Goal: Task Accomplishment & Management: Manage account settings

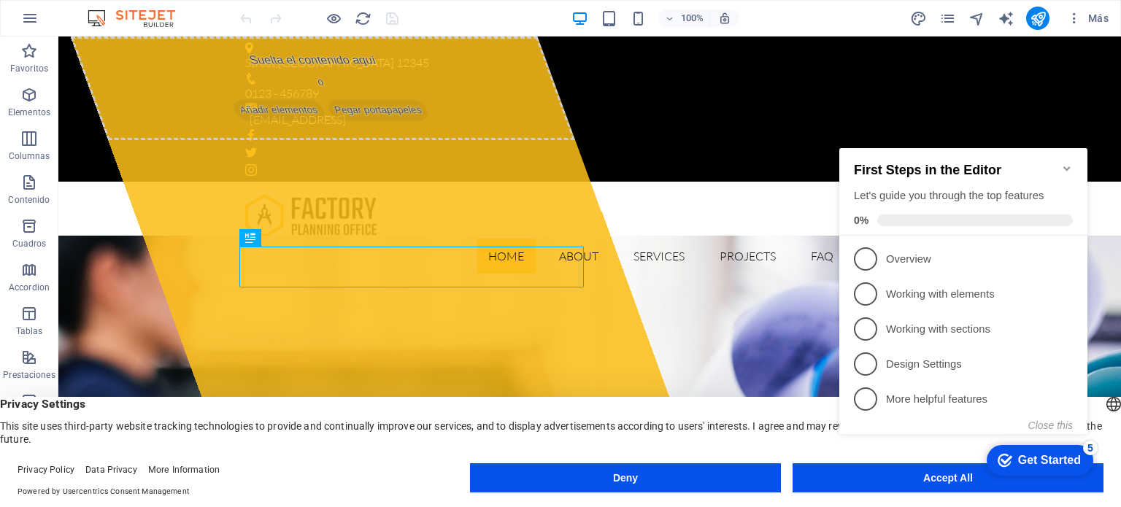
click at [1069, 163] on icon "Minimize checklist" at bounding box center [1067, 169] width 12 height 12
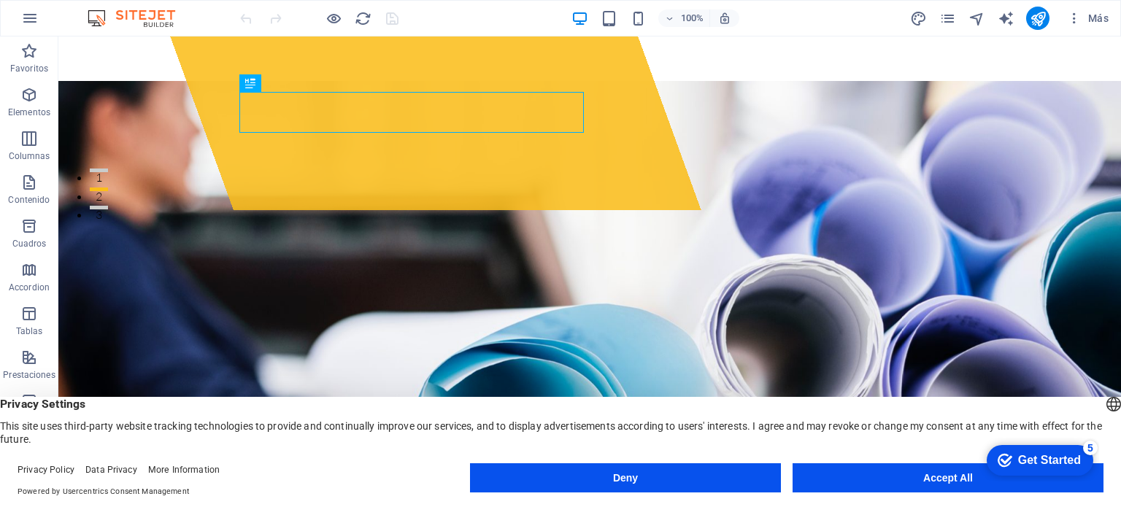
scroll to position [292, 0]
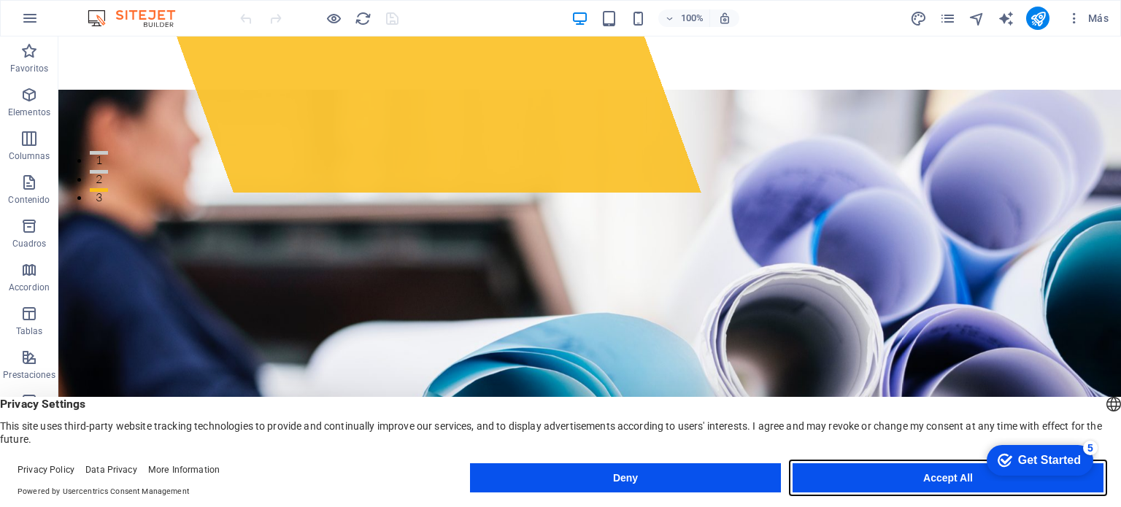
click at [921, 475] on button "Accept All" at bounding box center [947, 477] width 311 height 29
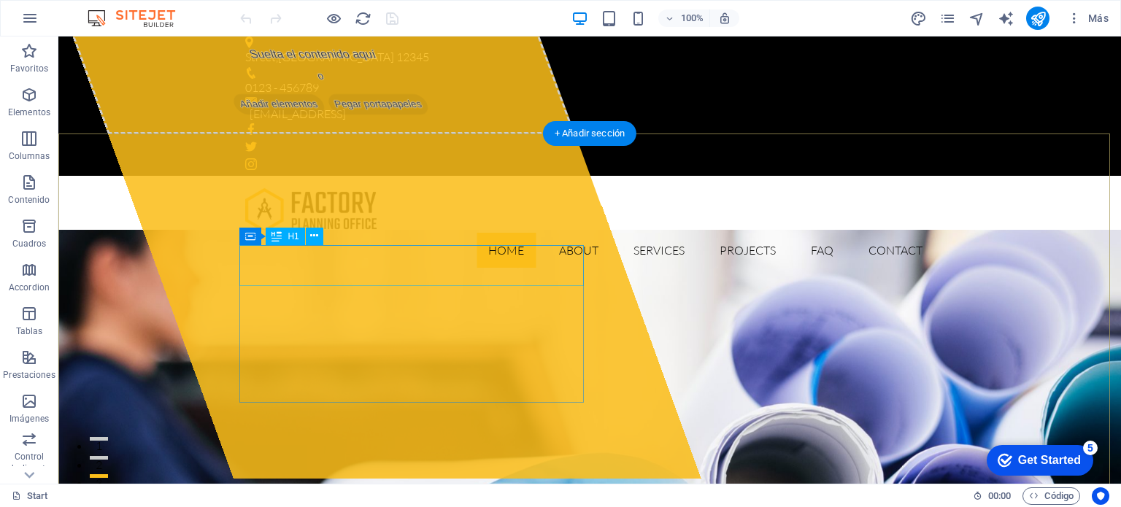
scroll to position [0, 0]
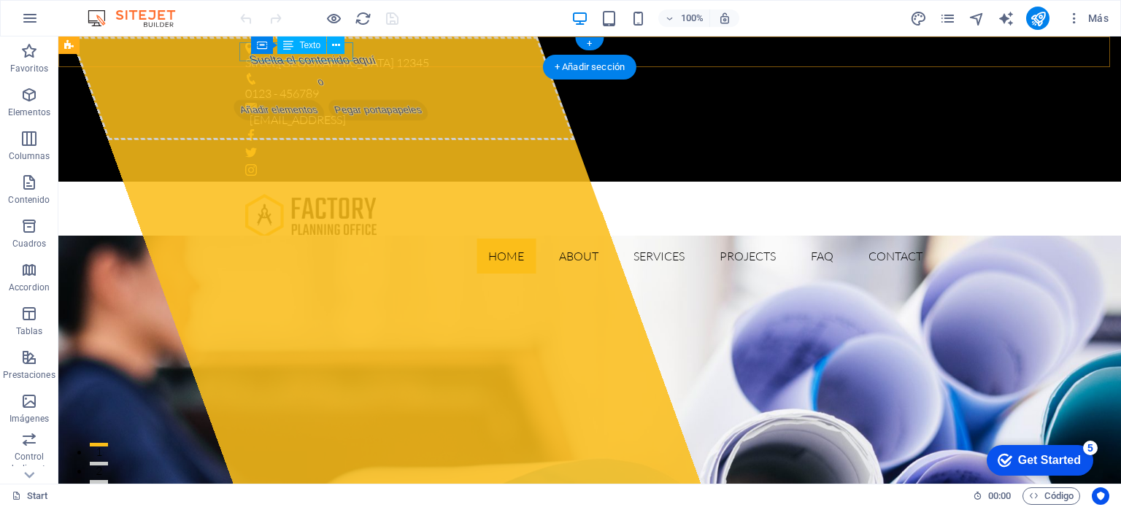
click at [331, 55] on div "Street , Berlin 12345" at bounding box center [583, 63] width 677 height 19
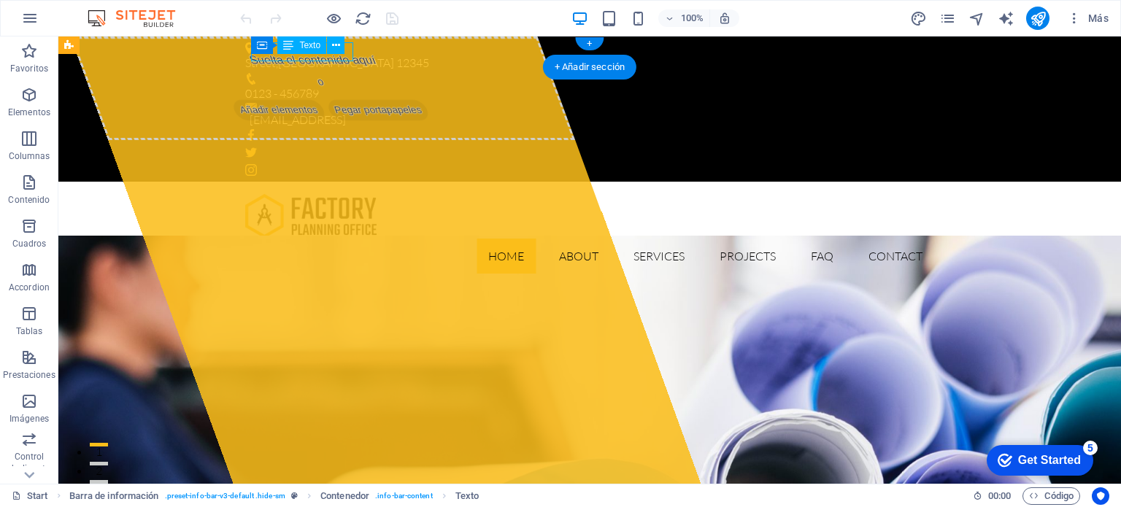
click at [349, 55] on div "Street , Berlin 12345" at bounding box center [583, 63] width 677 height 19
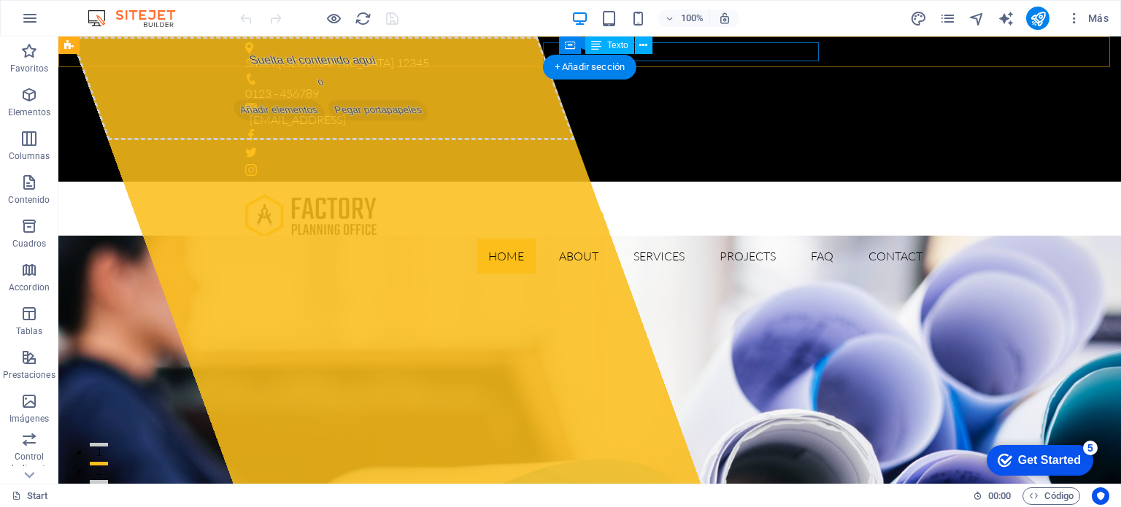
click at [743, 111] on div "7483849e43471a7cfc51a5b9383d4b@cpanel.local" at bounding box center [586, 120] width 673 height 19
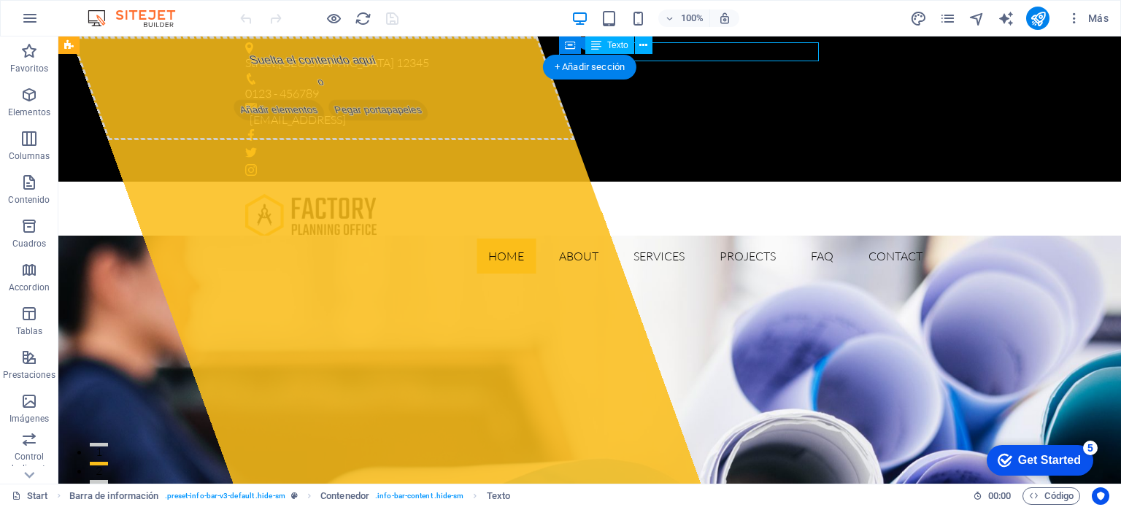
click at [745, 111] on div "7483849e43471a7cfc51a5b9383d4b@cpanel.local" at bounding box center [586, 120] width 673 height 19
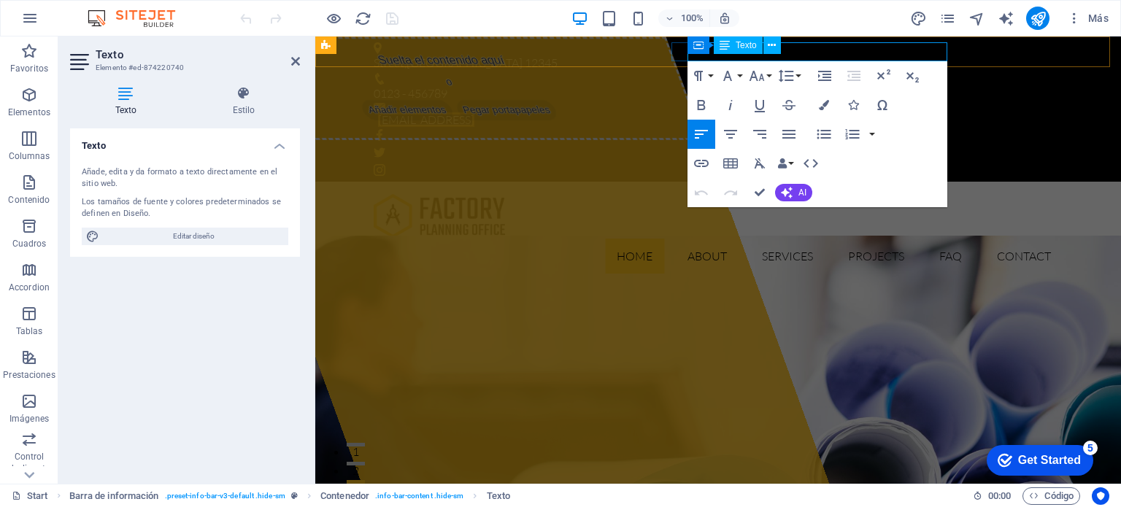
click at [474, 112] on link "7483849e43471a7cfc51a5b9383d4b@cpanel.local" at bounding box center [426, 119] width 96 height 15
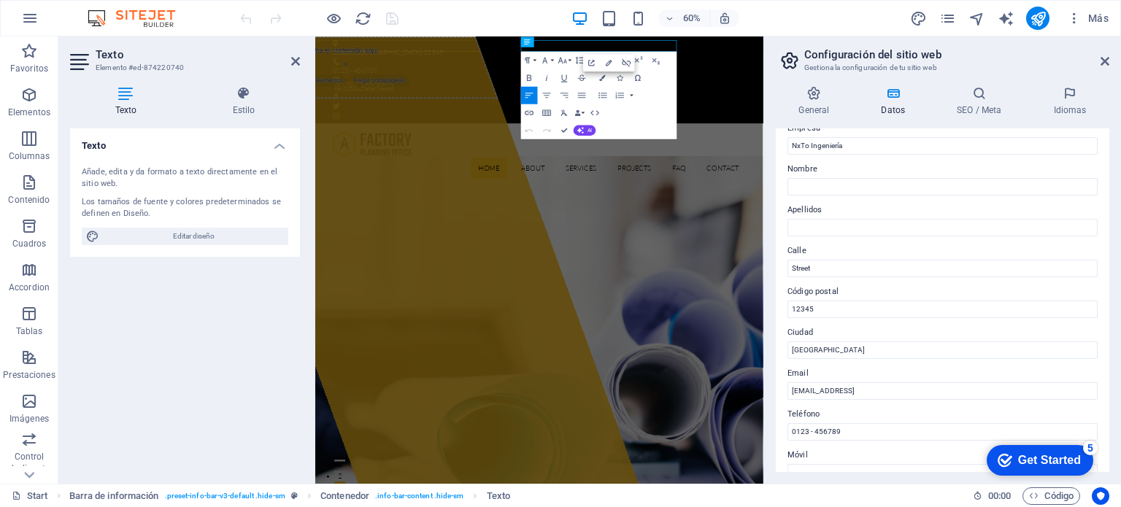
scroll to position [146, 0]
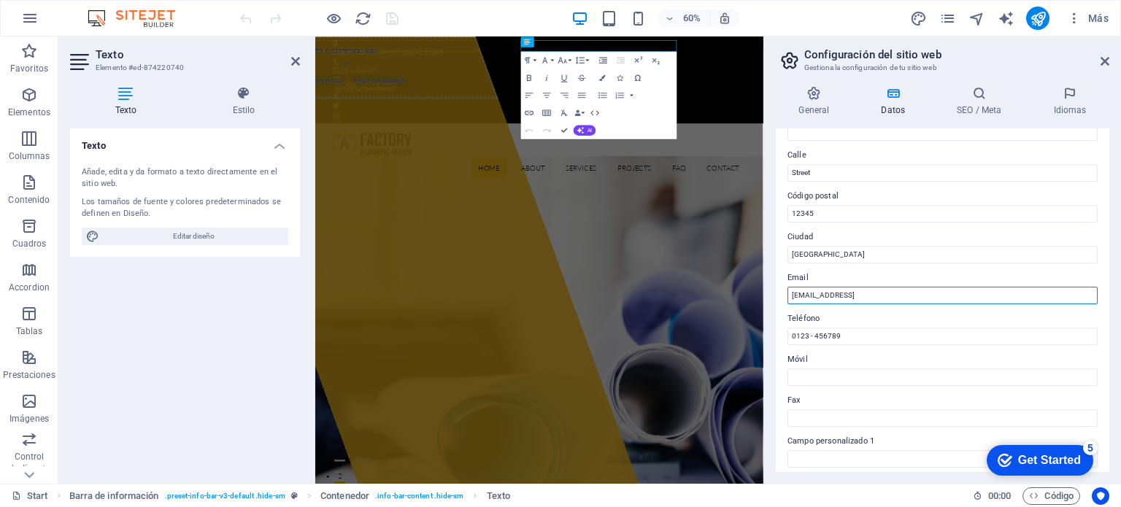
drag, startPoint x: 997, startPoint y: 288, endPoint x: 767, endPoint y: 295, distance: 229.9
click at [767, 295] on div "General Datos SEO / Meta Idiomas Nombre del sitio web nxto.cl Logo Arrastra arc…" at bounding box center [942, 278] width 357 height 409
type input "x"
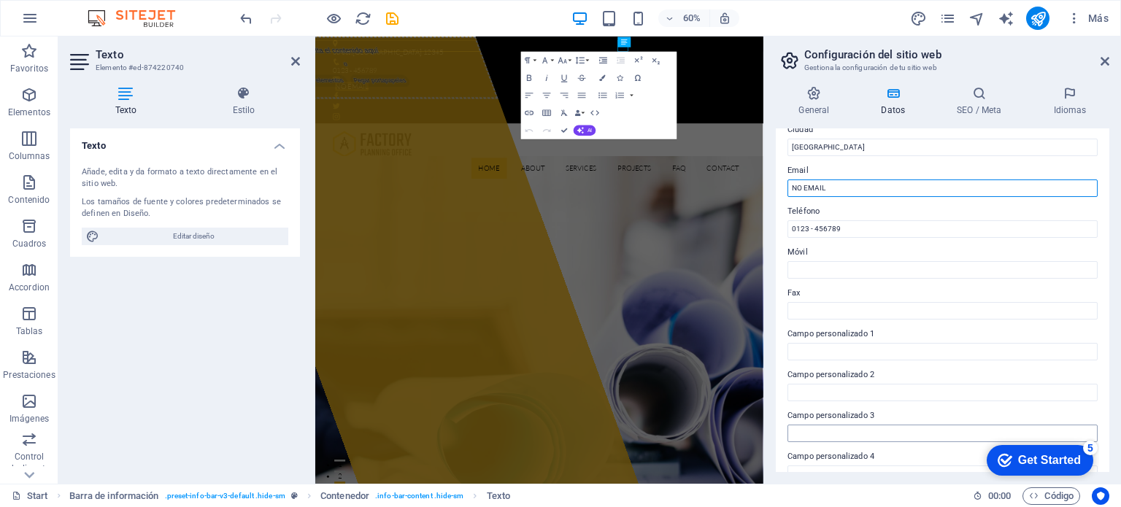
scroll to position [356, 0]
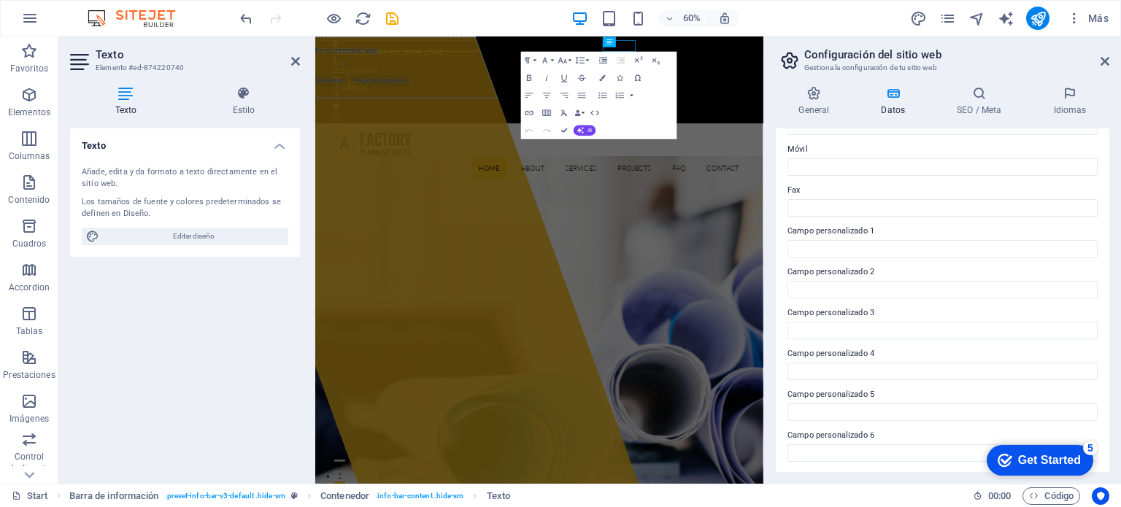
type input "NO EMAIL"
click at [1026, 460] on div "Get Started" at bounding box center [1049, 460] width 63 height 13
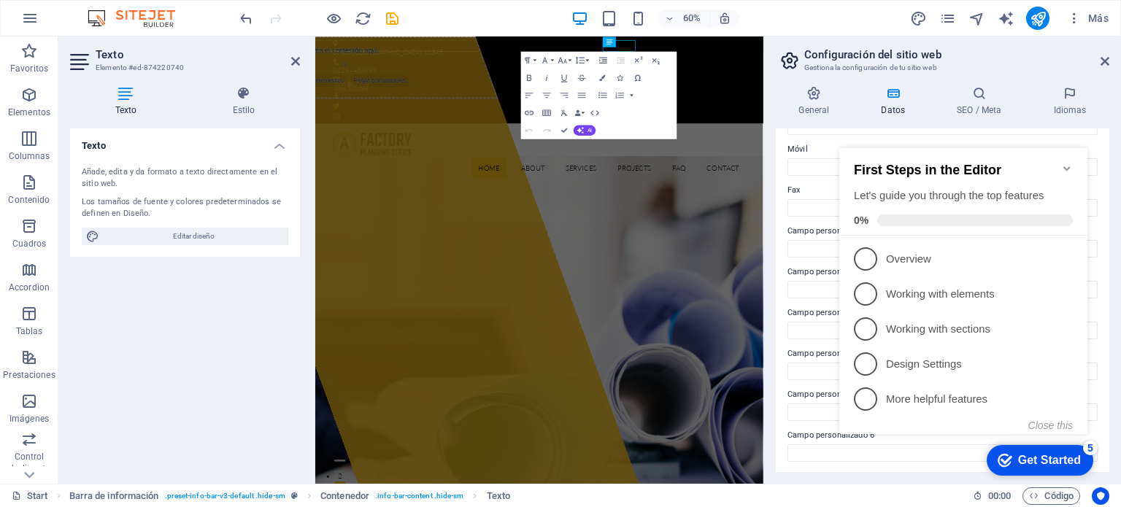
click at [1066, 163] on icon "Minimize checklist" at bounding box center [1067, 169] width 12 height 12
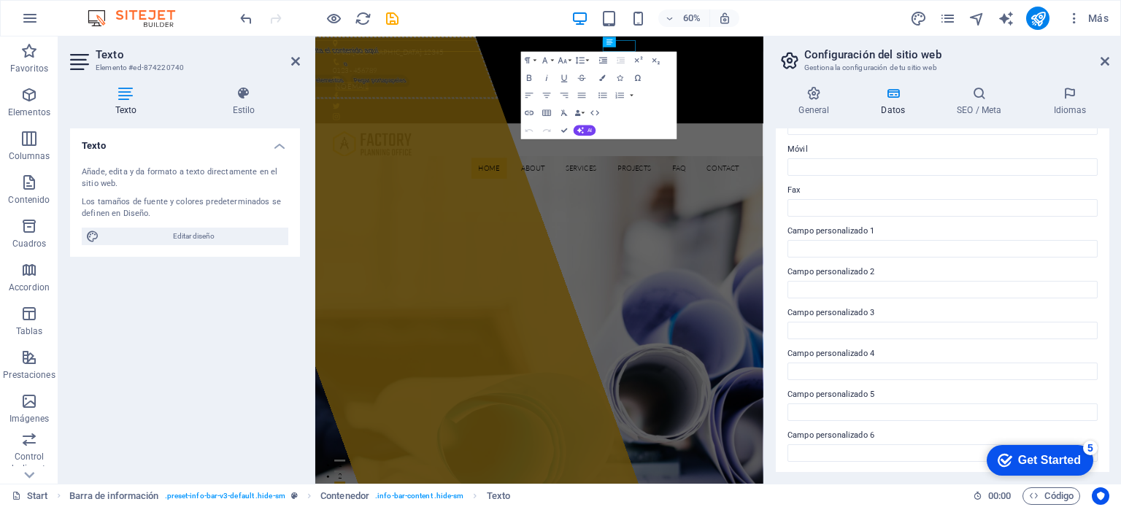
click at [160, 339] on div "Texto Añade, edita y da formato a texto directamente en el sitio web. Los tamañ…" at bounding box center [185, 300] width 230 height 344
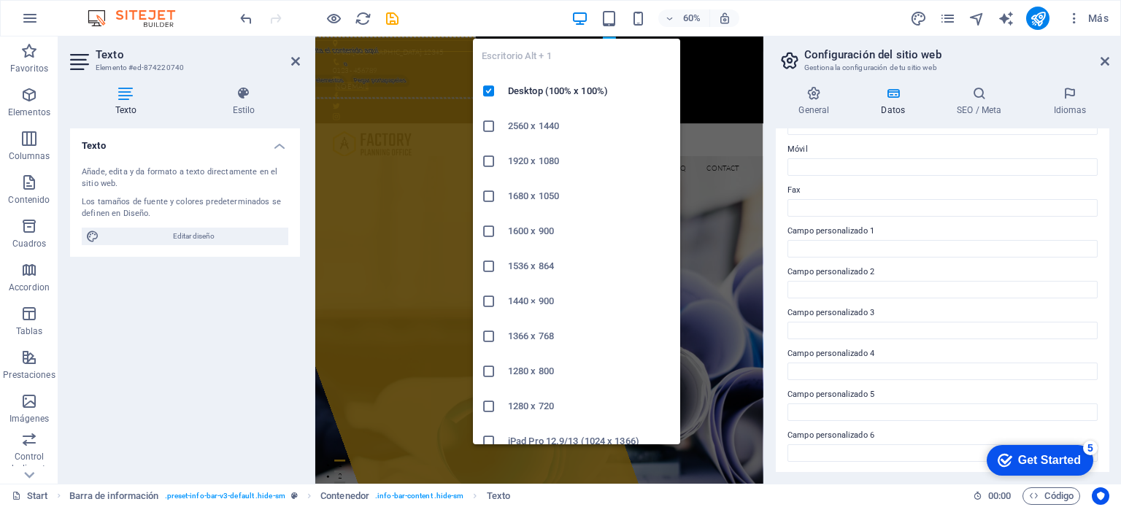
click at [576, 20] on icon "button" at bounding box center [579, 18] width 17 height 17
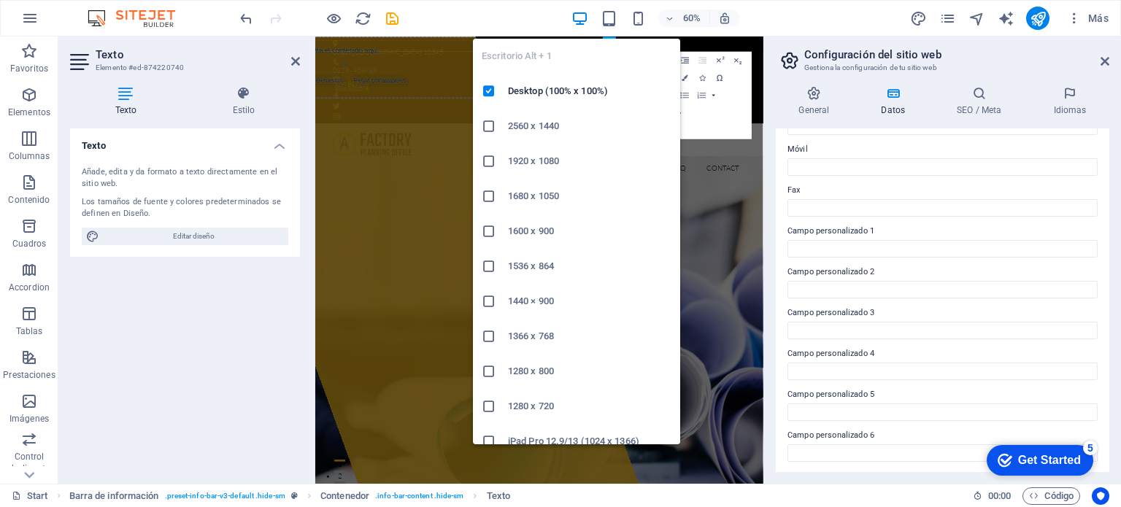
click at [575, 14] on icon "button" at bounding box center [579, 18] width 17 height 17
click at [575, 13] on icon "button" at bounding box center [579, 18] width 17 height 17
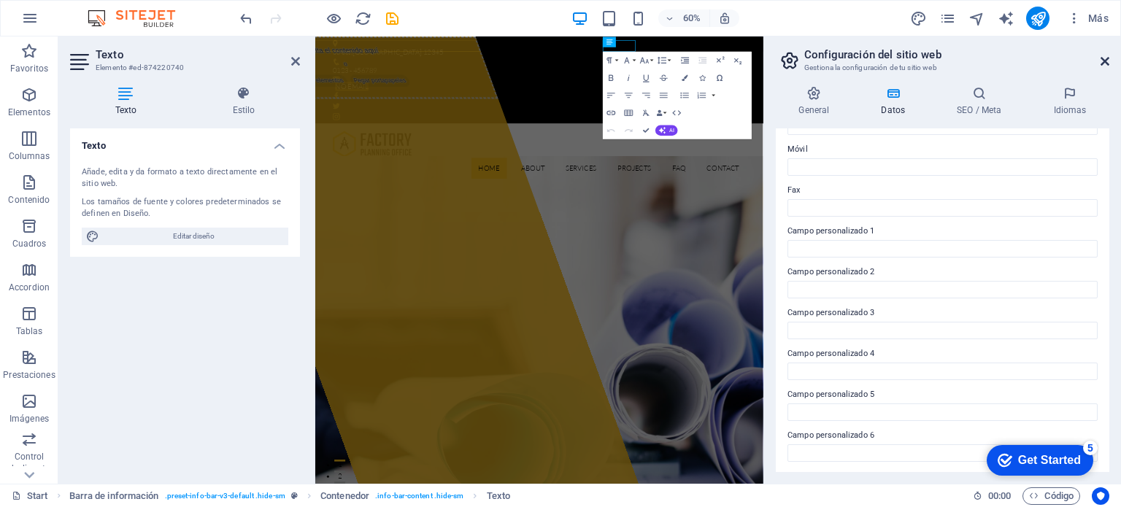
click at [1103, 64] on icon at bounding box center [1104, 61] width 9 height 12
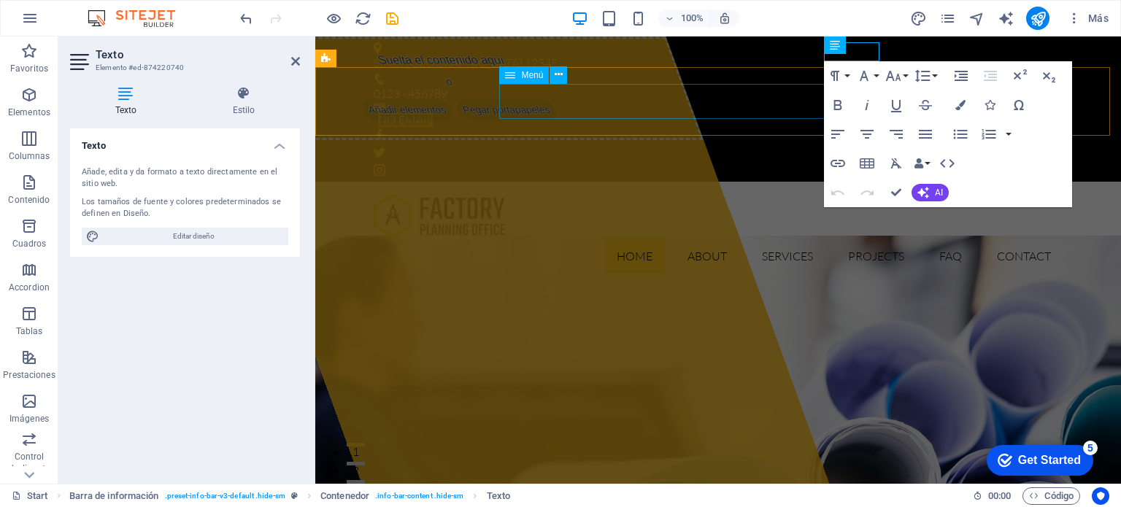
click at [738, 239] on nav "Home About Services Projects FAQ Contact" at bounding box center [718, 256] width 689 height 35
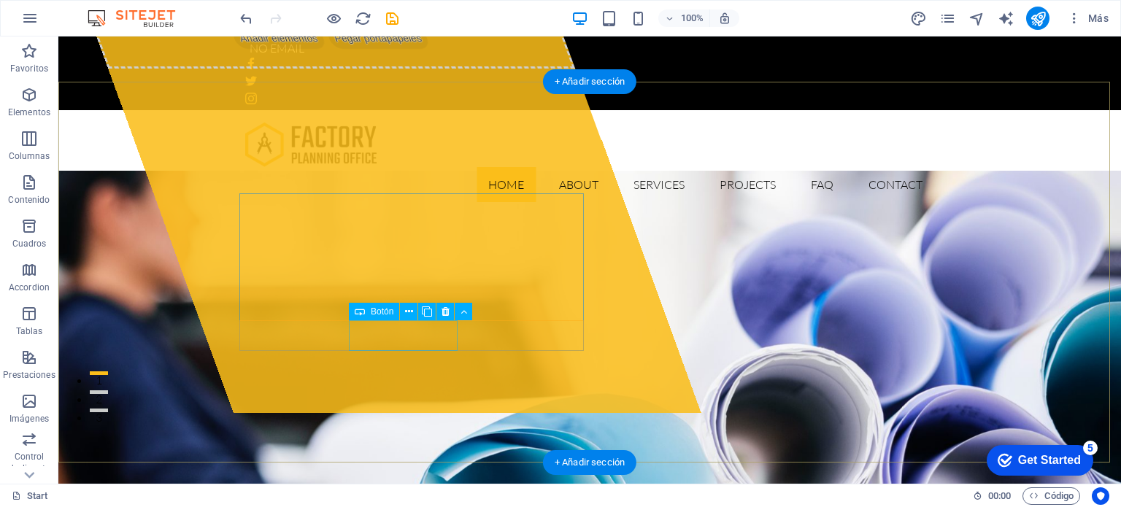
scroll to position [0, 0]
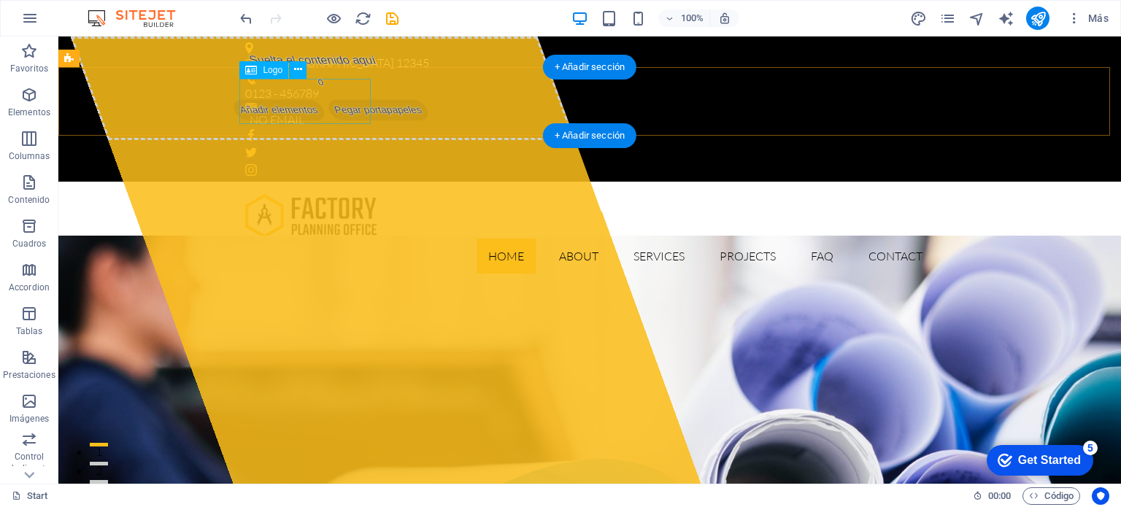
click at [341, 193] on div at bounding box center [589, 215] width 689 height 45
click at [293, 193] on div at bounding box center [589, 215] width 689 height 45
select select "px"
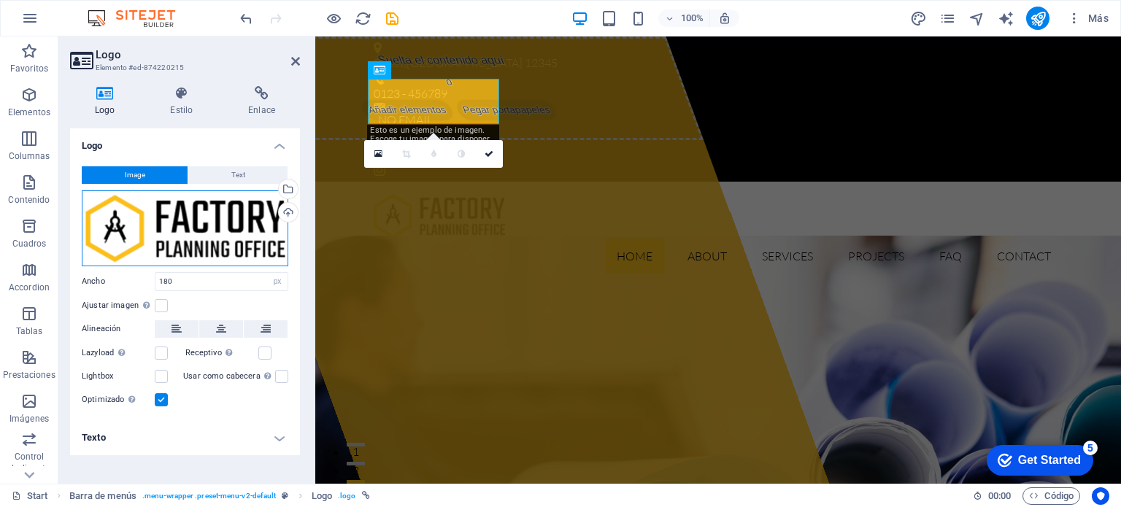
click at [206, 230] on div "Arrastra archivos aquí, haz clic para escoger archivos o selecciona archivos de…" at bounding box center [185, 228] width 206 height 76
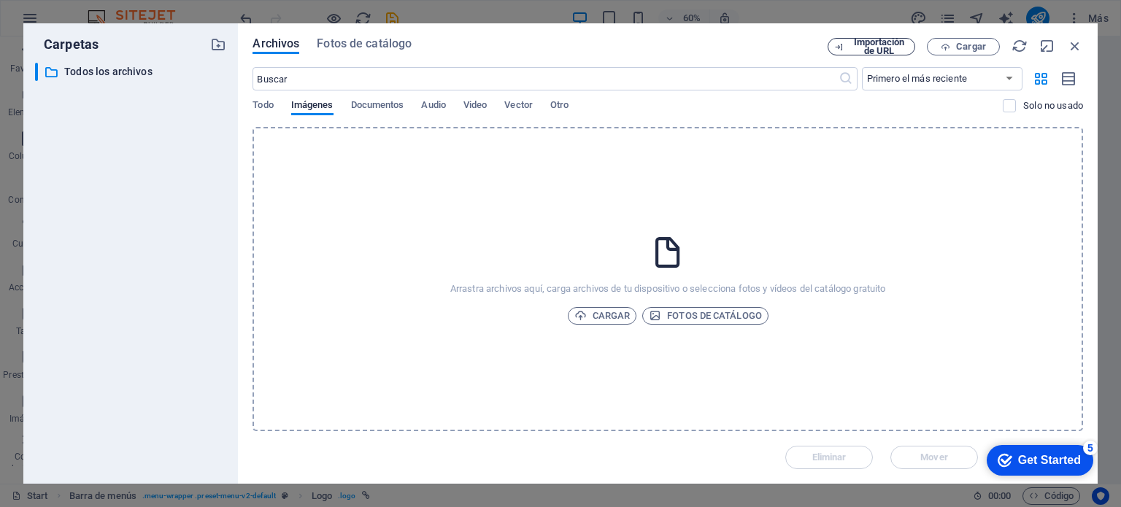
click at [843, 43] on icon "button" at bounding box center [838, 46] width 9 height 9
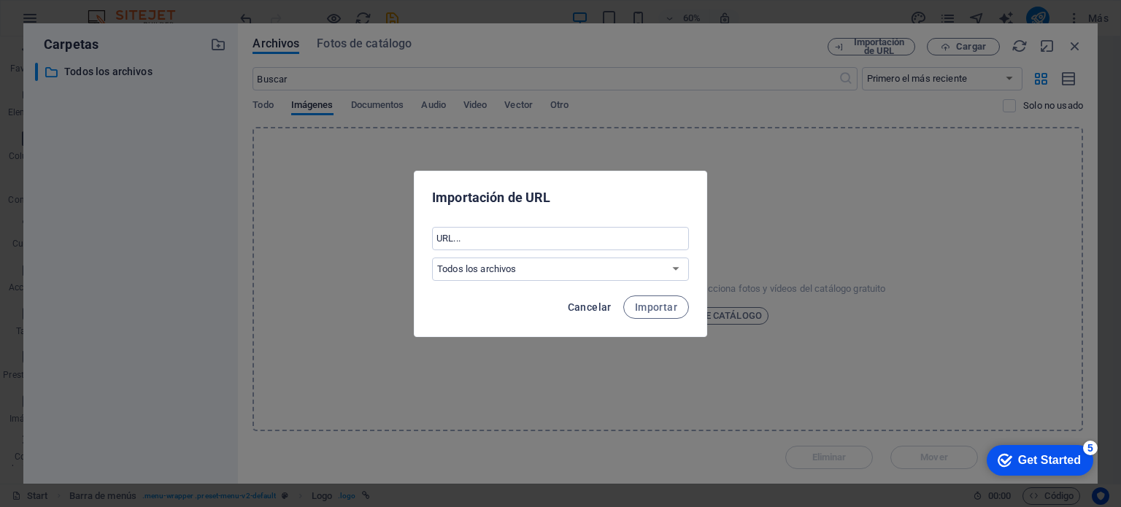
click at [587, 303] on span "Cancelar" at bounding box center [590, 307] width 44 height 12
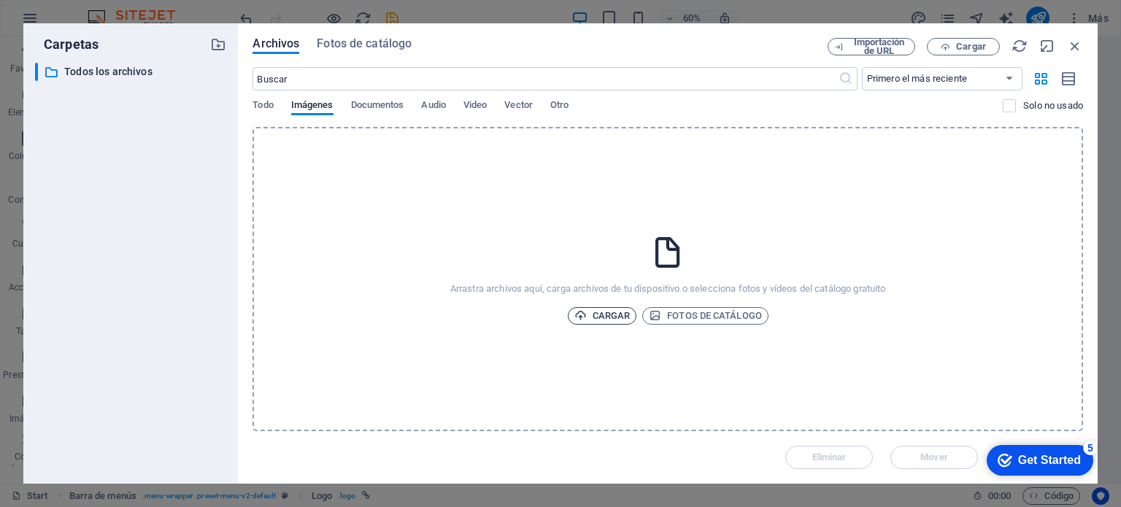
click at [604, 317] on span "Cargar" at bounding box center [602, 316] width 56 height 18
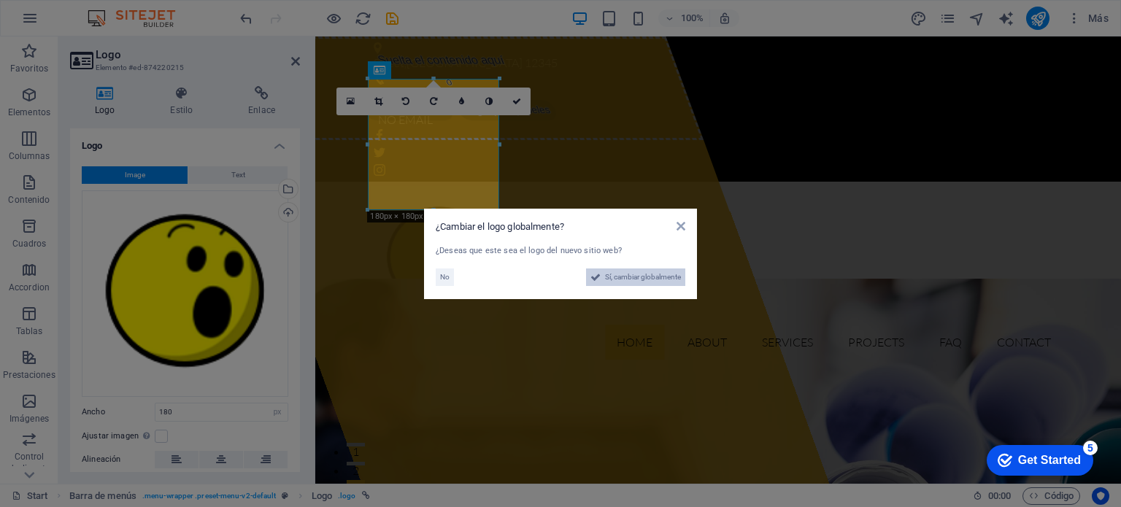
click at [622, 278] on span "Sí, cambiar globalmente" at bounding box center [643, 277] width 76 height 18
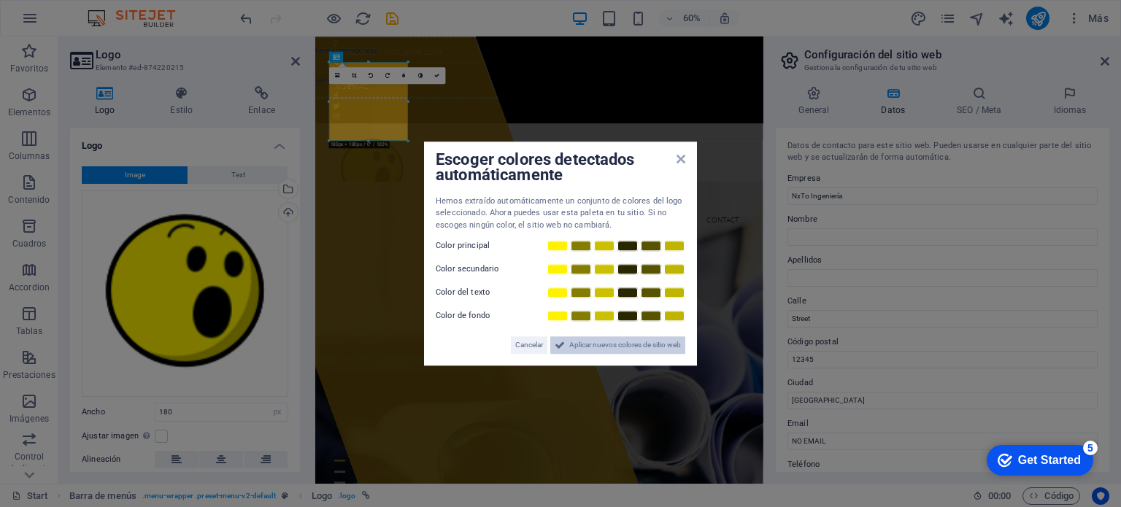
click at [600, 339] on span "Aplicar nuevos colores de sitio web" at bounding box center [625, 345] width 112 height 18
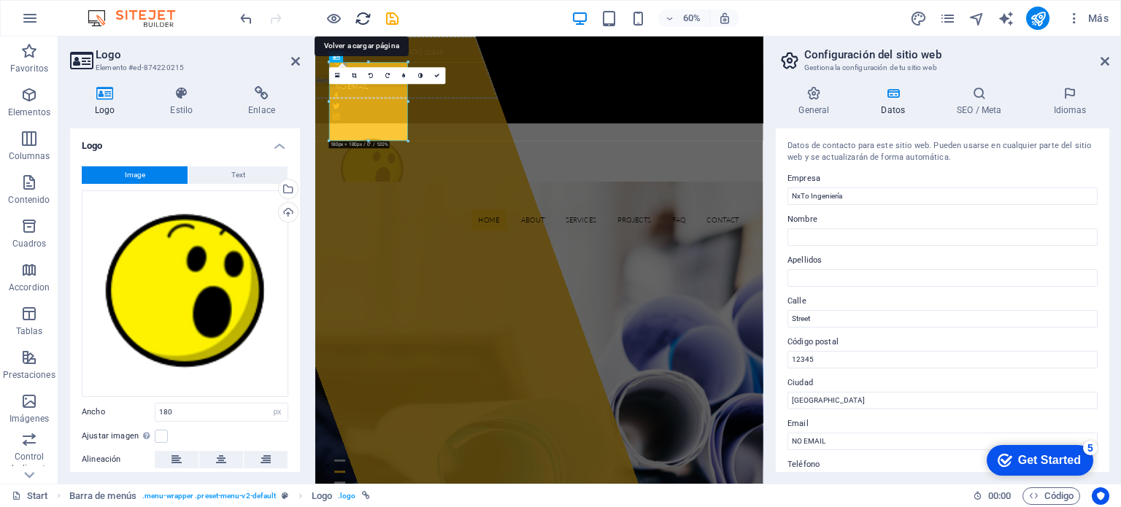
click at [363, 16] on icon "reload" at bounding box center [363, 18] width 17 height 17
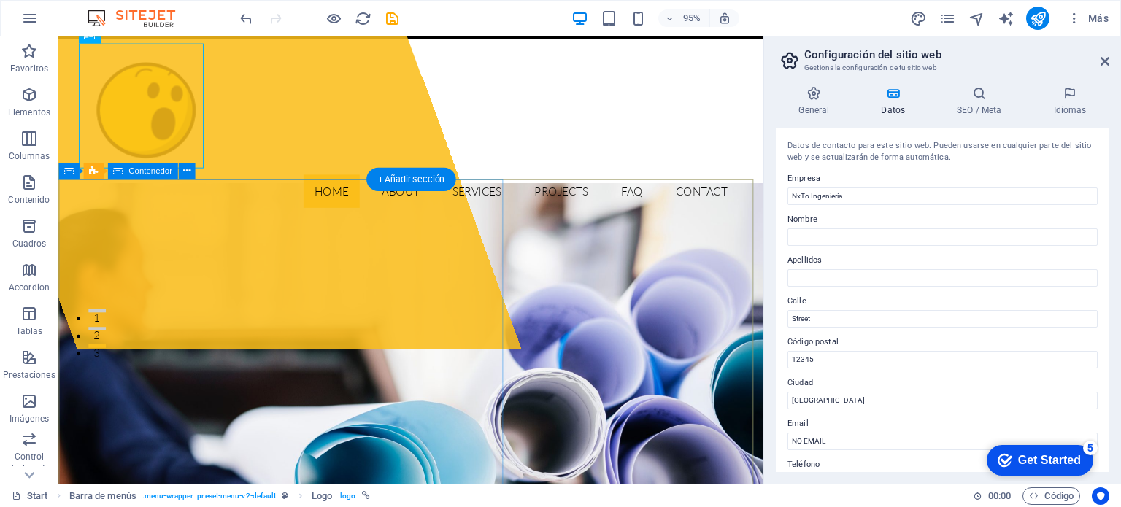
scroll to position [146, 0]
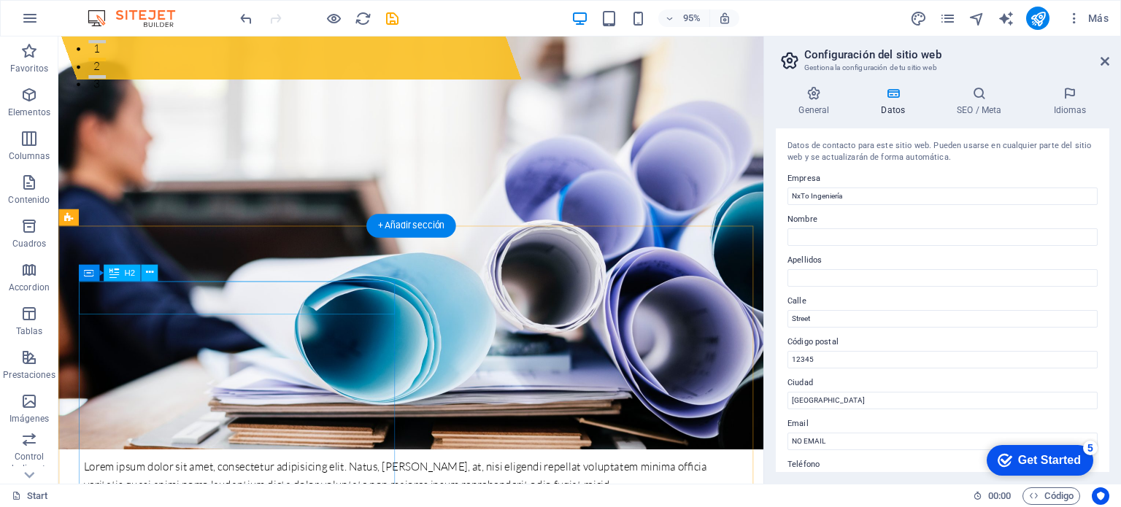
scroll to position [365, 0]
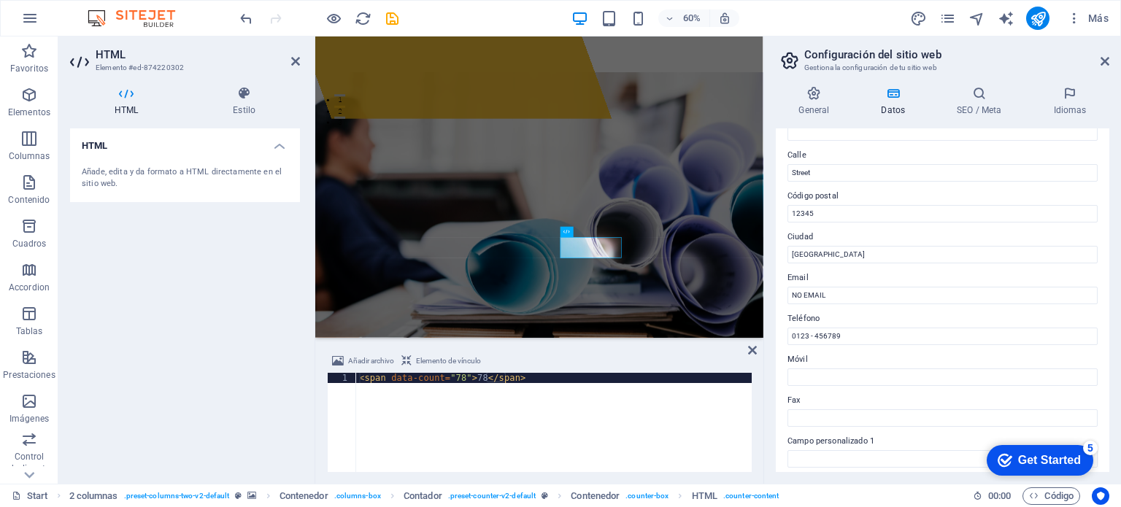
scroll to position [292, 0]
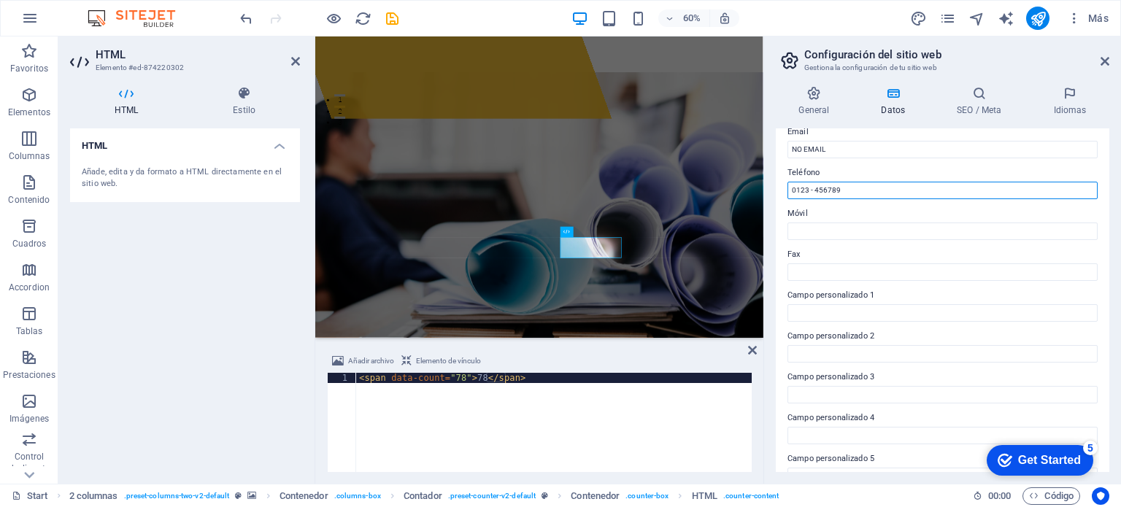
drag, startPoint x: 1185, startPoint y: 228, endPoint x: 1048, endPoint y: 286, distance: 148.1
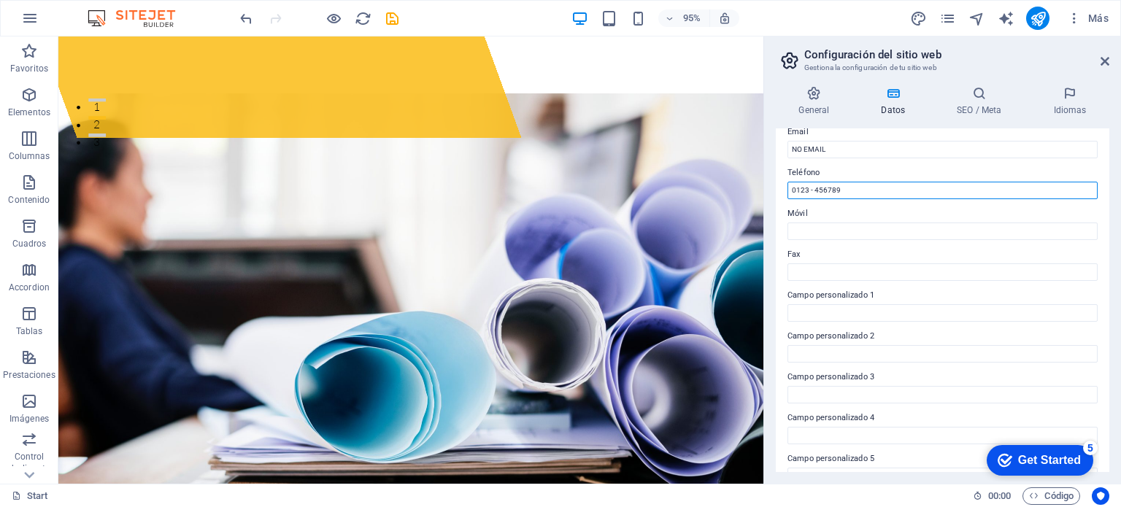
click at [850, 190] on input "0123 - 456789" at bounding box center [942, 191] width 310 height 18
drag, startPoint x: 837, startPoint y: 188, endPoint x: 779, endPoint y: 183, distance: 57.9
click at [776, 186] on div "Datos de contacto para este sitio web. Pueden usarse en cualquier parte del sit…" at bounding box center [942, 300] width 333 height 344
type input "NO PHONE"
click at [829, 221] on label "Móvil" at bounding box center [942, 214] width 310 height 18
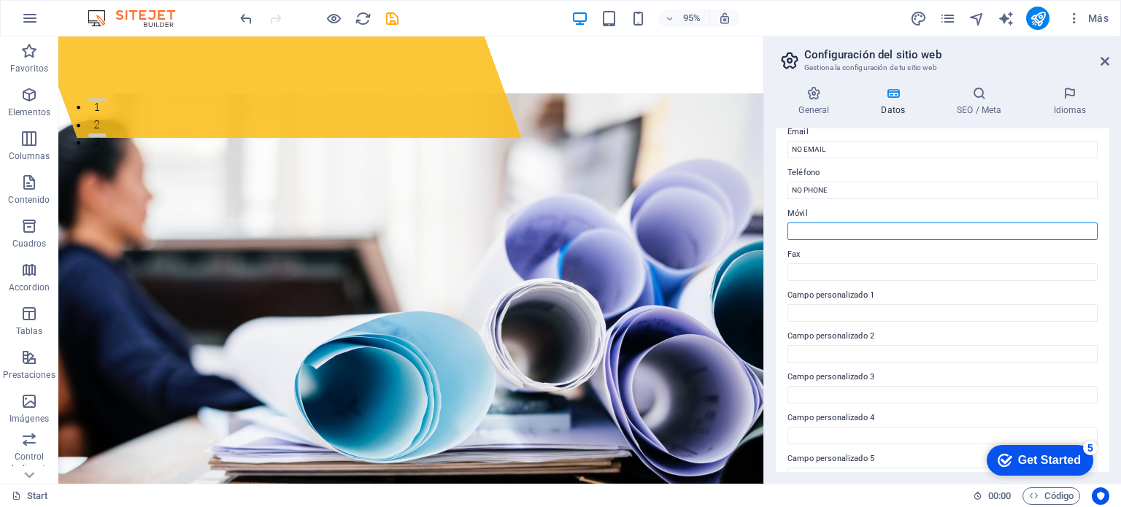
click at [829, 223] on input "Móvil" at bounding box center [942, 232] width 310 height 18
type input "NO PHONE"
click at [845, 276] on input "Fax" at bounding box center [942, 272] width 310 height 18
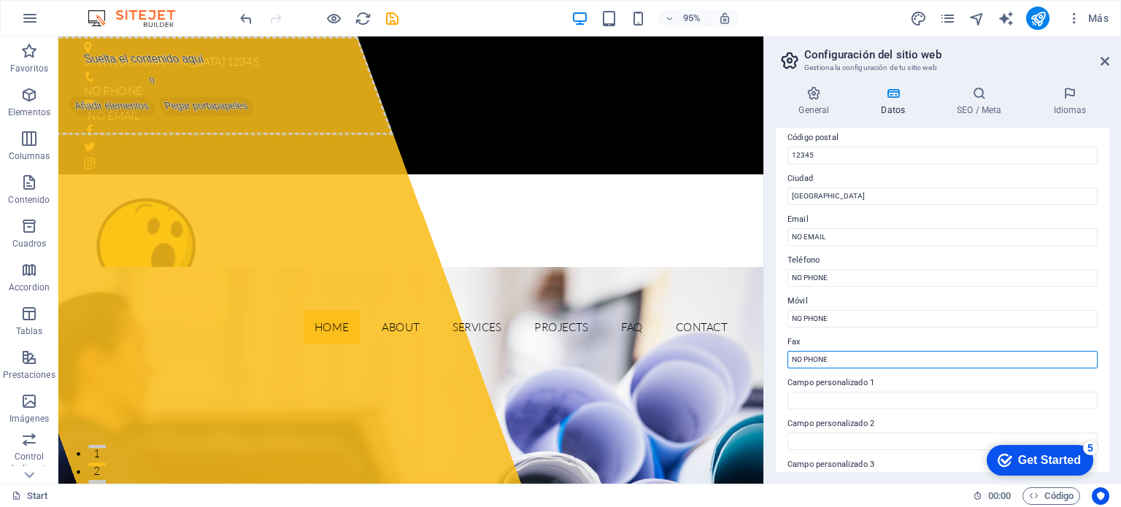
scroll to position [146, 0]
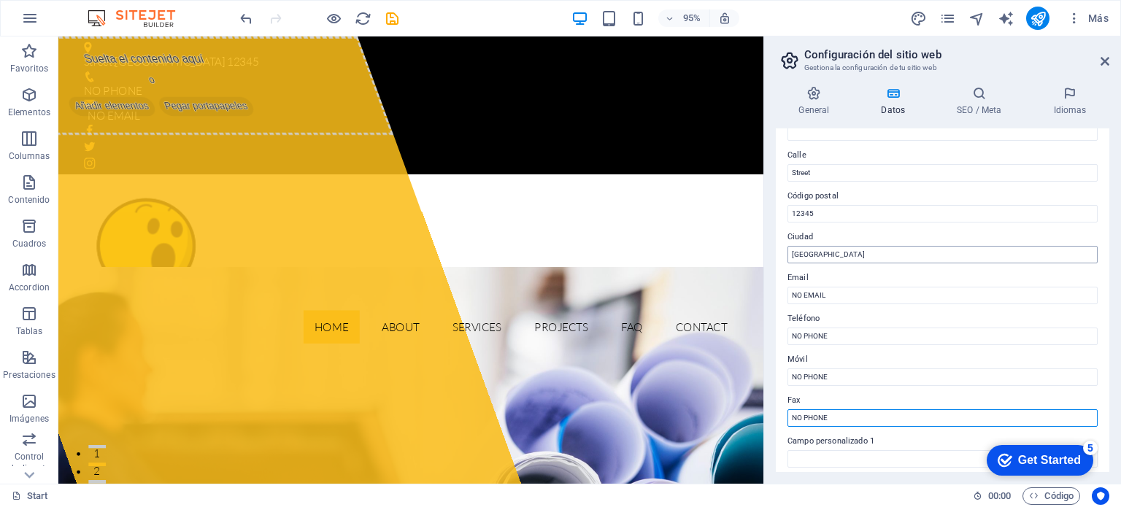
type input "NO PHONE"
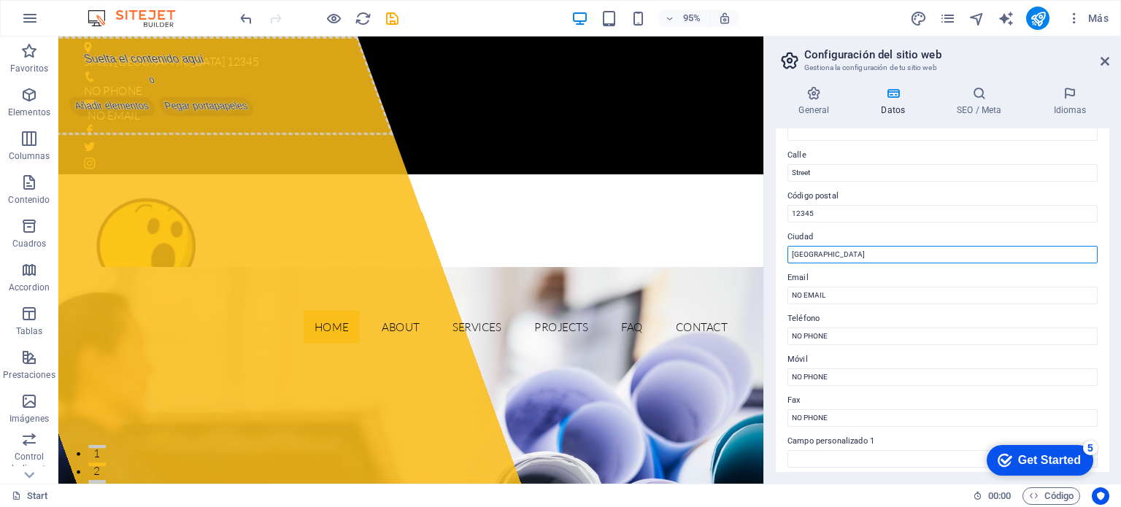
click at [835, 255] on input "[GEOGRAPHIC_DATA]" at bounding box center [942, 255] width 310 height 18
drag, startPoint x: 826, startPoint y: 256, endPoint x: 772, endPoint y: 256, distance: 54.0
click at [772, 256] on div "General Datos SEO / Meta Idiomas Nombre del sitio web [DOMAIN_NAME] Logo Arrast…" at bounding box center [942, 278] width 357 height 409
type input "IRAK"
drag, startPoint x: 819, startPoint y: 254, endPoint x: 765, endPoint y: 245, distance: 54.7
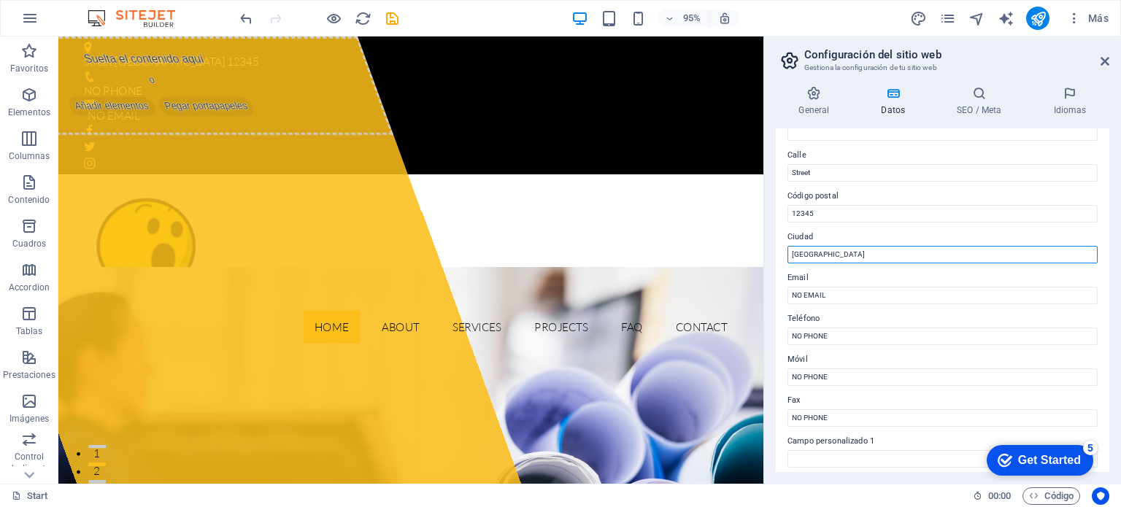
click at [765, 245] on aside "Configuración del sitio web Gestiona la configuración de tu sitio web General D…" at bounding box center [941, 259] width 357 height 447
type input "ANTARTIDA"
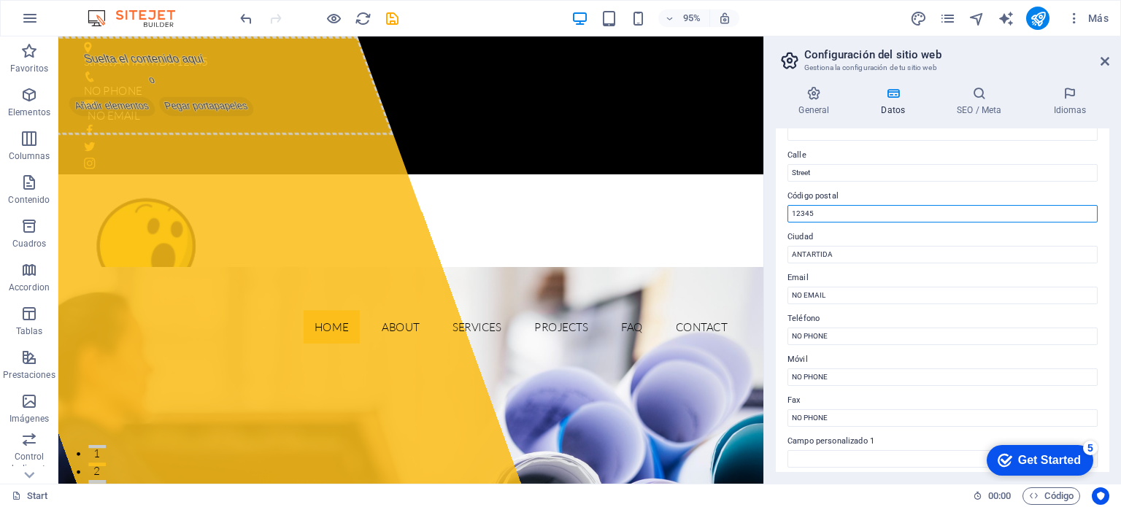
drag, startPoint x: 821, startPoint y: 212, endPoint x: 777, endPoint y: 209, distance: 43.9
click at [777, 209] on div "Datos de contacto para este sitio web. Pueden usarse en cualquier parte del sit…" at bounding box center [942, 300] width 333 height 344
type input "00000"
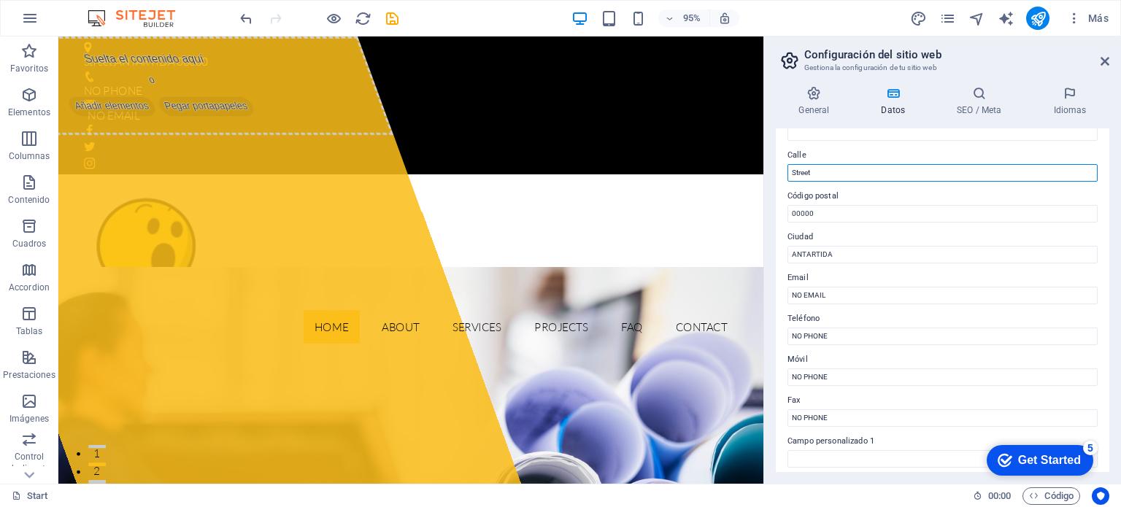
drag, startPoint x: 823, startPoint y: 169, endPoint x: 779, endPoint y: 171, distance: 43.8
click at [779, 171] on div "Datos de contacto para este sitio web. Pueden usarse en cualquier parte del sit…" at bounding box center [942, 300] width 333 height 344
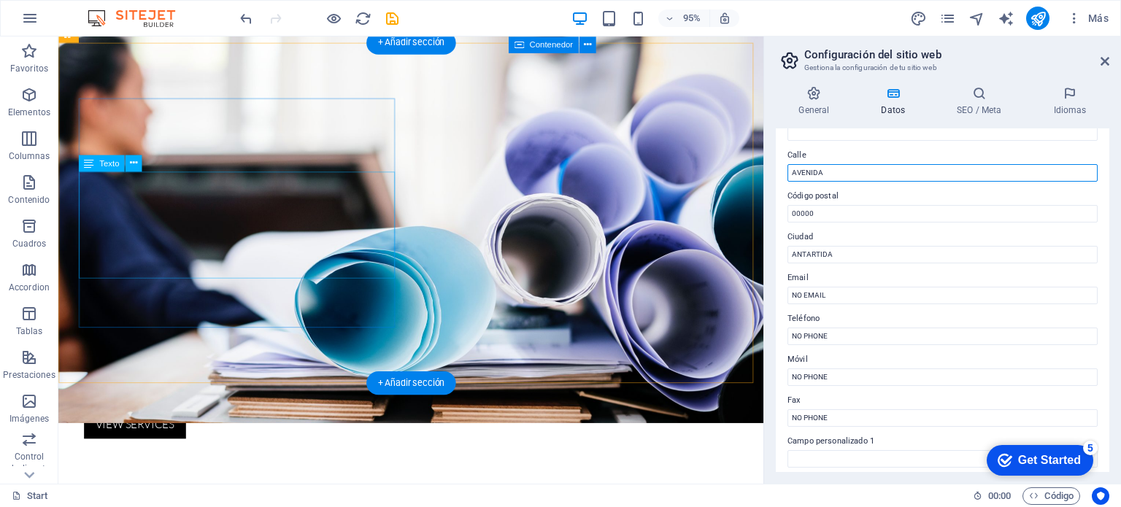
scroll to position [584, 0]
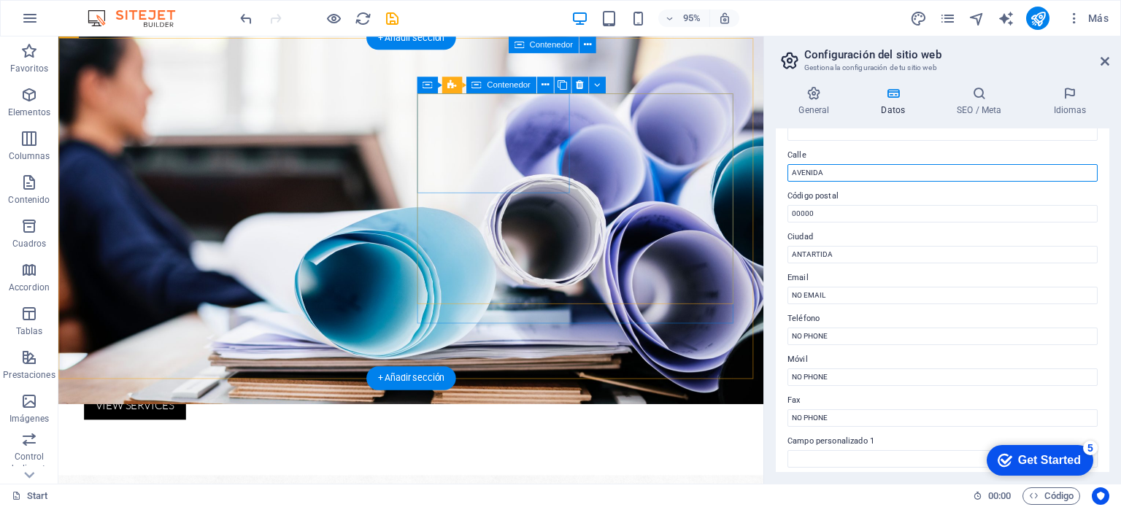
type input "AVENIDA"
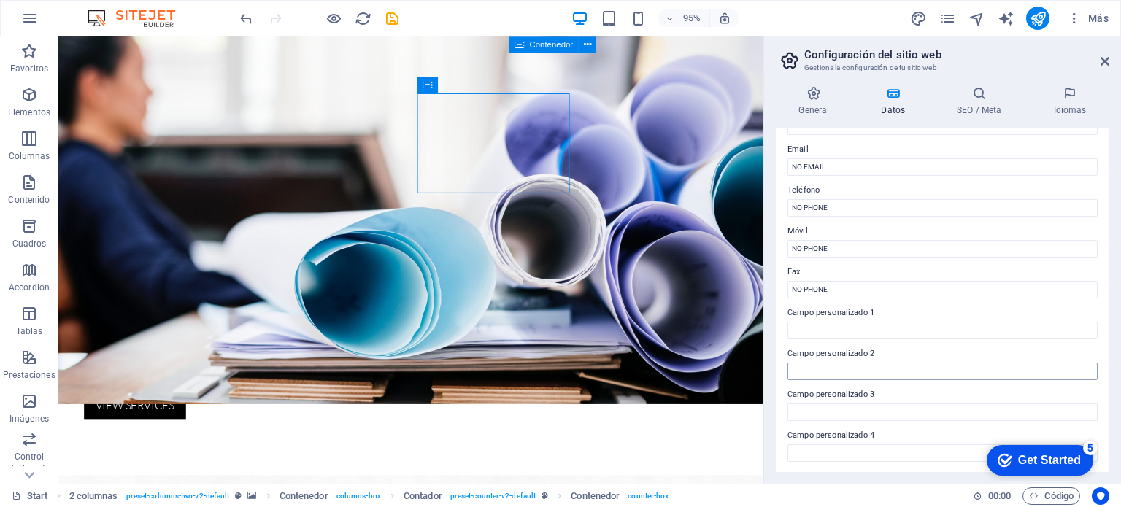
scroll to position [356, 0]
click at [894, 96] on icon at bounding box center [893, 93] width 70 height 15
click at [978, 93] on icon at bounding box center [979, 93] width 90 height 15
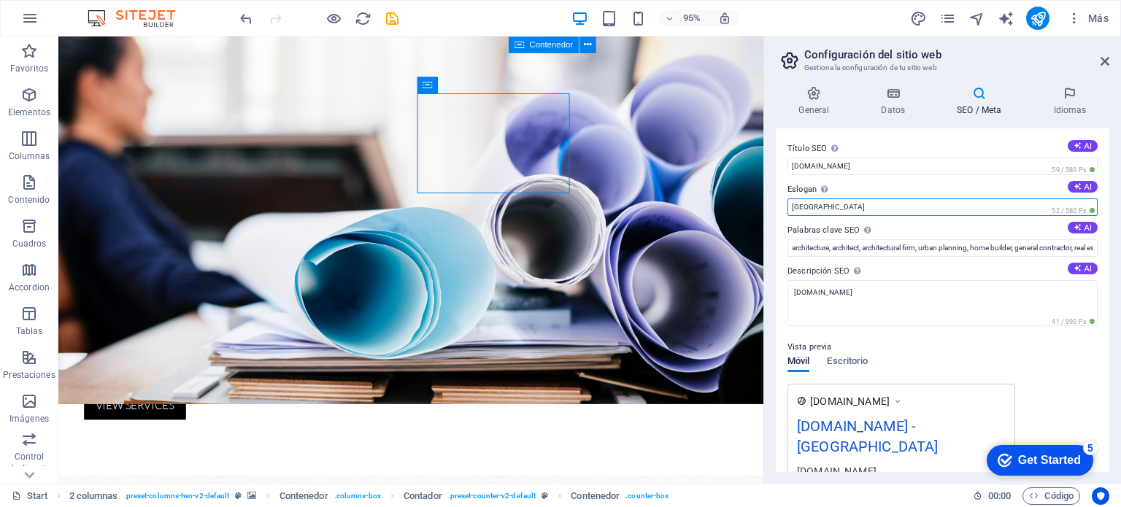
drag, startPoint x: 838, startPoint y: 206, endPoint x: 780, endPoint y: 202, distance: 58.5
click at [780, 202] on div "Título SEO El título de tu sitio web. Elige algo que destaque en los resultados…" at bounding box center [942, 300] width 333 height 344
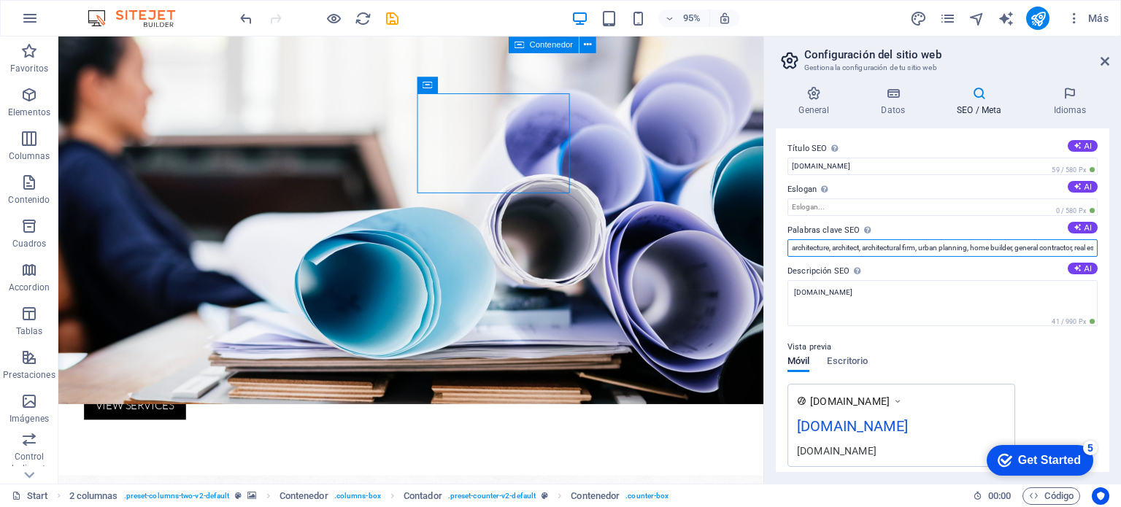
scroll to position [0, 271]
drag, startPoint x: 788, startPoint y: 248, endPoint x: 1271, endPoint y: 239, distance: 483.1
click at [1120, 239] on html "NxTo Ingeniería Start Favoritos Elementos Columnas Contenido Cuadros Accordion …" at bounding box center [560, 253] width 1121 height 507
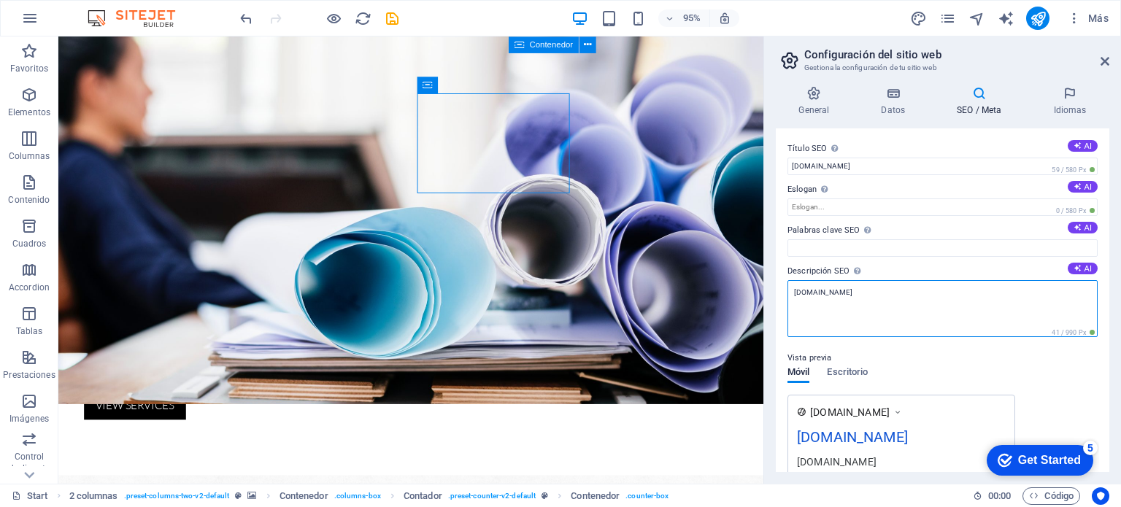
drag, startPoint x: 891, startPoint y: 324, endPoint x: 792, endPoint y: 298, distance: 102.6
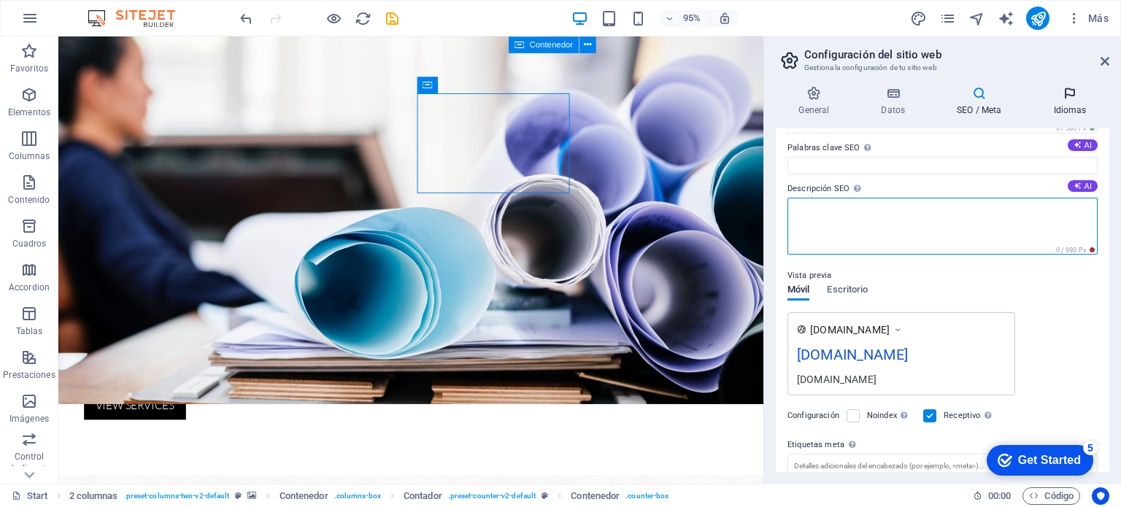
scroll to position [57, 0]
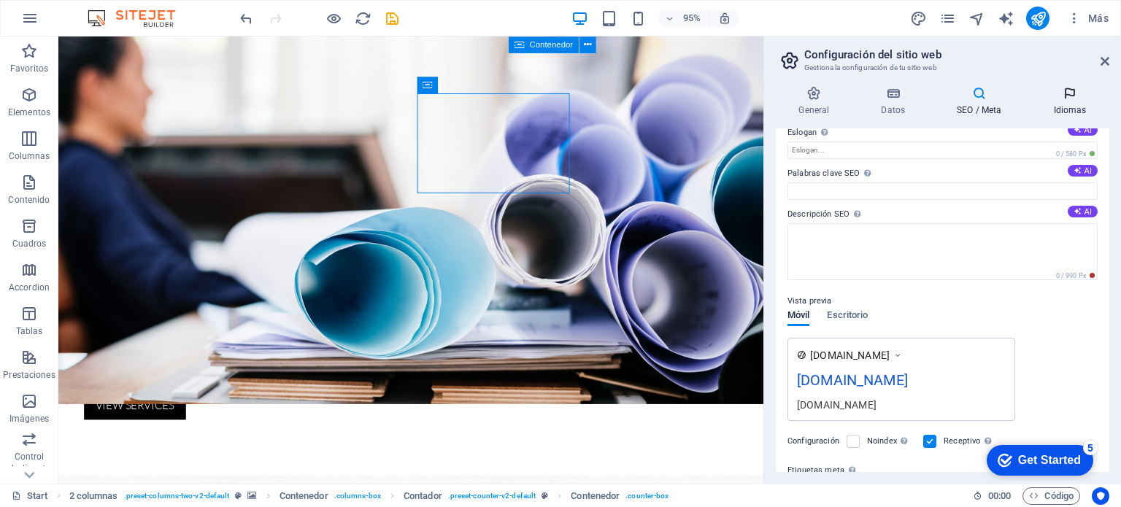
click at [1069, 93] on icon at bounding box center [1069, 93] width 79 height 15
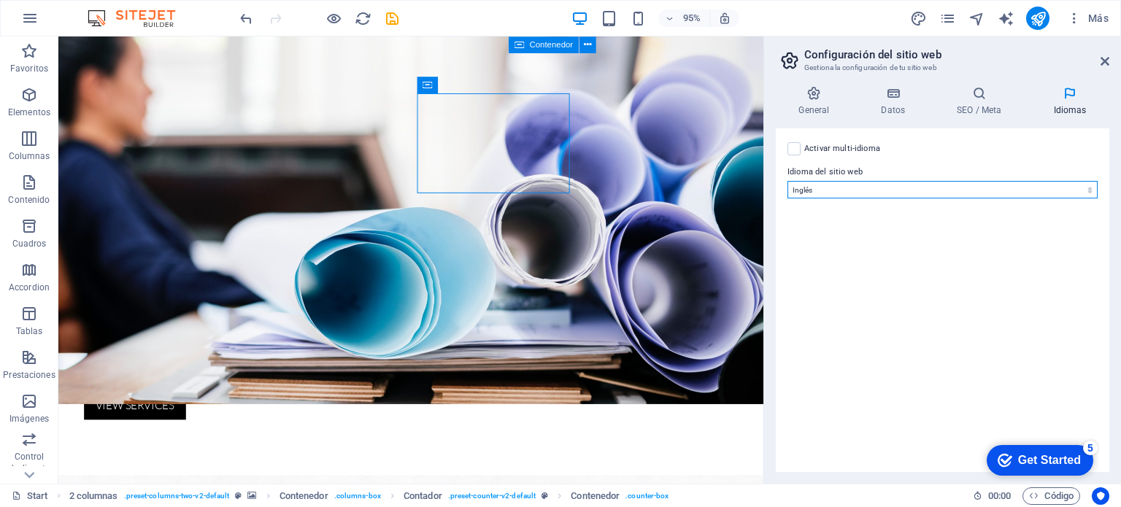
click at [893, 191] on select "Abkhazian Afar Afrikaans Akan Albanés Alemán Amharic Árabe Aragonese Armenian A…" at bounding box center [942, 190] width 310 height 18
select select "44"
click at [787, 181] on select "Abkhazian Afar Afrikaans Akan Albanés Alemán Amharic Árabe Aragonese Armenian A…" at bounding box center [942, 190] width 310 height 18
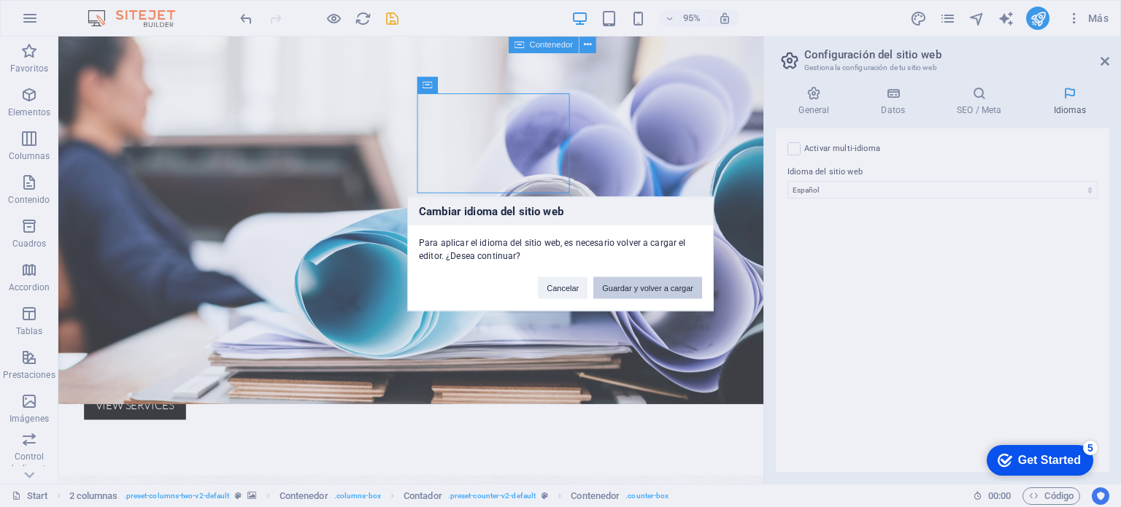
click at [627, 285] on button "Guardar y volver a cargar" at bounding box center [647, 287] width 109 height 22
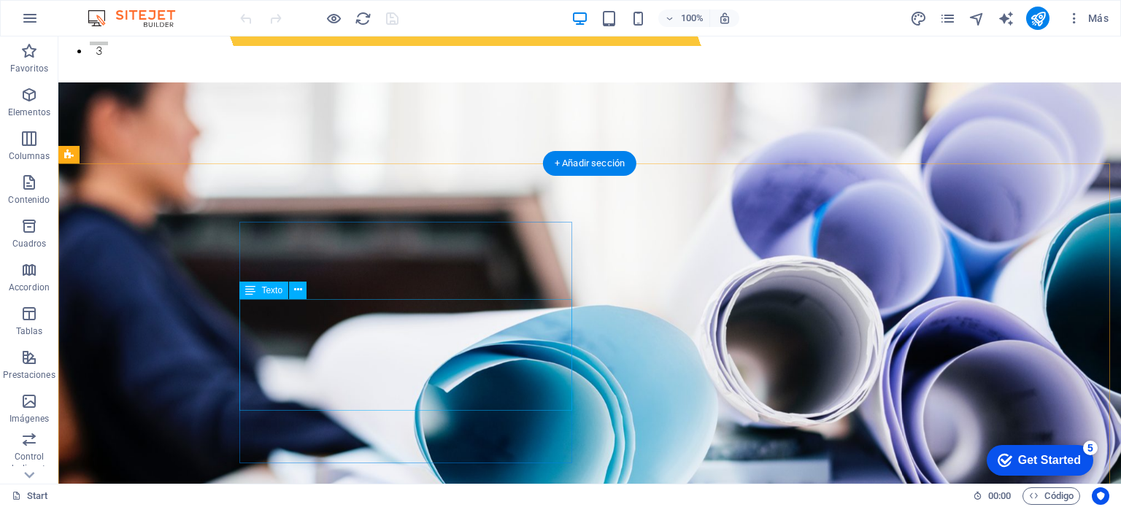
scroll to position [438, 0]
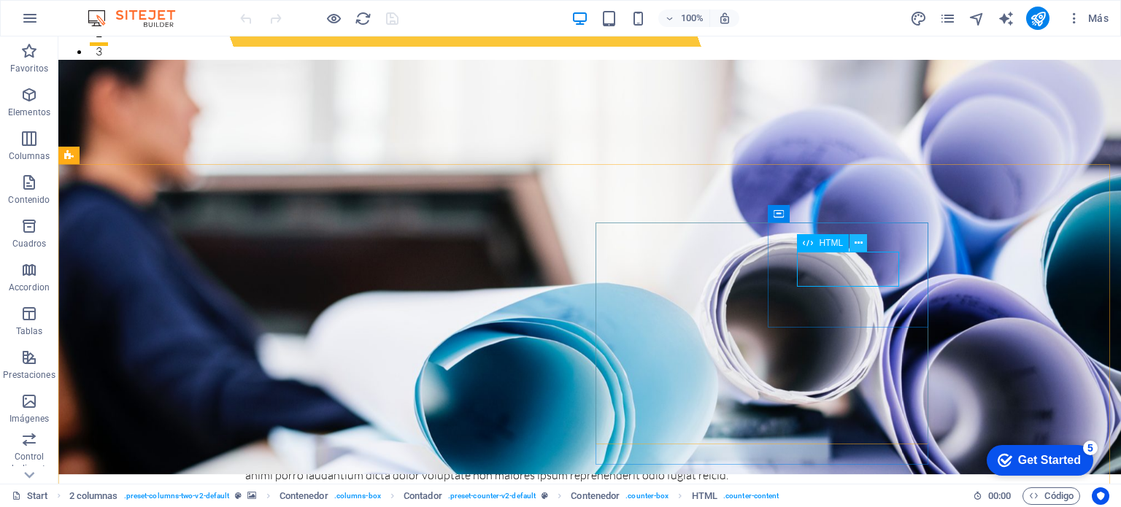
click at [856, 246] on icon at bounding box center [858, 243] width 8 height 15
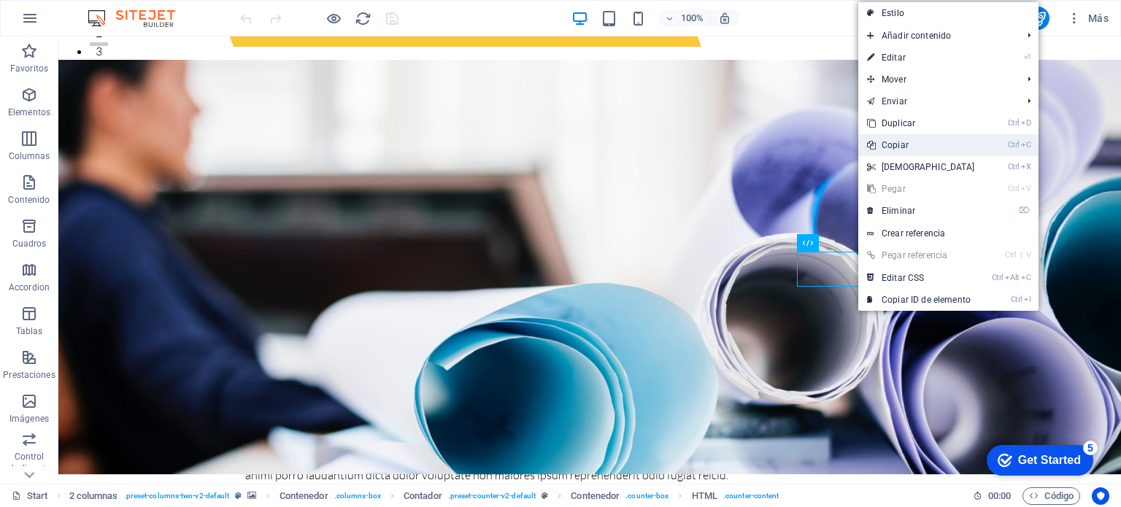
click at [902, 148] on link "Ctrl C Copiar" at bounding box center [920, 145] width 125 height 22
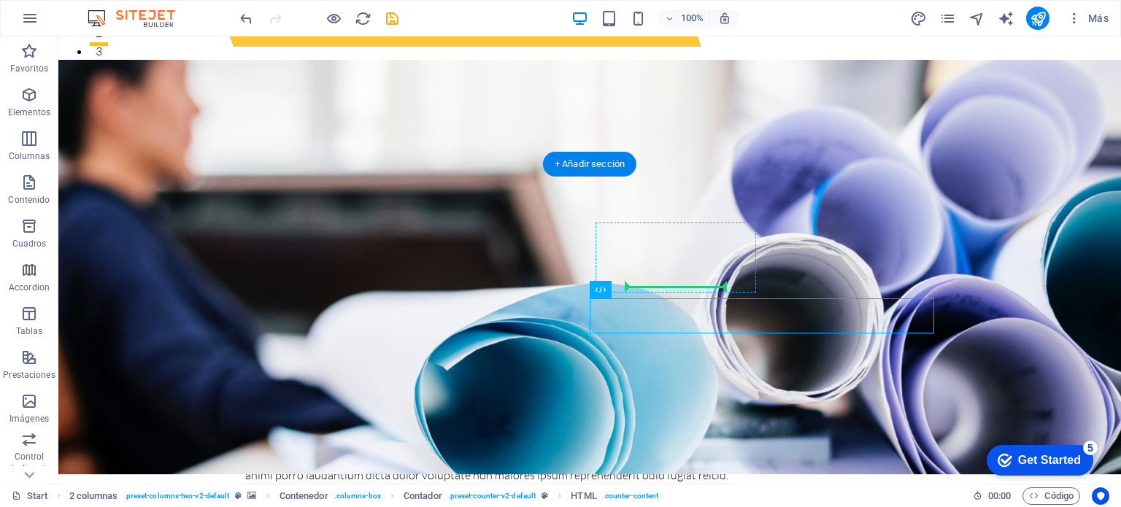
drag, startPoint x: 757, startPoint y: 316, endPoint x: 660, endPoint y: 290, distance: 101.2
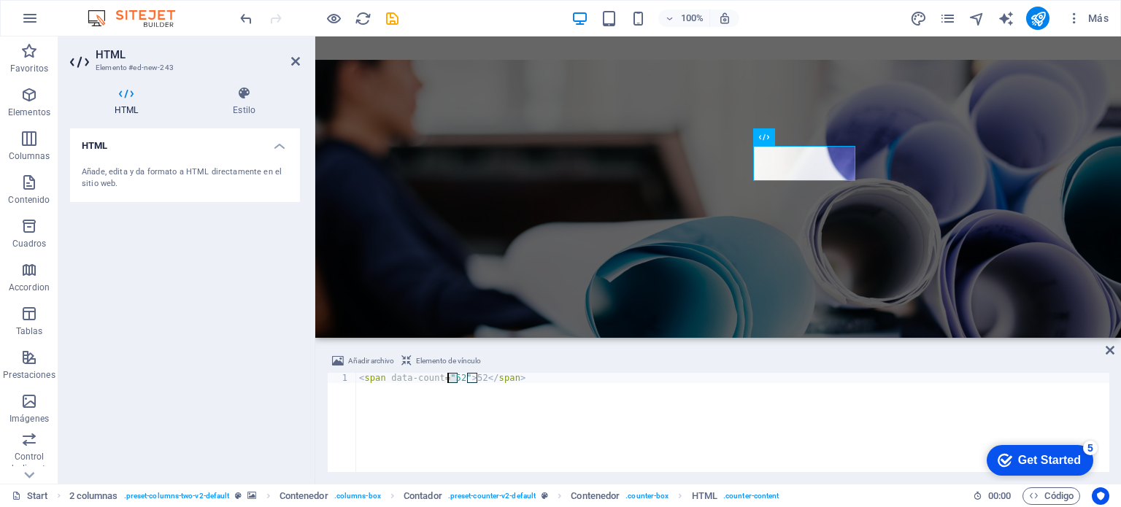
drag, startPoint x: 457, startPoint y: 379, endPoint x: 448, endPoint y: 379, distance: 8.8
click at [448, 379] on div "< span data-count = "52" > 52 </ span >" at bounding box center [732, 433] width 753 height 120
click at [470, 377] on div "< span data-count = "0" > 52 </ span >" at bounding box center [732, 433] width 753 height 120
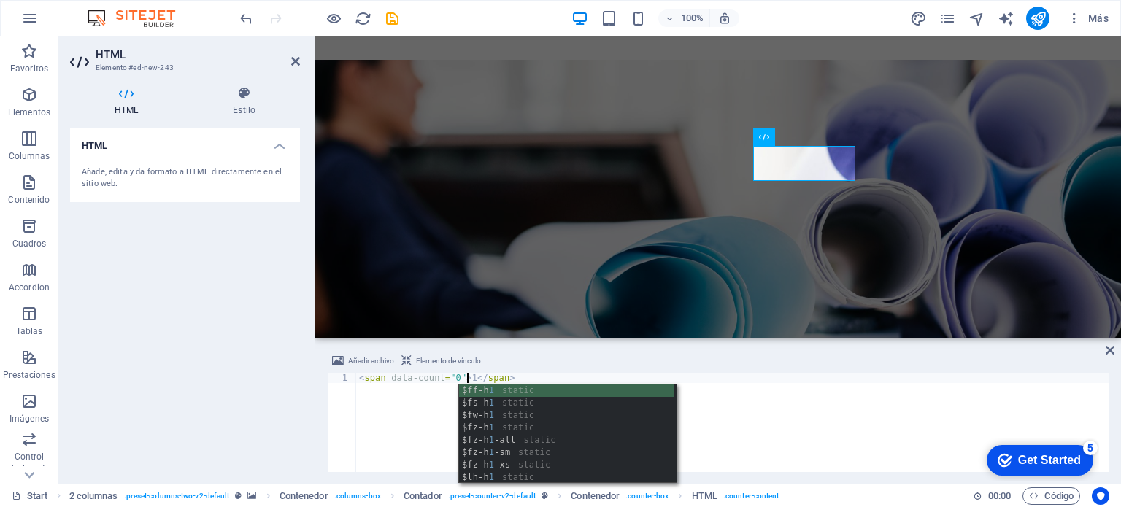
click at [751, 410] on div "< span data-count = "0" > 1 </ span >" at bounding box center [732, 433] width 753 height 120
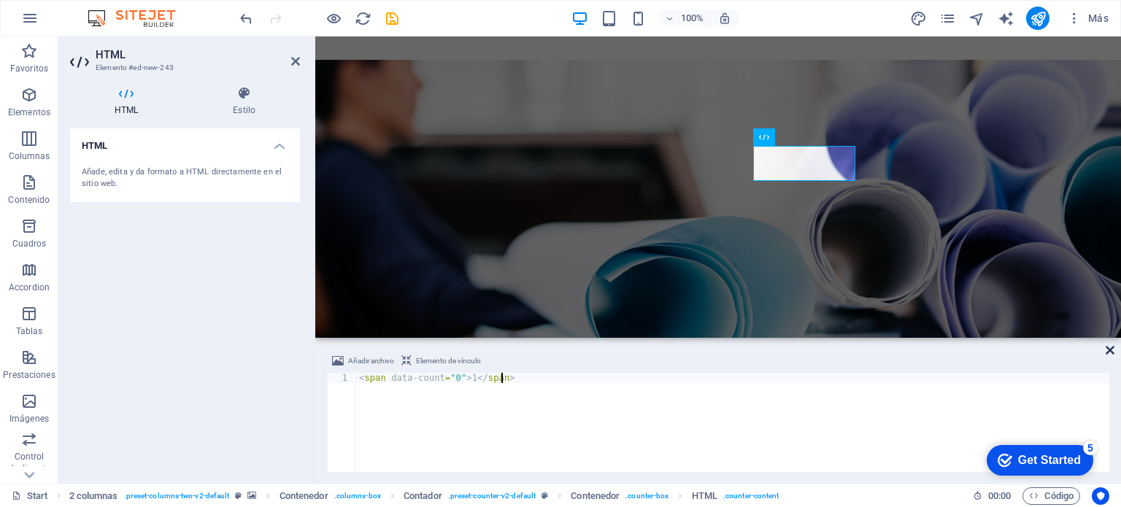
type textarea "<span data-count="0">1</span>"
click at [1106, 348] on icon at bounding box center [1109, 350] width 9 height 12
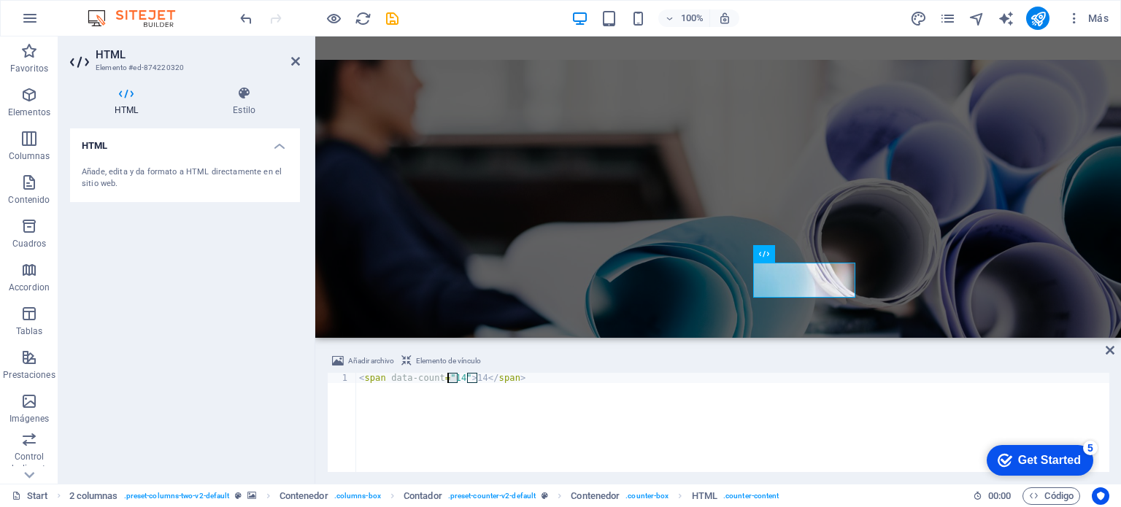
drag, startPoint x: 456, startPoint y: 377, endPoint x: 447, endPoint y: 379, distance: 8.9
click at [447, 379] on div "< span data-count = "14" > 14 </ span >" at bounding box center [732, 433] width 753 height 120
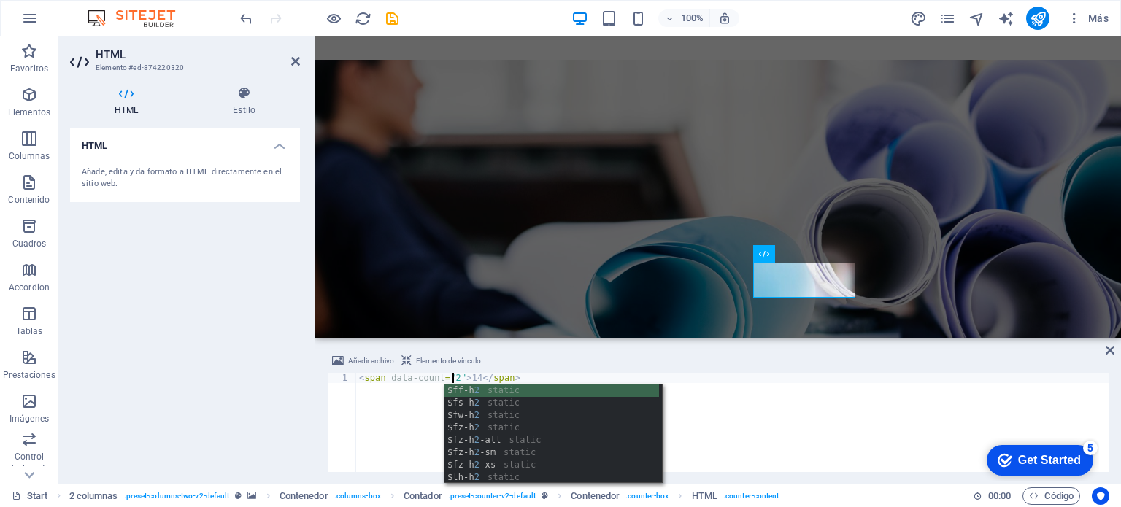
click at [465, 381] on div "< span data-count = "2" > 14 </ span >" at bounding box center [732, 433] width 753 height 120
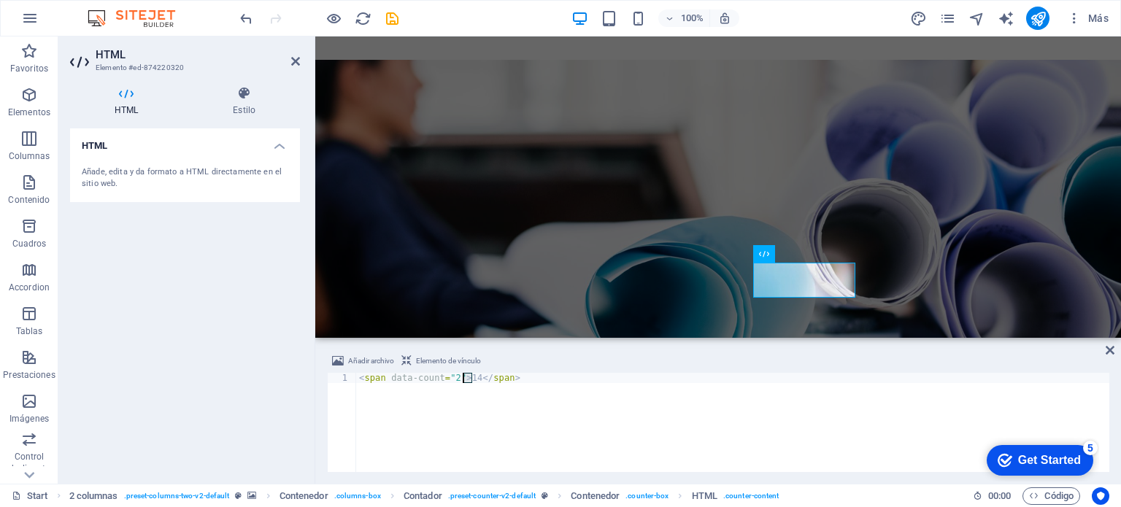
drag, startPoint x: 473, startPoint y: 379, endPoint x: 461, endPoint y: 379, distance: 11.7
click at [461, 379] on div "< span data-count = "2" > 14 </ span >" at bounding box center [732, 433] width 753 height 120
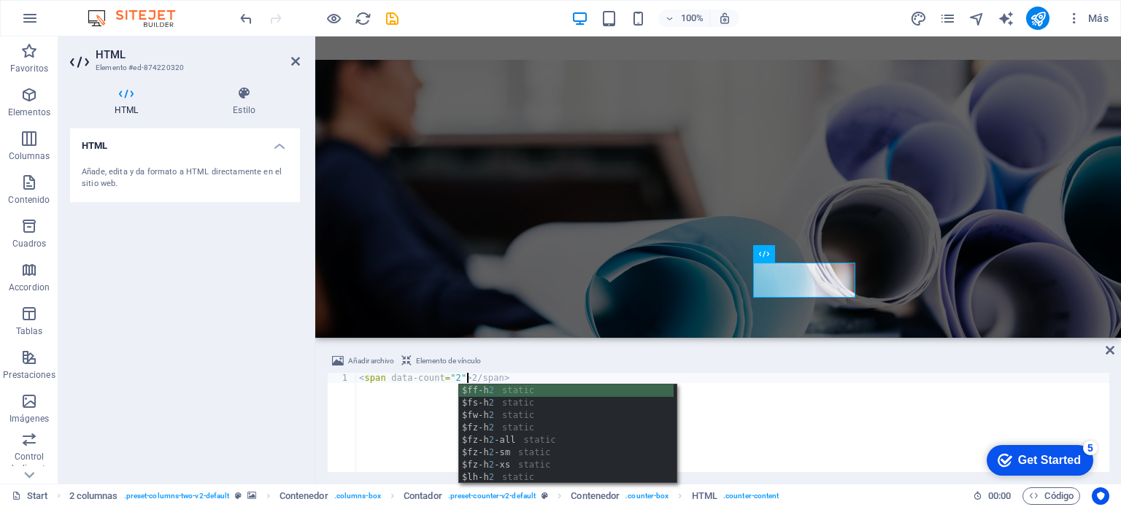
scroll to position [0, 9]
type textarea "<span data-count="2">2/span>"
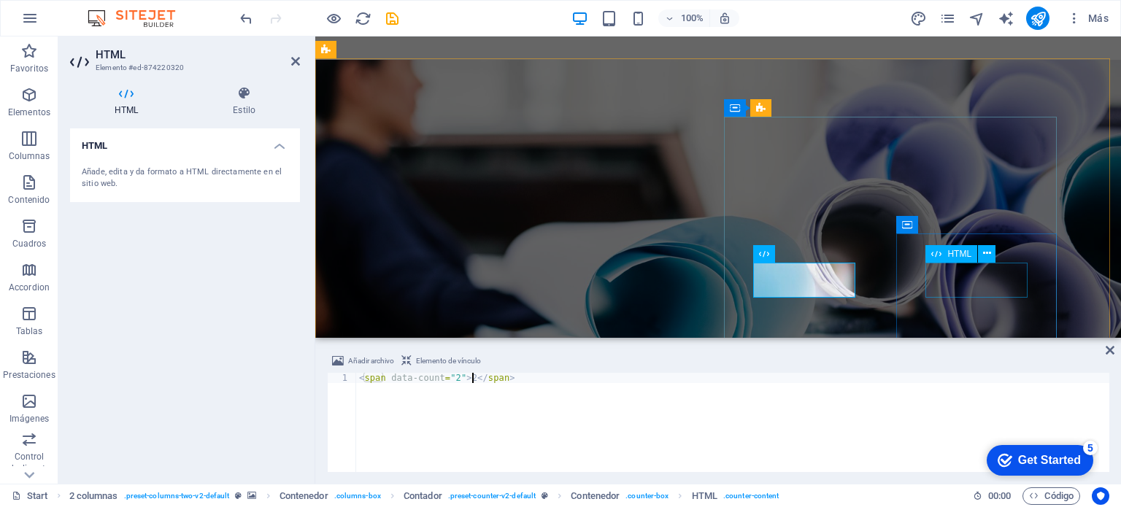
type textarea "<span data-count="2">2</span>"
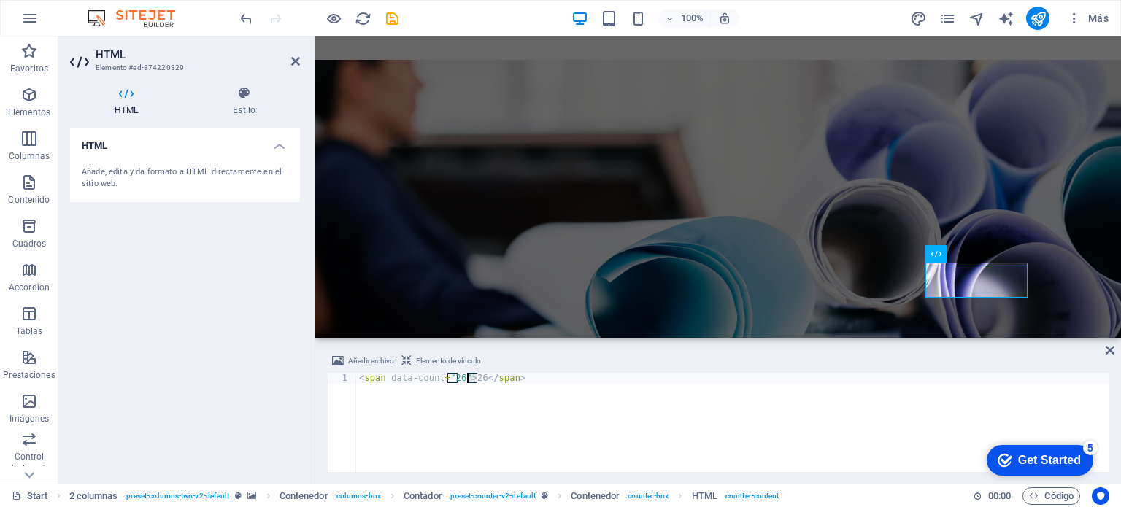
click at [469, 376] on div "< span data-count = "26" > 26 </ span >" at bounding box center [732, 433] width 753 height 120
click at [449, 379] on div "< span data-count = "26" > 0 </ span >" at bounding box center [732, 433] width 753 height 120
type textarea "<span data-count="0">0</span>"
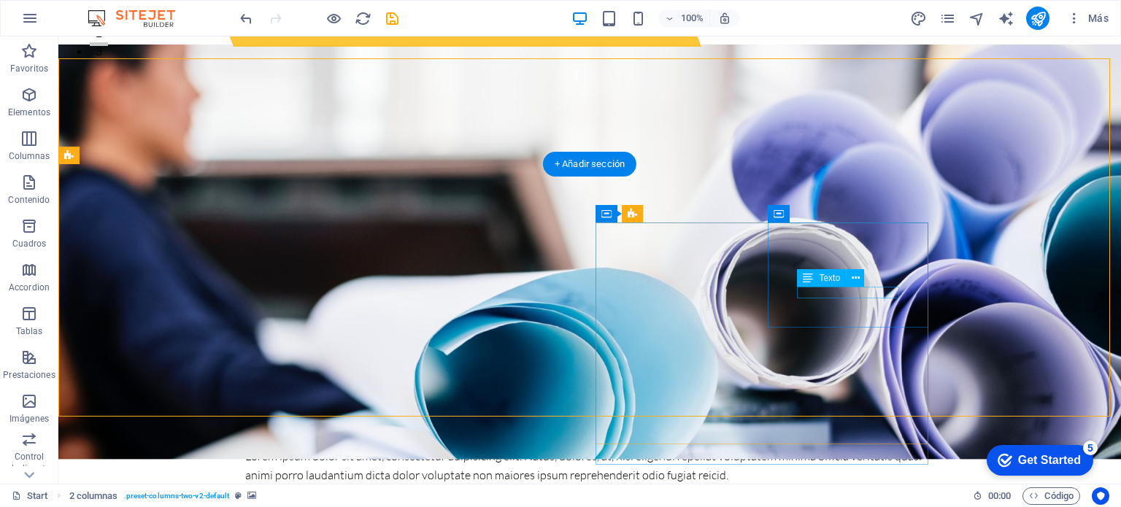
scroll to position [365, 0]
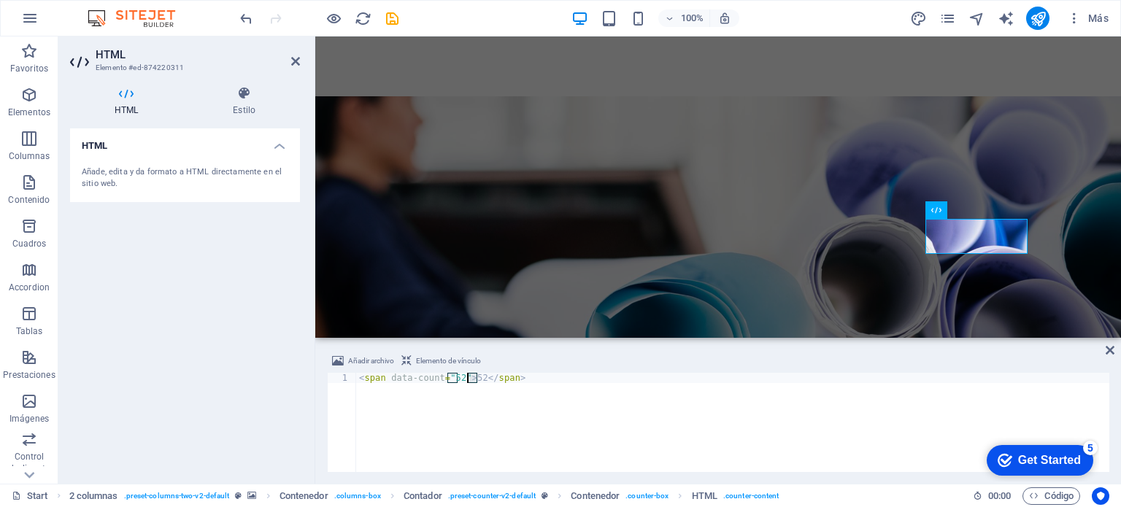
drag, startPoint x: 476, startPoint y: 380, endPoint x: 468, endPoint y: 380, distance: 8.0
click at [468, 380] on div "< span data-count = "52" > 52 </ span >" at bounding box center [732, 433] width 753 height 120
type textarea "<span data-count="0">0</span>"
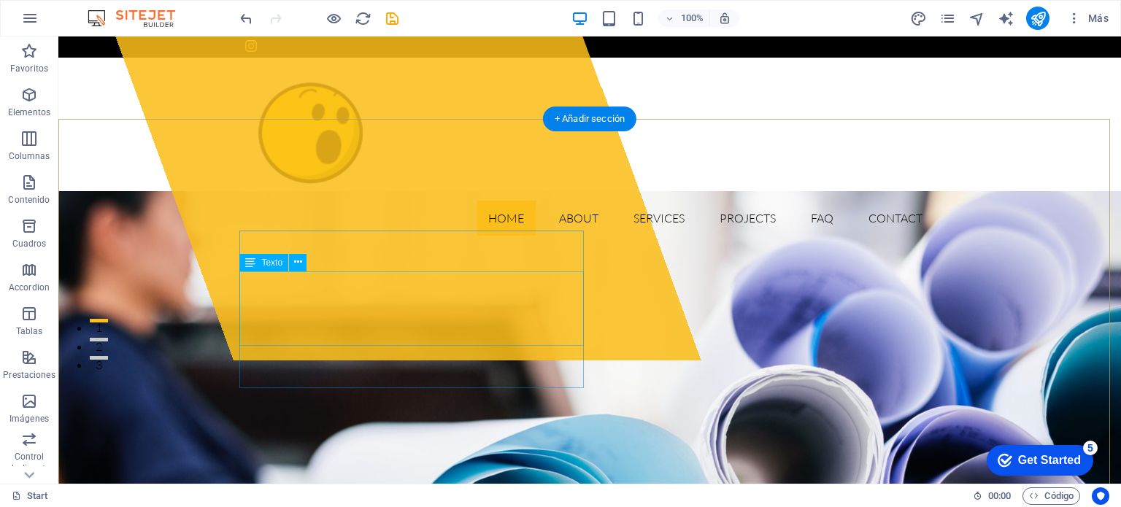
scroll to position [146, 0]
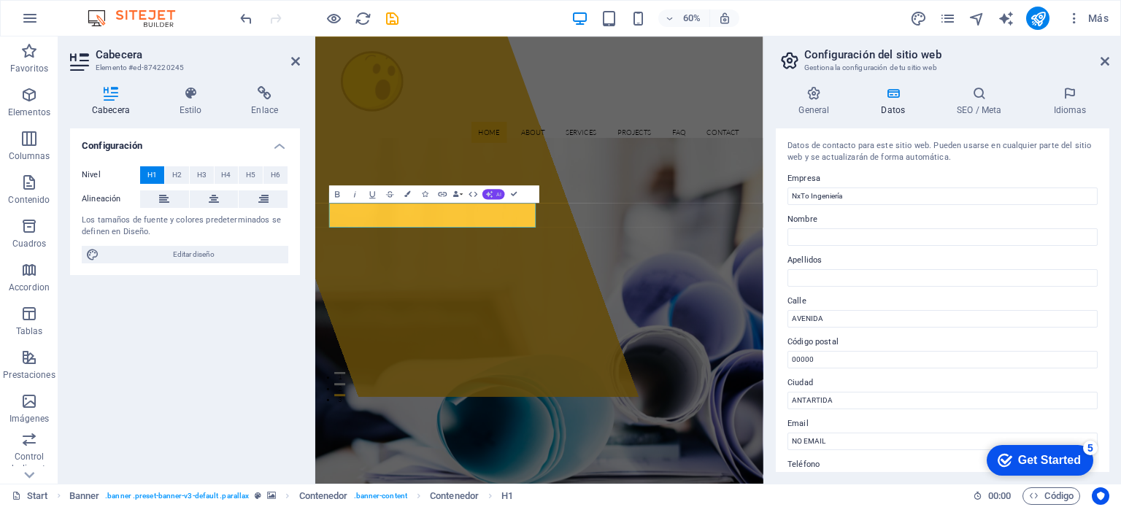
click at [493, 191] on button "AI" at bounding box center [493, 194] width 23 height 10
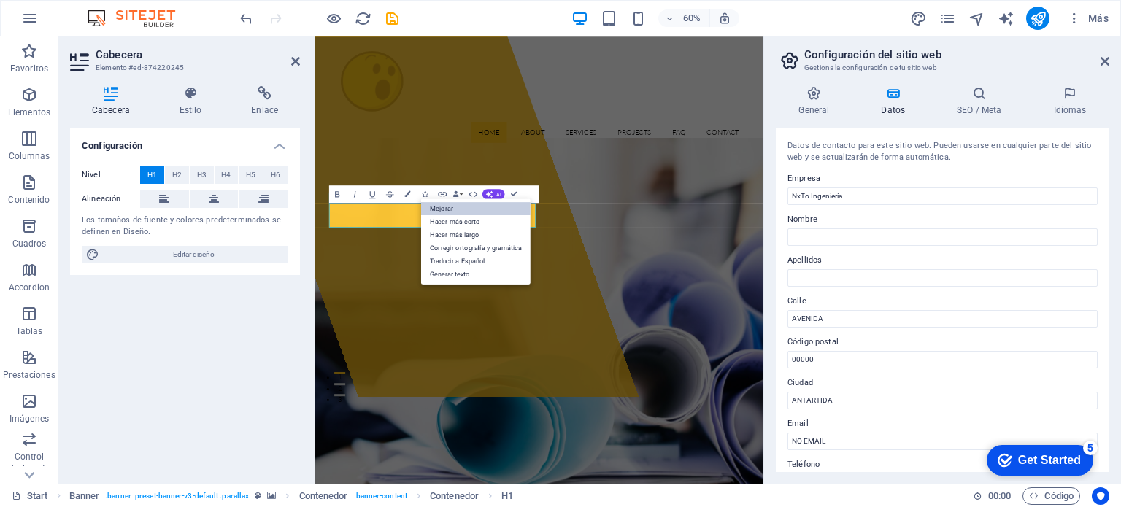
click at [444, 209] on link "Mejorar" at bounding box center [475, 208] width 109 height 13
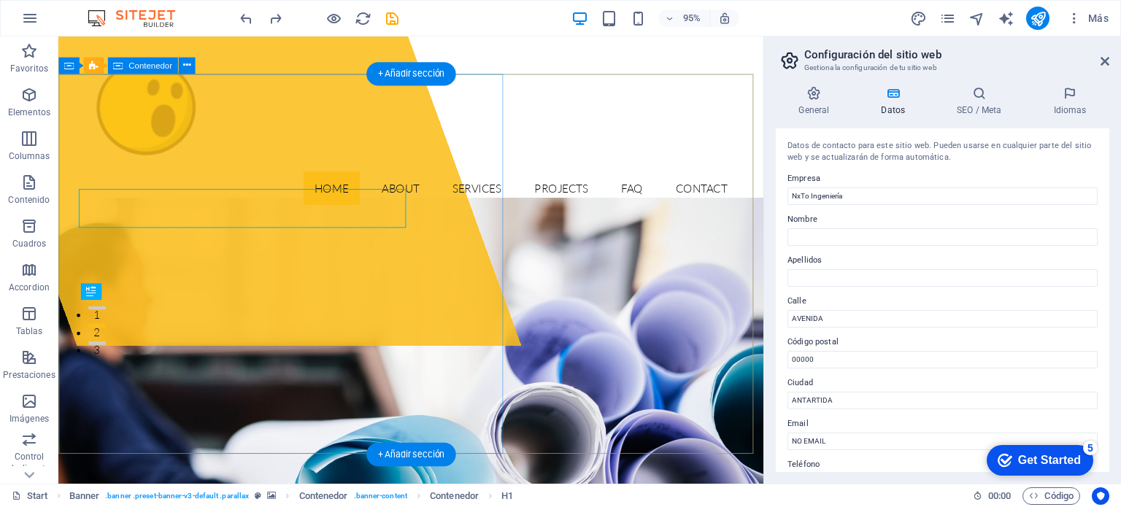
click at [431, 361] on div "Suelta el contenido aquí o Añadir elementos Pegar portapapeles" at bounding box center [225, 126] width 638 height 471
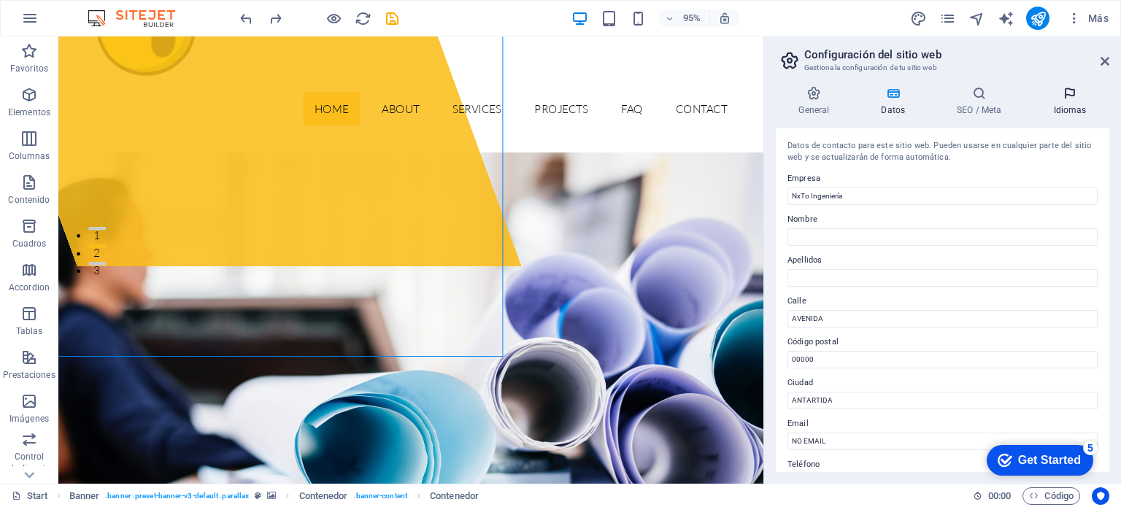
scroll to position [292, 0]
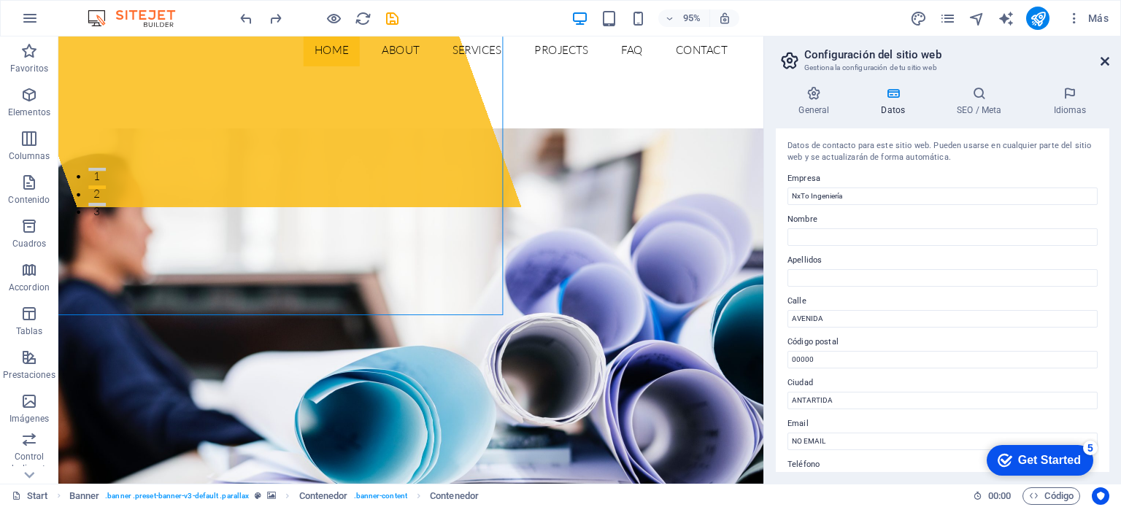
click at [1102, 60] on icon at bounding box center [1104, 61] width 9 height 12
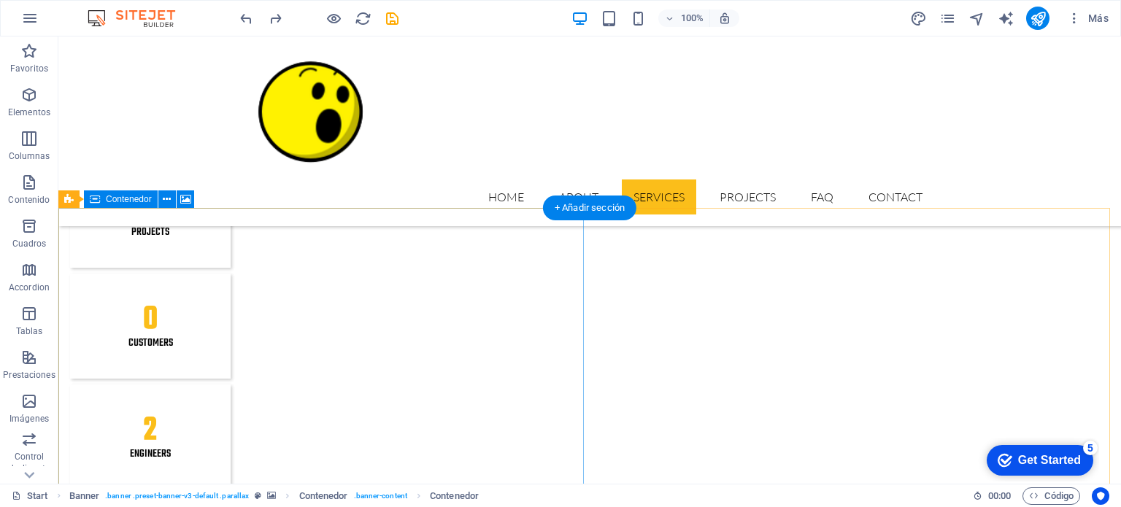
scroll to position [1824, 0]
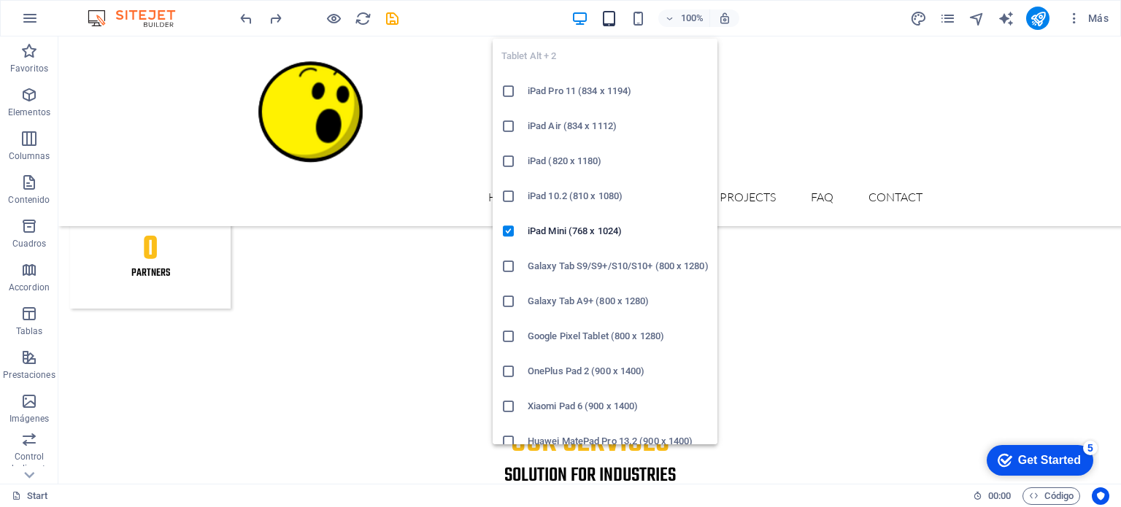
click at [606, 17] on icon "button" at bounding box center [608, 18] width 17 height 17
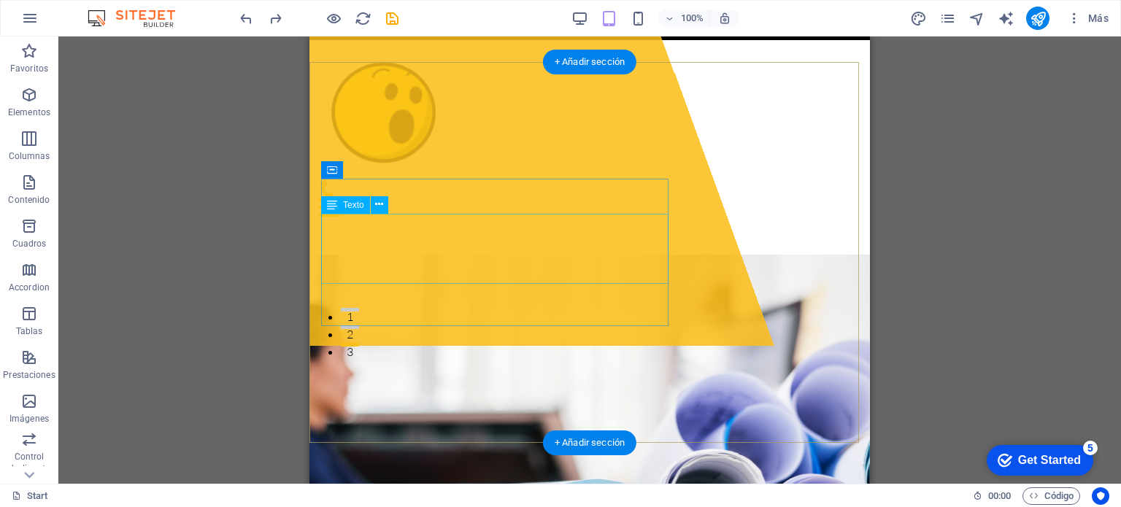
scroll to position [0, 0]
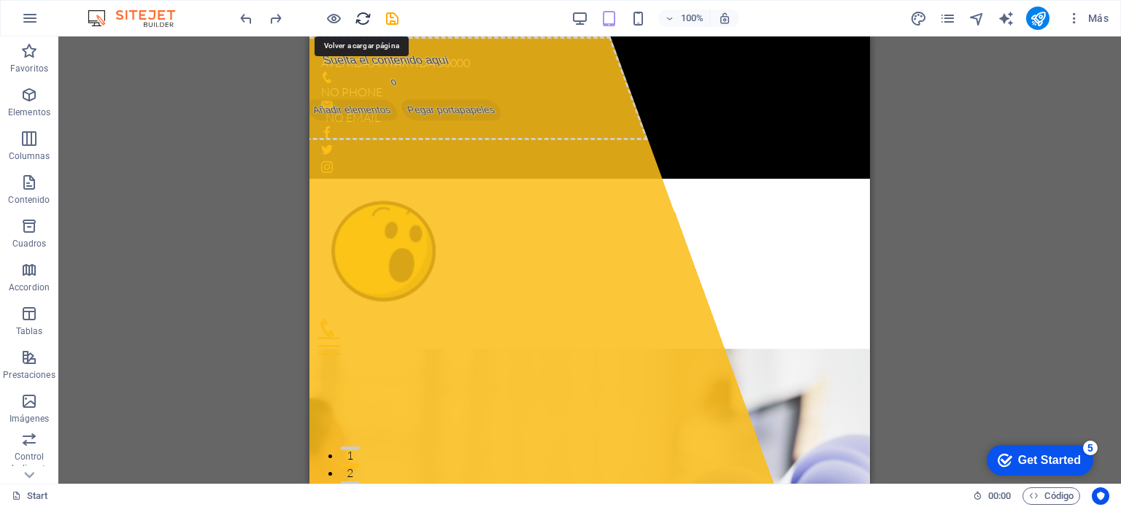
click at [360, 14] on icon "reload" at bounding box center [363, 18] width 17 height 17
click at [390, 18] on icon "save" at bounding box center [392, 18] width 17 height 17
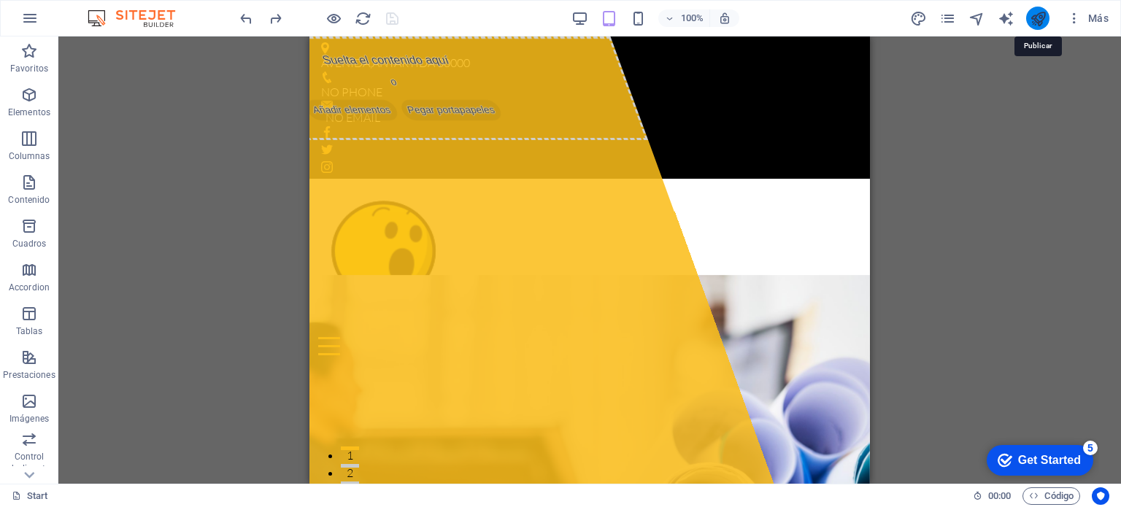
click at [1038, 21] on icon "publish" at bounding box center [1037, 18] width 17 height 17
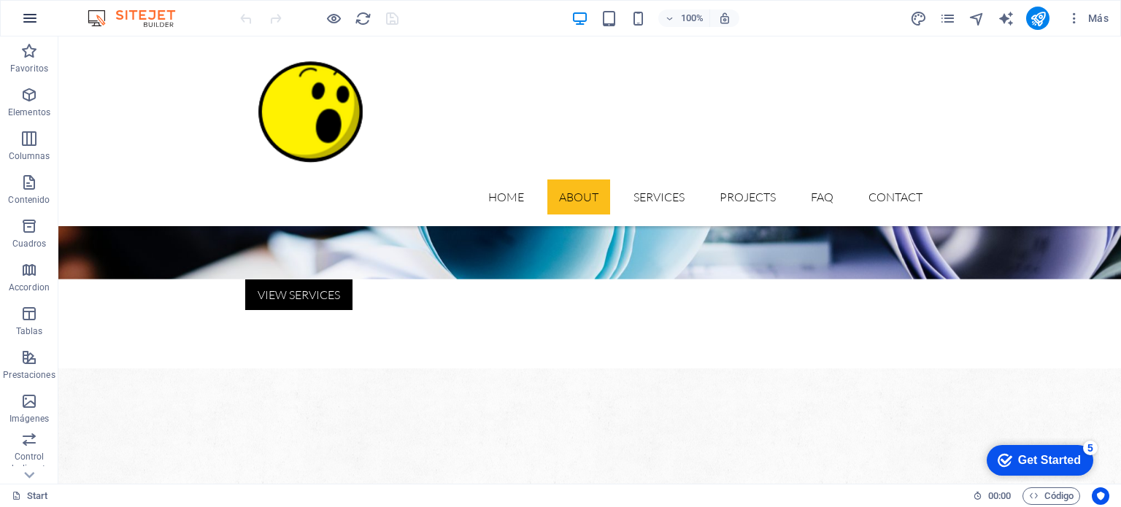
click at [26, 19] on icon "button" at bounding box center [30, 18] width 18 height 18
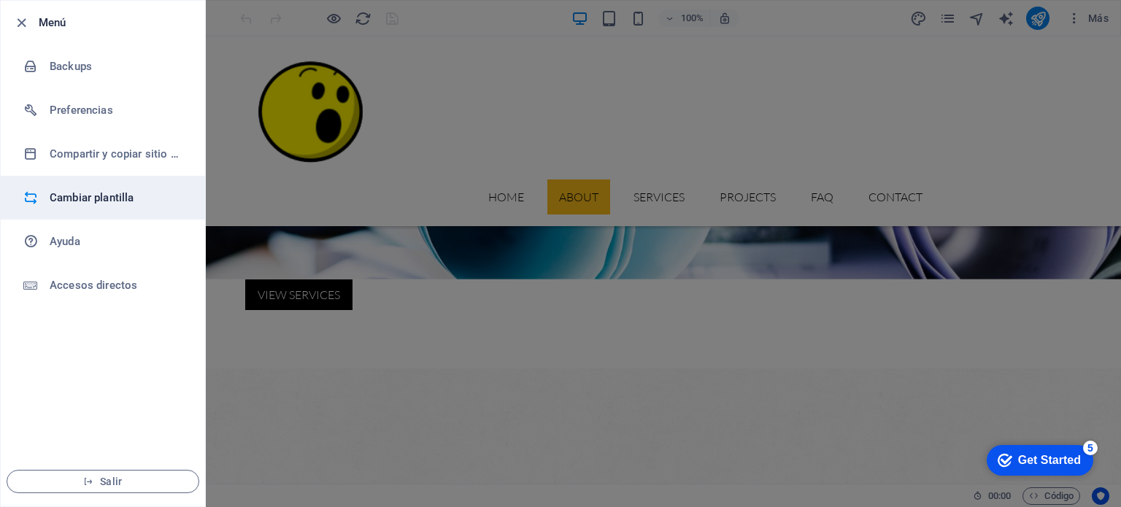
click at [82, 198] on h6 "Cambiar plantilla" at bounding box center [117, 198] width 135 height 18
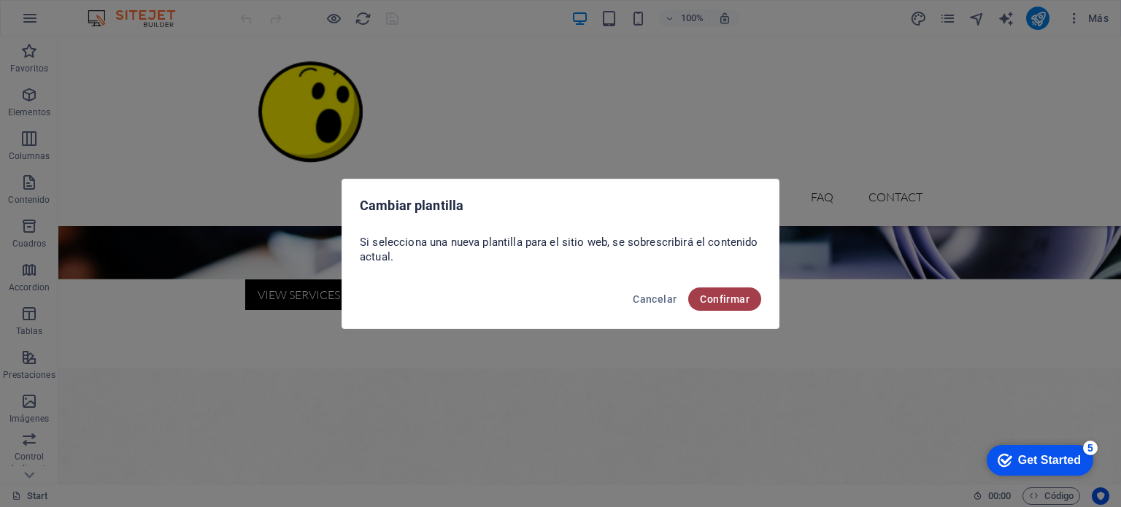
click at [722, 295] on span "Confirmar" at bounding box center [725, 299] width 50 height 12
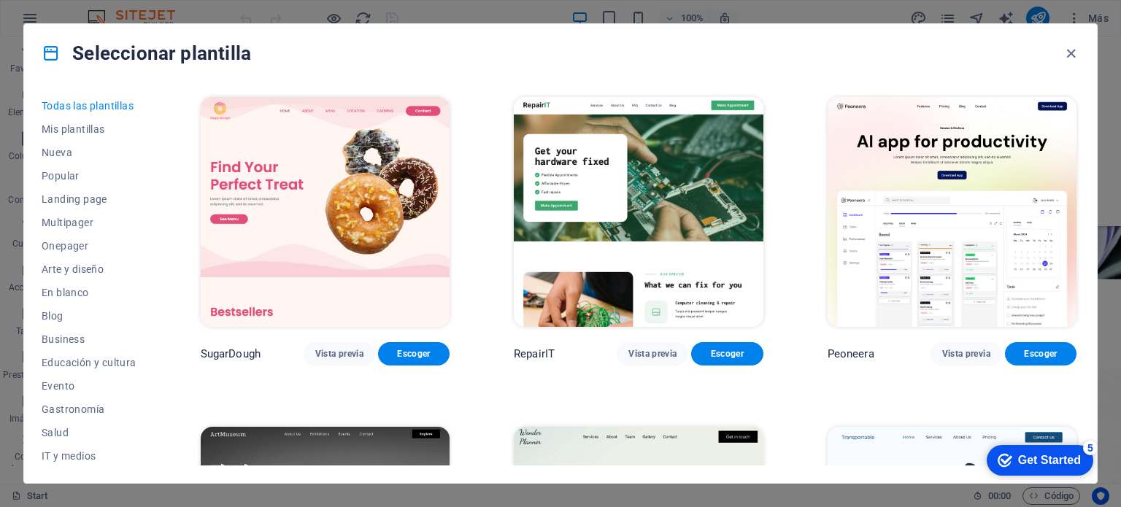
click at [310, 200] on img at bounding box center [325, 212] width 249 height 230
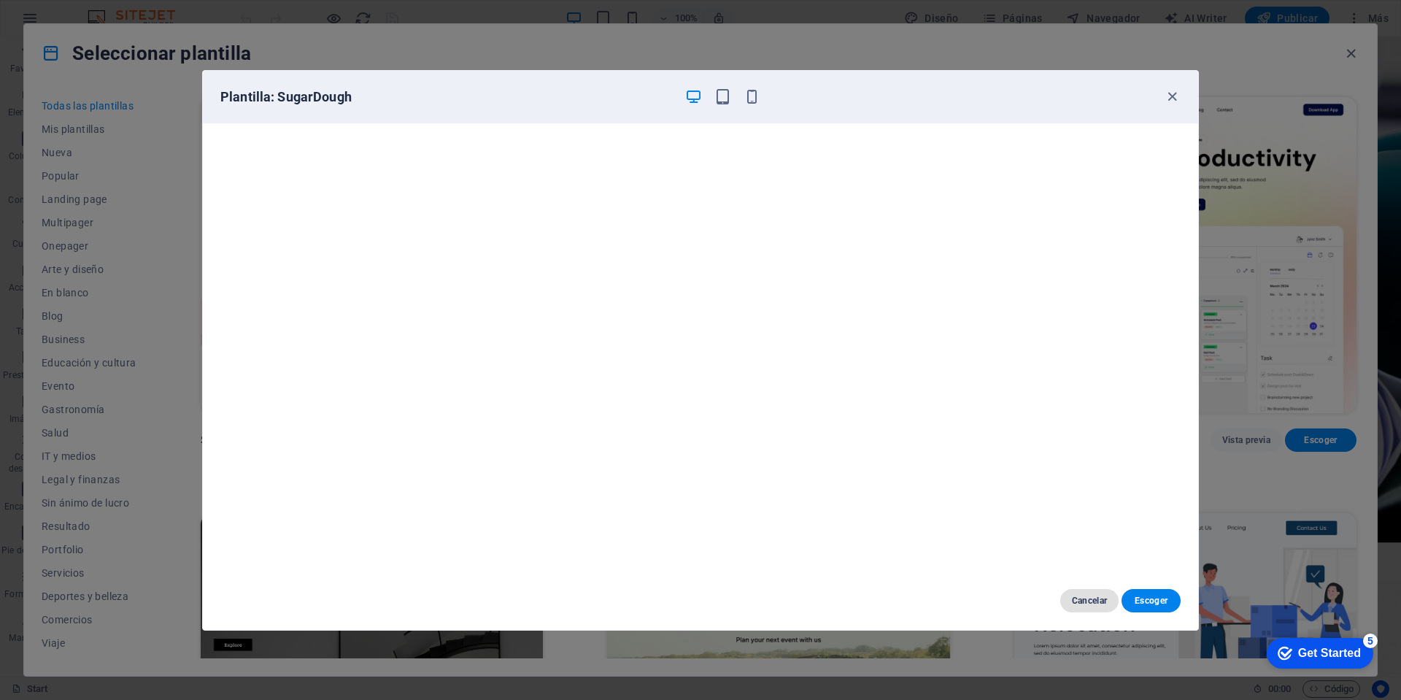
click at [1082, 506] on span "Cancelar" at bounding box center [1090, 601] width 36 height 12
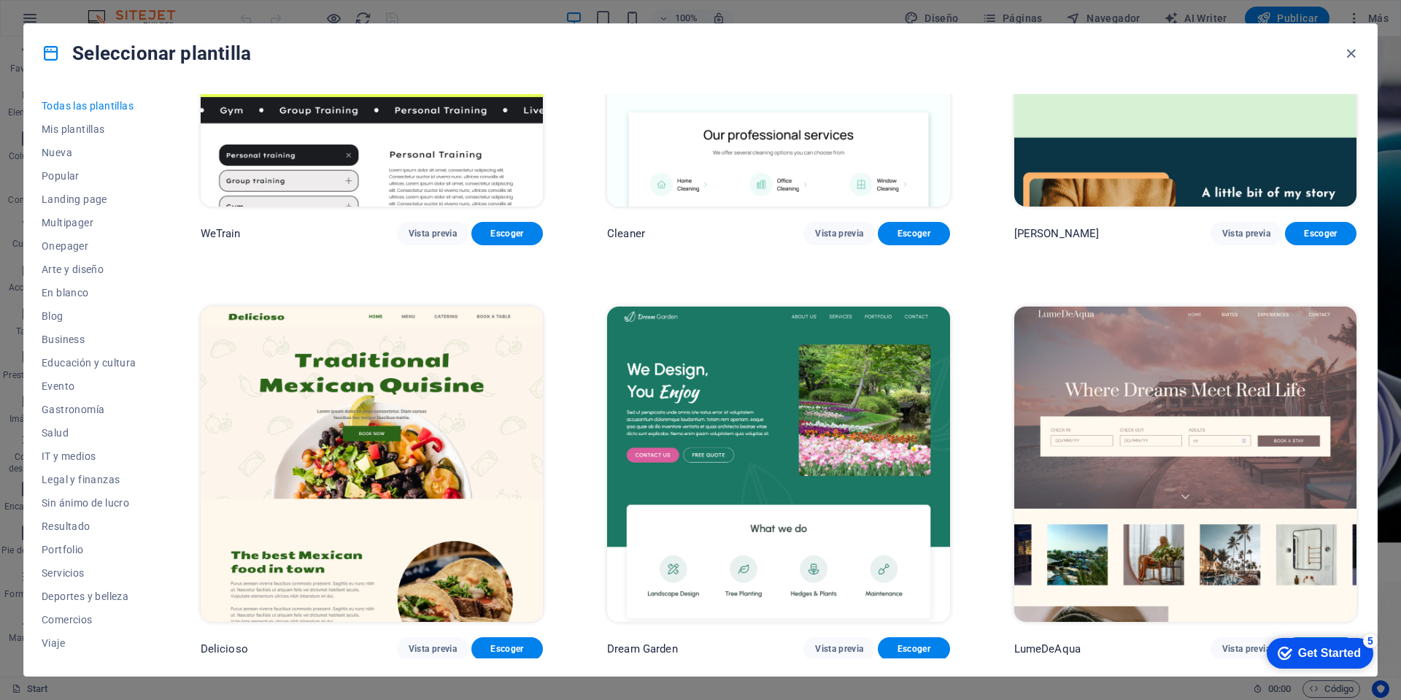
scroll to position [2553, 0]
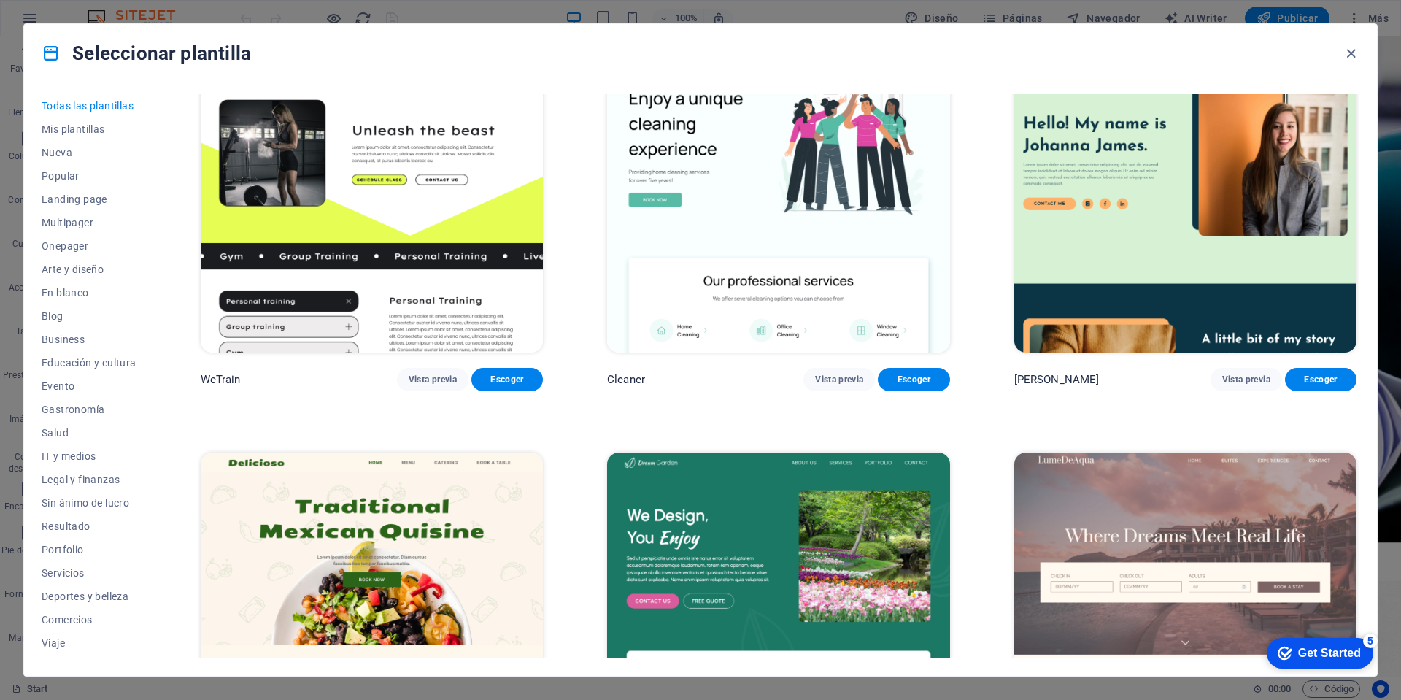
click at [436, 177] on img at bounding box center [372, 194] width 342 height 316
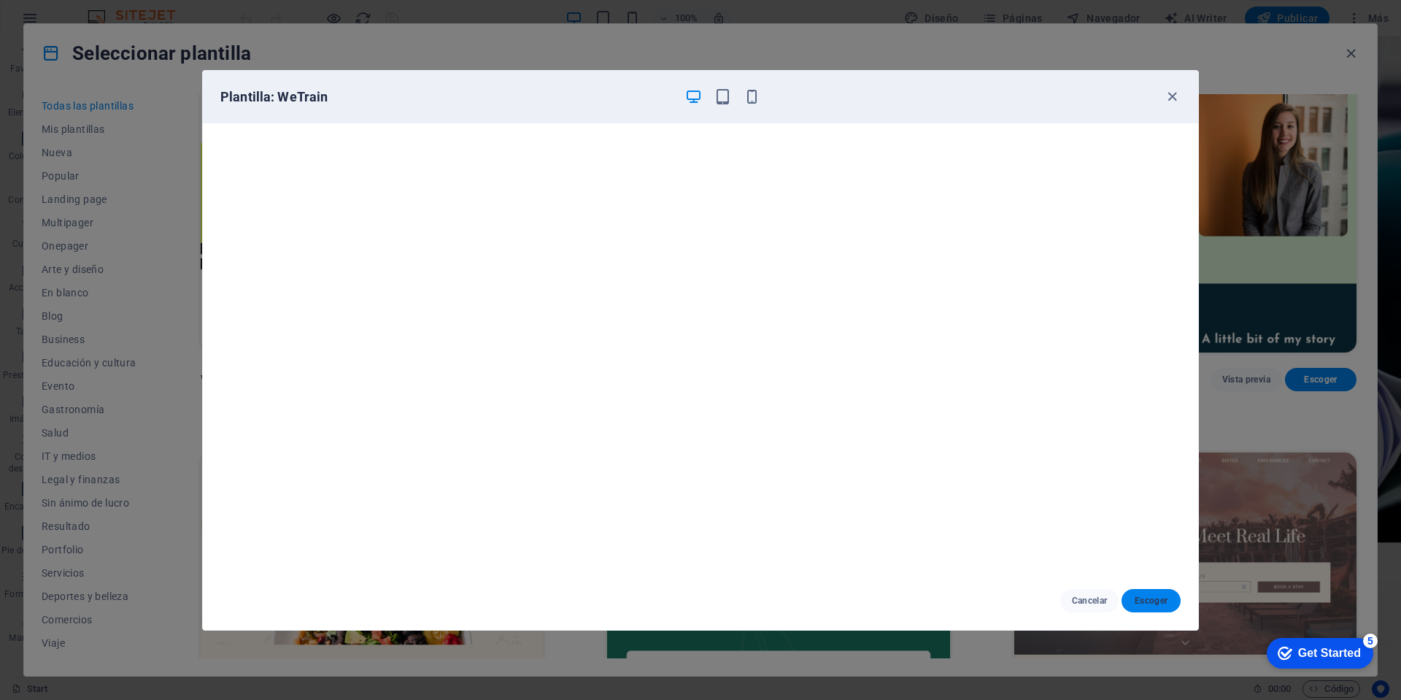
click at [1120, 506] on span "Escoger" at bounding box center [1151, 601] width 36 height 12
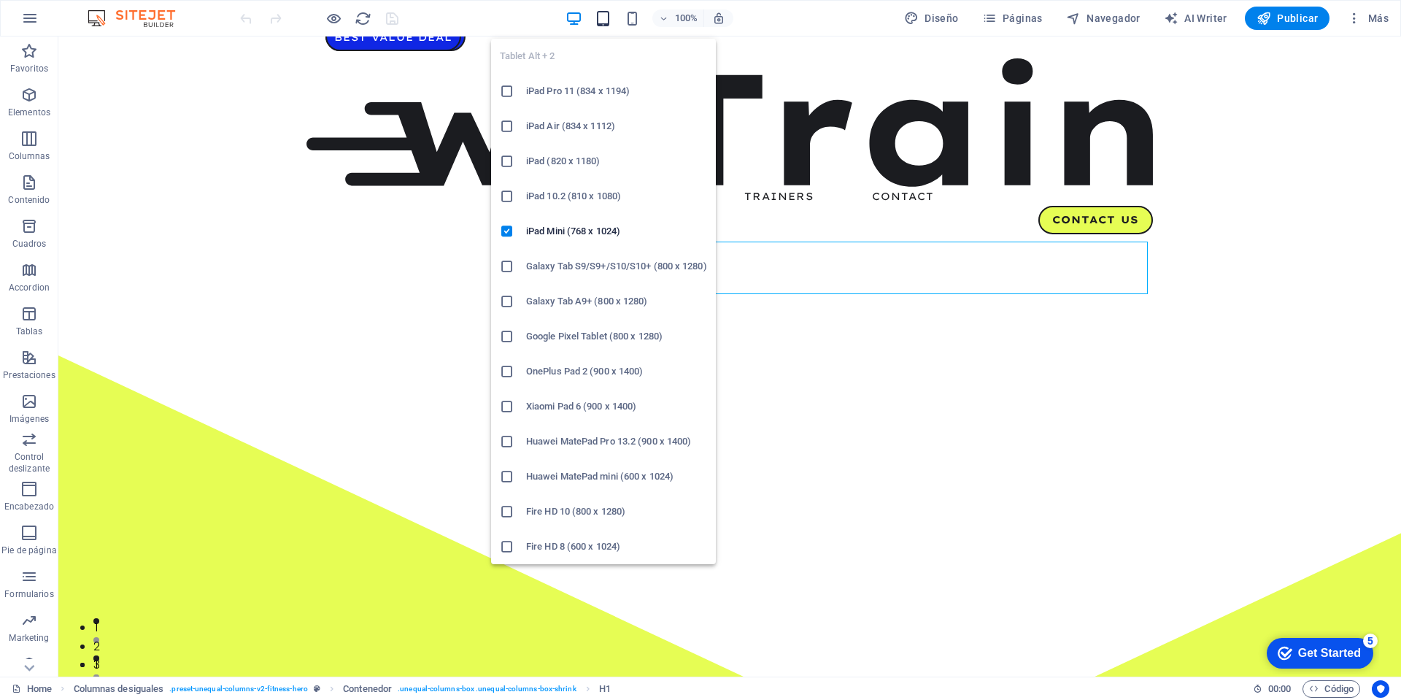
click at [610, 14] on icon "button" at bounding box center [603, 18] width 17 height 17
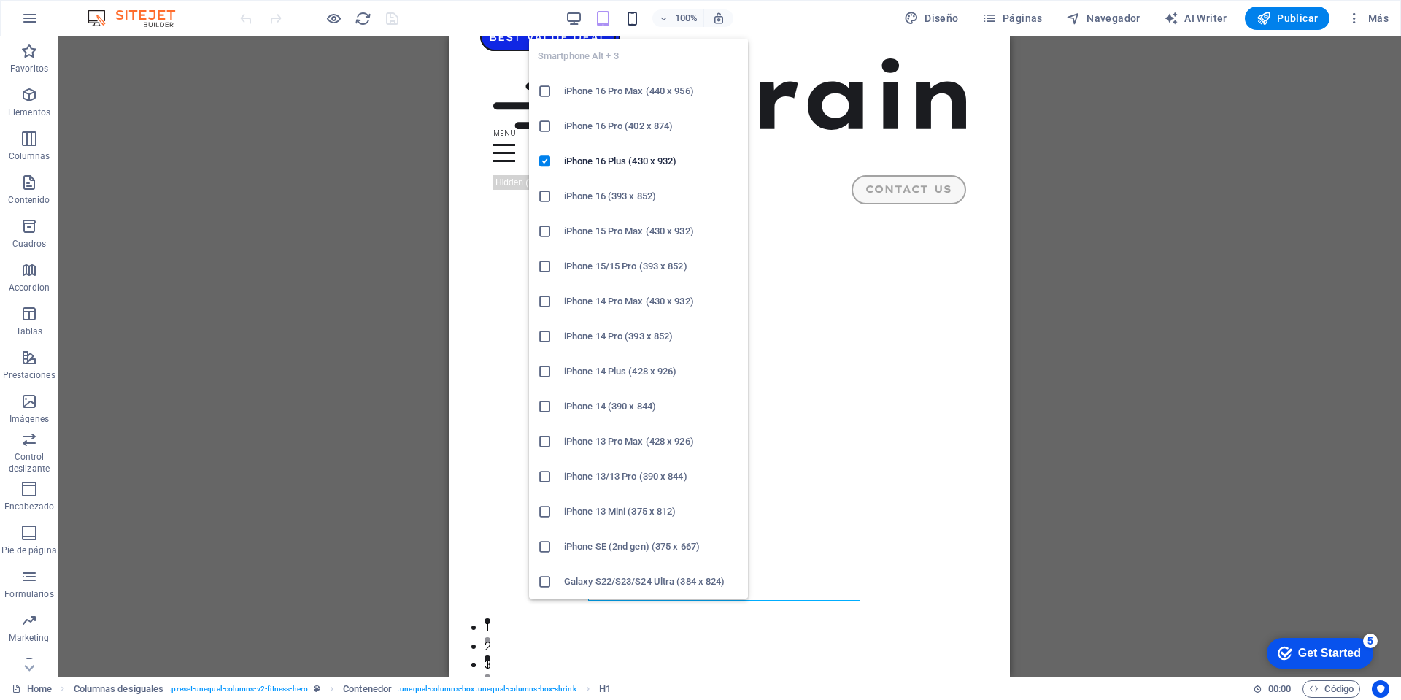
click at [633, 18] on icon "button" at bounding box center [632, 18] width 17 height 17
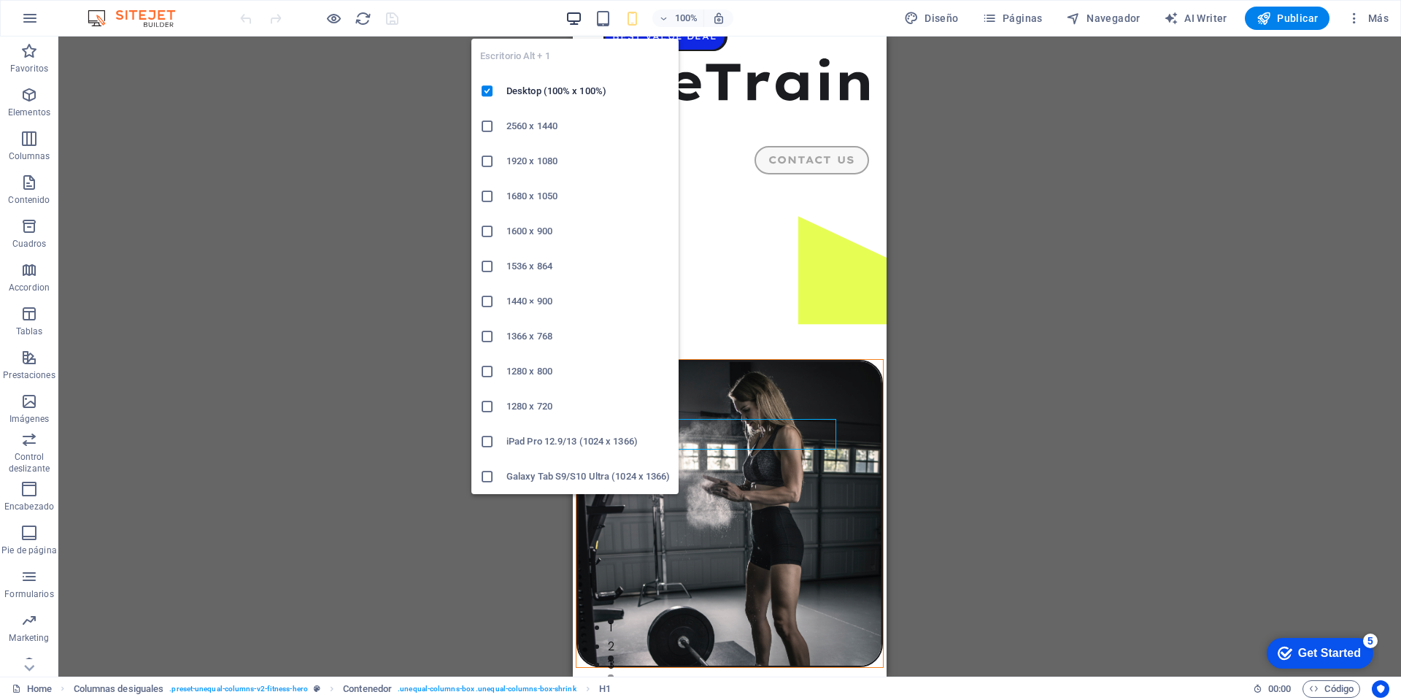
click at [573, 17] on icon "button" at bounding box center [573, 18] width 17 height 17
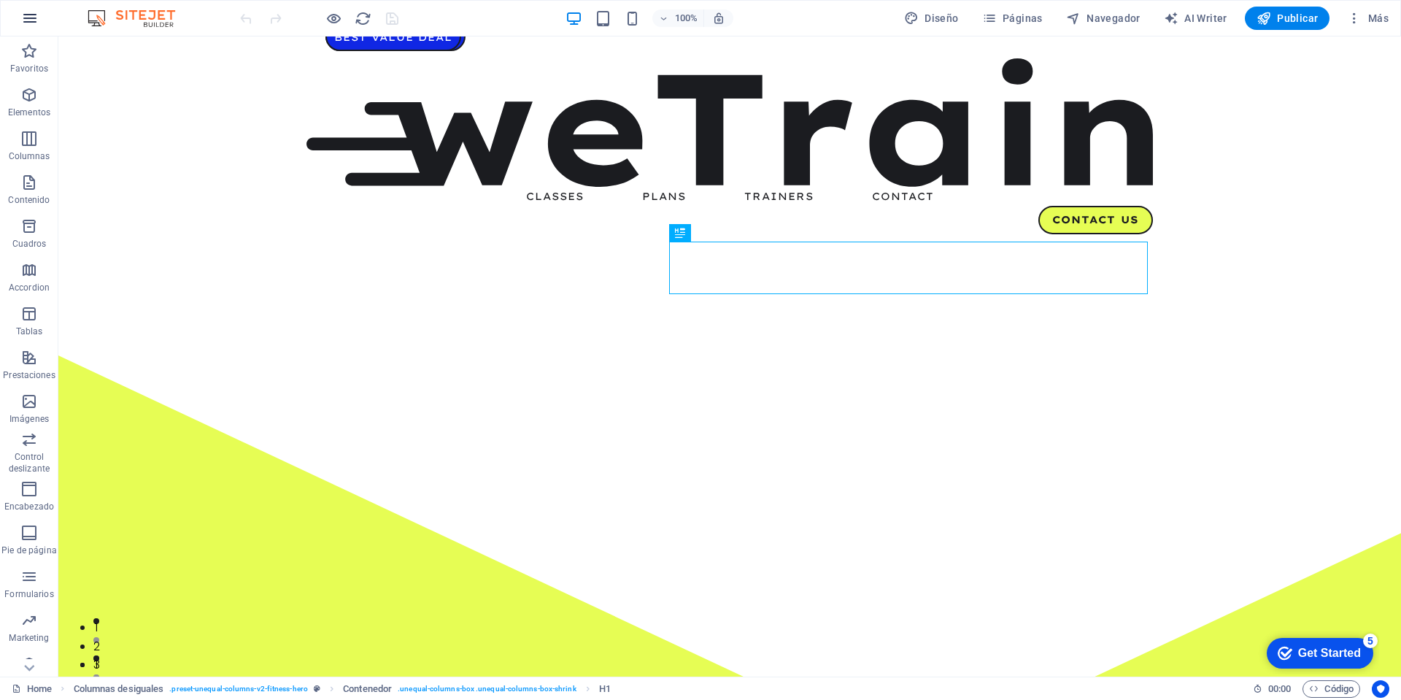
click at [20, 28] on button "button" at bounding box center [29, 18] width 35 height 35
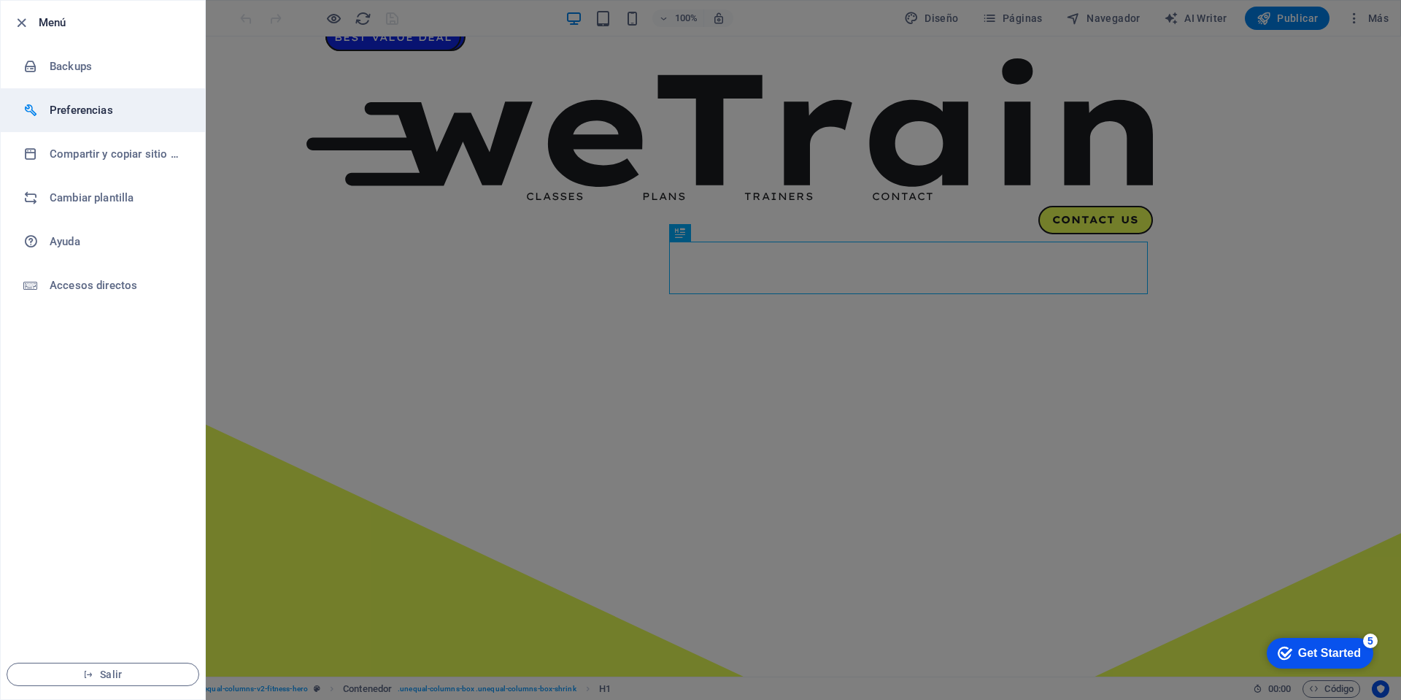
click at [107, 107] on h6 "Preferencias" at bounding box center [117, 110] width 135 height 18
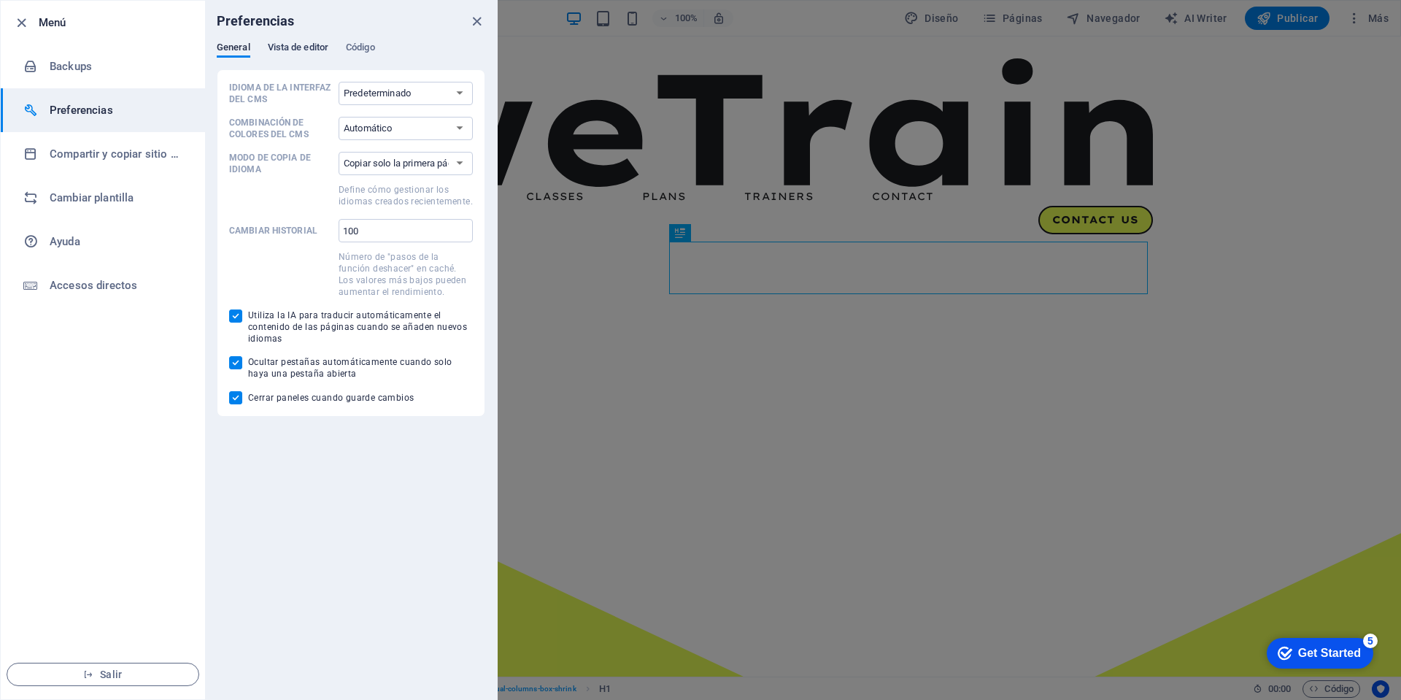
click at [301, 52] on span "Vista de editor" at bounding box center [298, 49] width 61 height 20
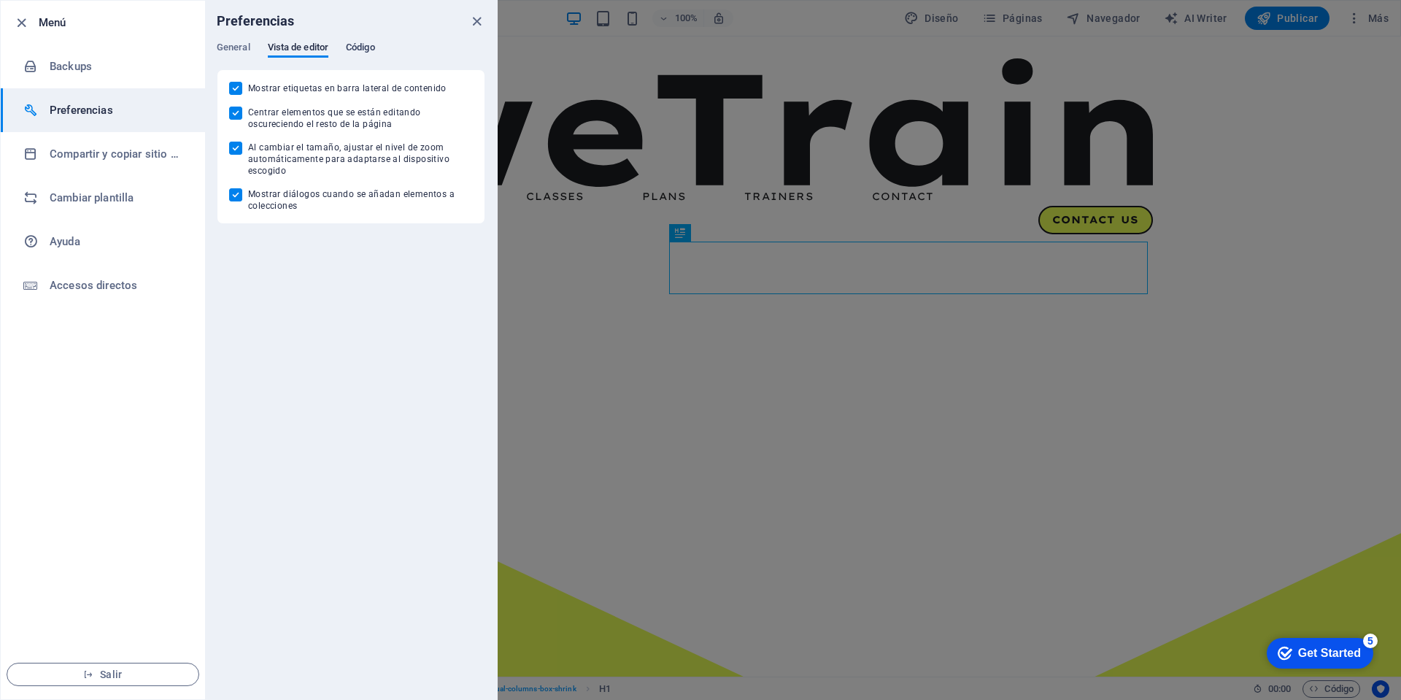
click at [358, 45] on span "Código" at bounding box center [360, 49] width 29 height 20
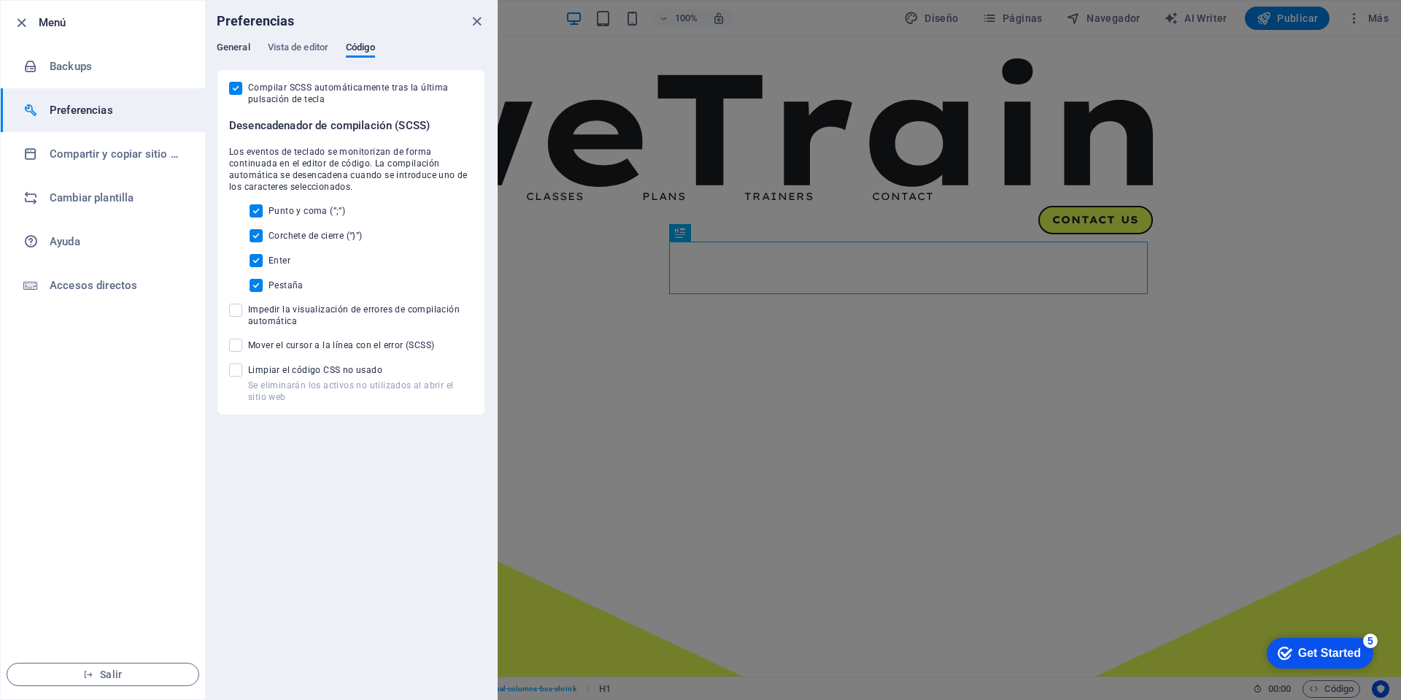
click at [236, 47] on span "General" at bounding box center [234, 49] width 34 height 20
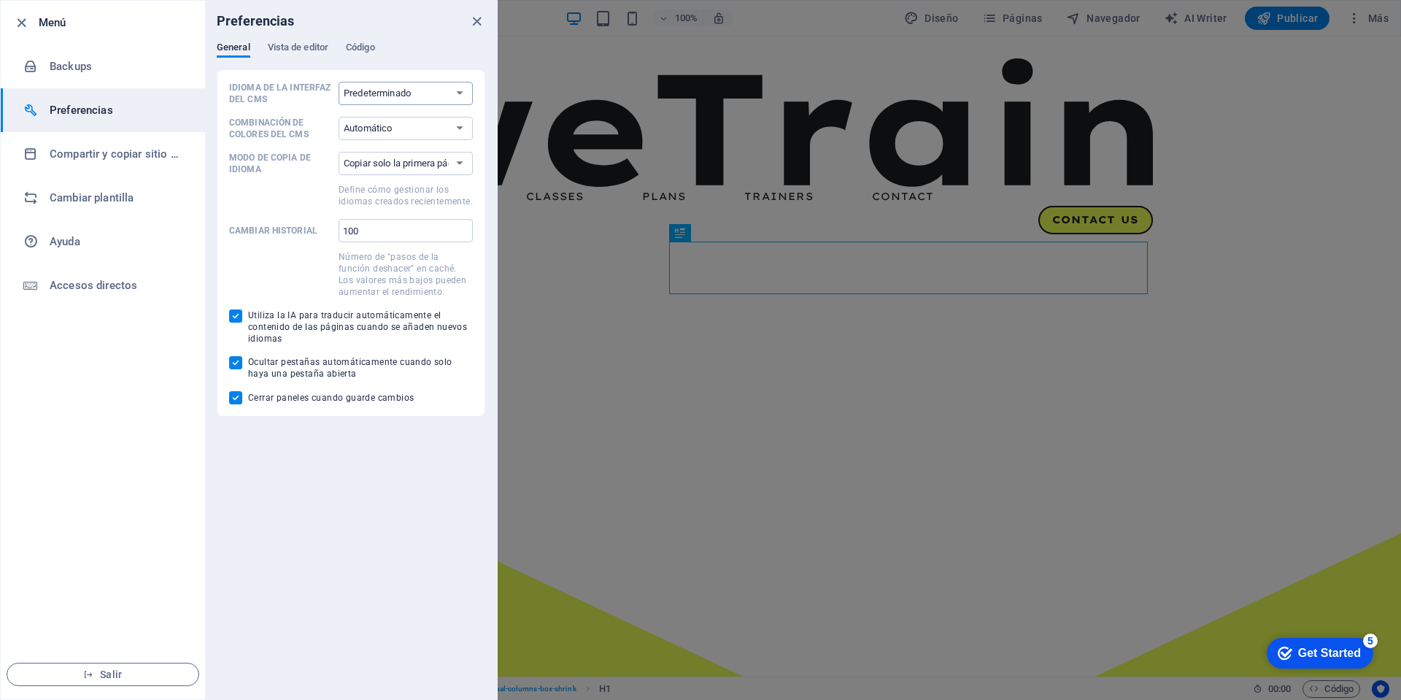
click at [460, 90] on select "Predeterminado Deutsch English Español Français Magyar Italiano Nederlands Pols…" at bounding box center [406, 93] width 134 height 23
select select "es"
click at [339, 82] on select "Predeterminado Deutsch English Español Français Magyar Italiano Nederlands Pols…" at bounding box center [406, 93] width 134 height 23
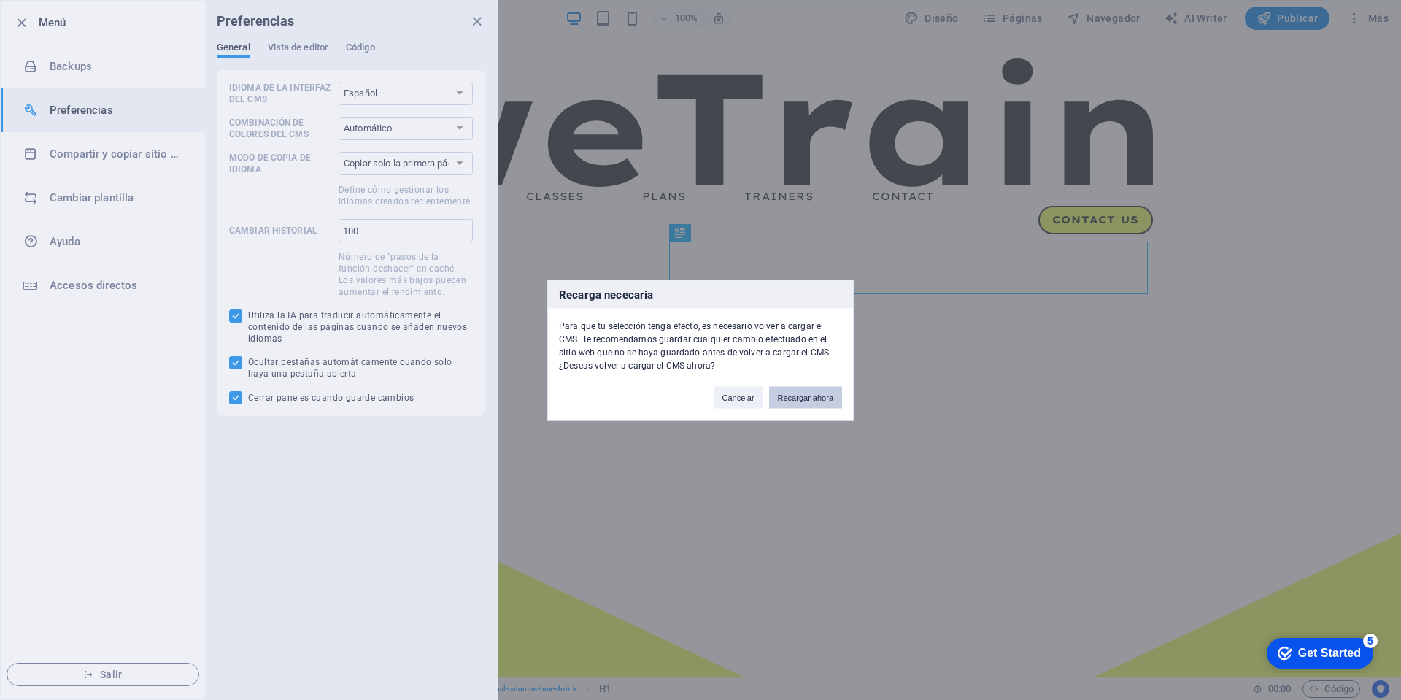
click at [794, 402] on button "Recargar ahora" at bounding box center [805, 397] width 73 height 22
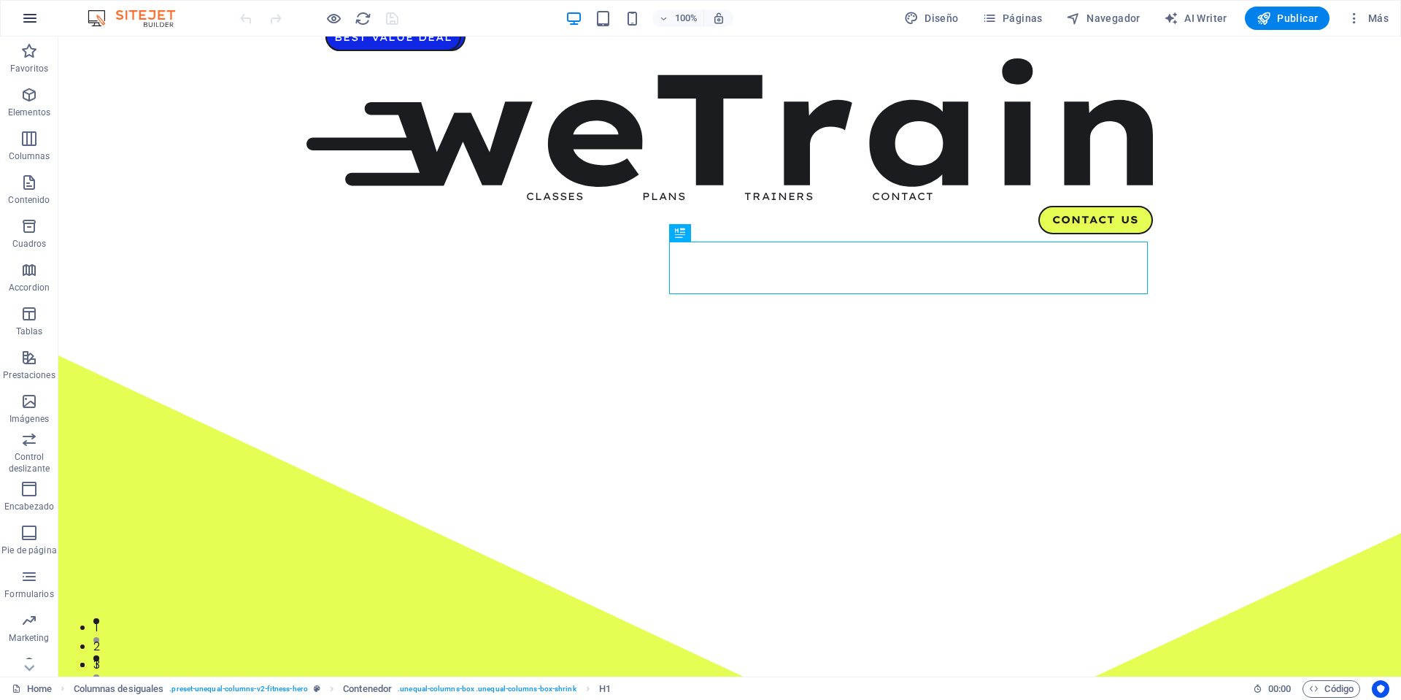
click at [34, 21] on icon "button" at bounding box center [30, 18] width 18 height 18
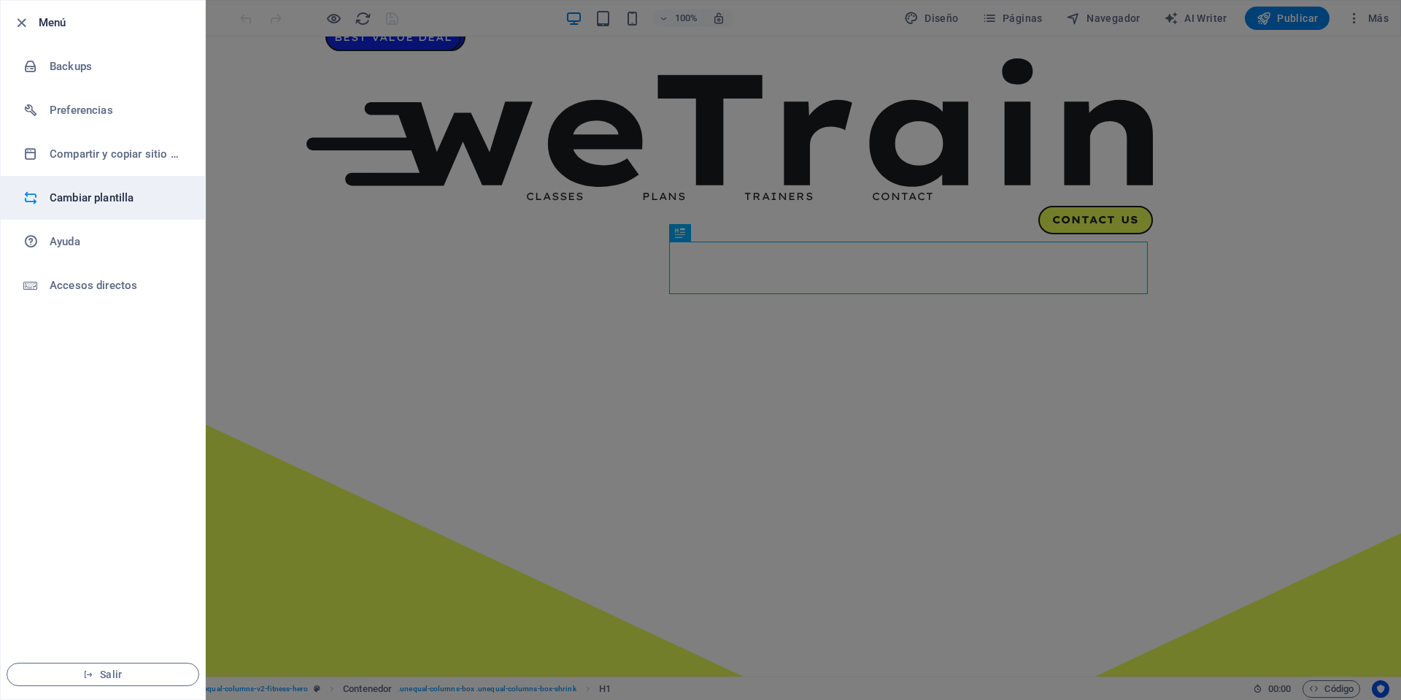
click at [66, 200] on h6 "Cambiar plantilla" at bounding box center [117, 198] width 135 height 18
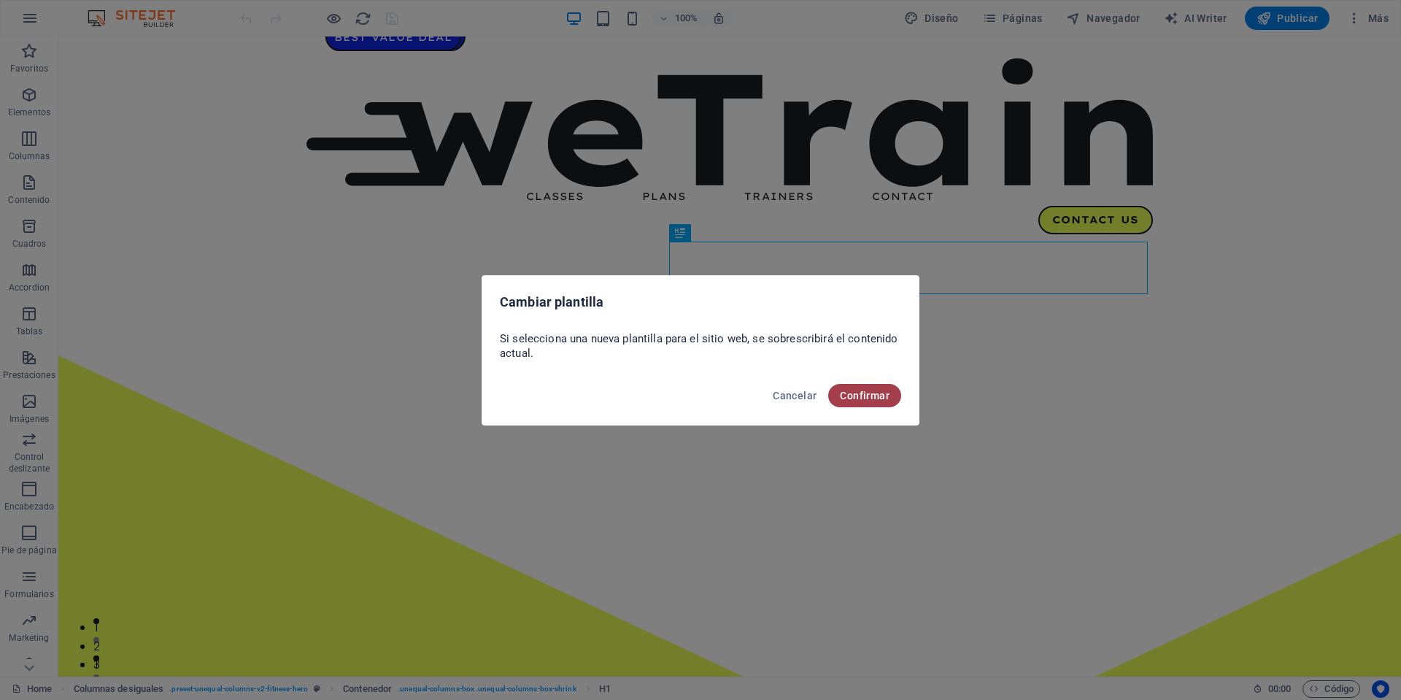
click at [849, 393] on span "Confirmar" at bounding box center [865, 396] width 50 height 12
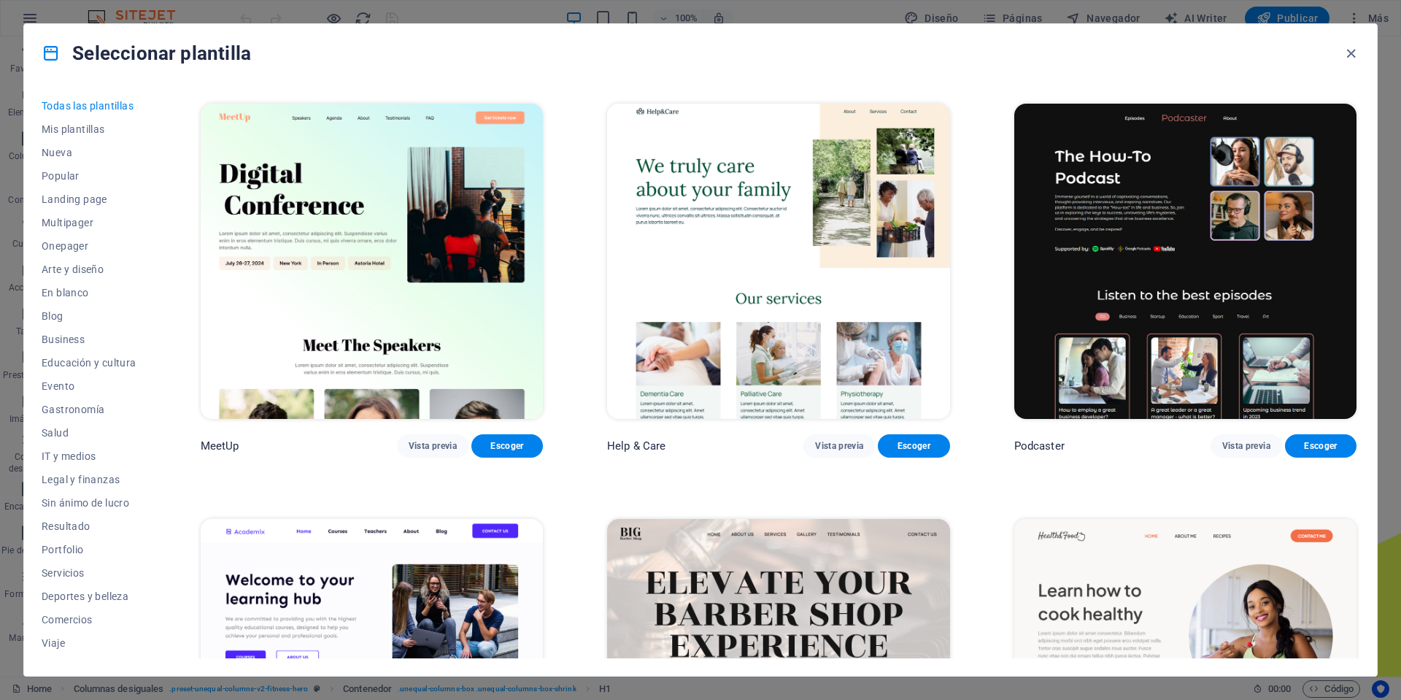
scroll to position [1605, 0]
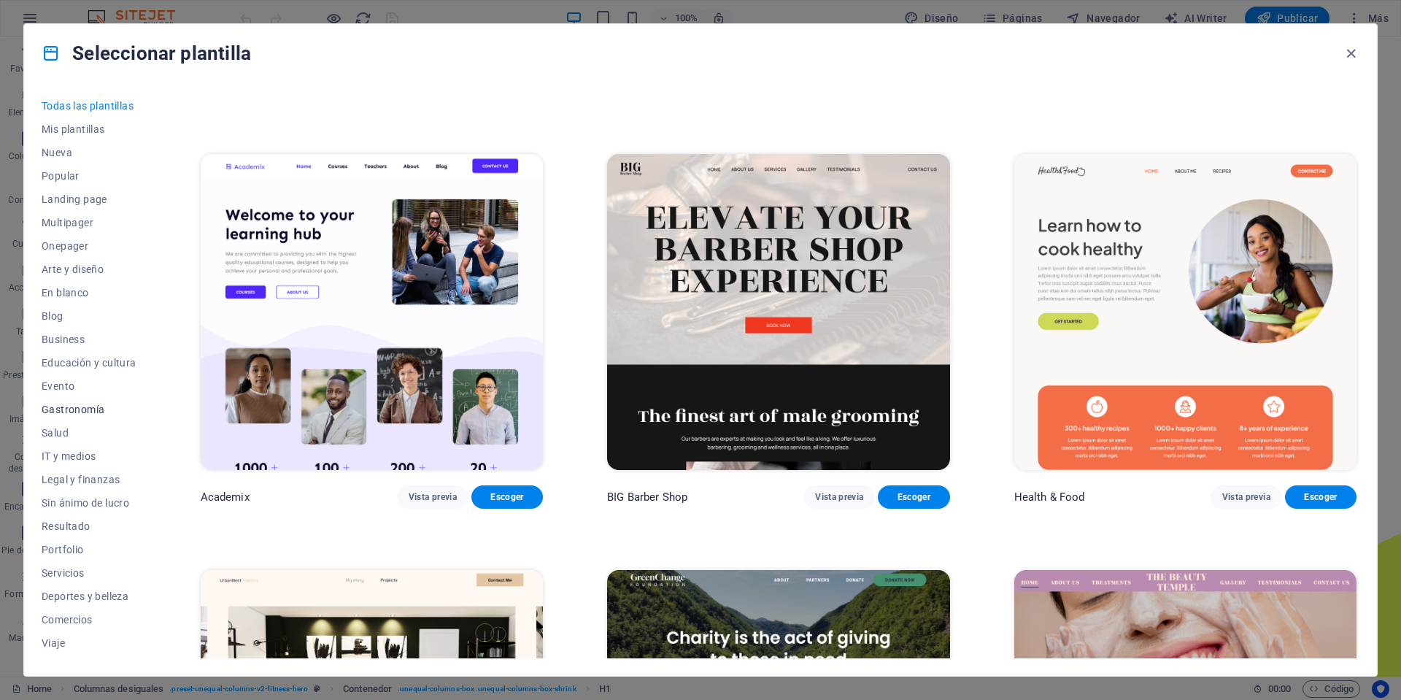
click at [91, 412] on span "Gastronomía" at bounding box center [89, 409] width 95 height 12
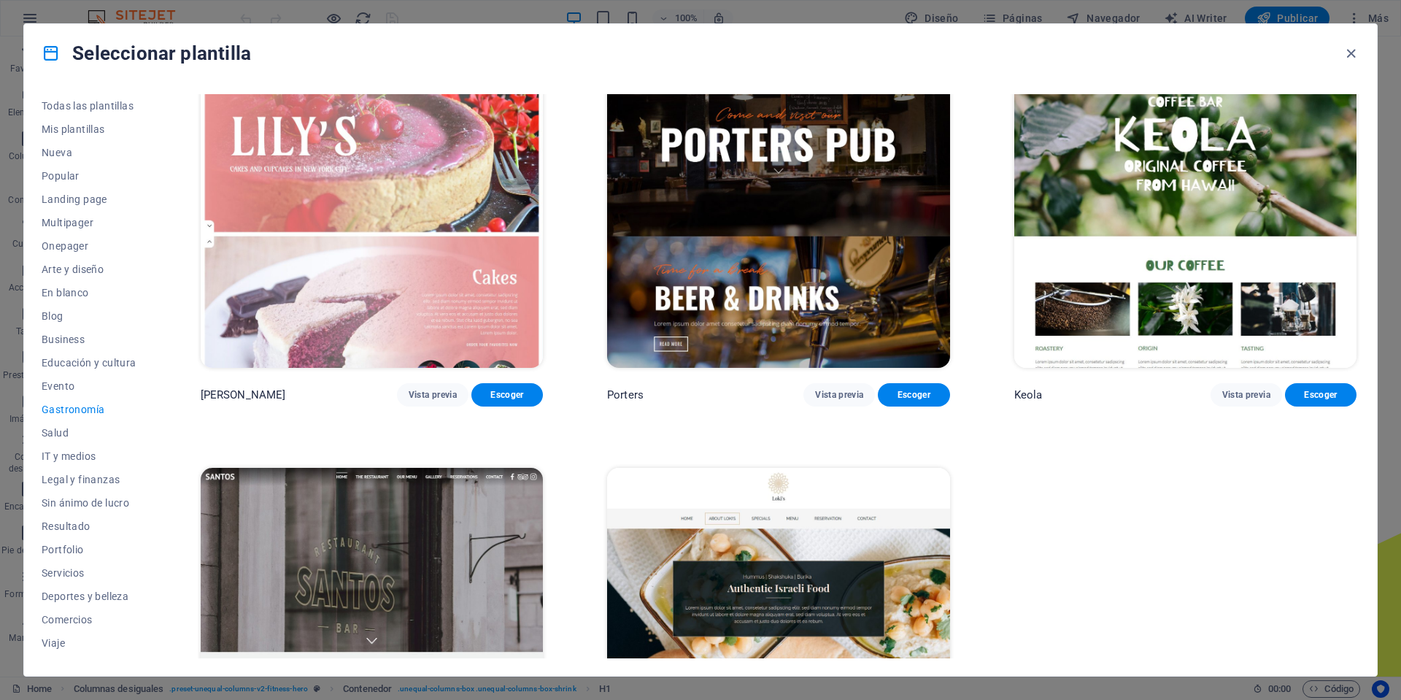
scroll to position [1861, 0]
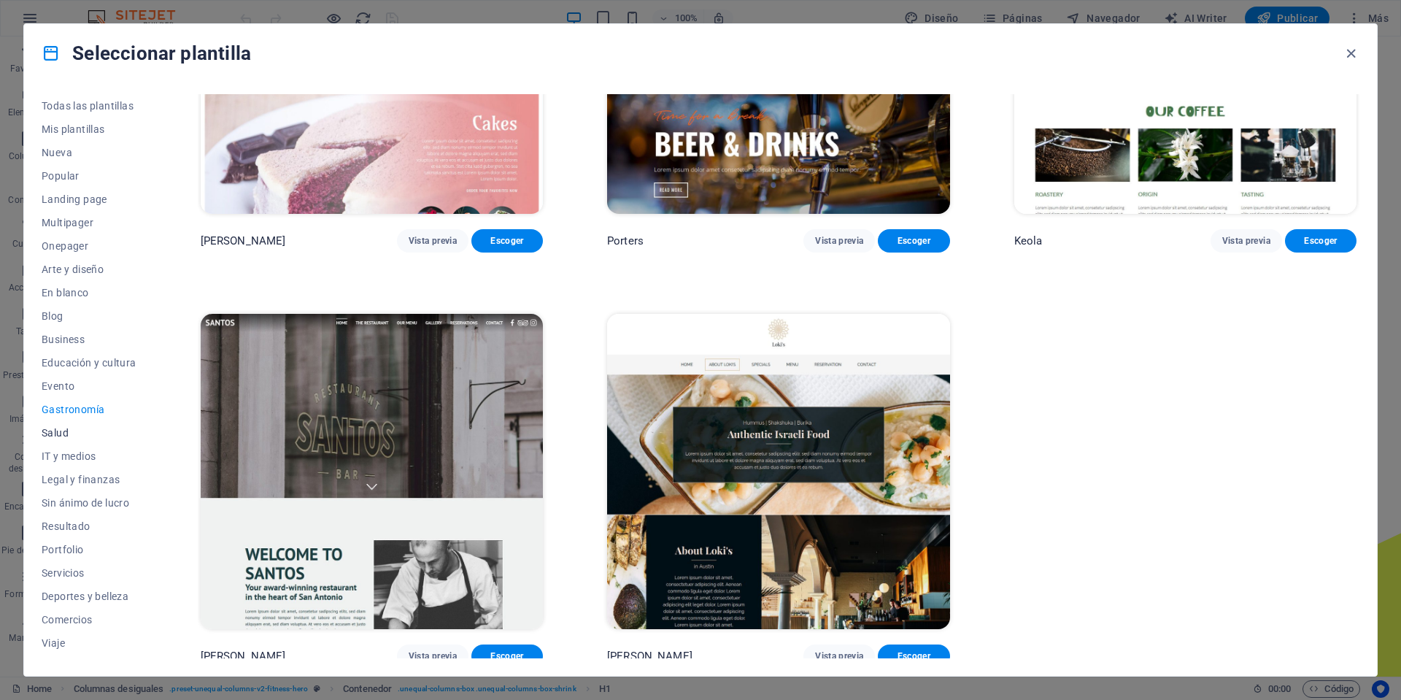
click at [66, 429] on span "Salud" at bounding box center [89, 433] width 95 height 12
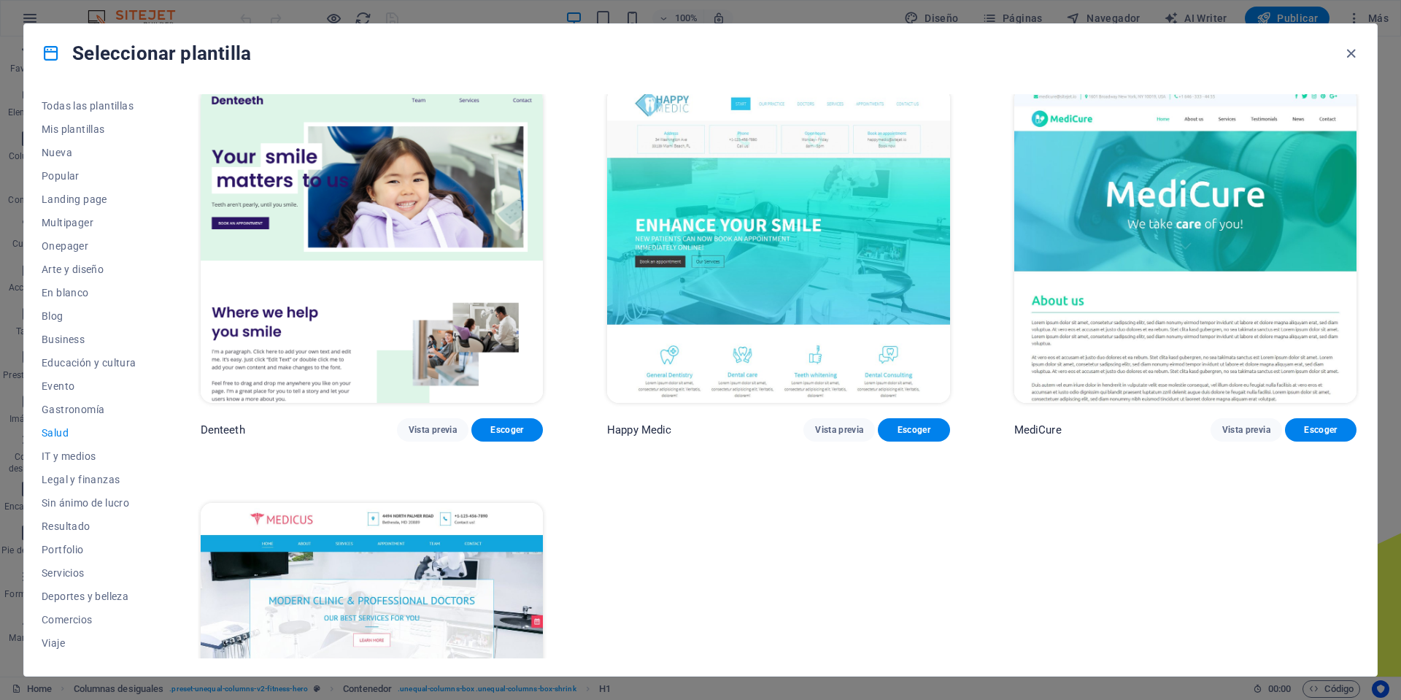
scroll to position [401, 0]
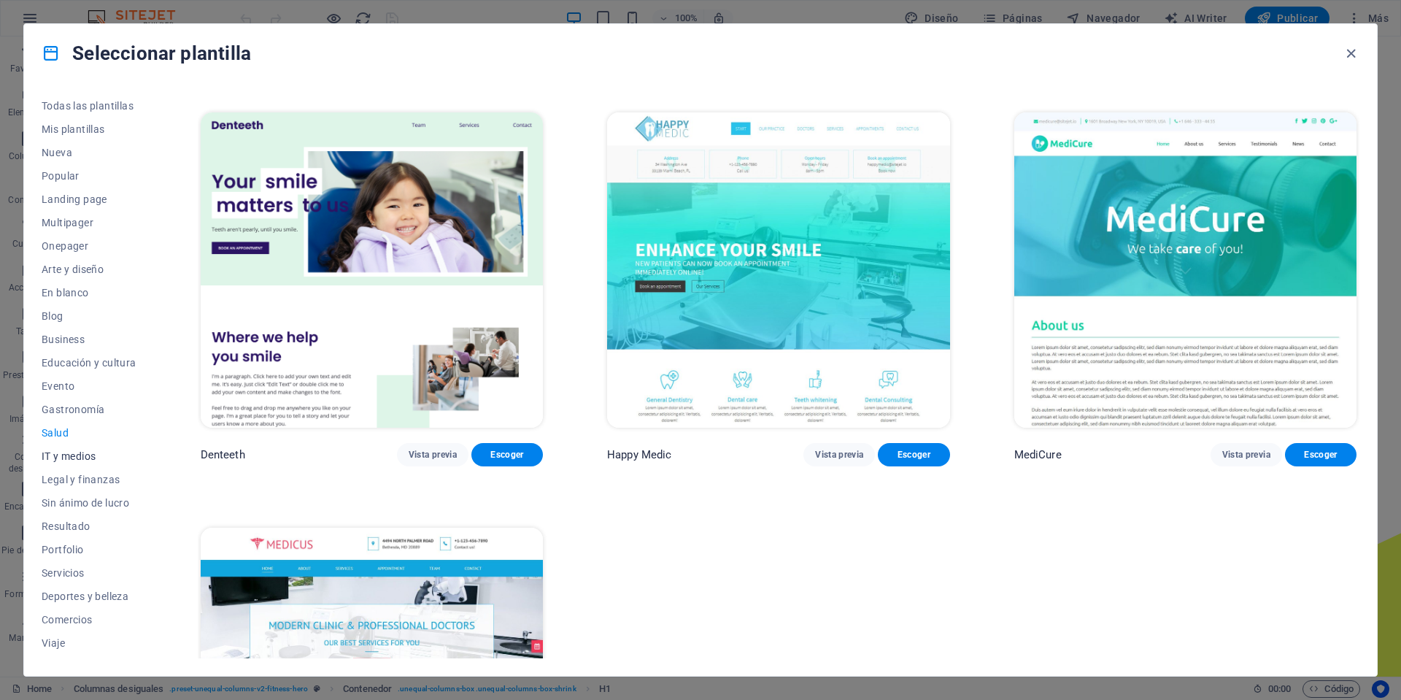
click at [85, 455] on span "IT y medios" at bounding box center [89, 456] width 95 height 12
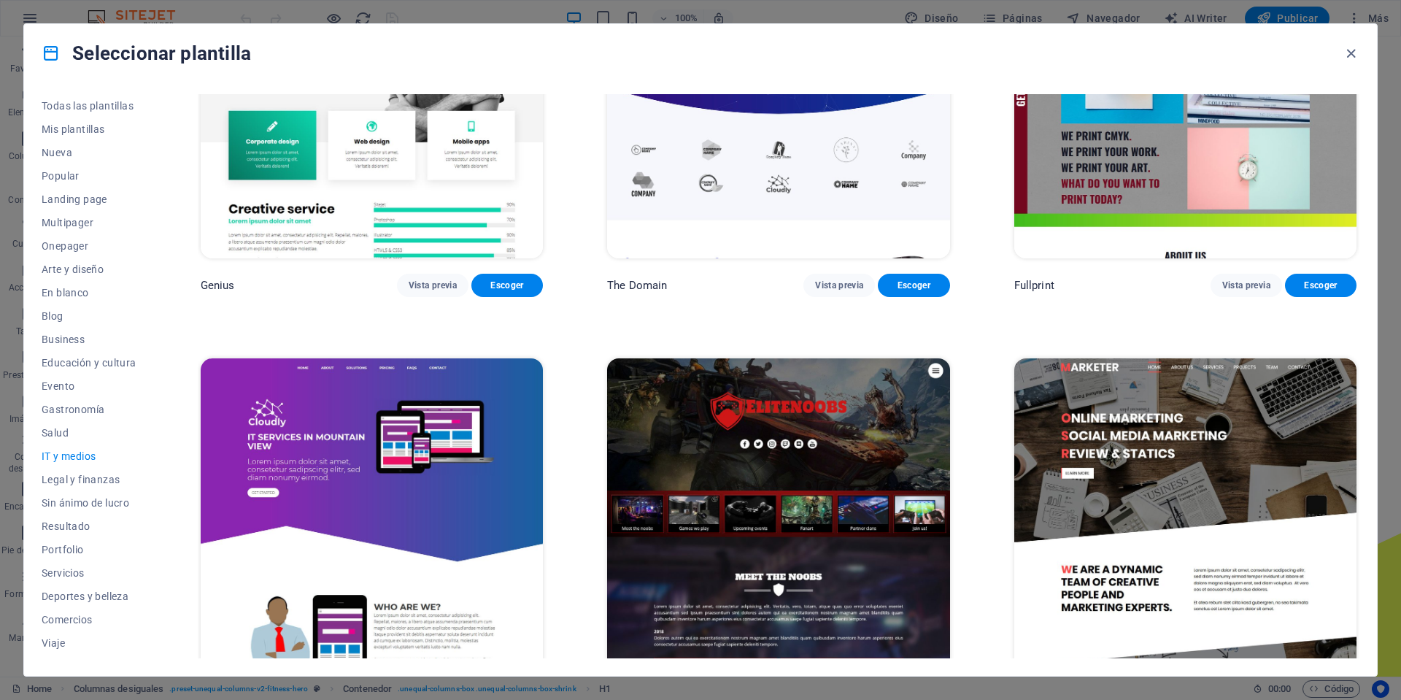
scroll to position [1033, 0]
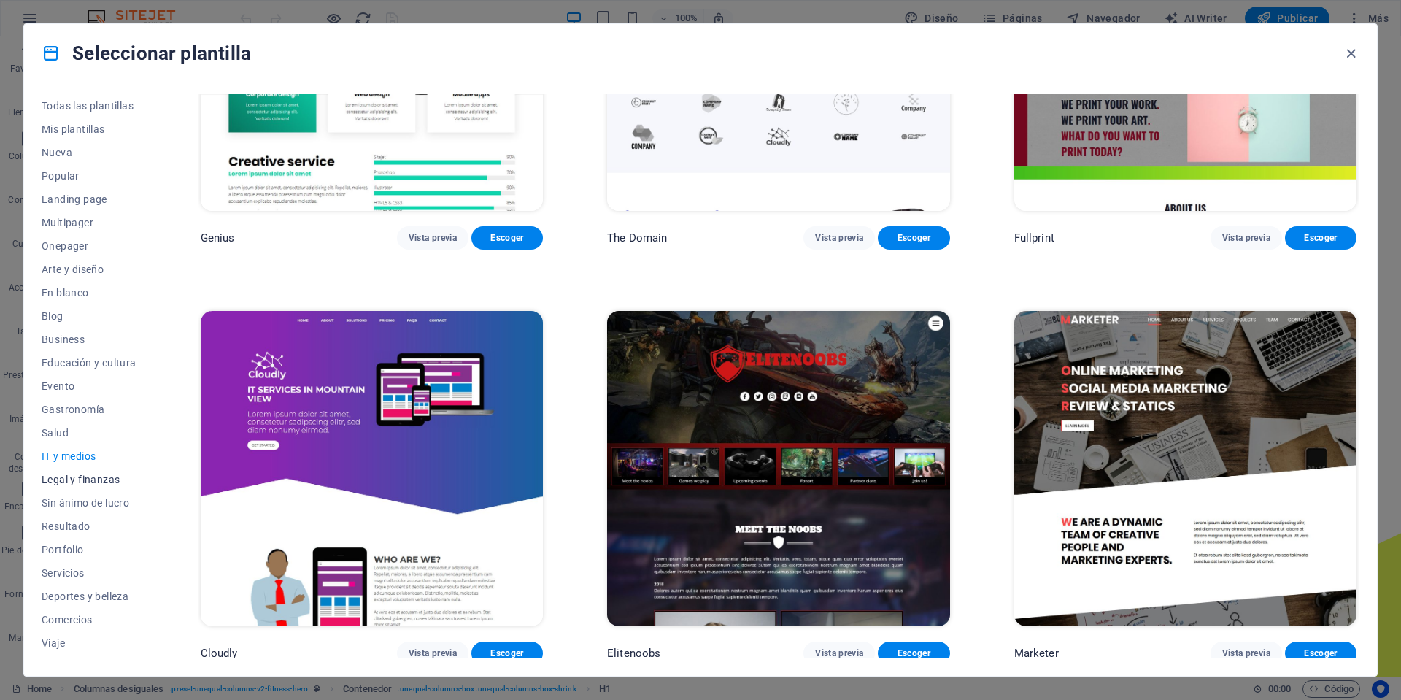
click at [80, 481] on span "Legal y finanzas" at bounding box center [89, 479] width 95 height 12
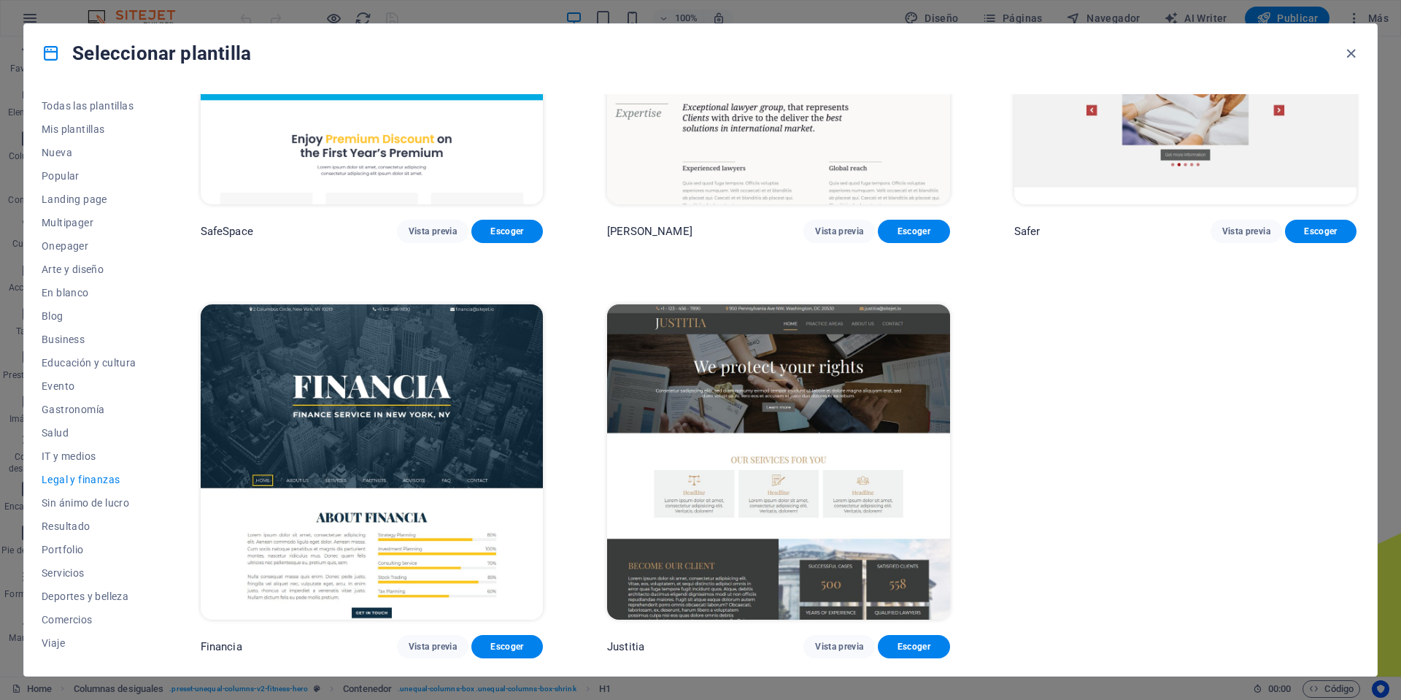
scroll to position [206, 0]
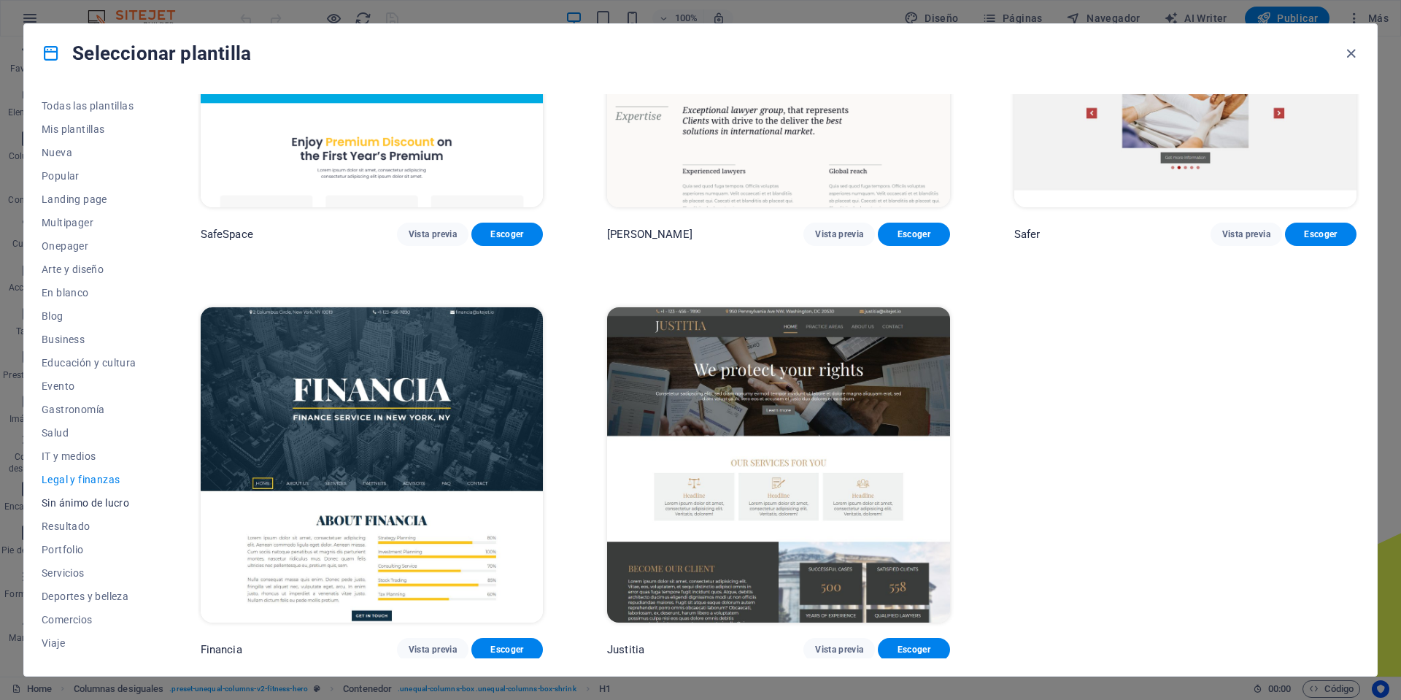
click at [112, 503] on span "Sin ánimo de lucro" at bounding box center [89, 503] width 95 height 12
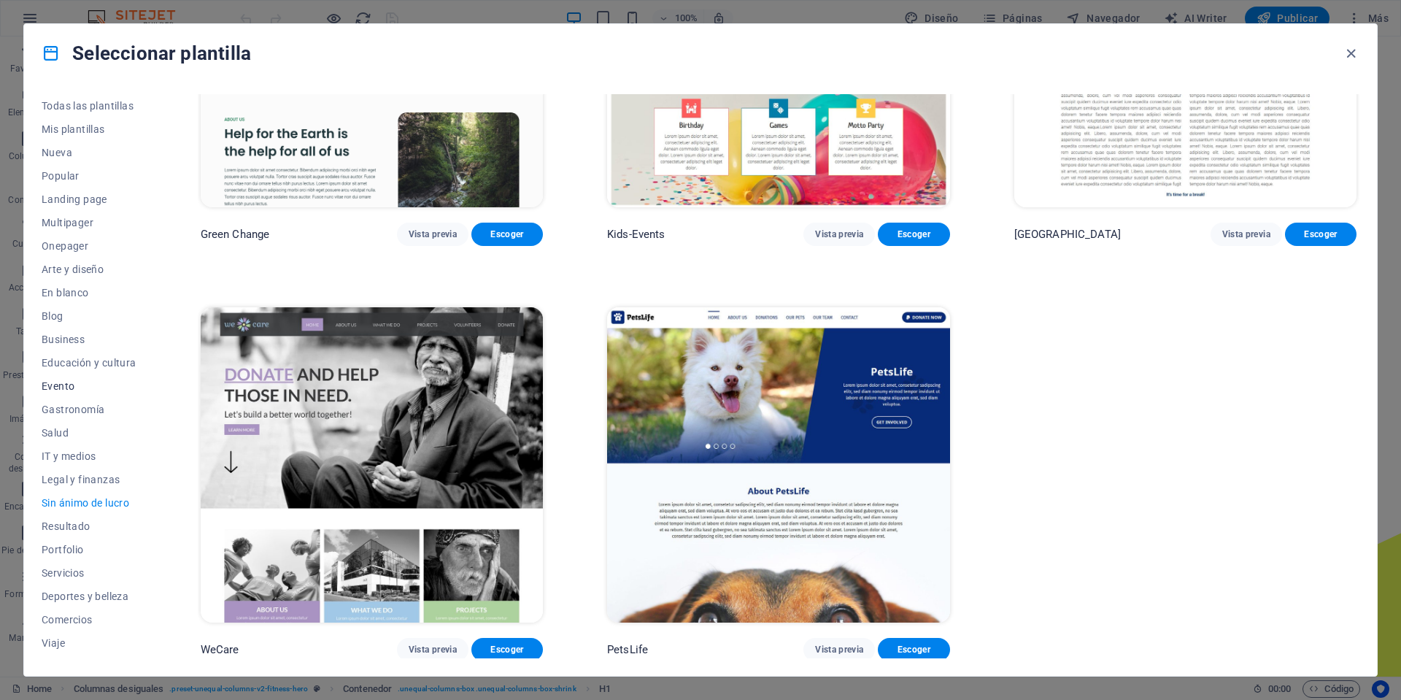
click at [55, 390] on span "Evento" at bounding box center [89, 386] width 95 height 12
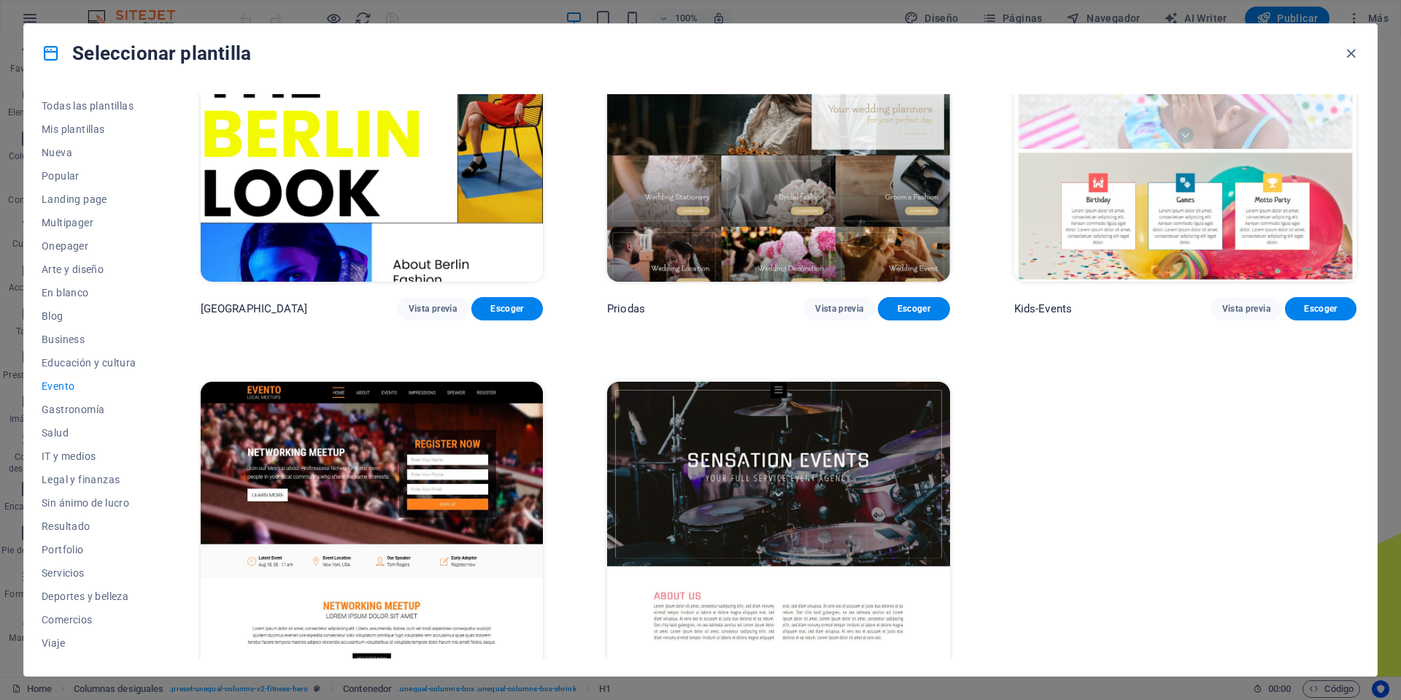
scroll to position [619, 0]
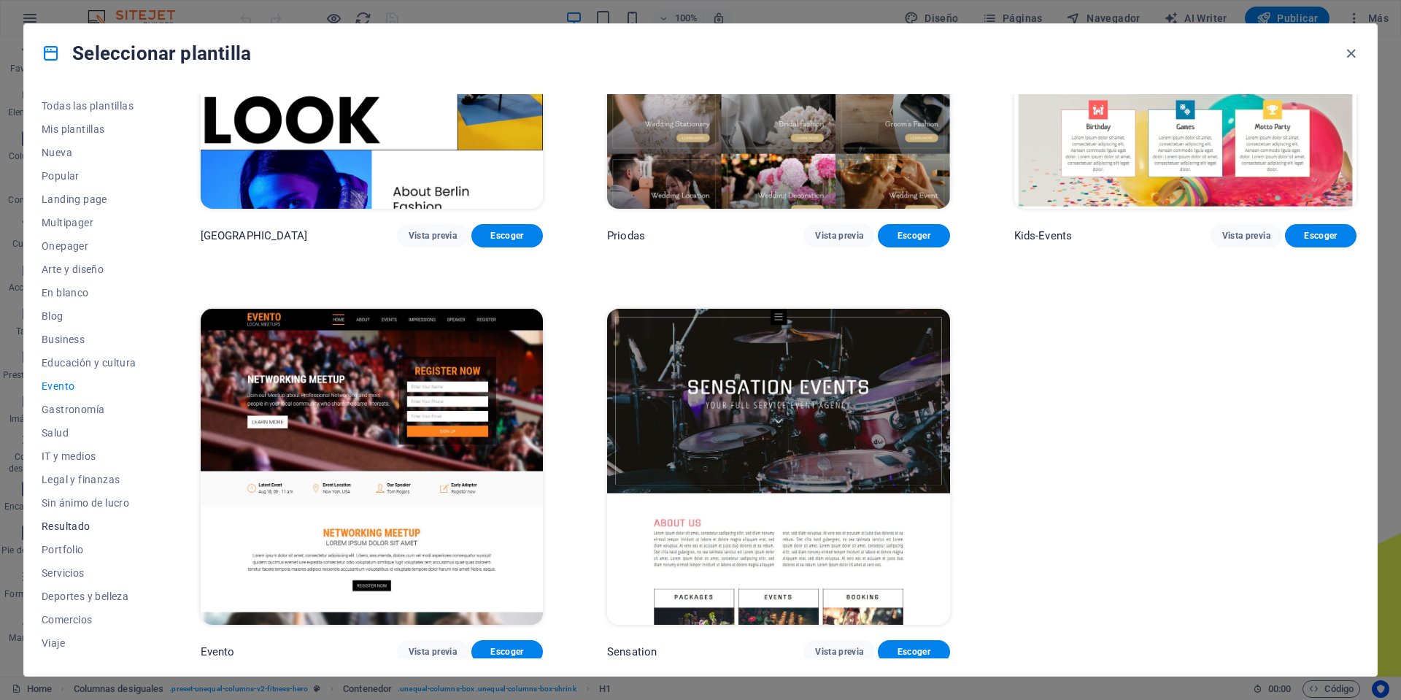
click at [56, 523] on span "Resultado" at bounding box center [89, 526] width 95 height 12
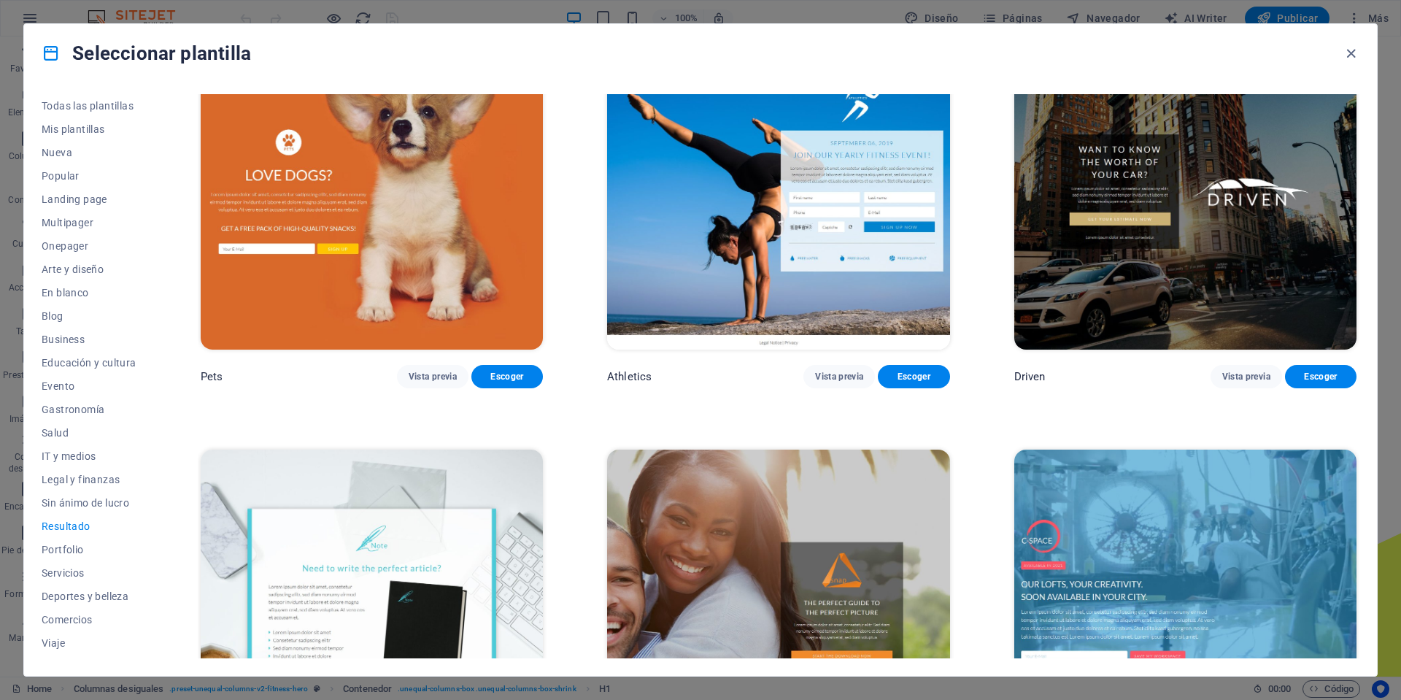
scroll to position [840, 0]
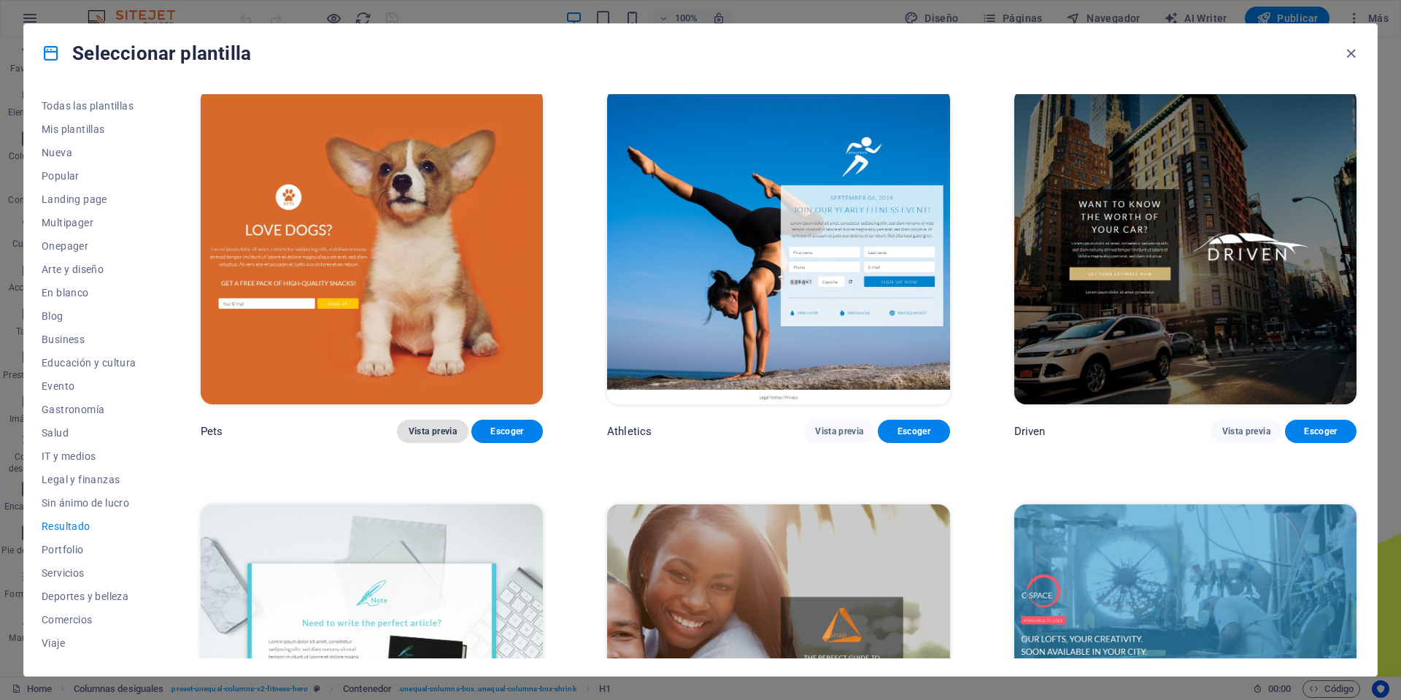
click at [417, 430] on span "Vista previa" at bounding box center [433, 431] width 48 height 12
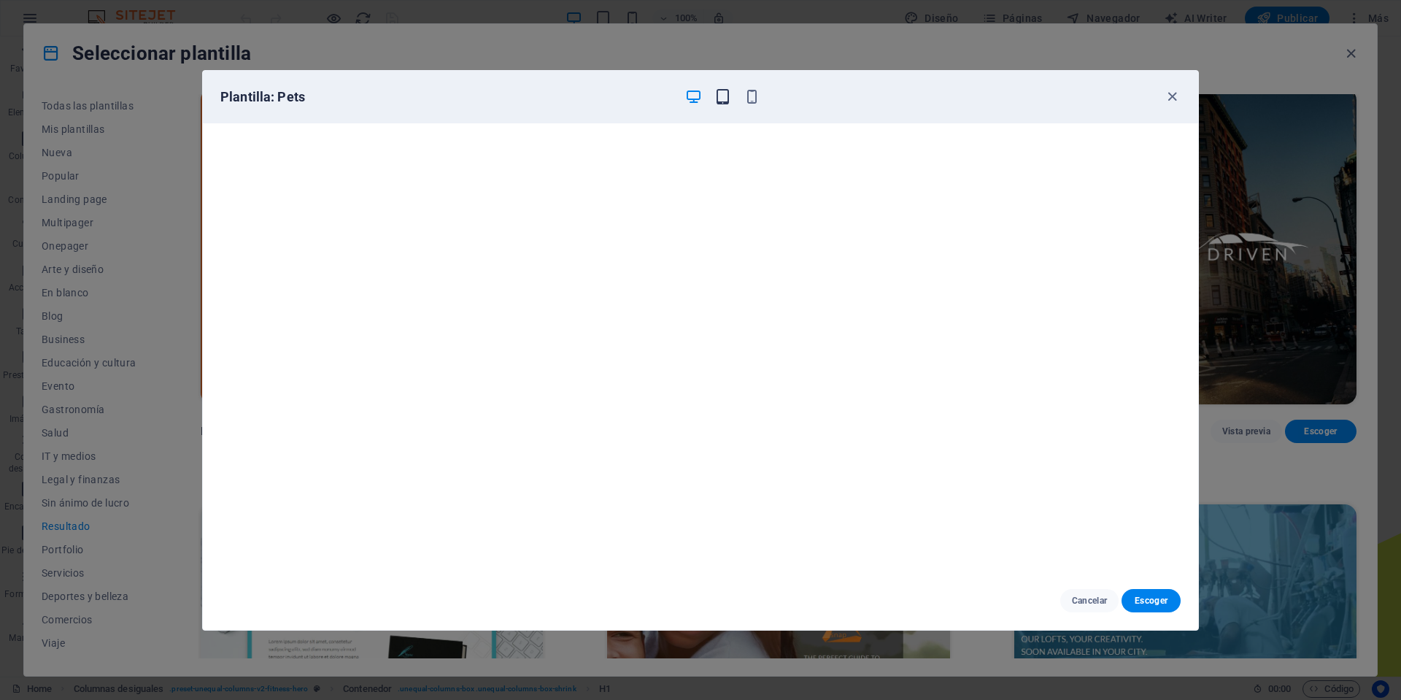
click at [723, 97] on icon "button" at bounding box center [722, 96] width 17 height 17
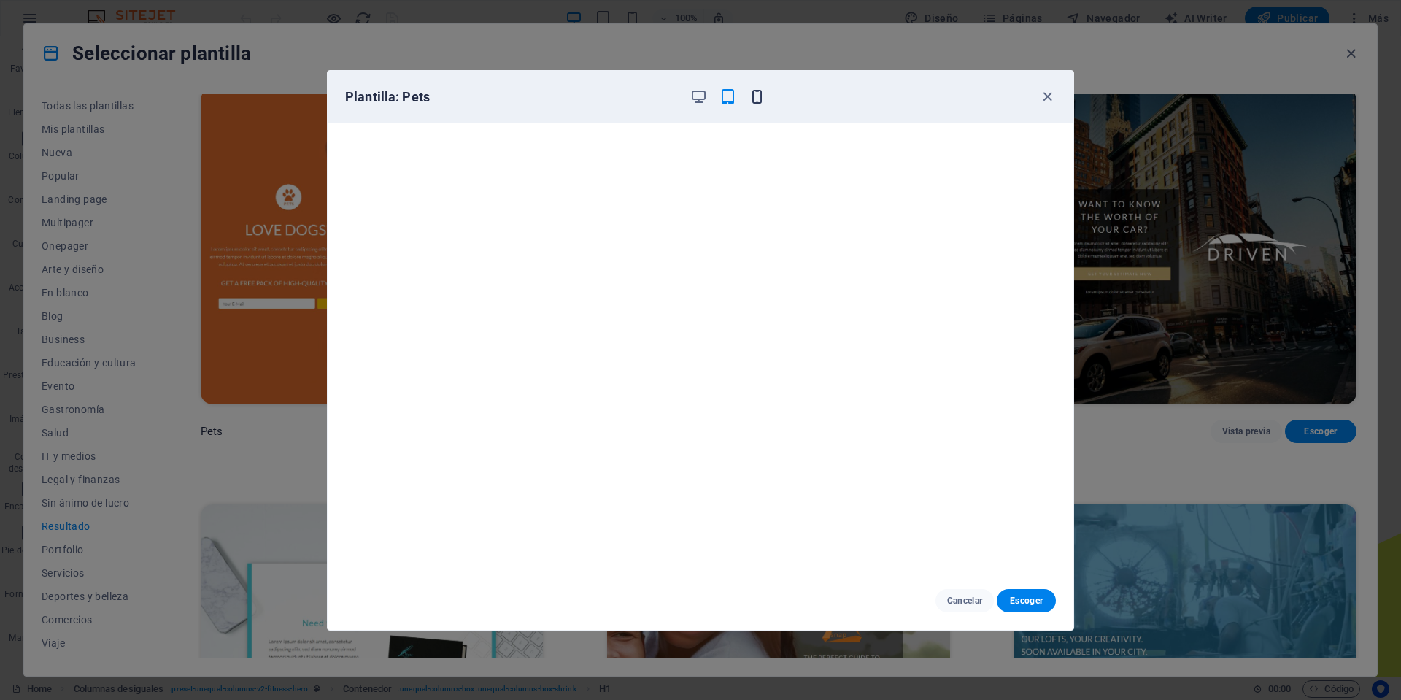
click at [757, 97] on icon "button" at bounding box center [757, 96] width 17 height 17
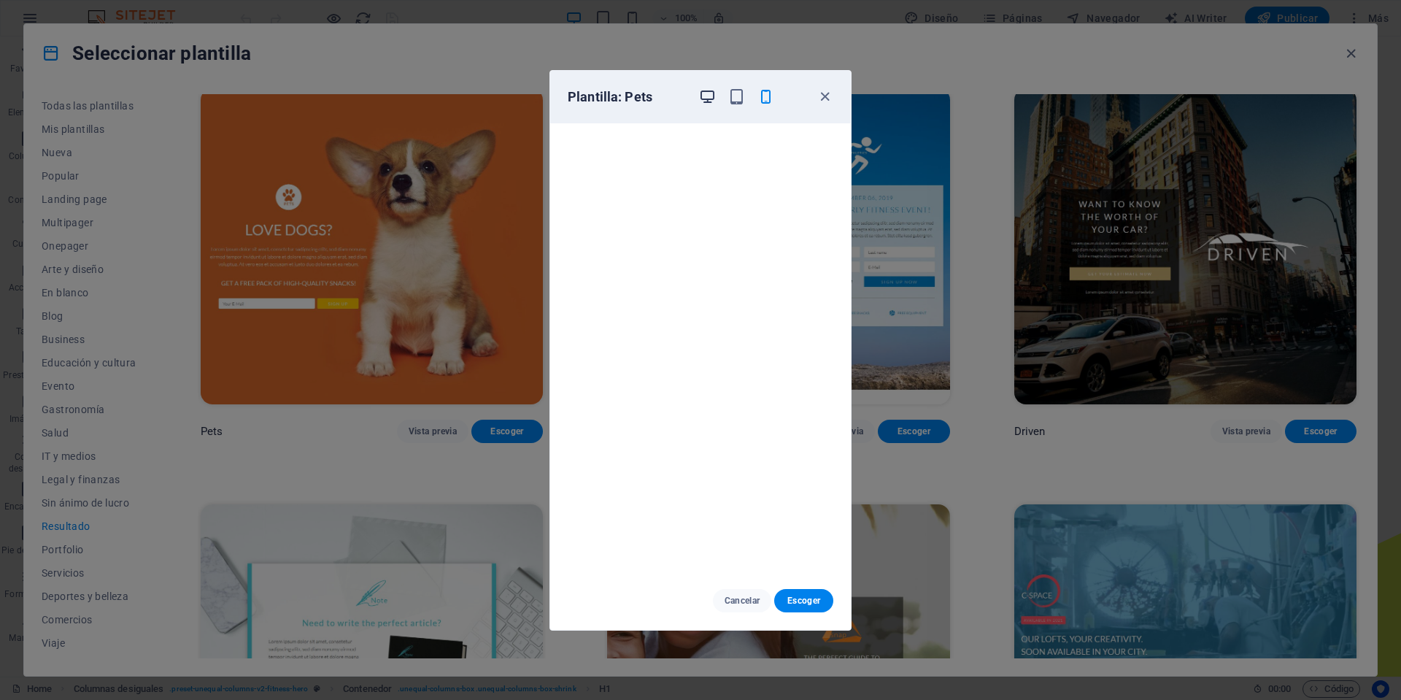
click at [702, 96] on icon "button" at bounding box center [707, 96] width 17 height 17
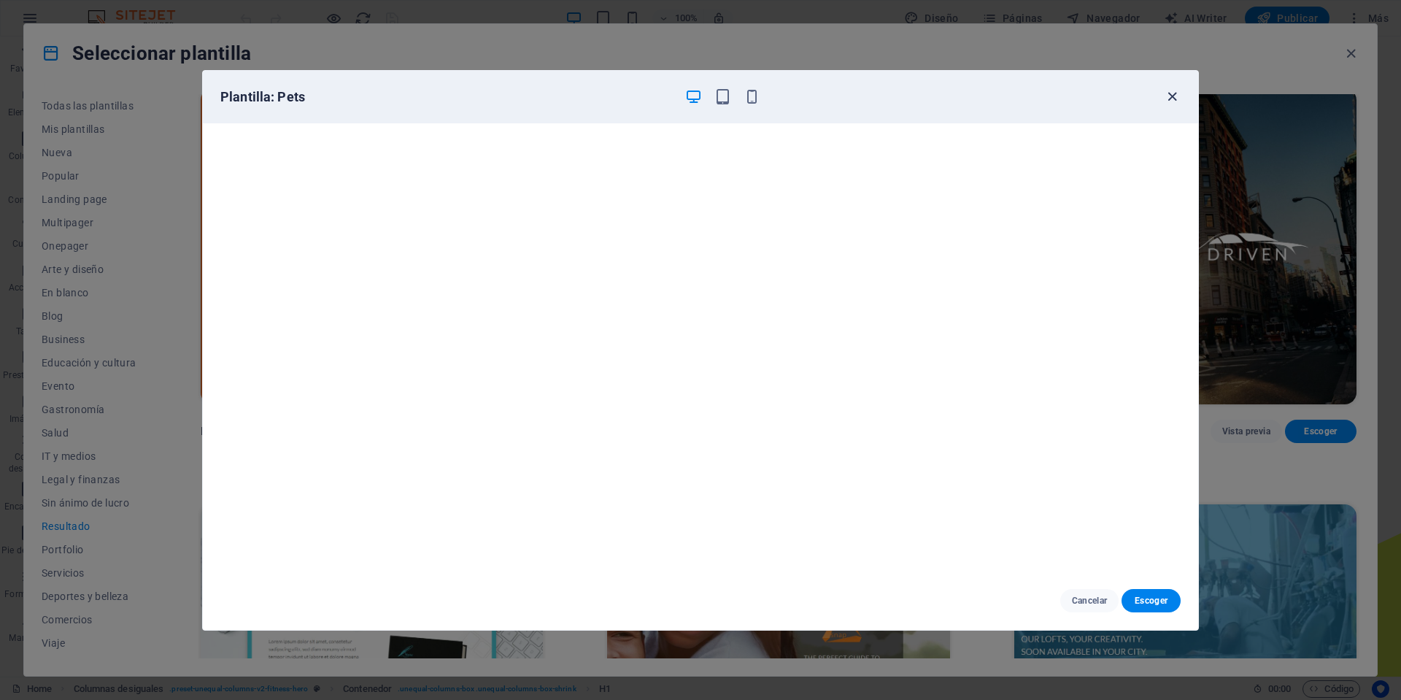
click at [1169, 95] on icon "button" at bounding box center [1172, 96] width 17 height 17
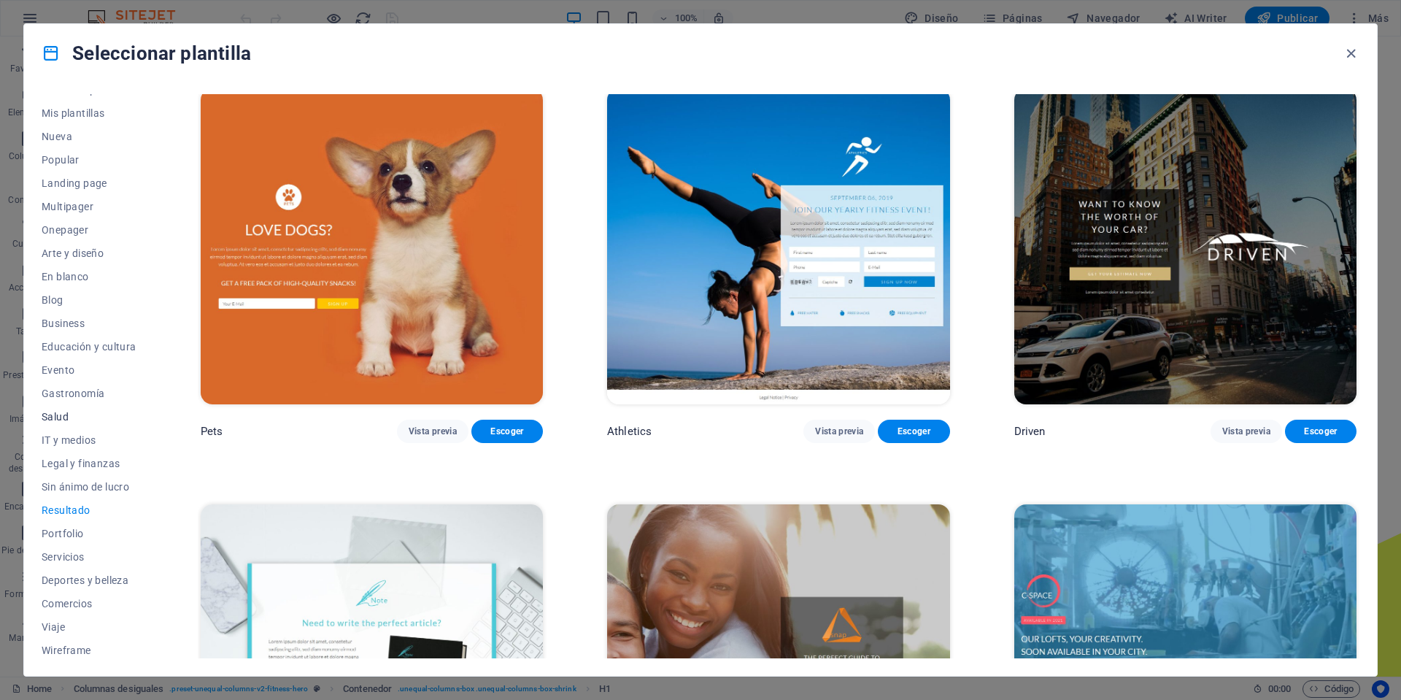
scroll to position [20, 0]
click at [61, 646] on span "Wireframe" at bounding box center [89, 647] width 95 height 12
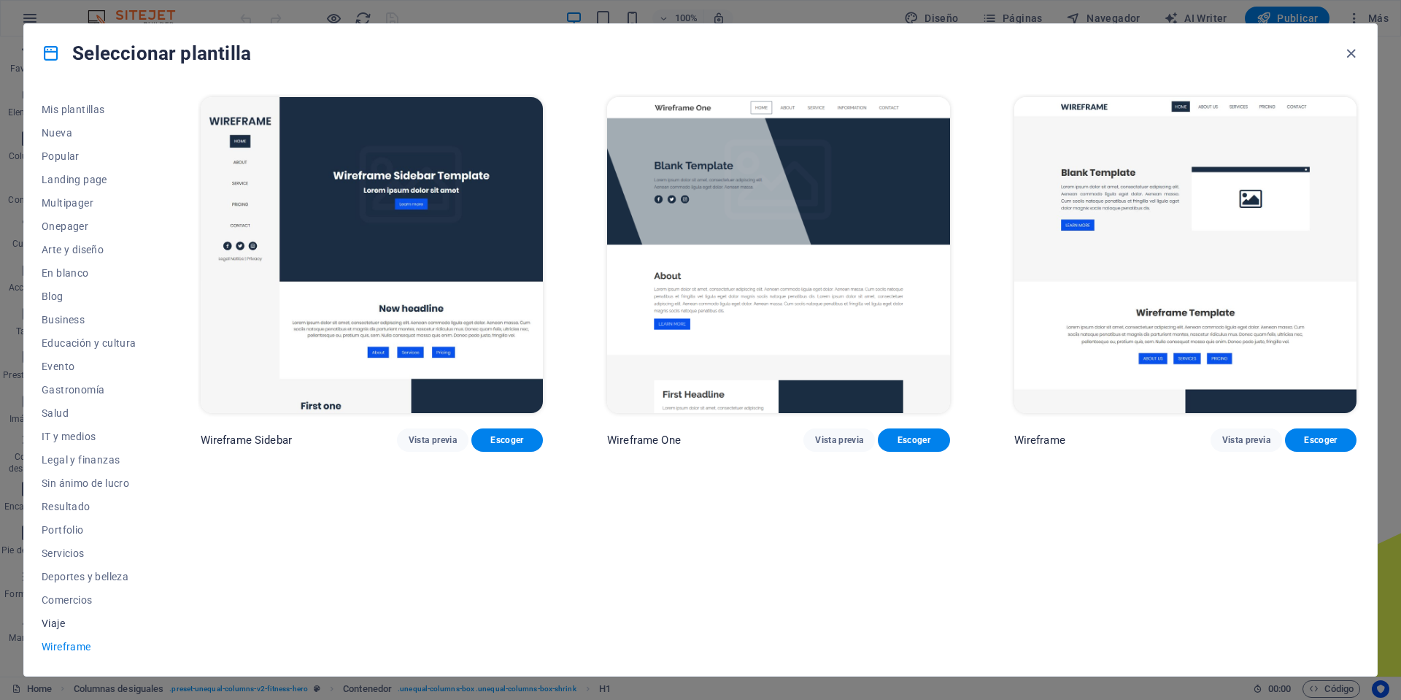
click at [55, 619] on span "Viaje" at bounding box center [89, 623] width 95 height 12
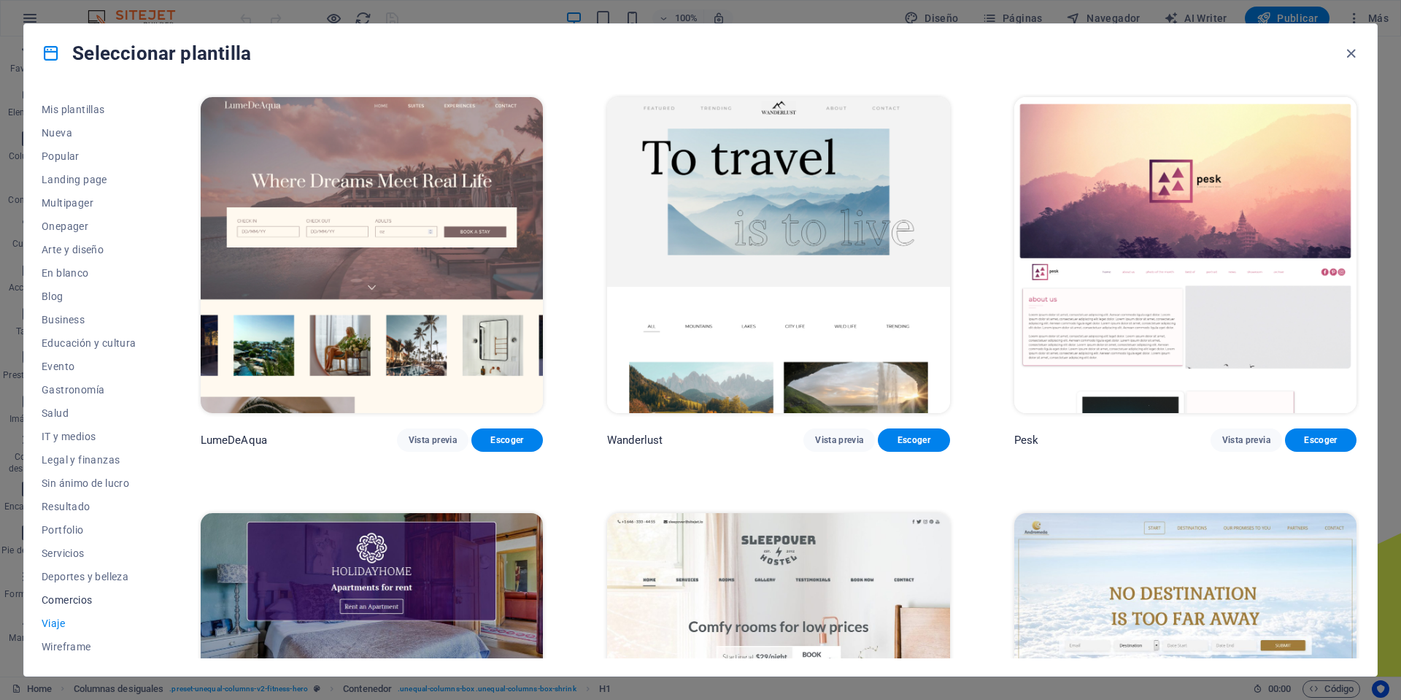
click at [68, 600] on span "Comercios" at bounding box center [89, 600] width 95 height 12
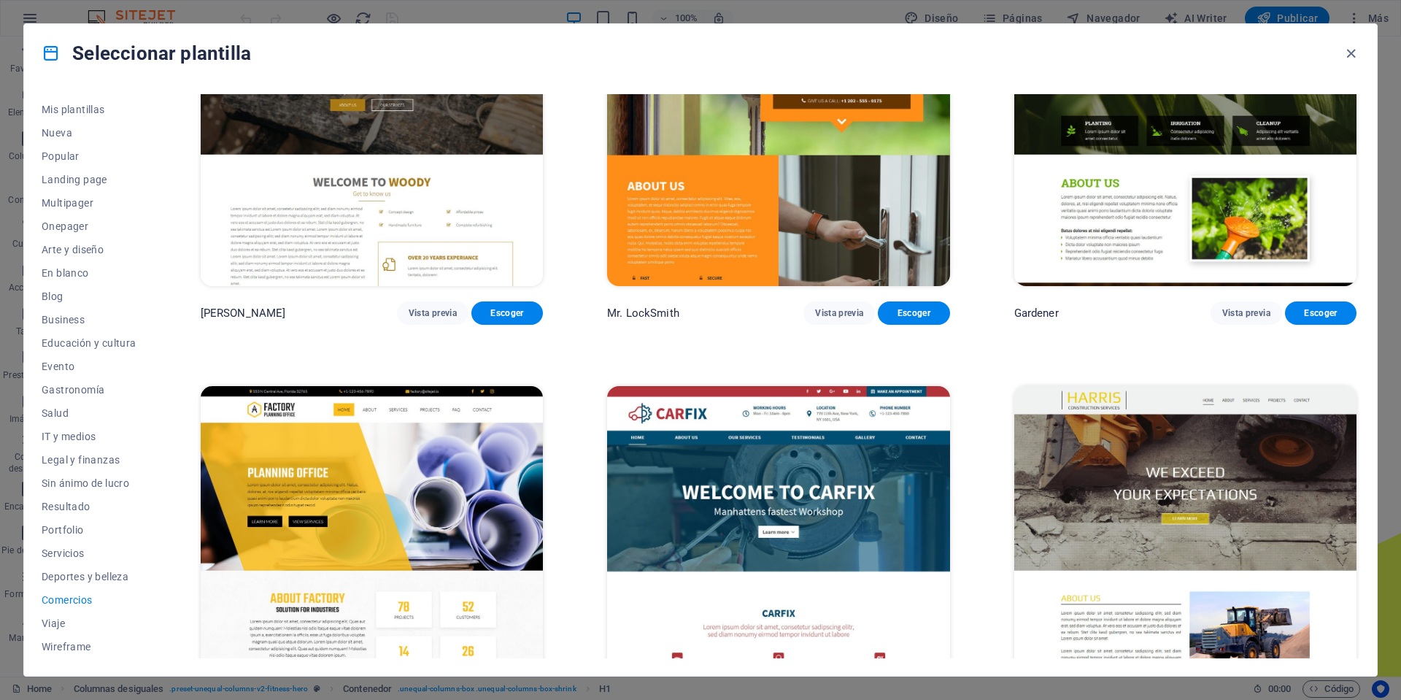
scroll to position [619, 0]
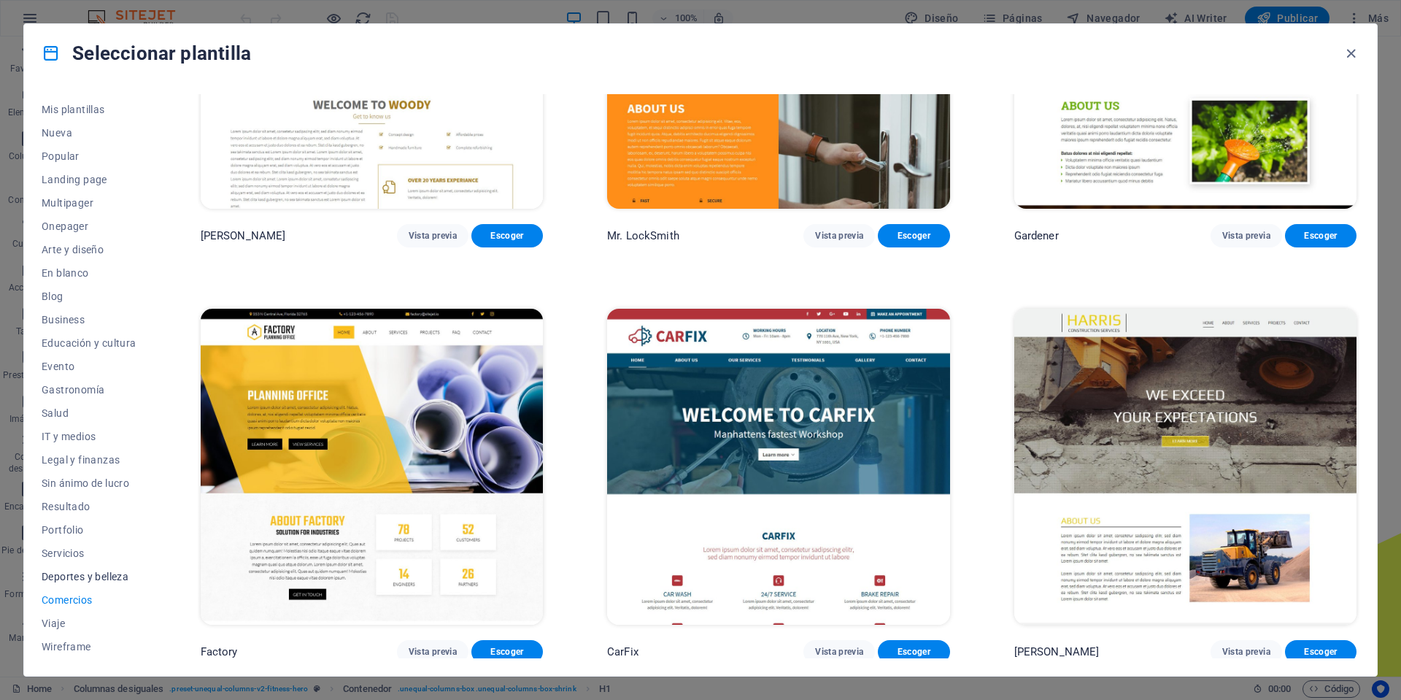
click at [69, 576] on span "Deportes y belleza" at bounding box center [89, 577] width 95 height 12
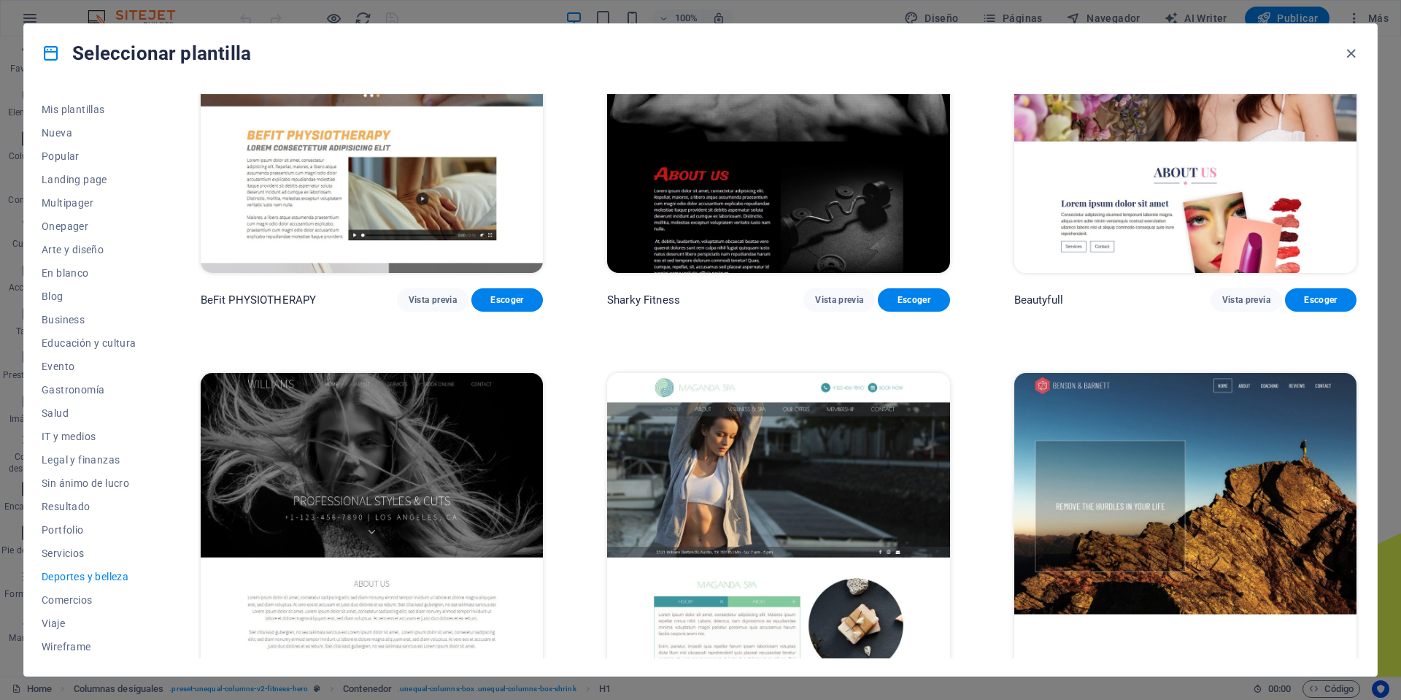
scroll to position [1447, 0]
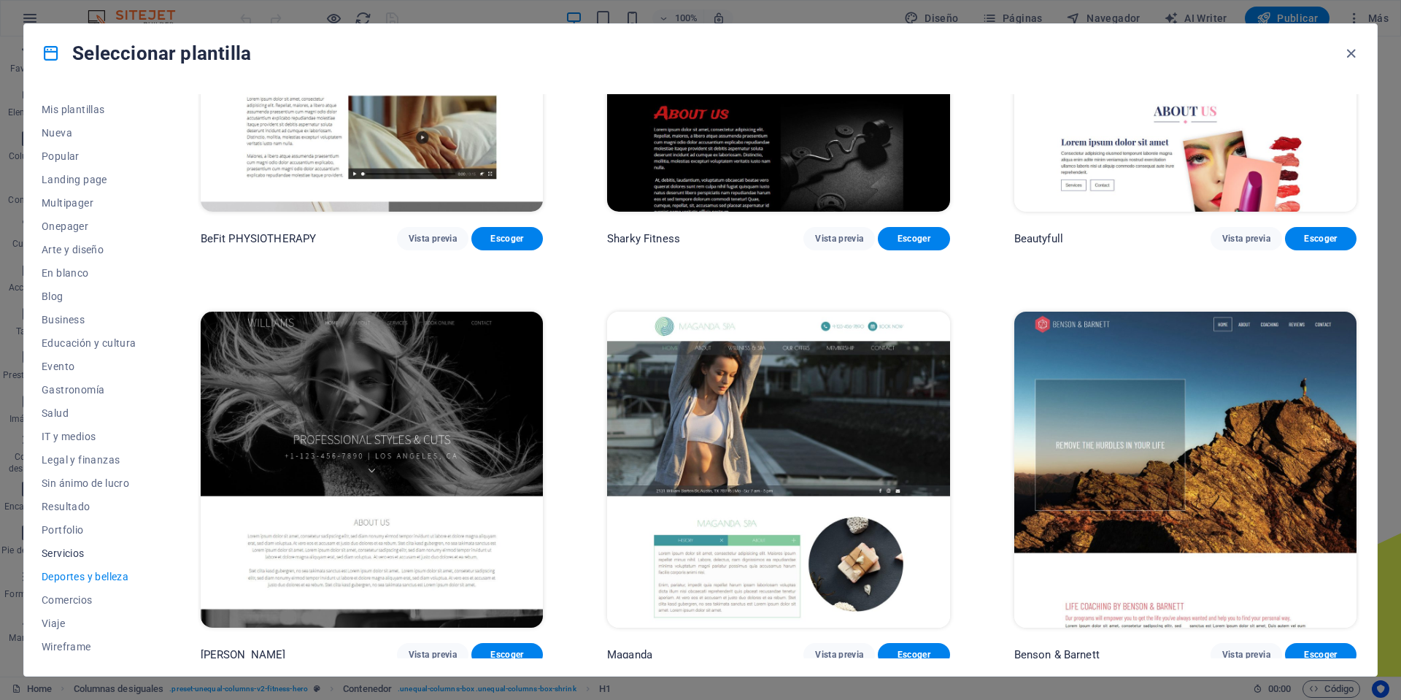
click at [74, 549] on span "Servicios" at bounding box center [89, 553] width 95 height 12
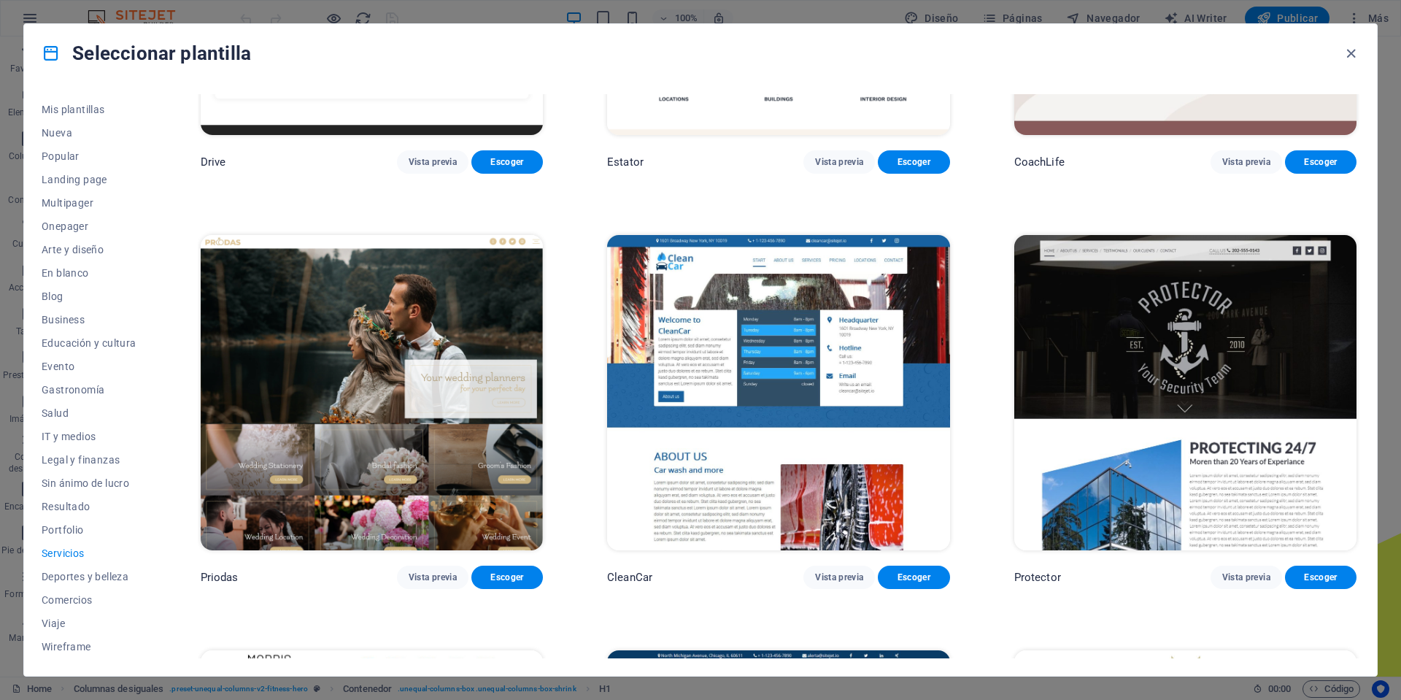
scroll to position [1107, 0]
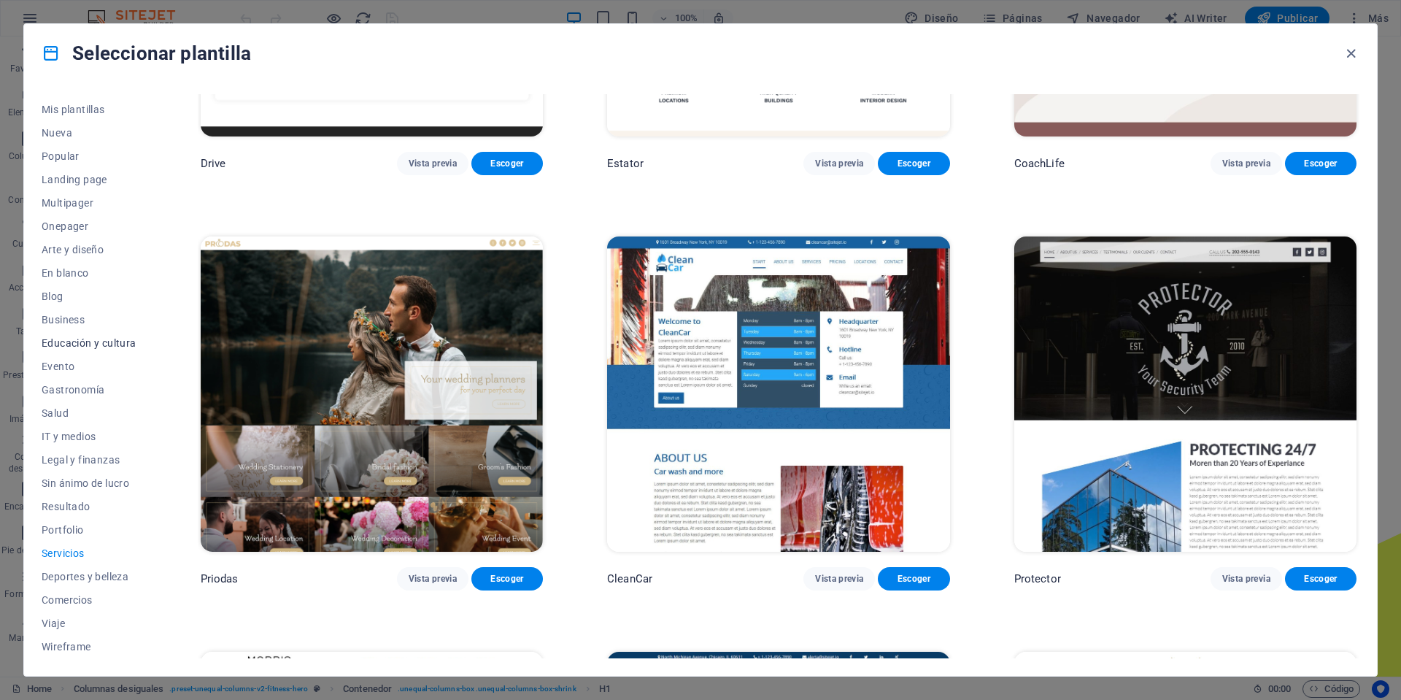
click at [68, 344] on span "Educación y cultura" at bounding box center [89, 343] width 95 height 12
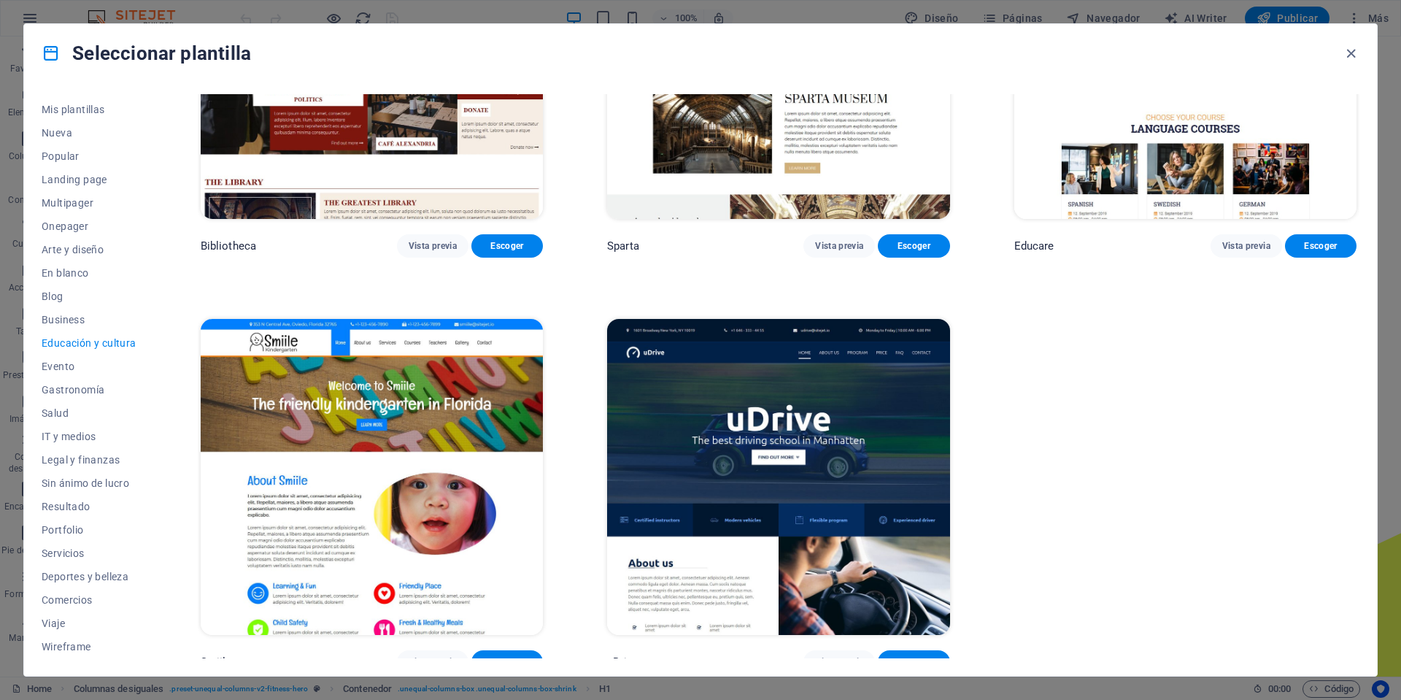
scroll to position [619, 0]
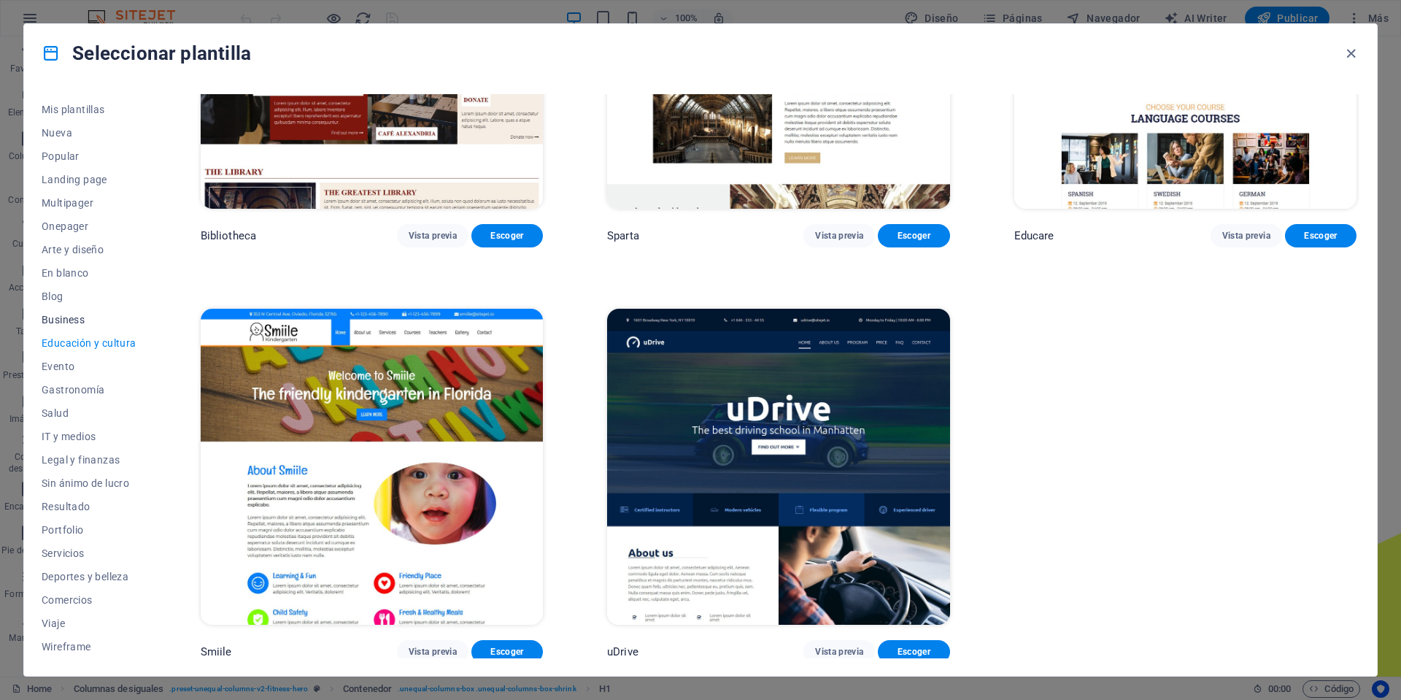
click at [63, 322] on span "Business" at bounding box center [89, 320] width 95 height 12
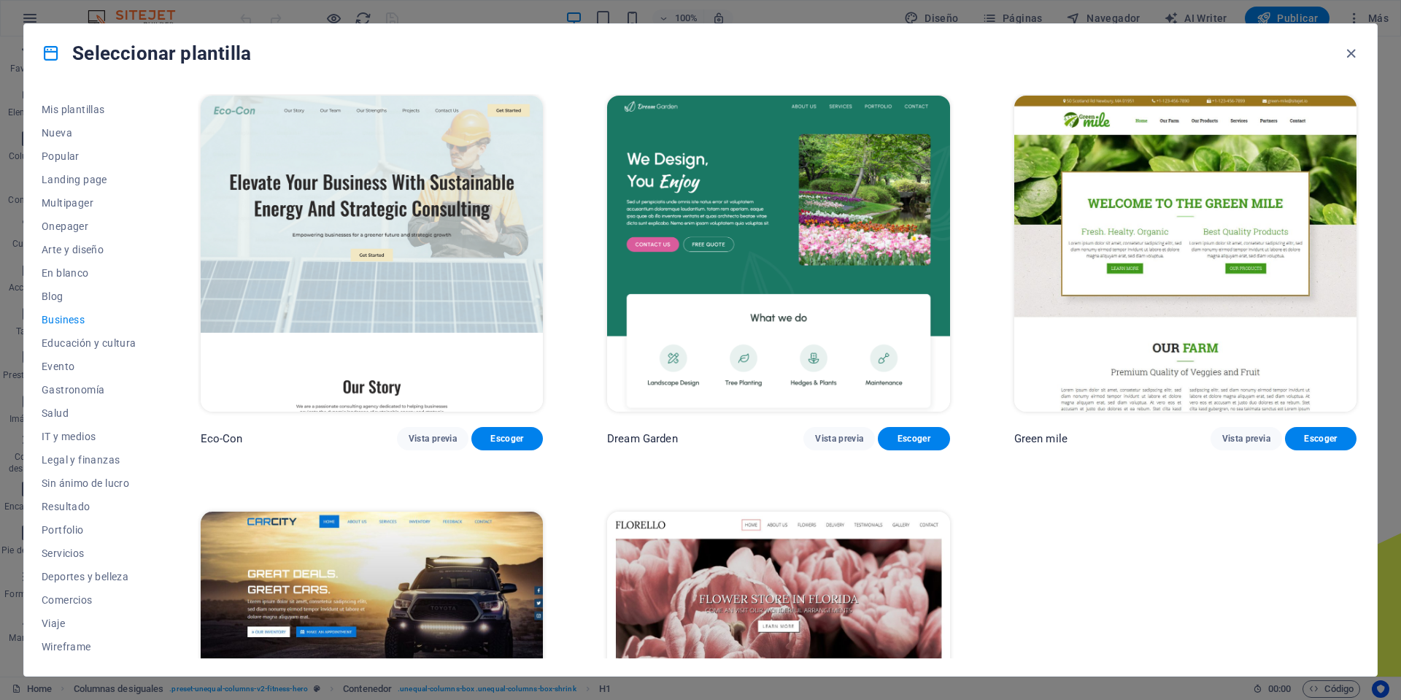
scroll to position [0, 0]
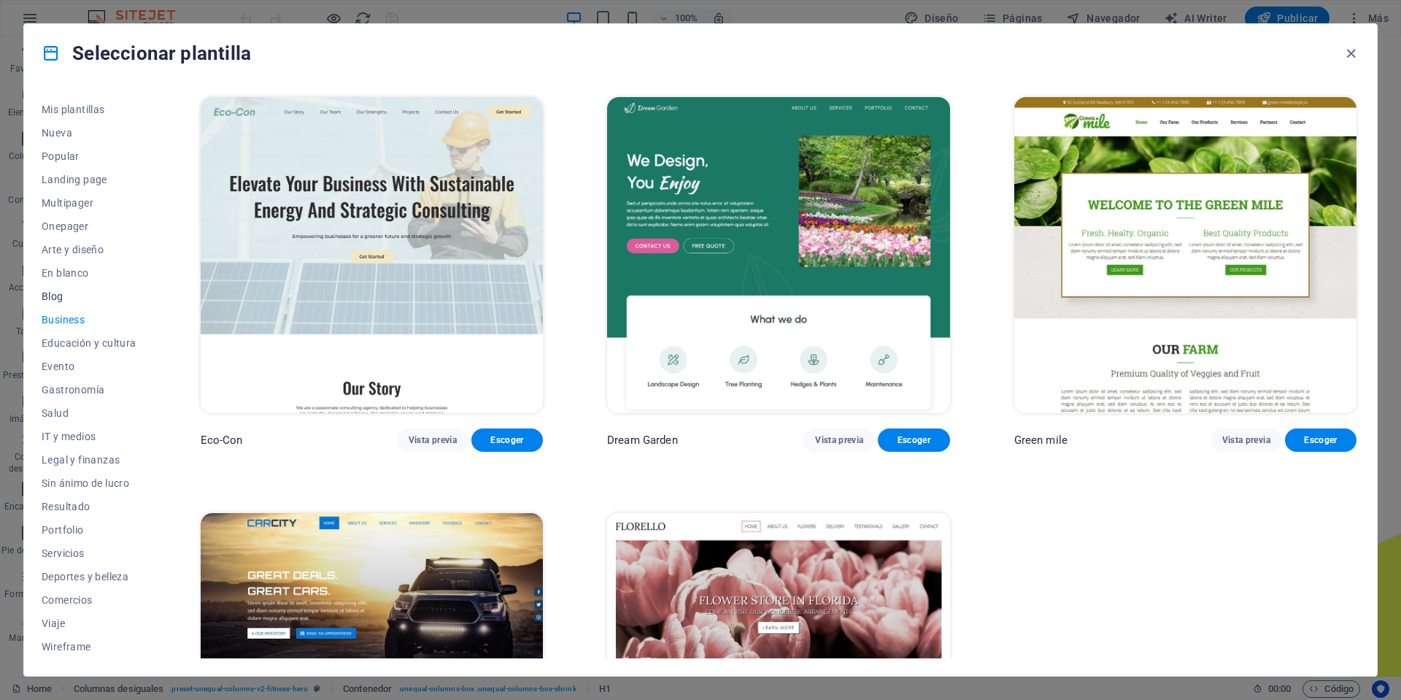
click at [56, 298] on span "Blog" at bounding box center [89, 296] width 95 height 12
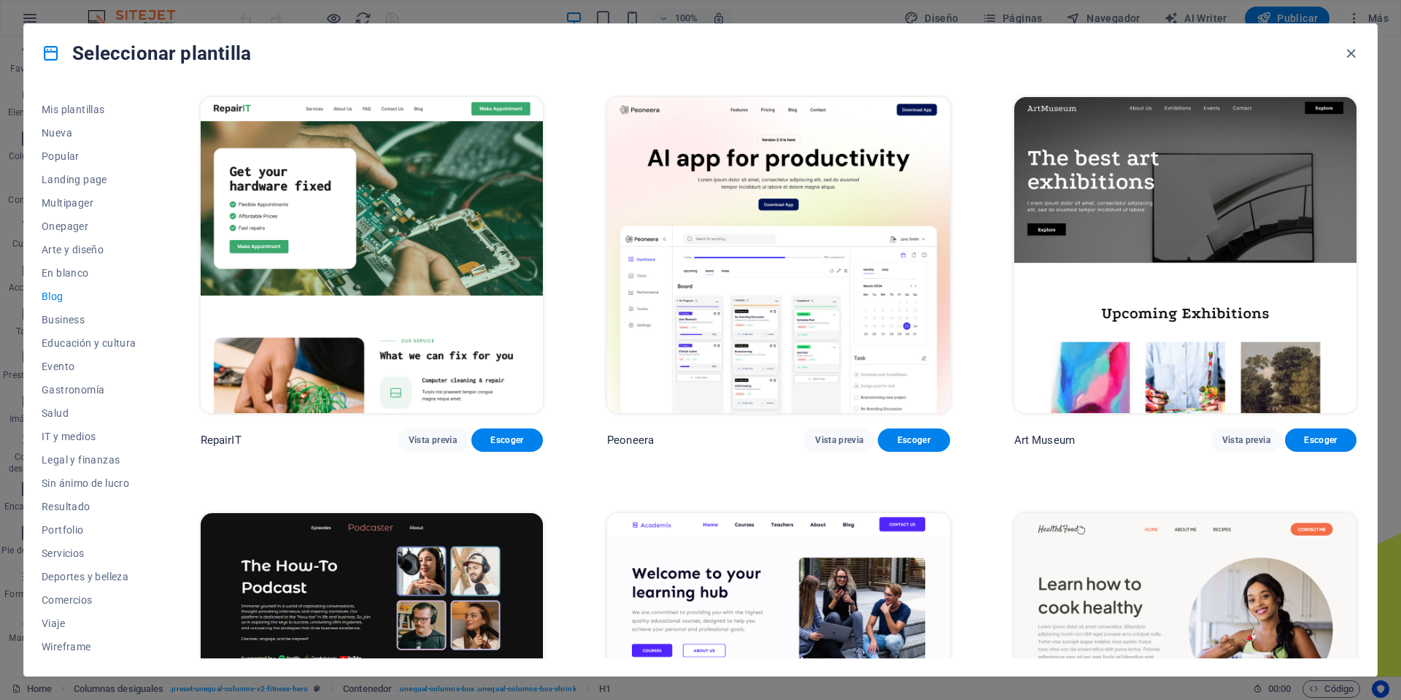
click at [686, 239] on img at bounding box center [778, 255] width 342 height 316
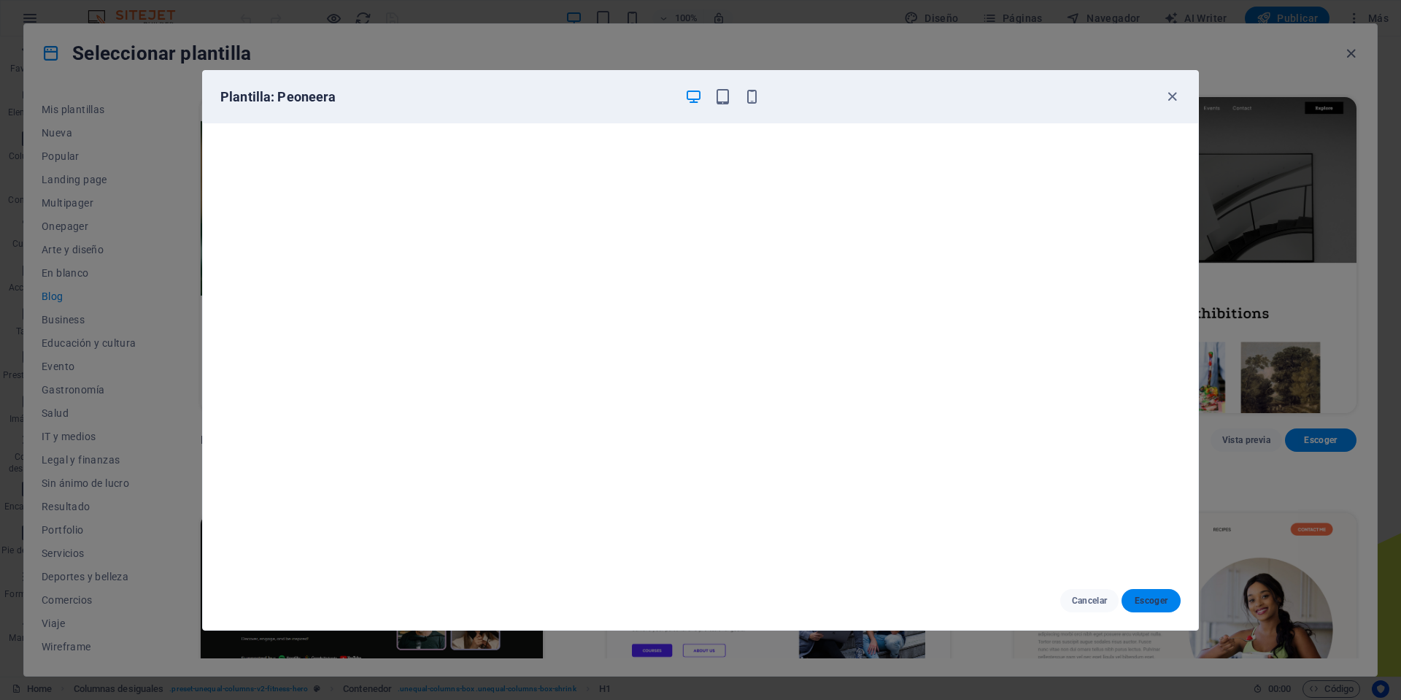
click at [1140, 600] on span "Escoger" at bounding box center [1151, 601] width 36 height 12
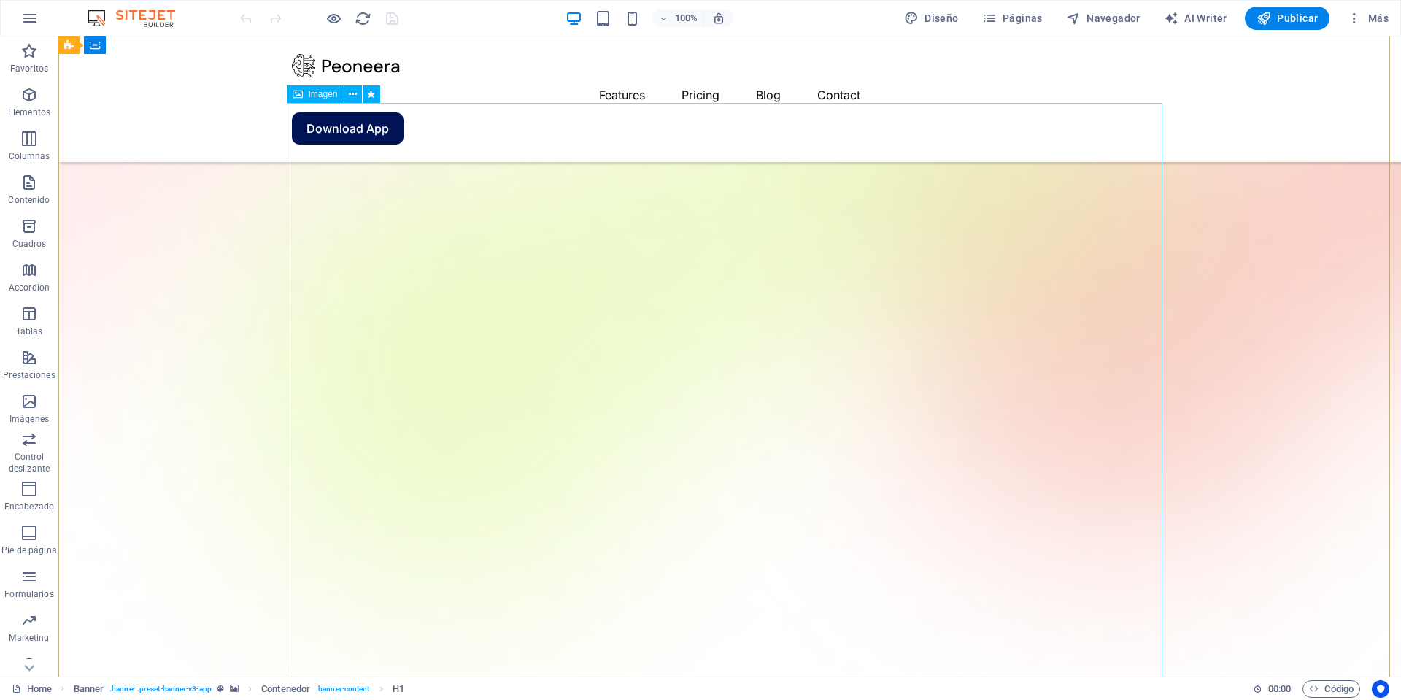
scroll to position [292, 0]
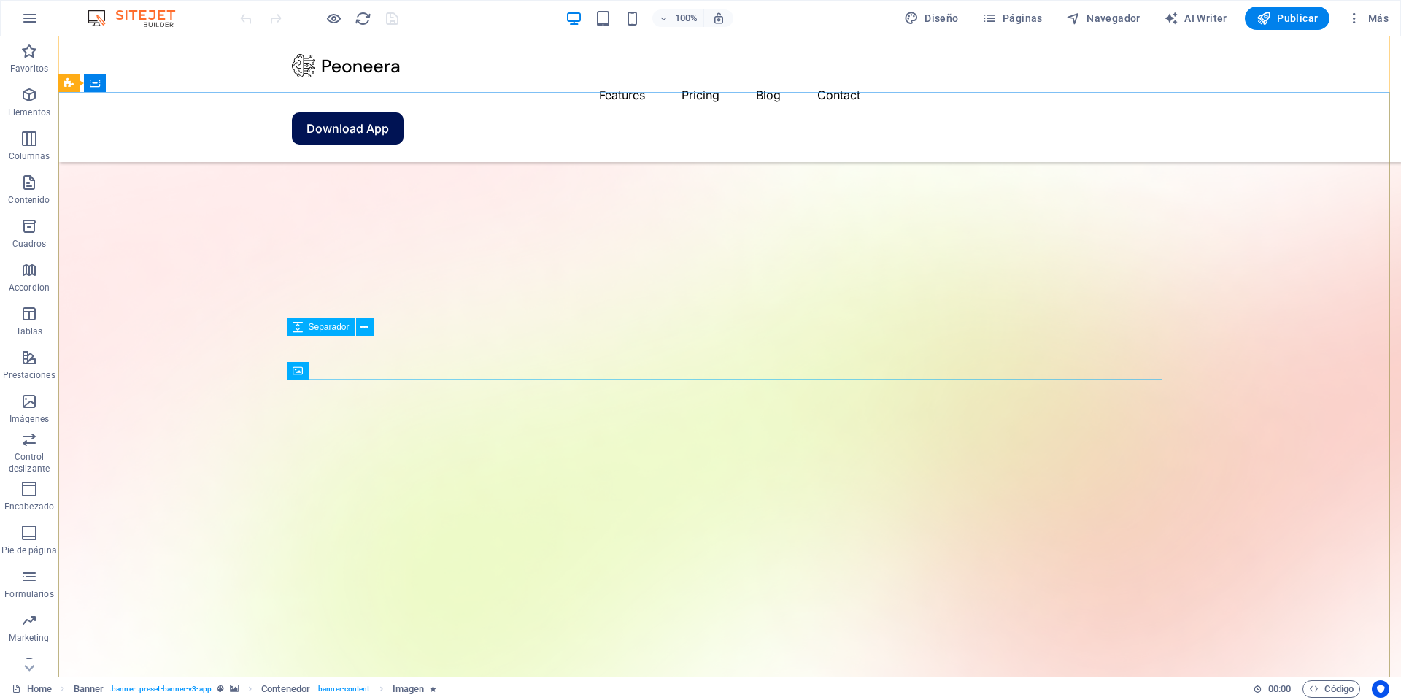
scroll to position [0, 0]
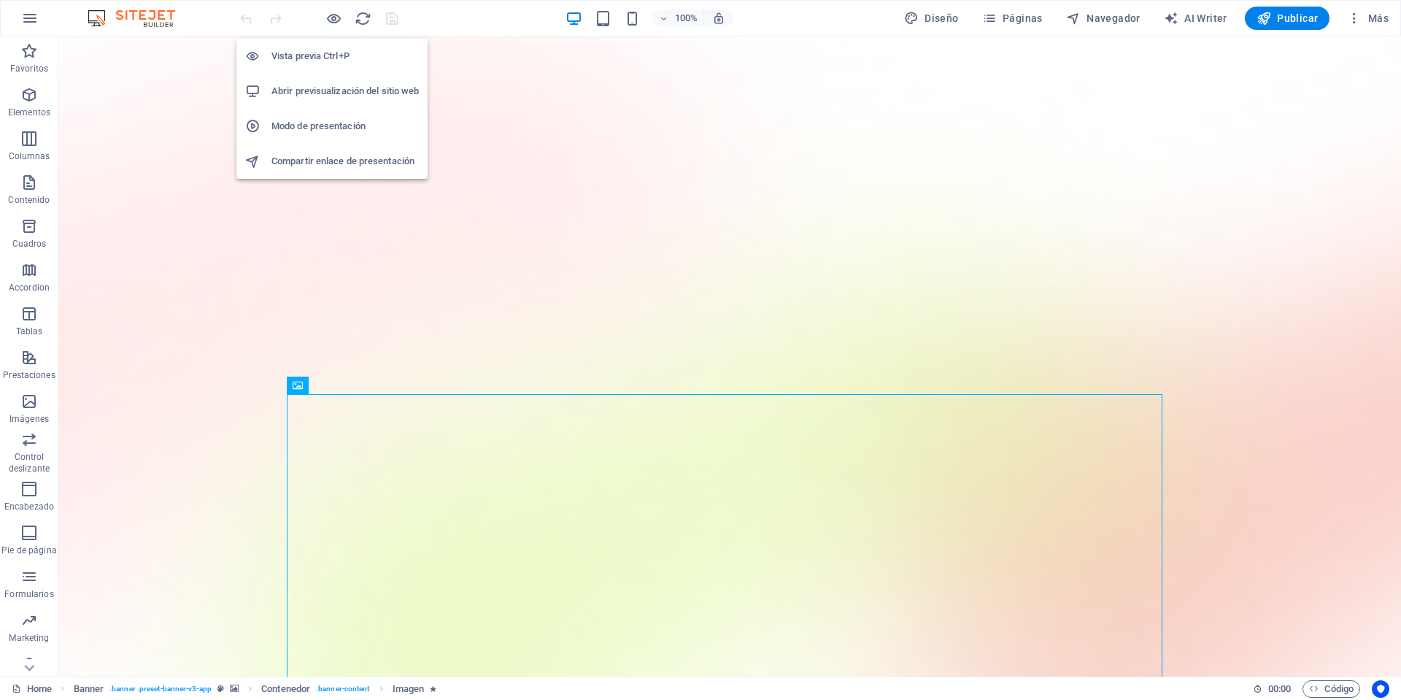
click at [311, 90] on h6 "Abrir previsualización del sitio web" at bounding box center [344, 91] width 147 height 18
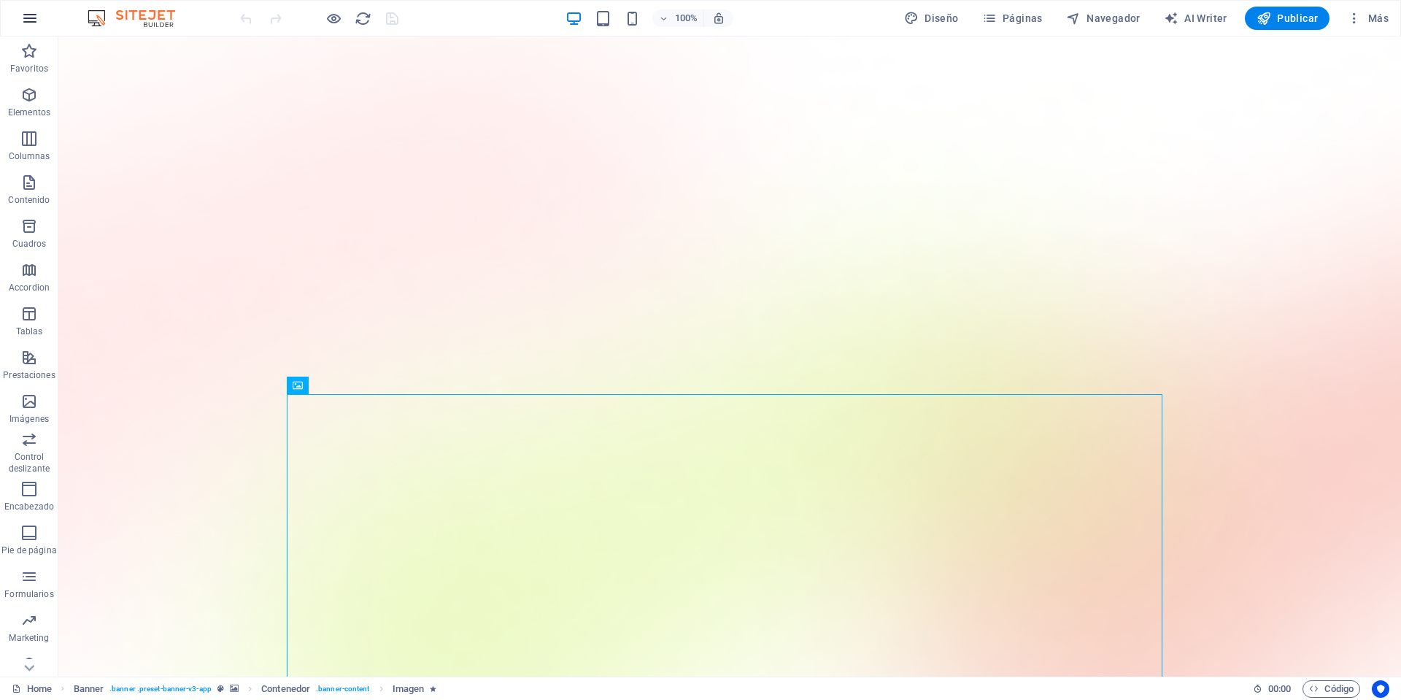
click at [26, 26] on icon "button" at bounding box center [30, 18] width 18 height 18
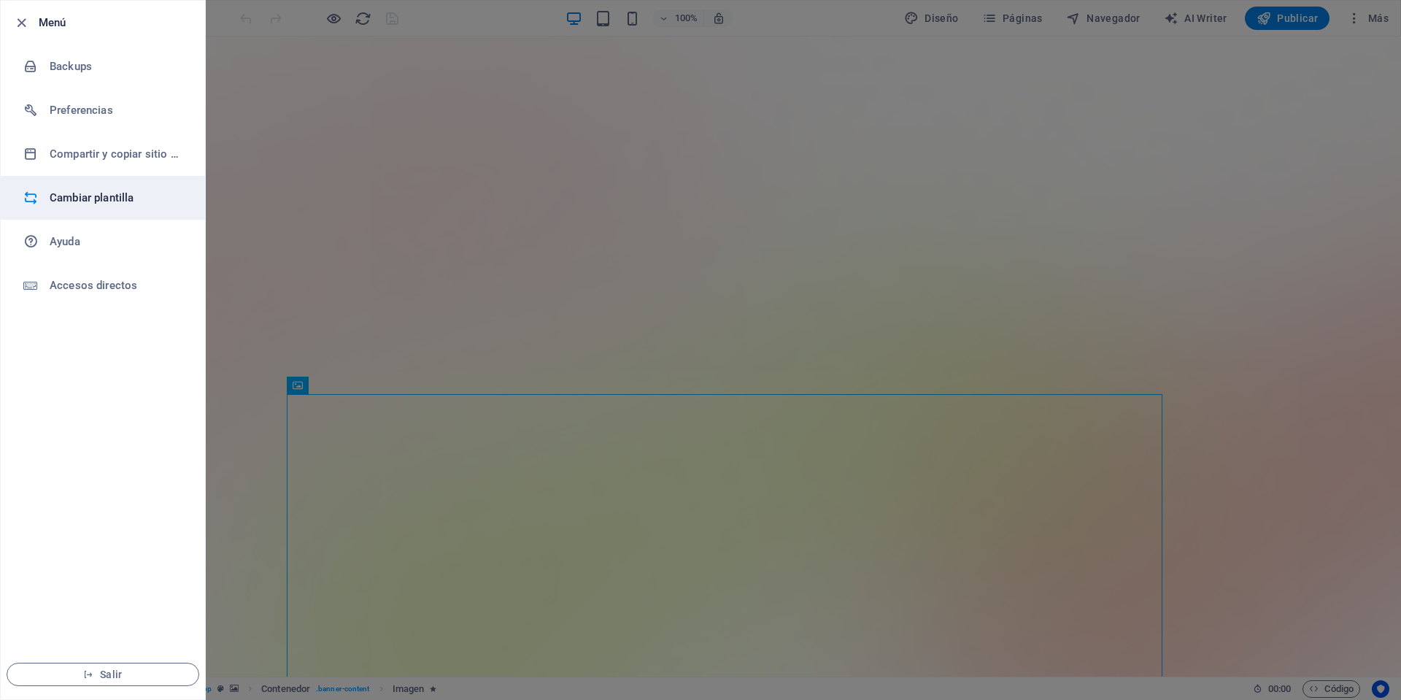
click at [104, 196] on h6 "Cambiar plantilla" at bounding box center [117, 198] width 135 height 18
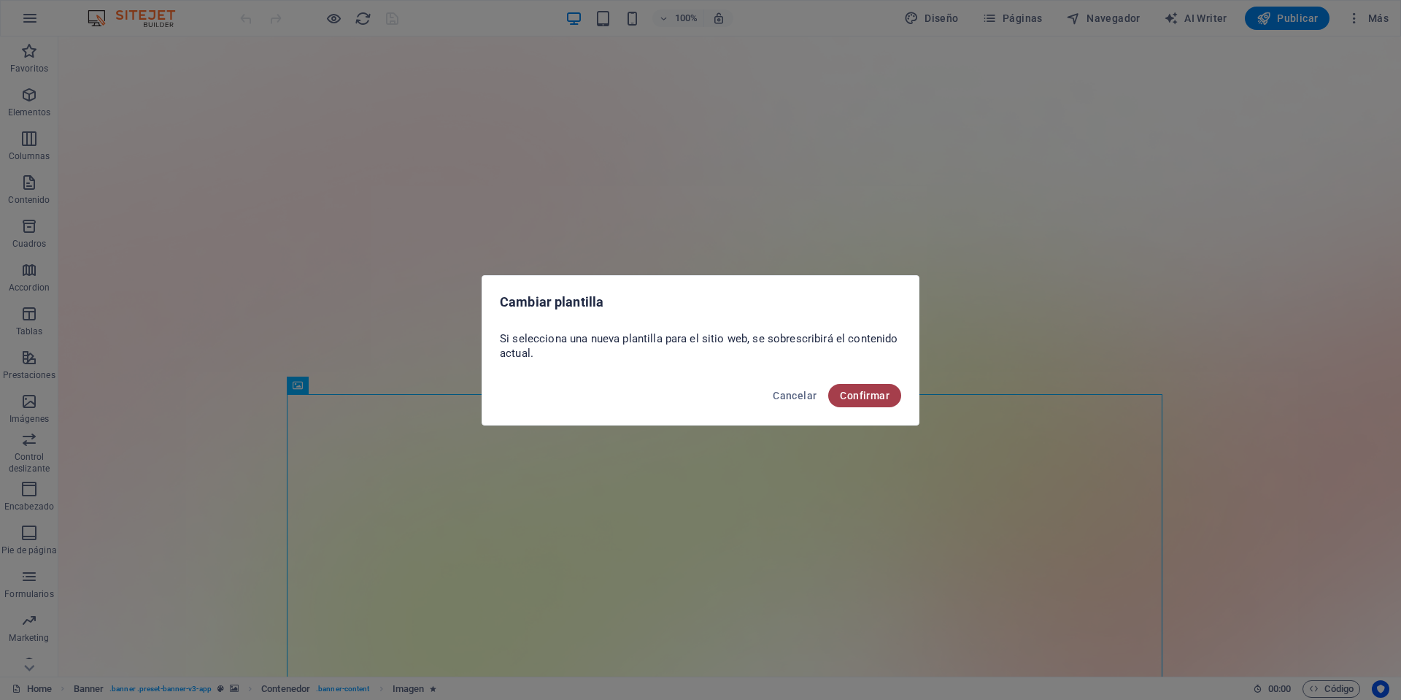
click at [860, 390] on span "Confirmar" at bounding box center [865, 396] width 50 height 12
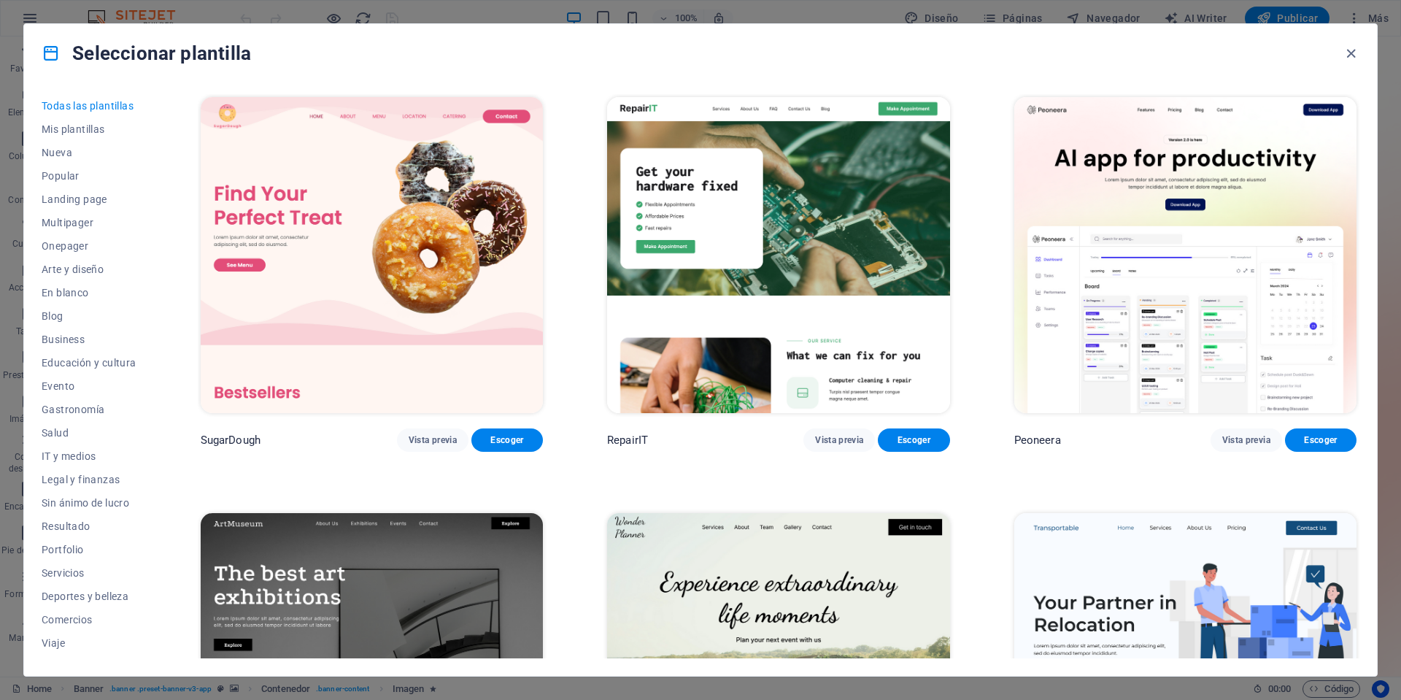
click at [384, 249] on img at bounding box center [372, 255] width 342 height 316
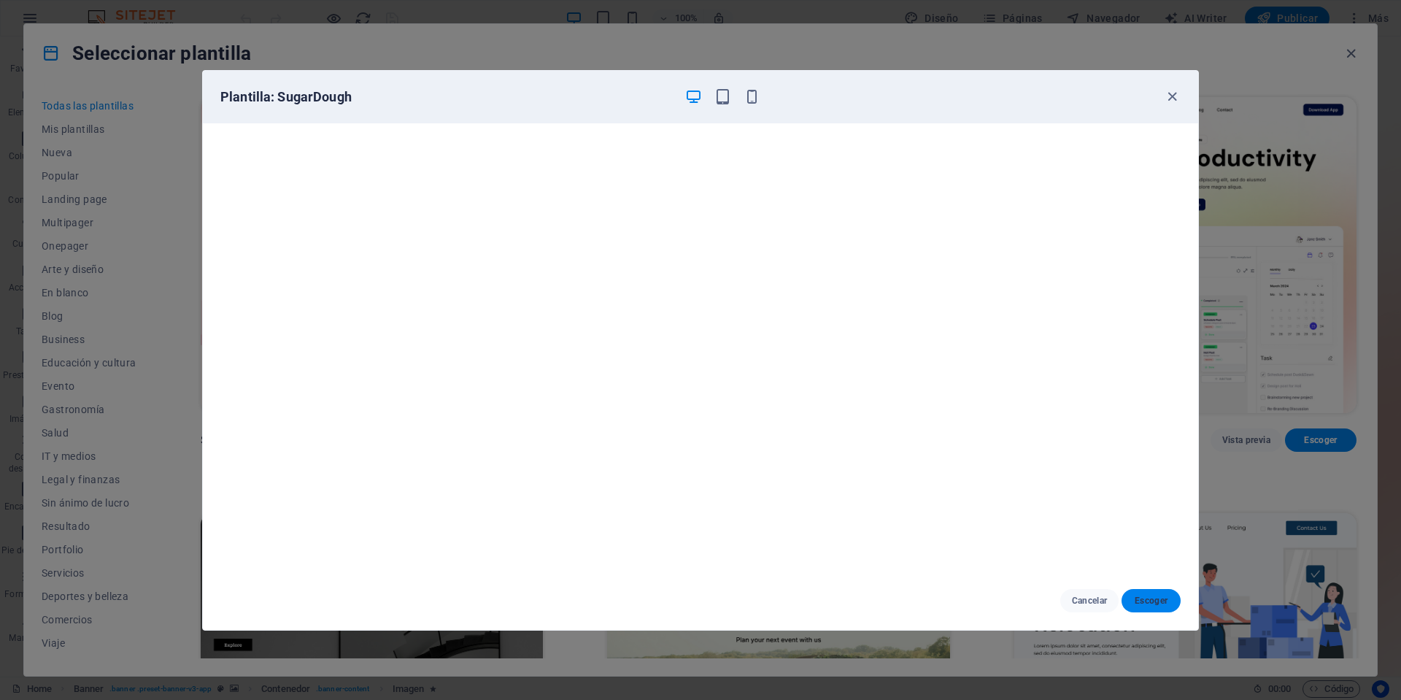
click at [1145, 600] on span "Escoger" at bounding box center [1151, 601] width 36 height 12
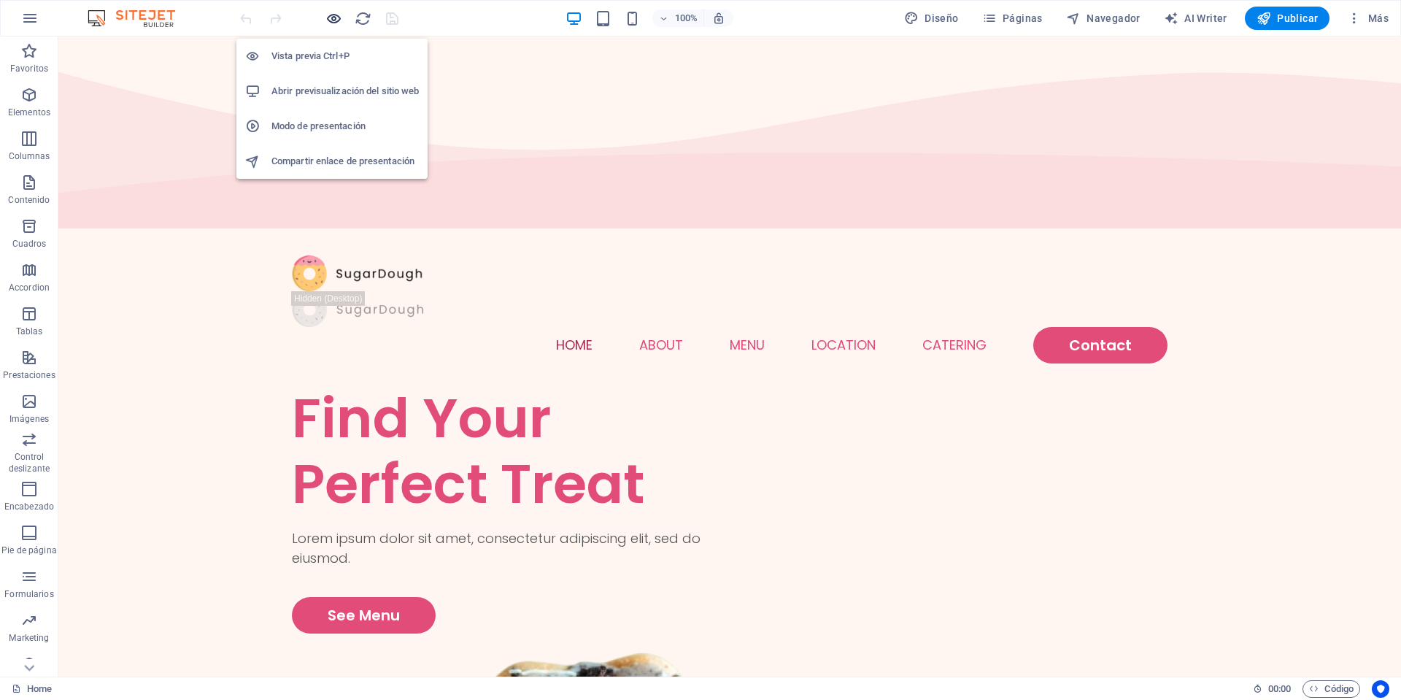
click at [334, 20] on icon "button" at bounding box center [333, 18] width 17 height 17
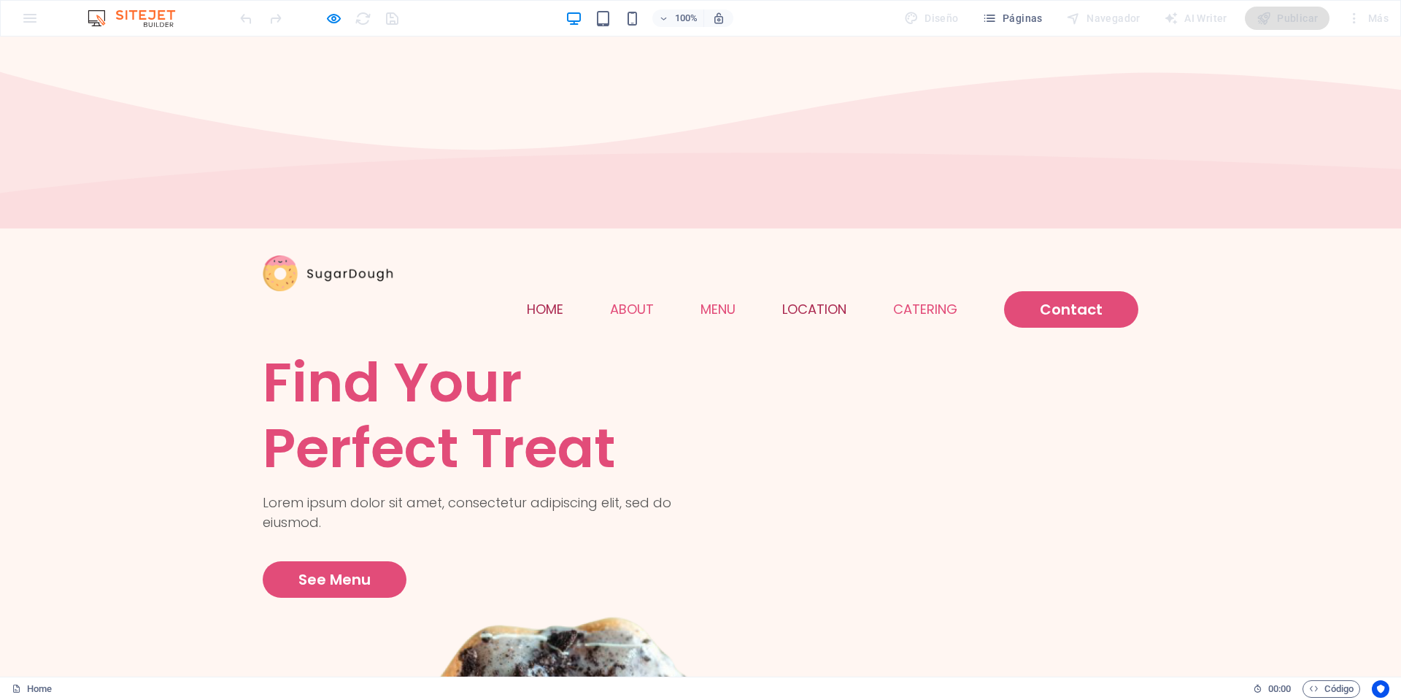
click at [822, 303] on link "Location" at bounding box center [814, 309] width 64 height 13
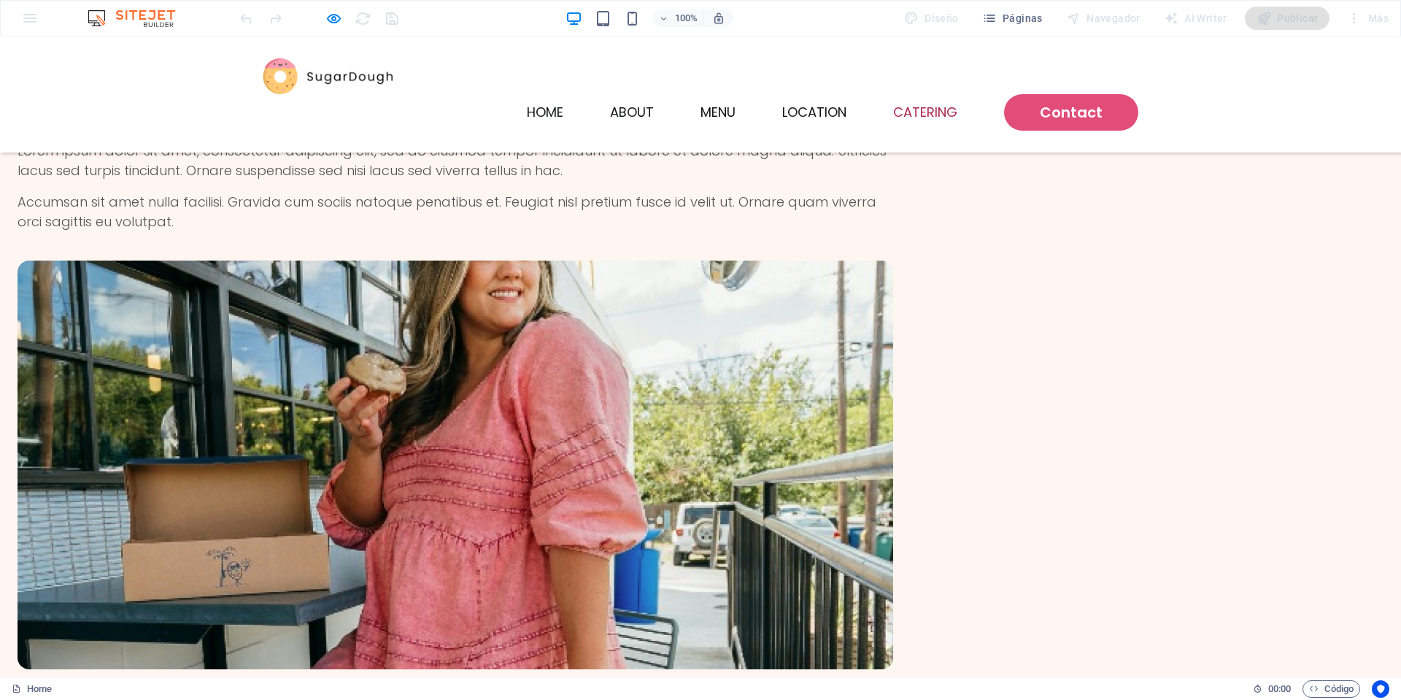
scroll to position [3125, 0]
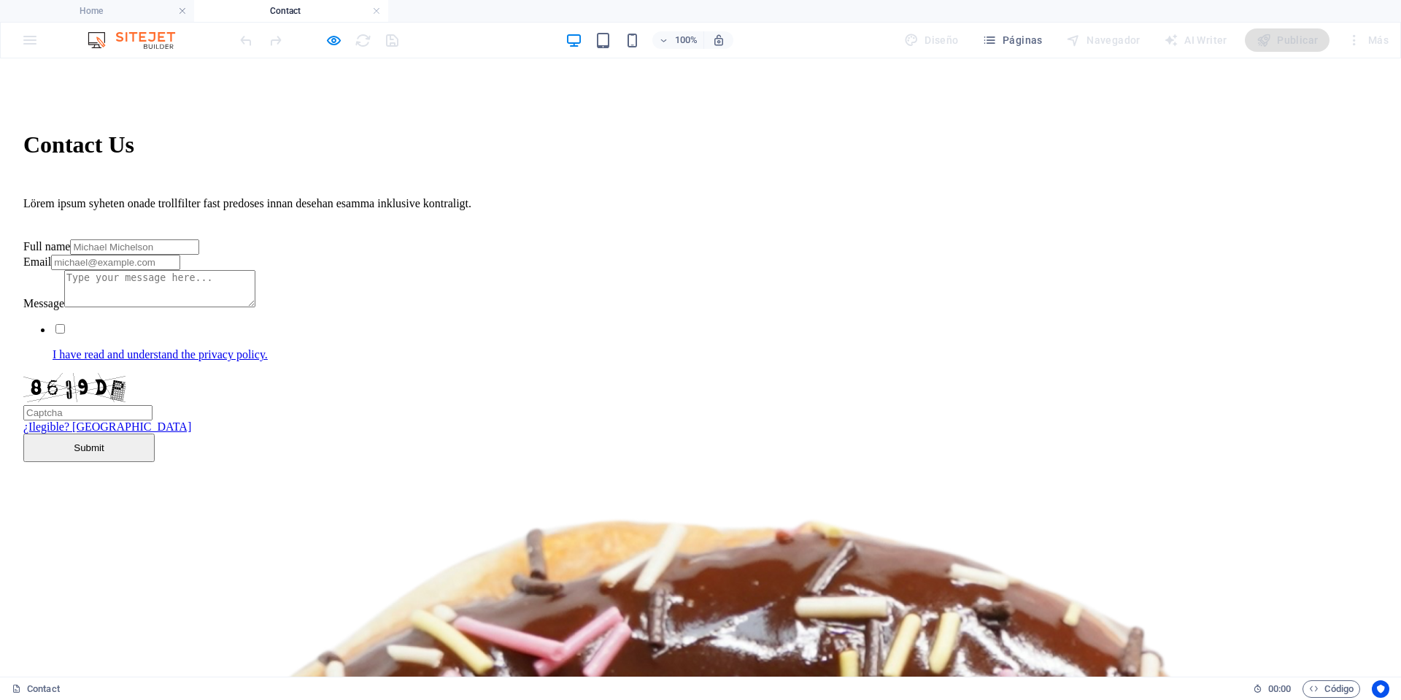
scroll to position [412, 0]
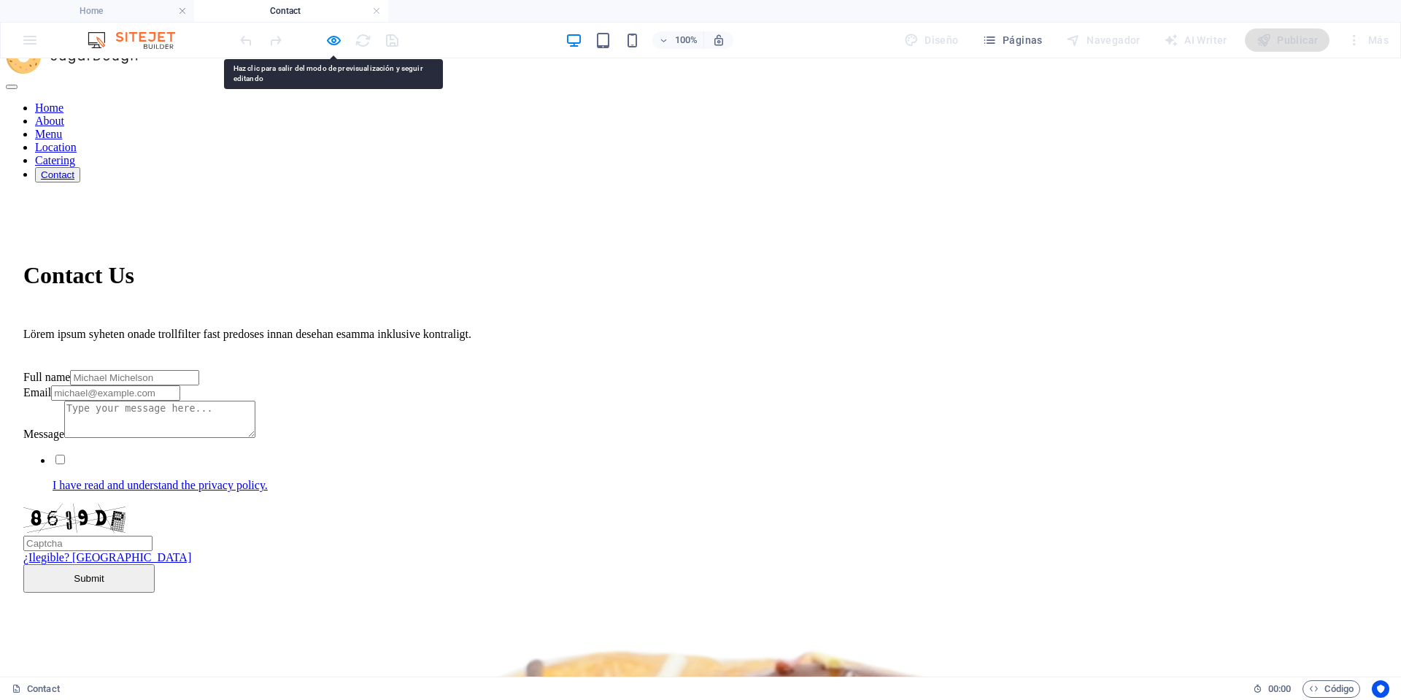
scroll to position [0, 0]
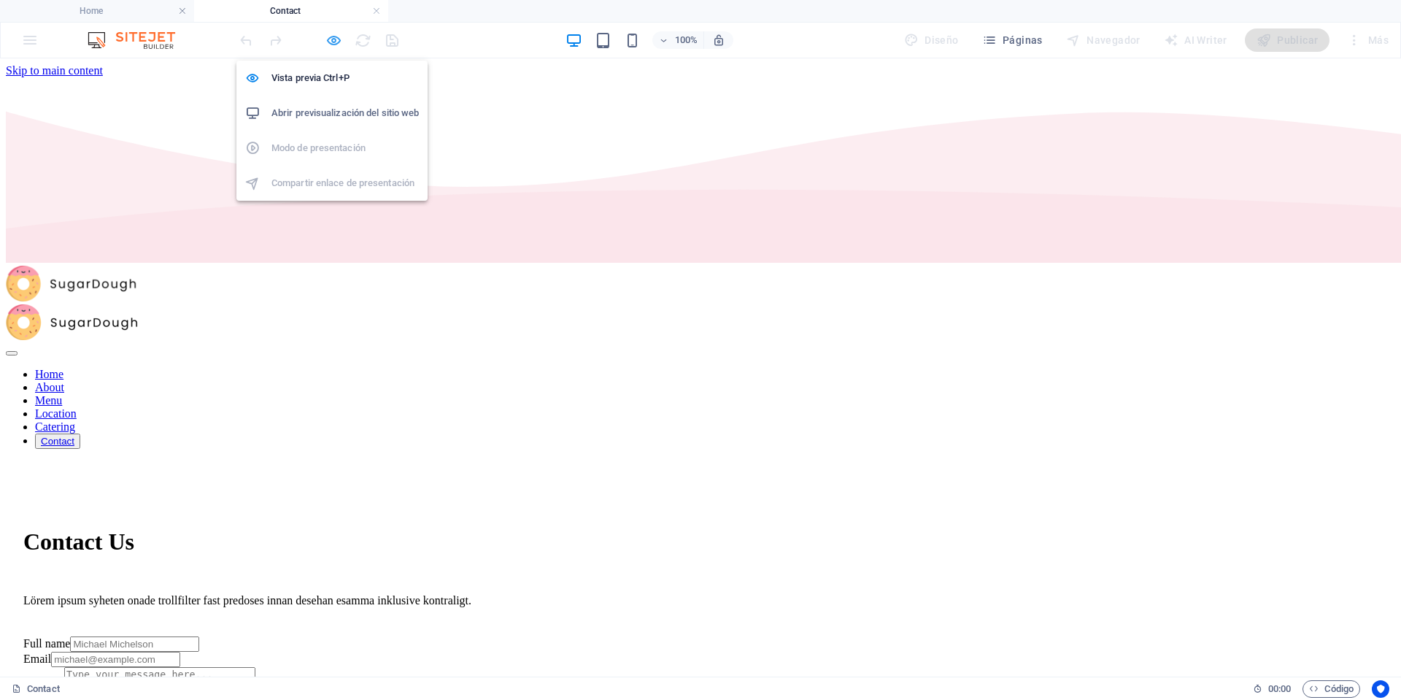
click at [330, 45] on icon "button" at bounding box center [333, 40] width 17 height 17
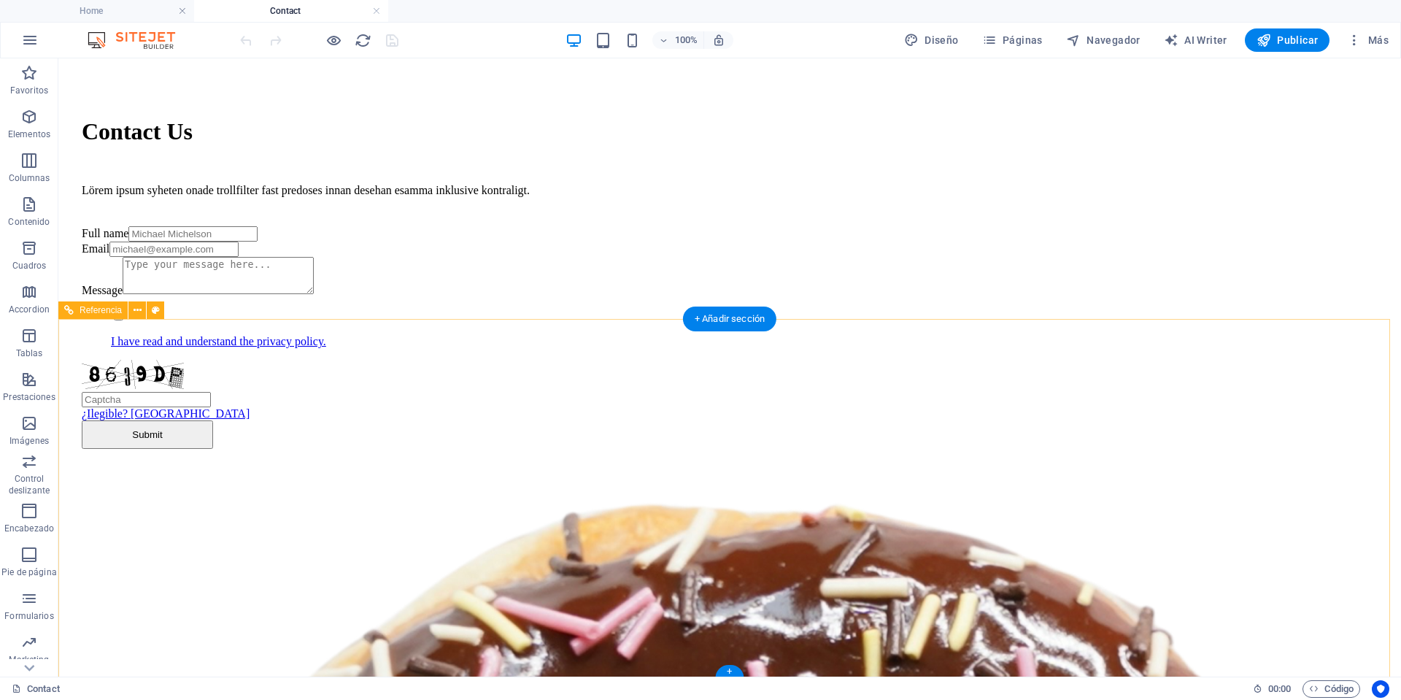
scroll to position [431, 0]
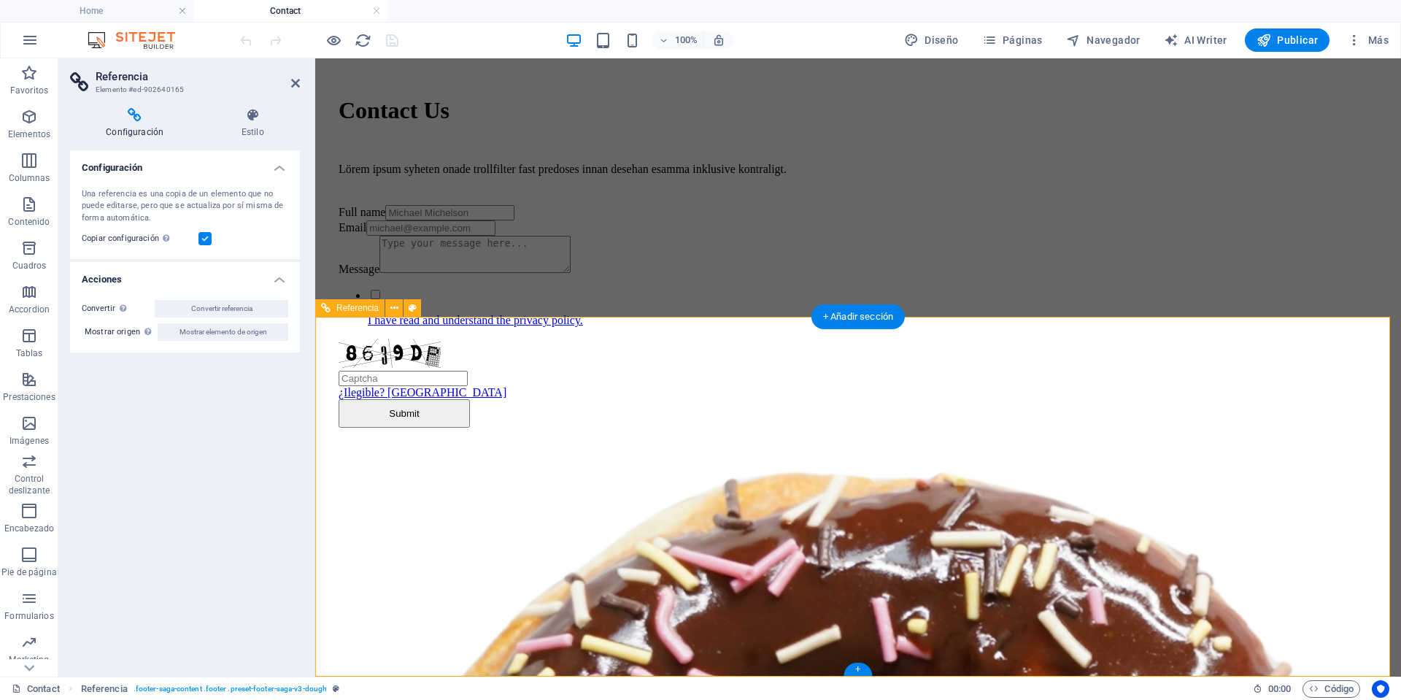
click at [292, 78] on icon at bounding box center [295, 83] width 9 height 12
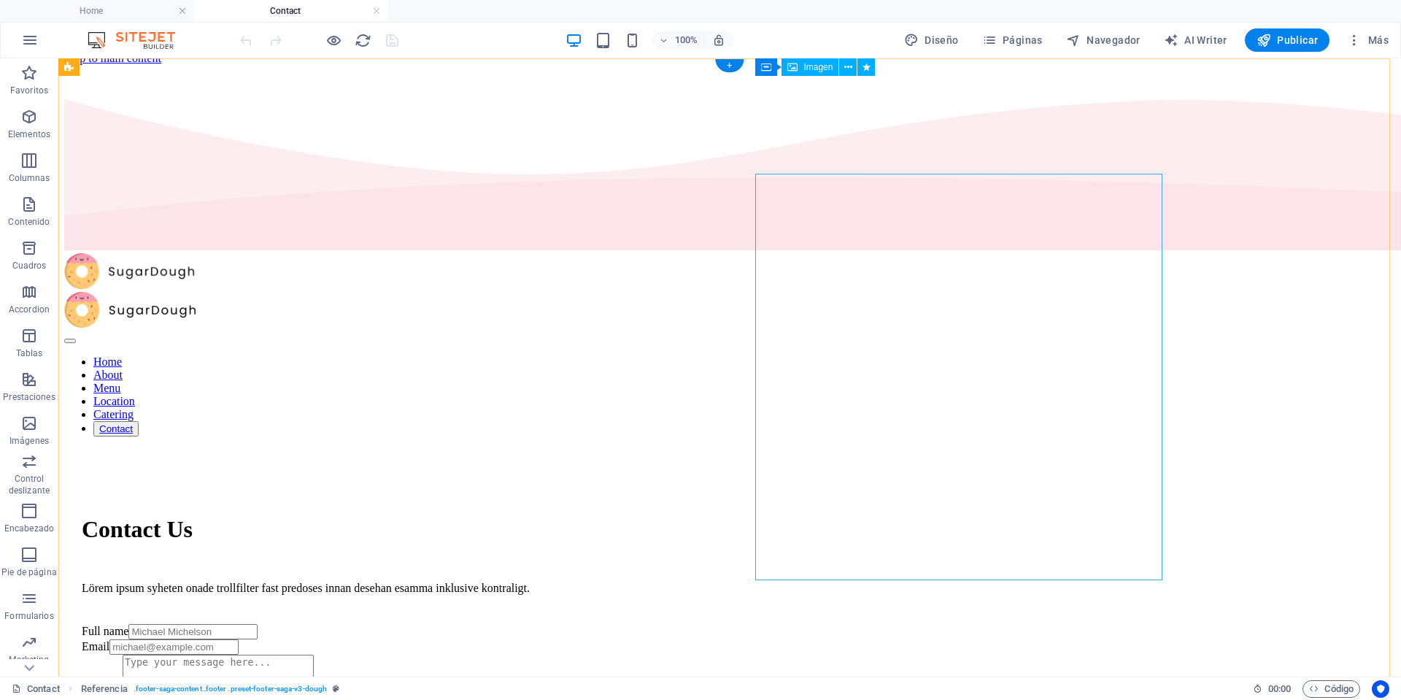
scroll to position [0, 0]
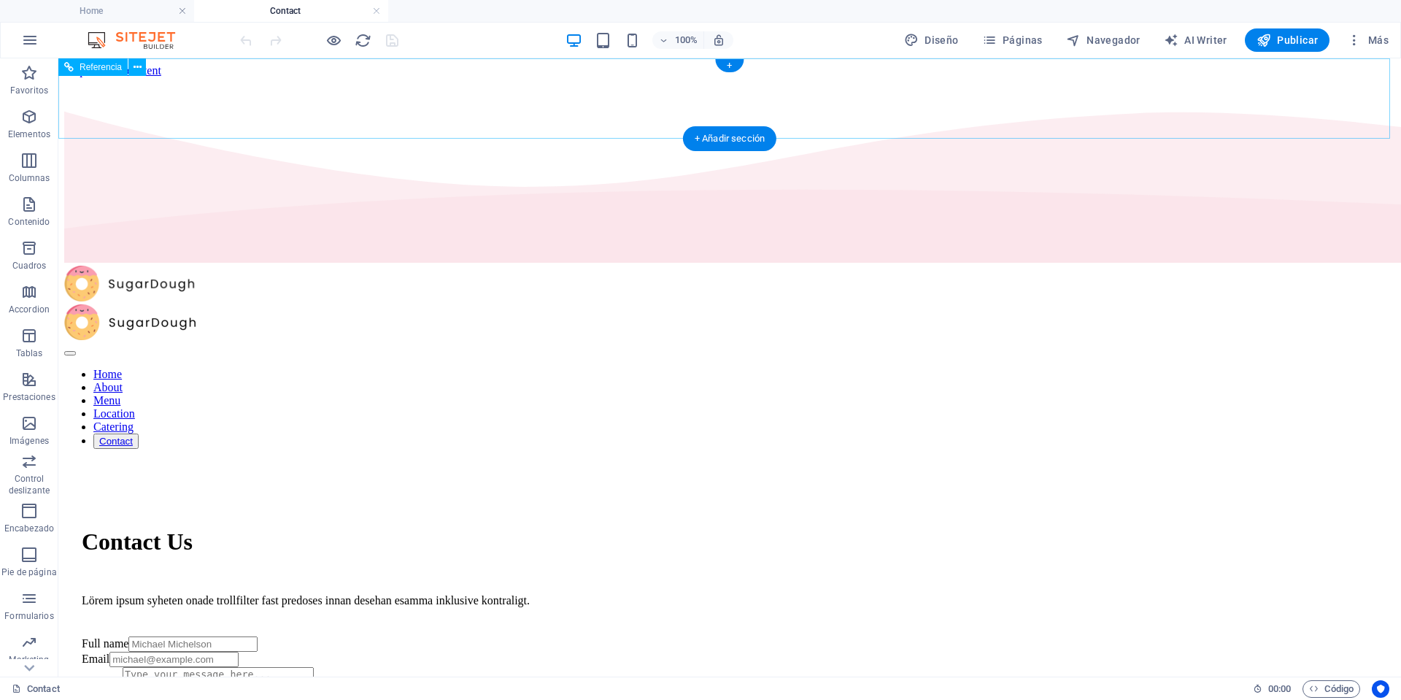
click at [852, 368] on nav "Home About Menu Location Catering Contact" at bounding box center [729, 408] width 1331 height 81
click at [595, 368] on nav "Home About Menu Location Catering Contact" at bounding box center [729, 408] width 1331 height 81
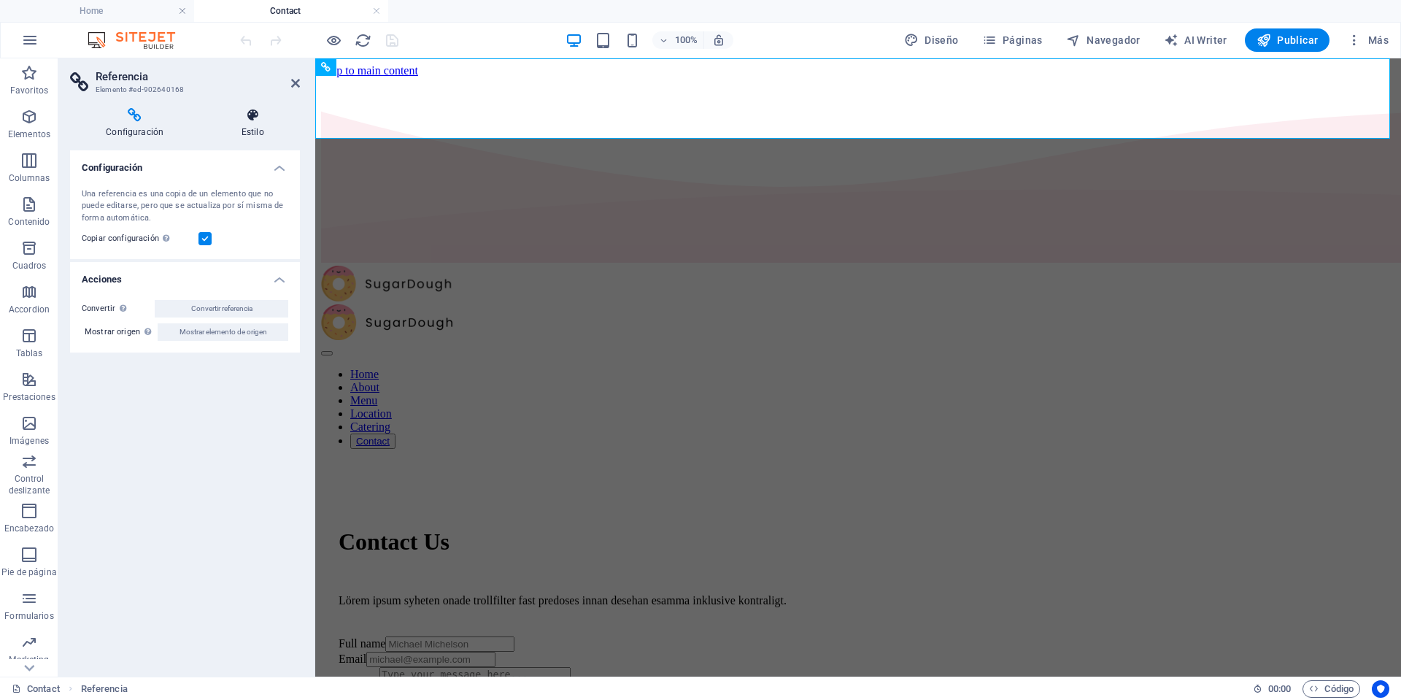
click at [249, 125] on h4 "Estilo" at bounding box center [252, 123] width 95 height 31
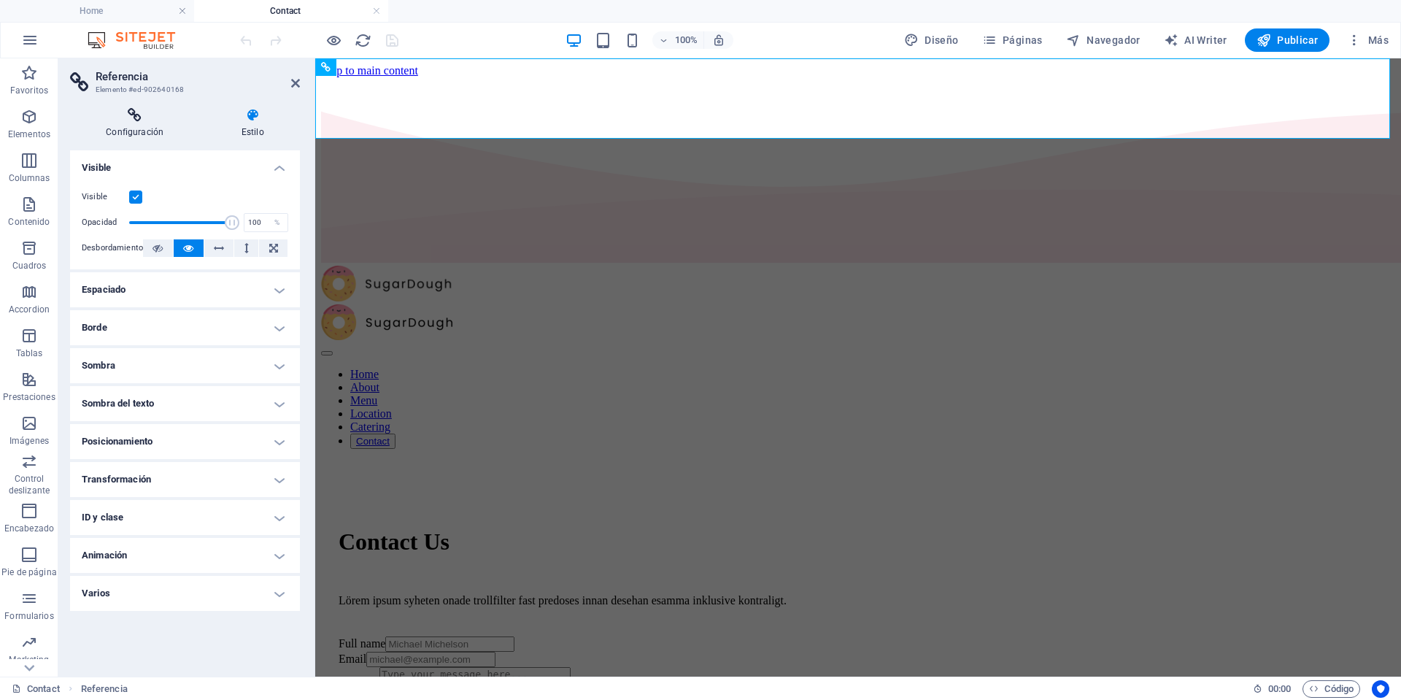
click at [133, 117] on icon at bounding box center [134, 115] width 129 height 15
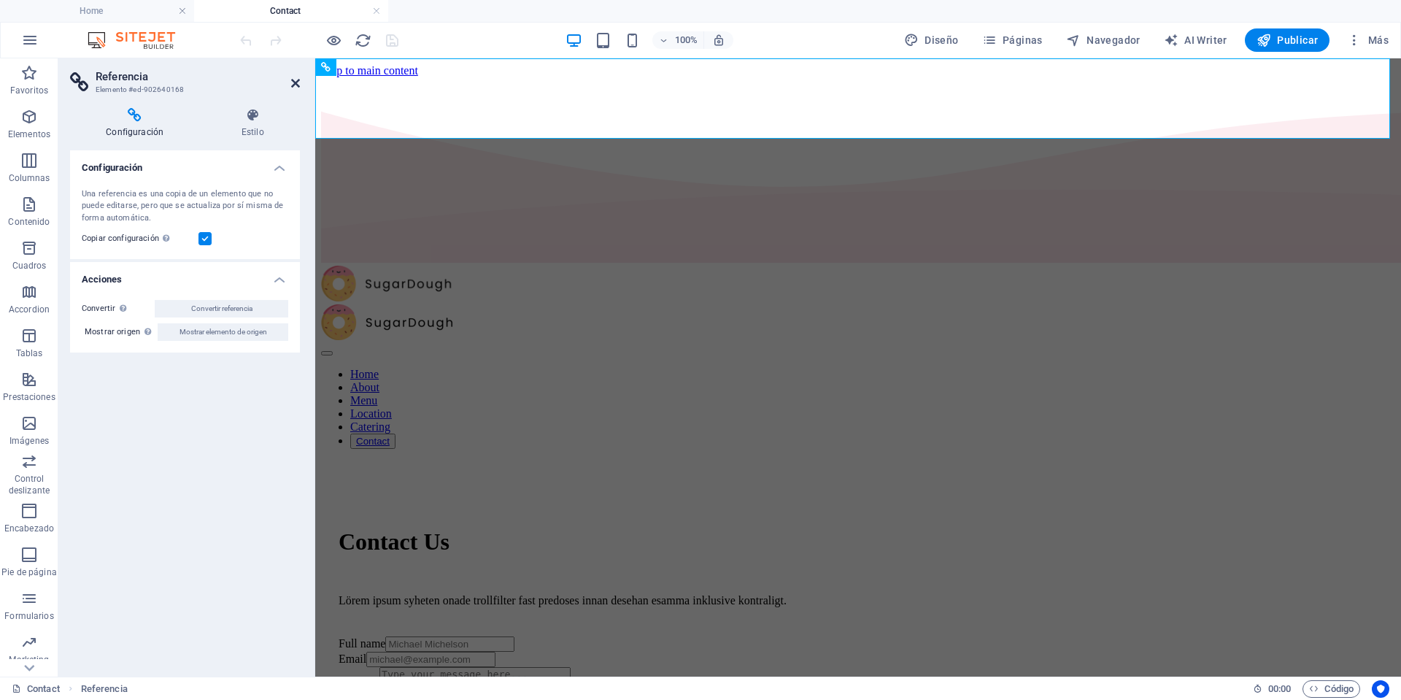
click at [291, 82] on icon at bounding box center [295, 83] width 9 height 12
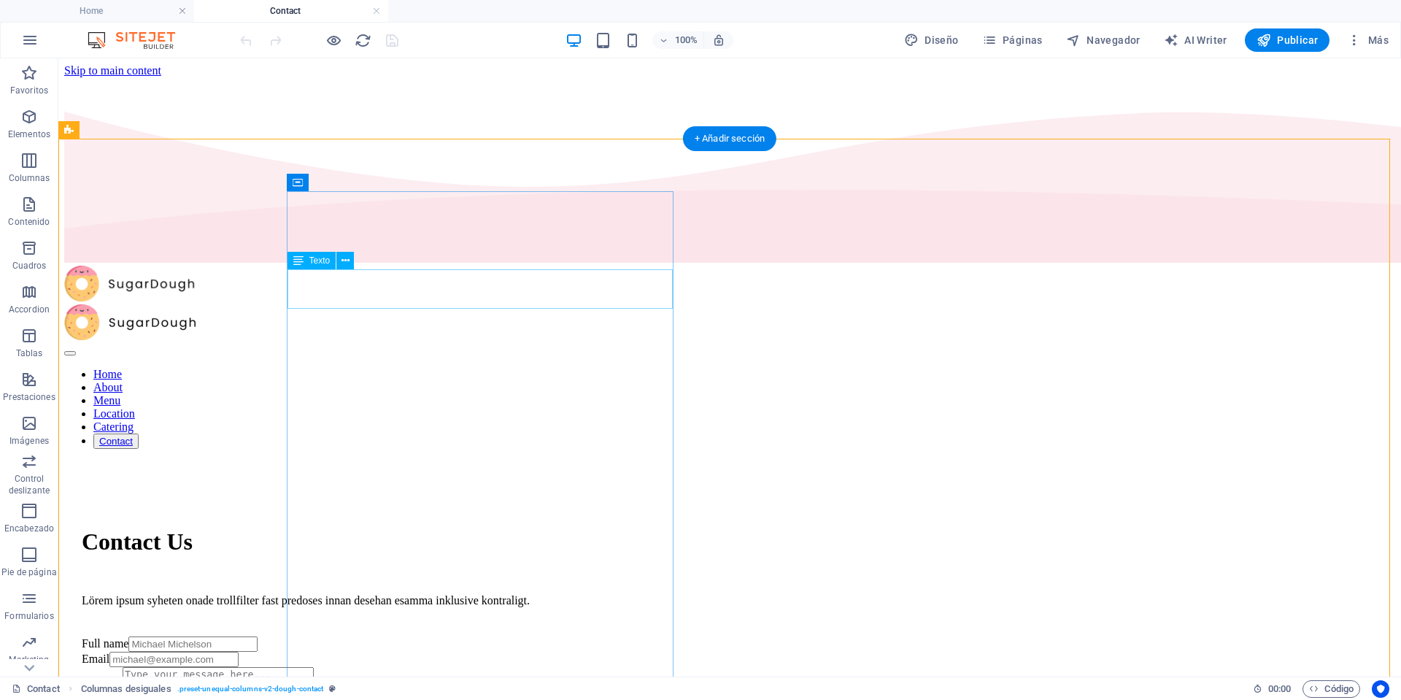
click at [434, 528] on div "Contact Us" at bounding box center [730, 541] width 1296 height 27
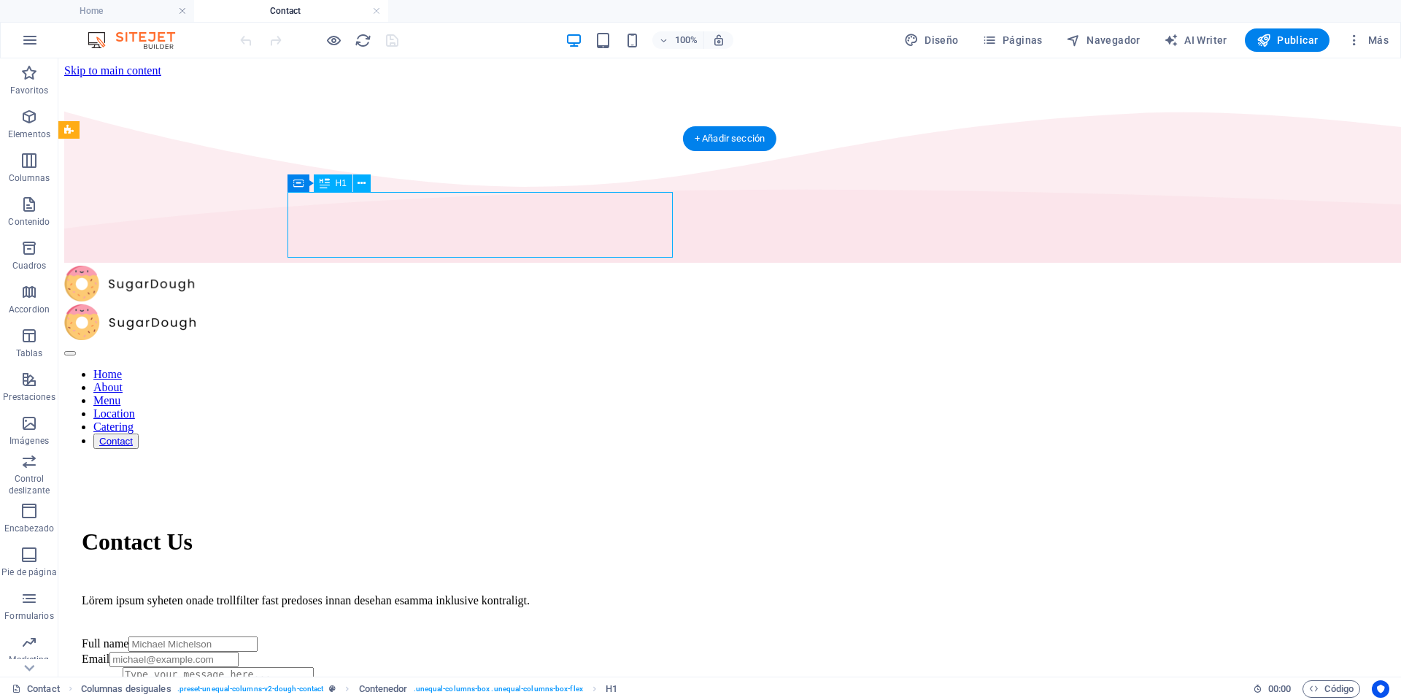
click at [431, 528] on div "Contact Us" at bounding box center [730, 541] width 1296 height 27
drag, startPoint x: 431, startPoint y: 233, endPoint x: 174, endPoint y: 233, distance: 257.5
click at [430, 528] on div "Contact Us" at bounding box center [730, 541] width 1296 height 27
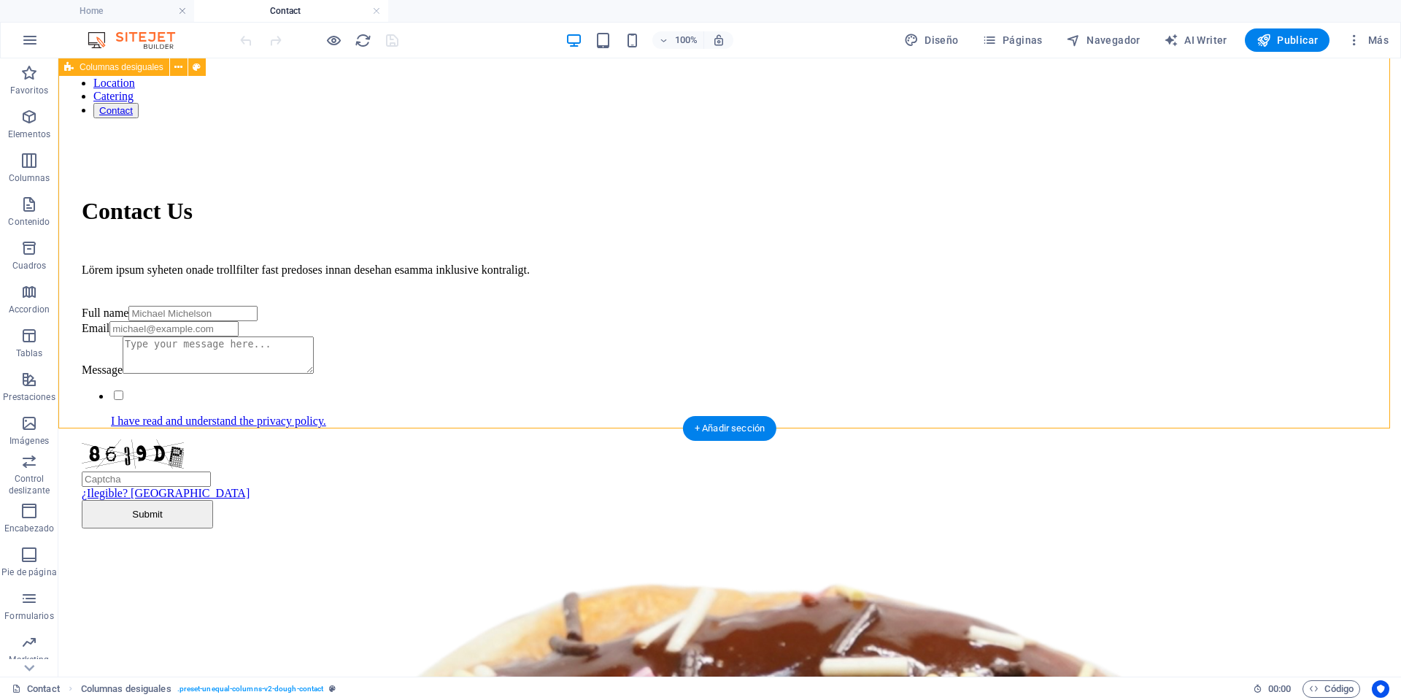
scroll to position [365, 0]
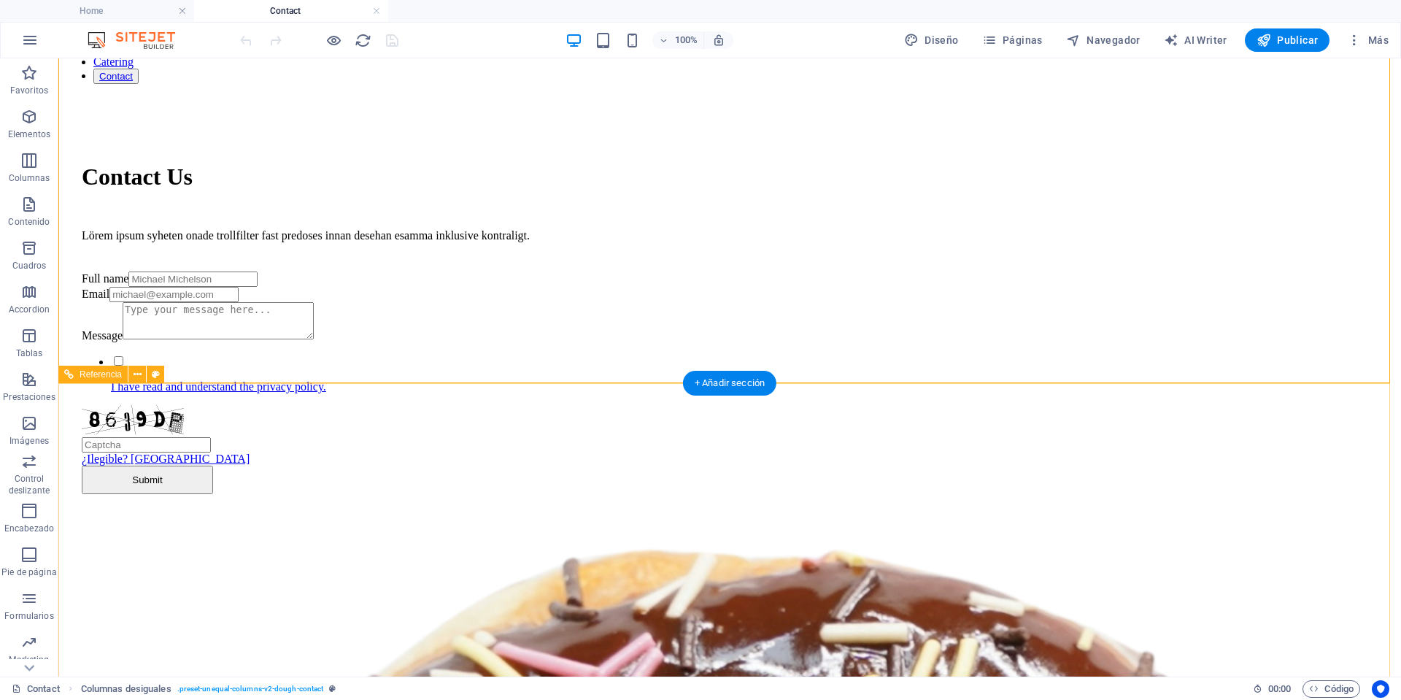
drag, startPoint x: 967, startPoint y: 466, endPoint x: 984, endPoint y: 511, distance: 47.8
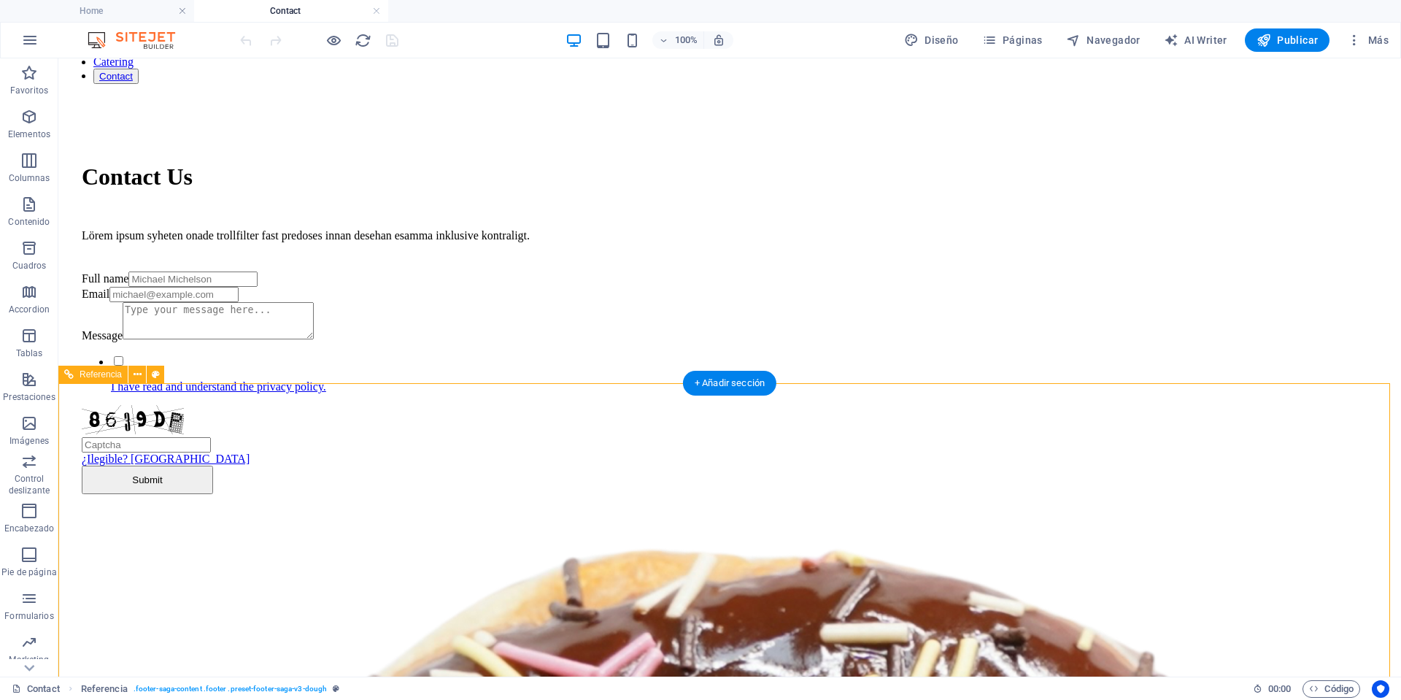
drag, startPoint x: 347, startPoint y: 546, endPoint x: 90, endPoint y: 539, distance: 257.6
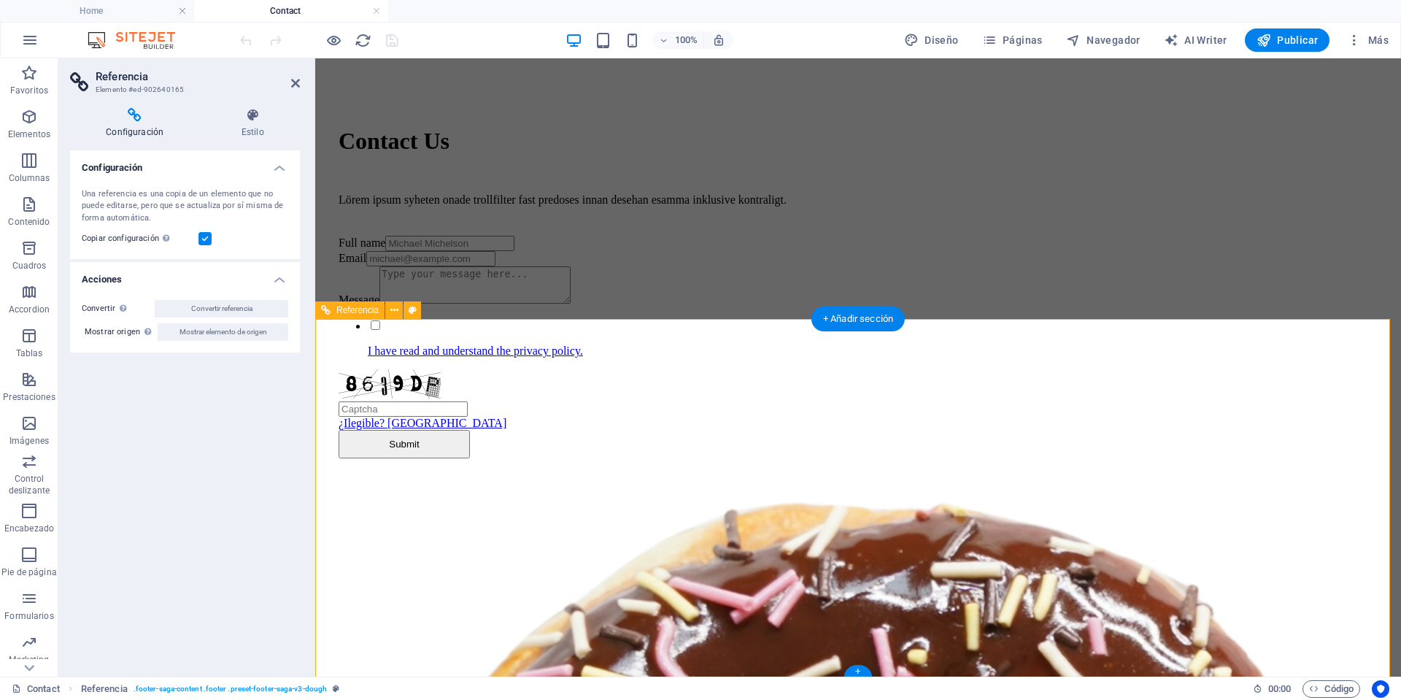
scroll to position [431, 0]
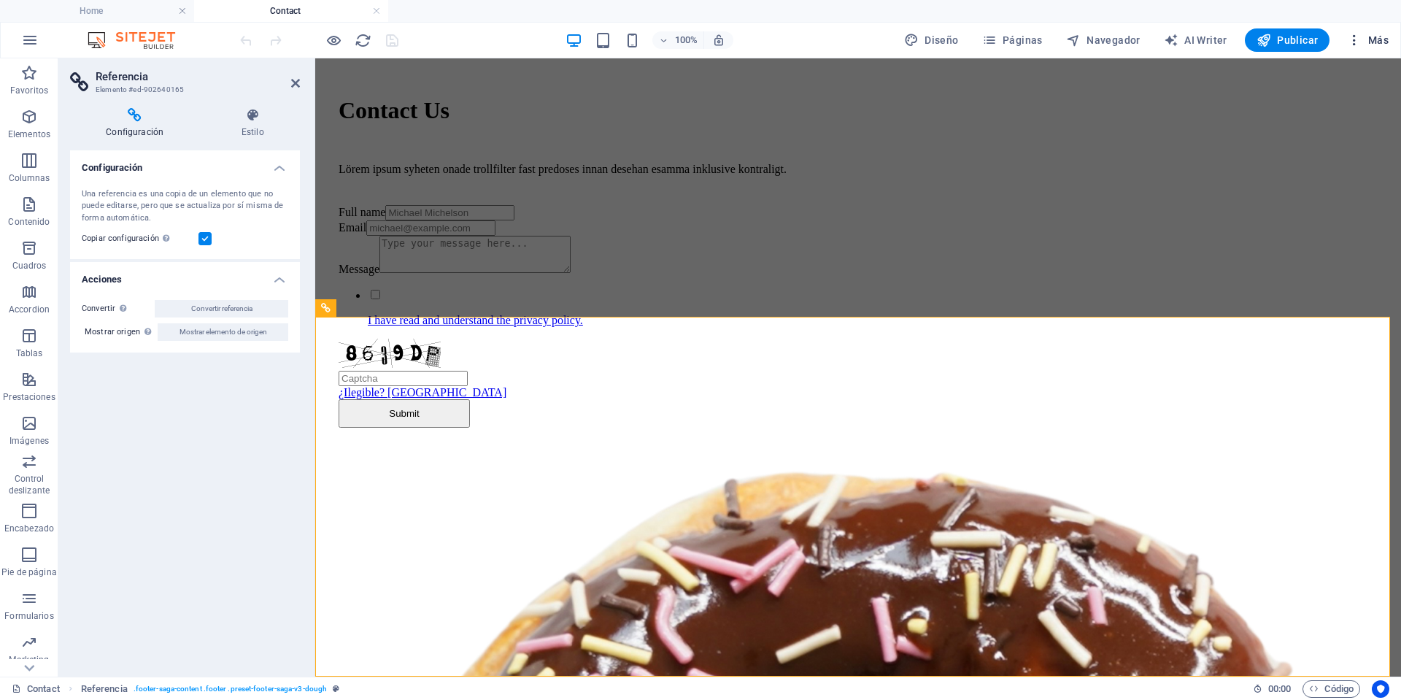
click at [1358, 50] on button "Más" at bounding box center [1367, 39] width 53 height 23
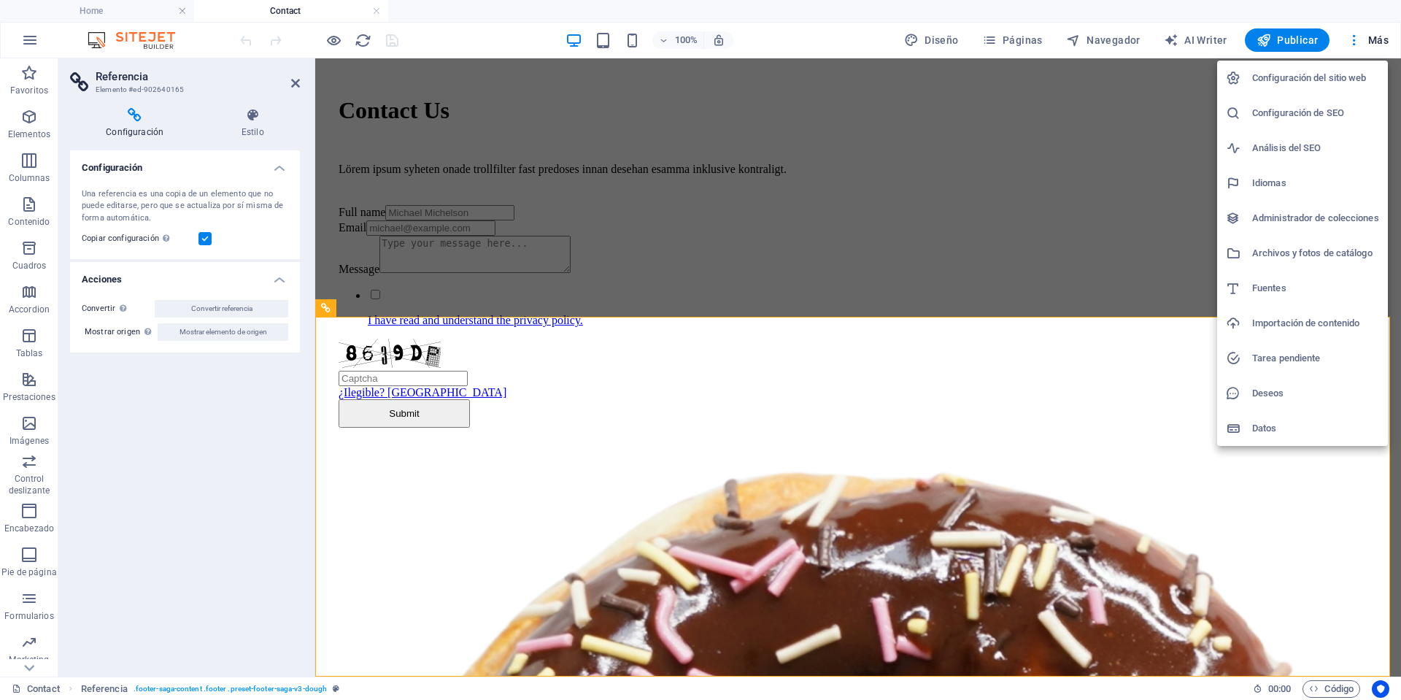
click at [447, 623] on div at bounding box center [700, 350] width 1401 height 700
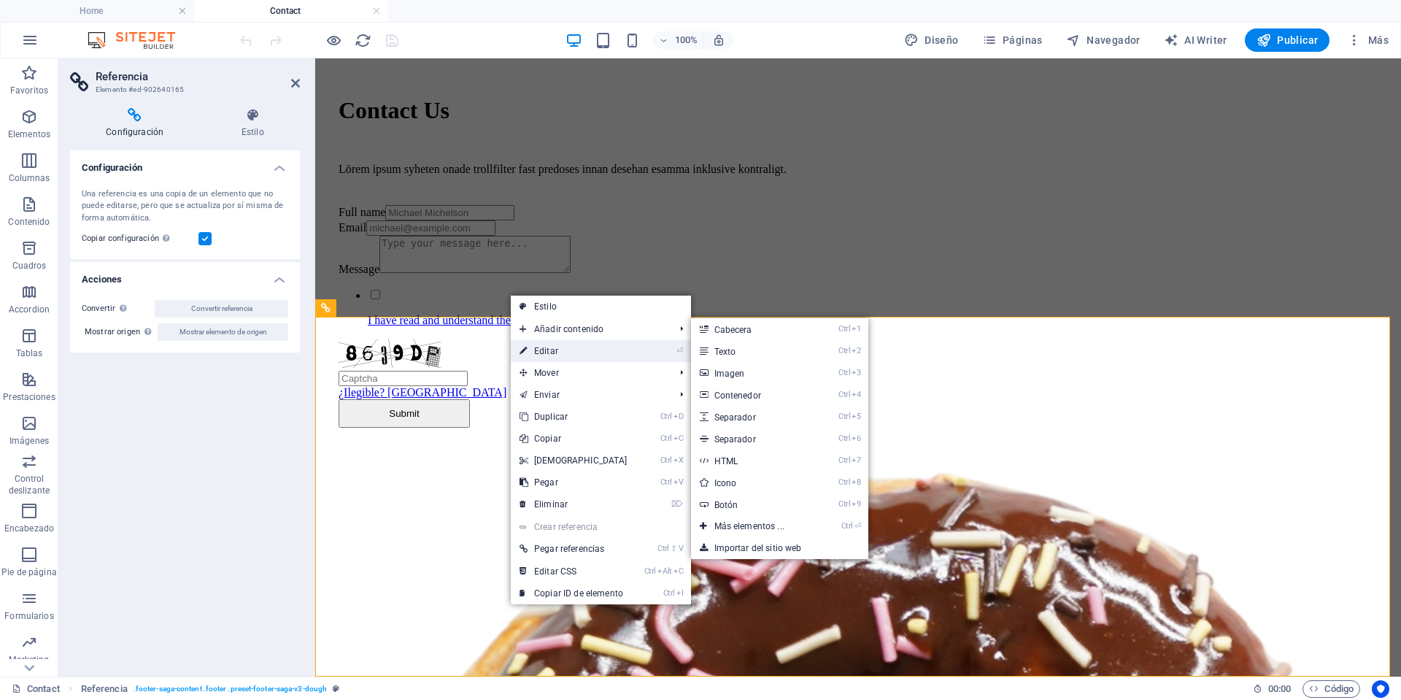
click at [576, 347] on link "⏎ Editar" at bounding box center [573, 351] width 125 height 22
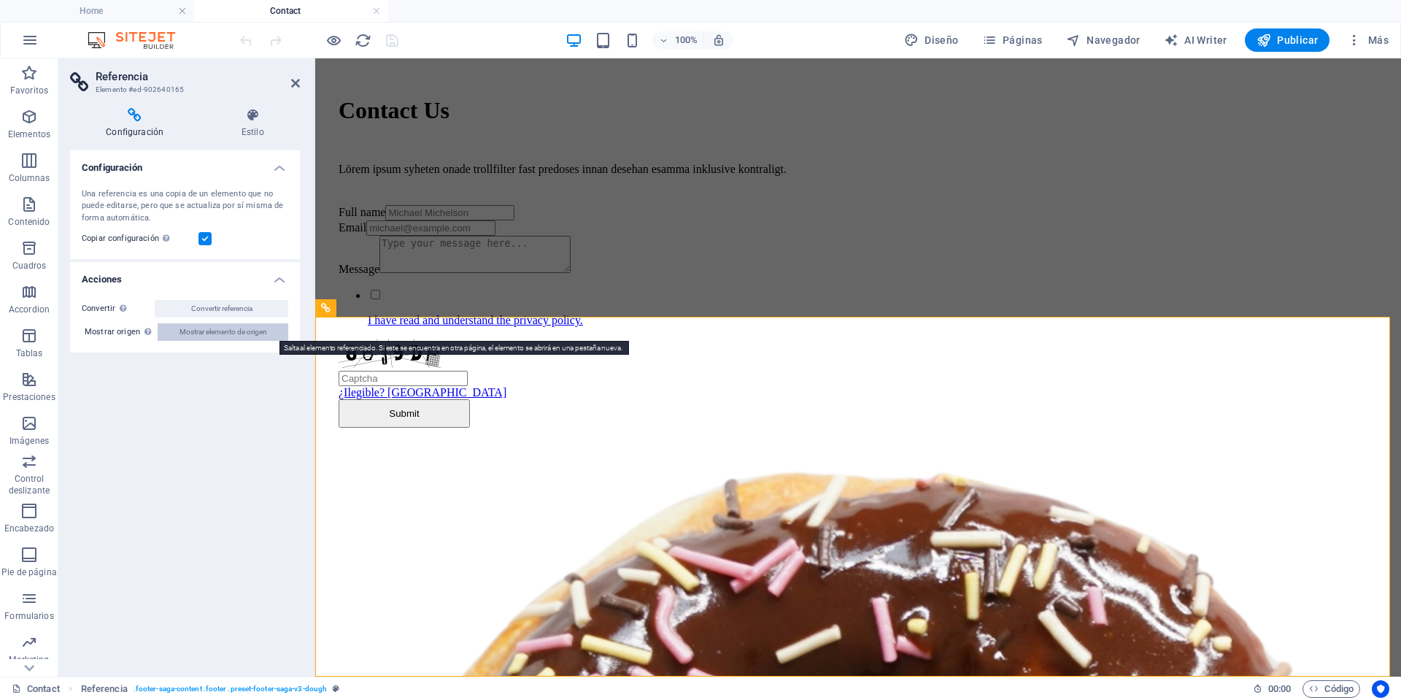
click at [220, 334] on span "Mostrar elemento de origen" at bounding box center [223, 332] width 88 height 18
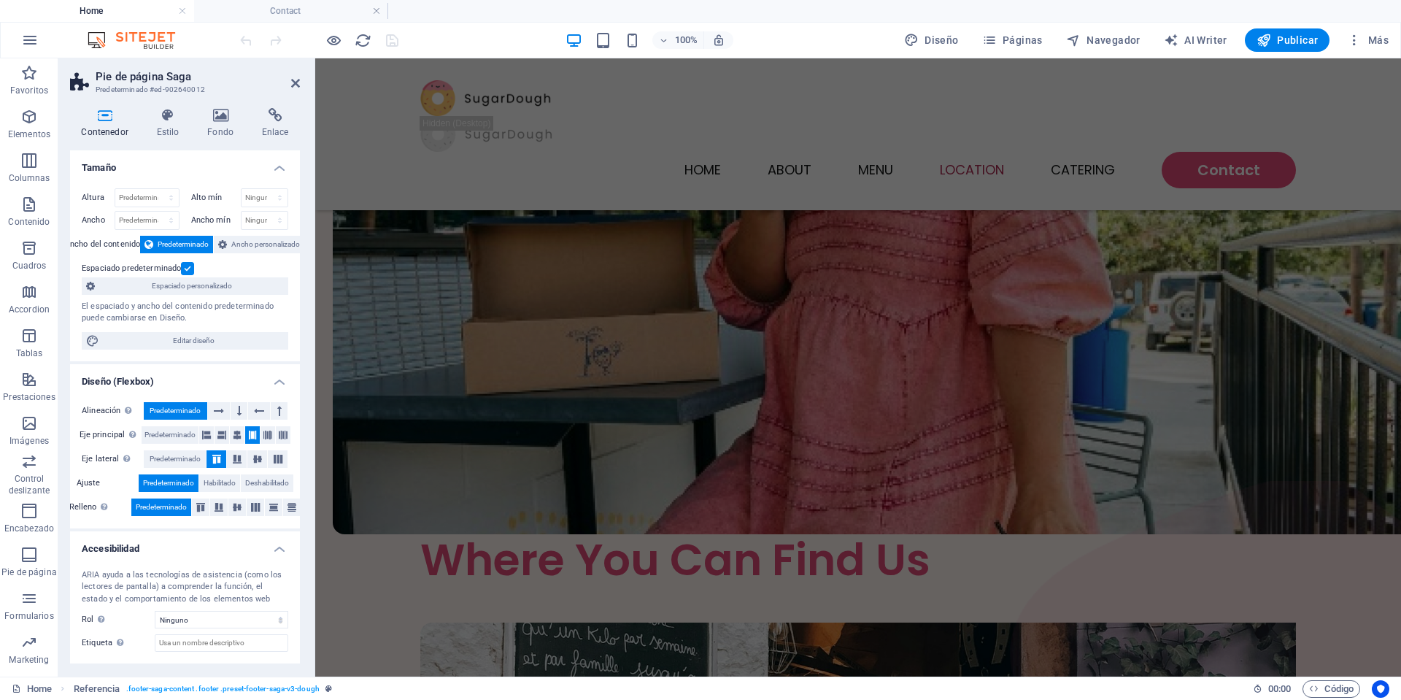
scroll to position [0, 0]
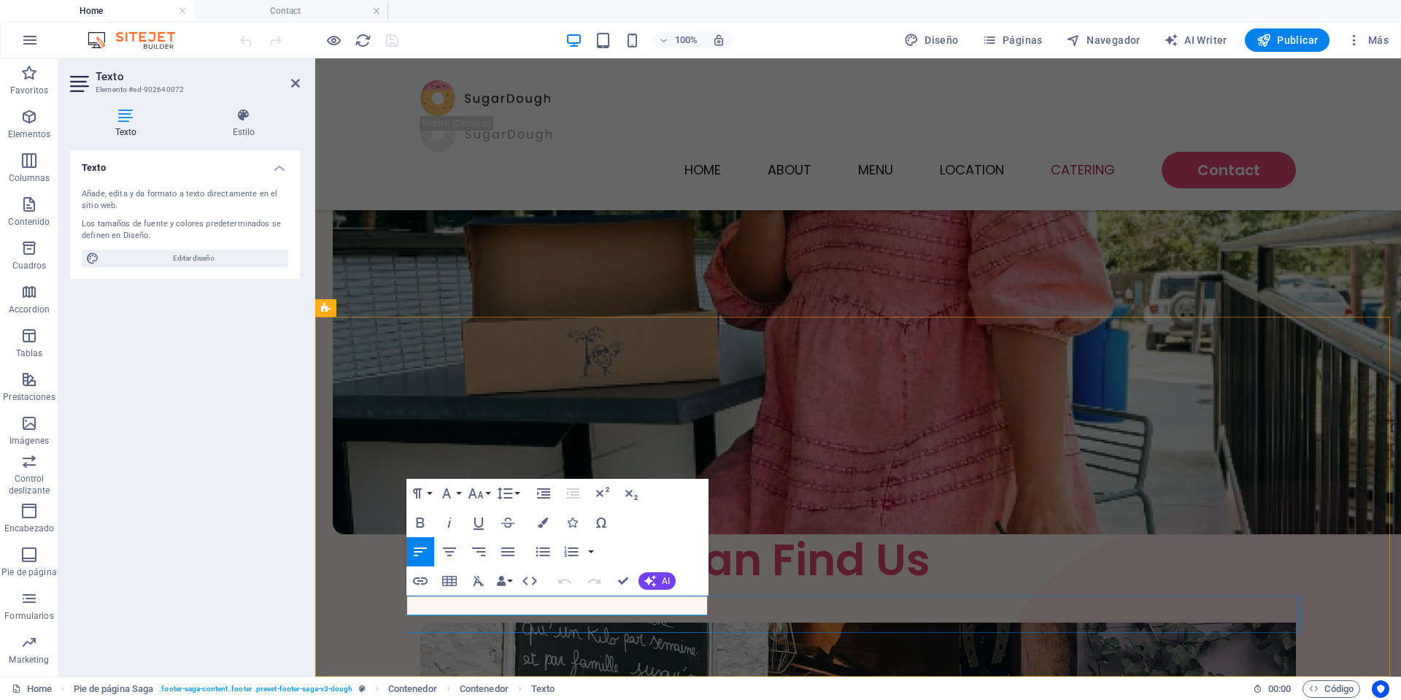
drag, startPoint x: 489, startPoint y: 604, endPoint x: 585, endPoint y: 602, distance: 96.3
click span "NxTo Ingeniería"
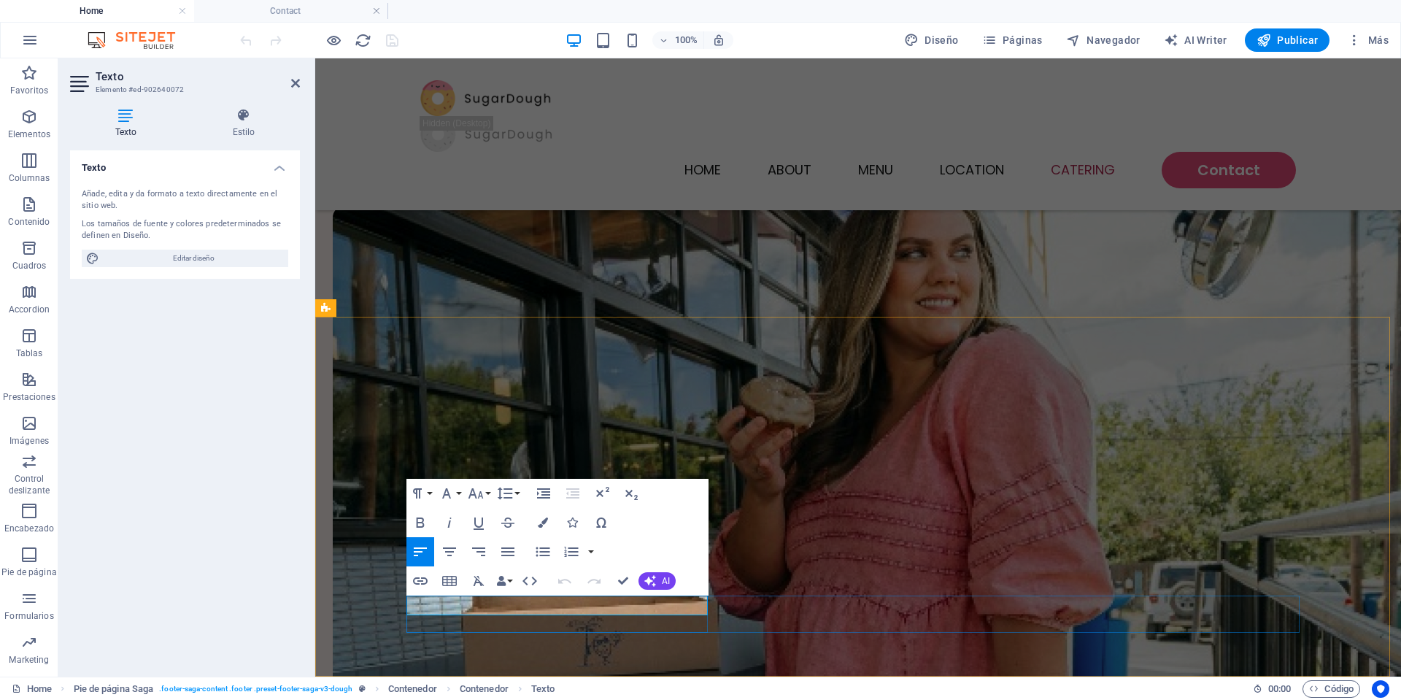
scroll to position [3572, 0]
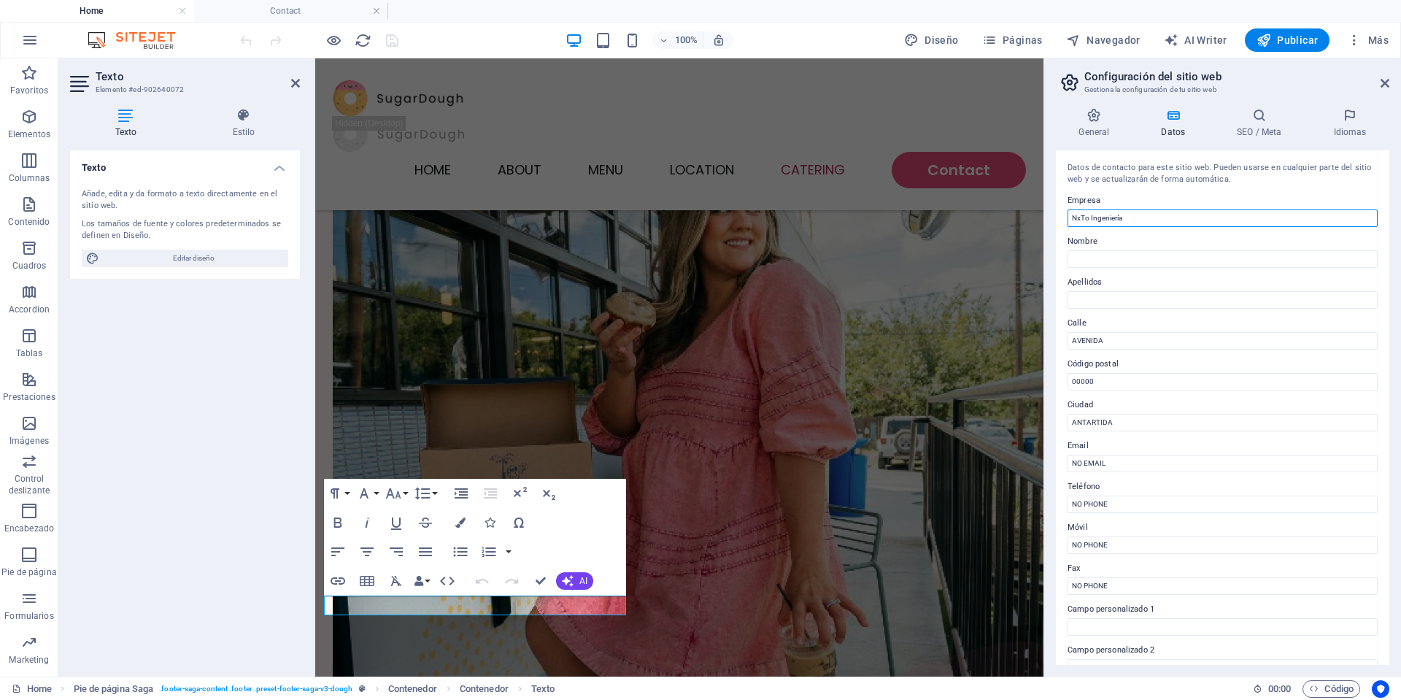
drag, startPoint x: 1148, startPoint y: 216, endPoint x: 1051, endPoint y: 212, distance: 97.1
click at [1051, 212] on div "General Datos SEO / Meta Idiomas Nombre del sitio web [DOMAIN_NAME] Logo Arrast…" at bounding box center [1222, 386] width 357 height 580
type input "n"
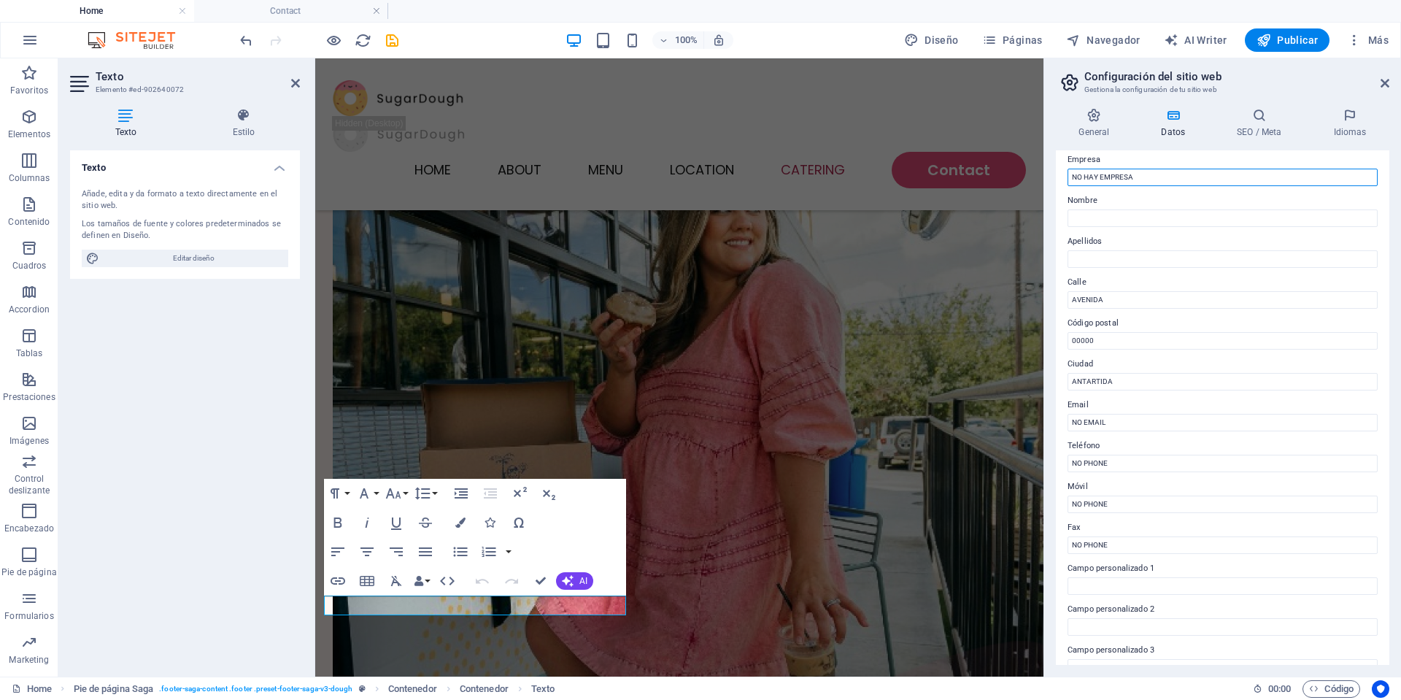
scroll to position [0, 0]
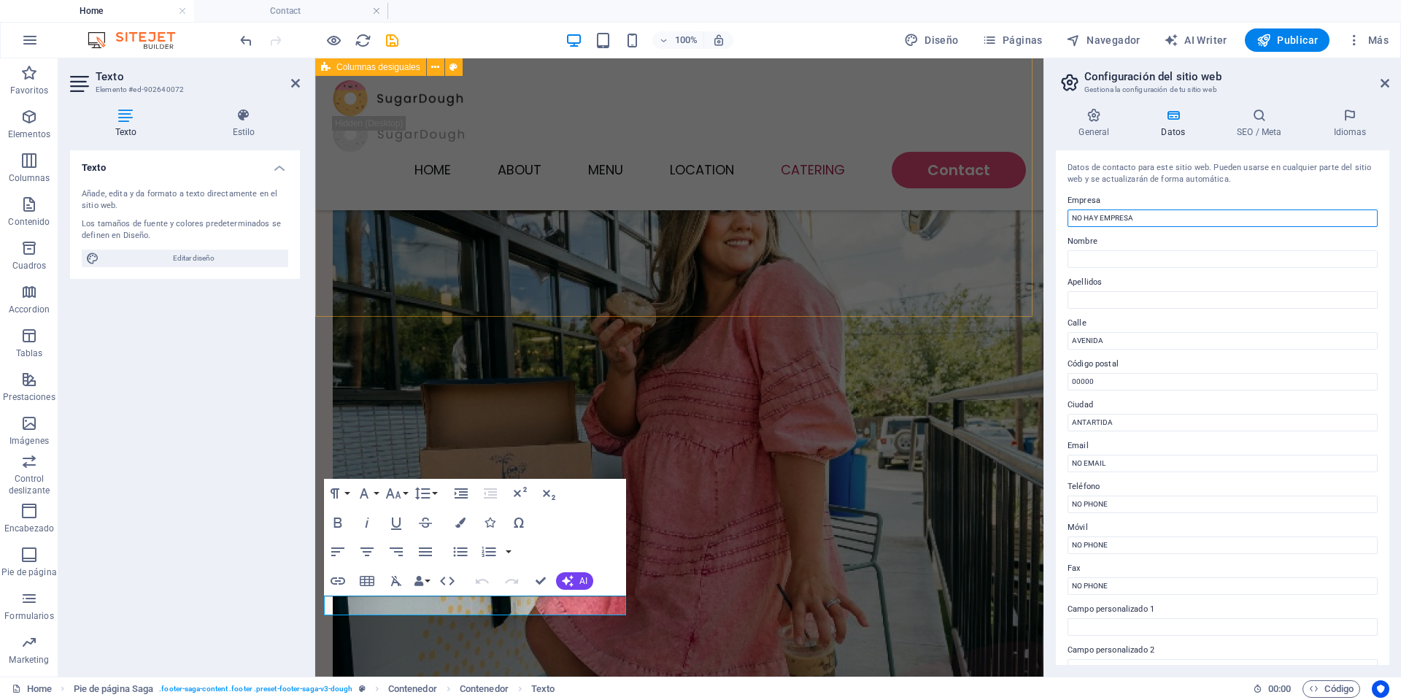
type input "NO HAY EMPRESA"
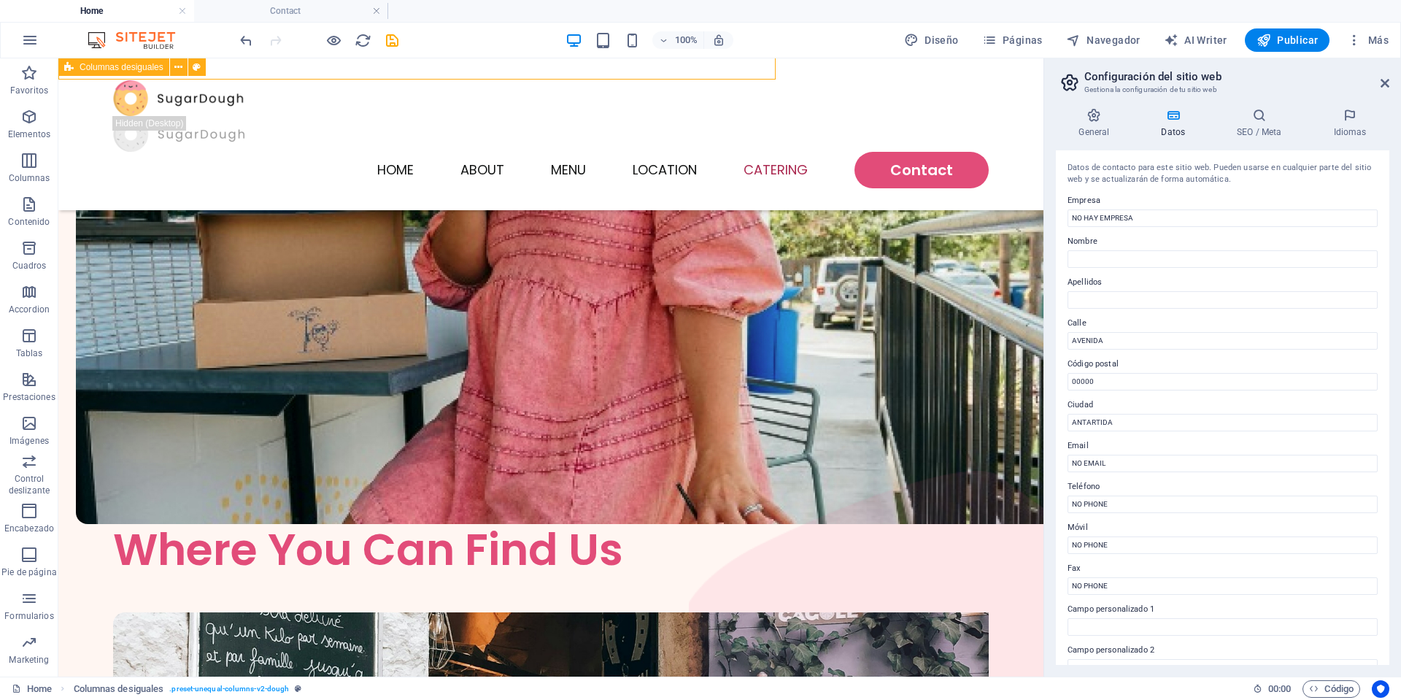
scroll to position [3519, 0]
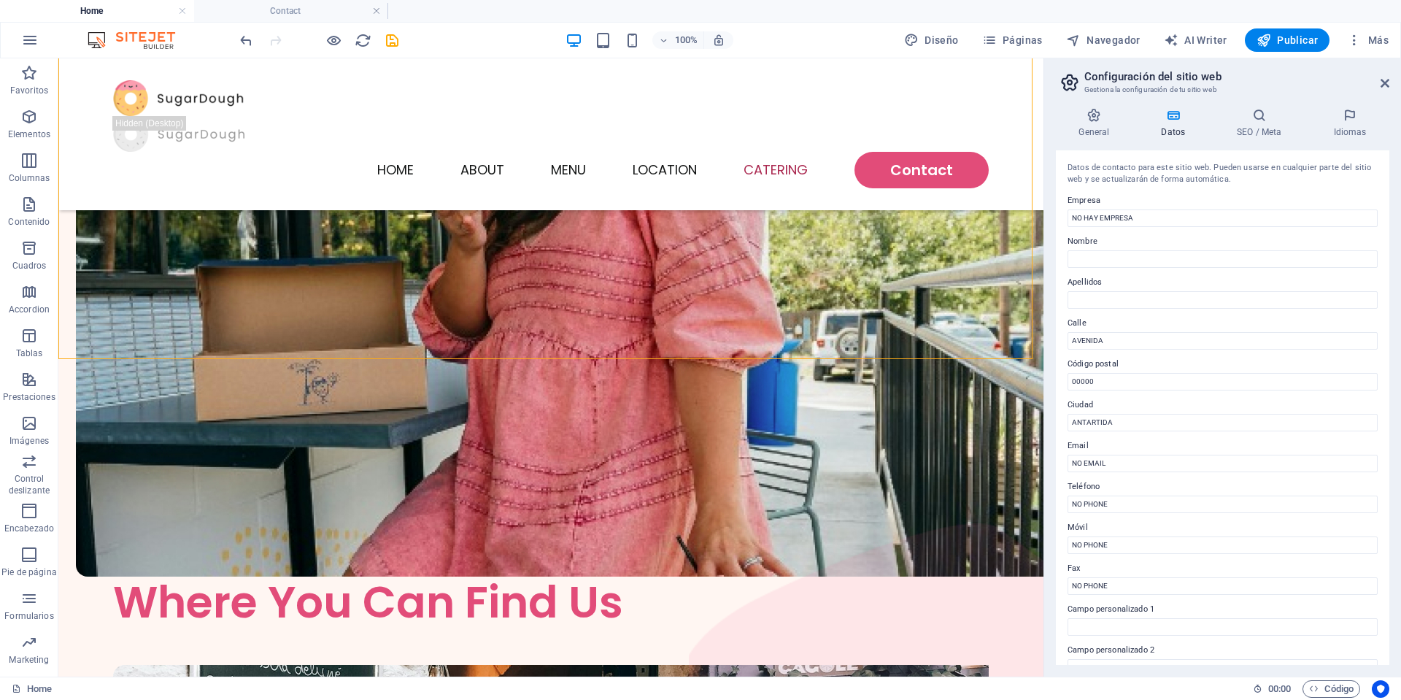
click at [1388, 77] on h2 "Configuración del sitio web" at bounding box center [1236, 76] width 305 height 13
drag, startPoint x: 1388, startPoint y: 72, endPoint x: 1385, endPoint y: 82, distance: 9.9
click at [1388, 73] on h2 "Configuración del sitio web" at bounding box center [1236, 76] width 305 height 13
click at [1385, 82] on icon at bounding box center [1384, 83] width 9 height 12
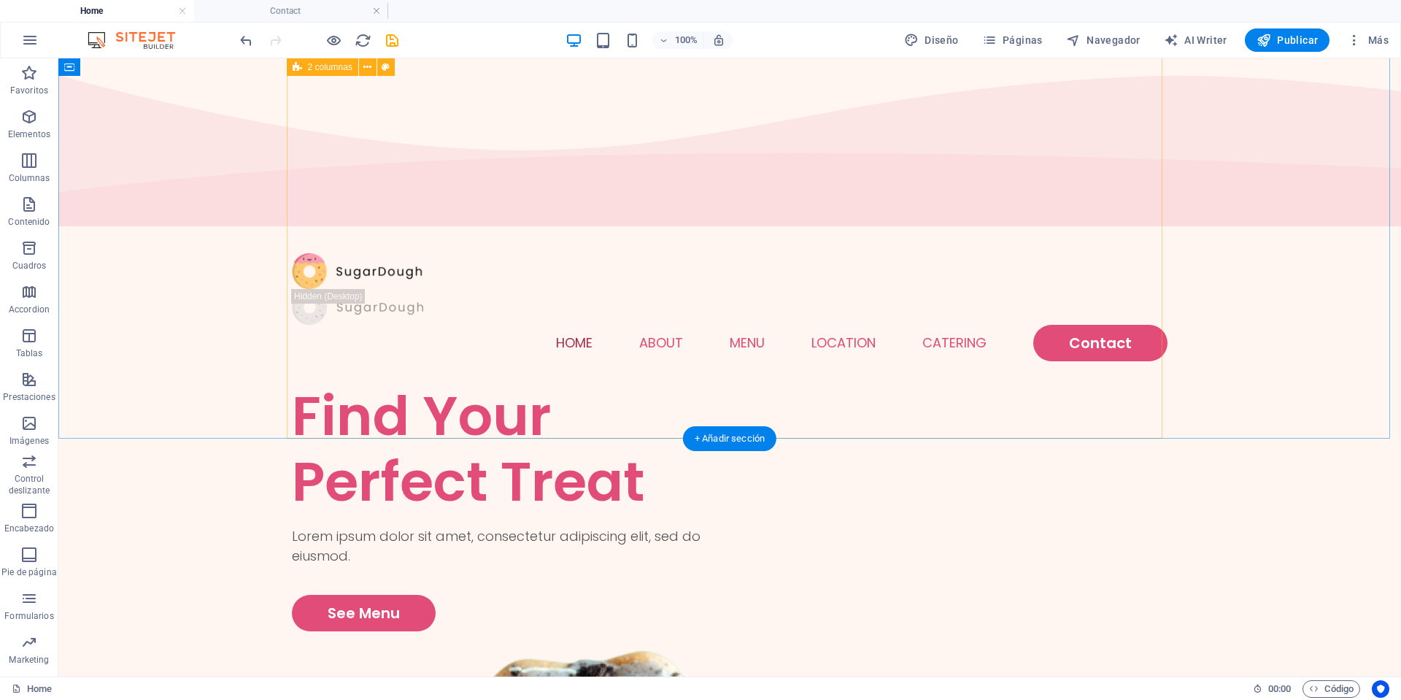
scroll to position [0, 0]
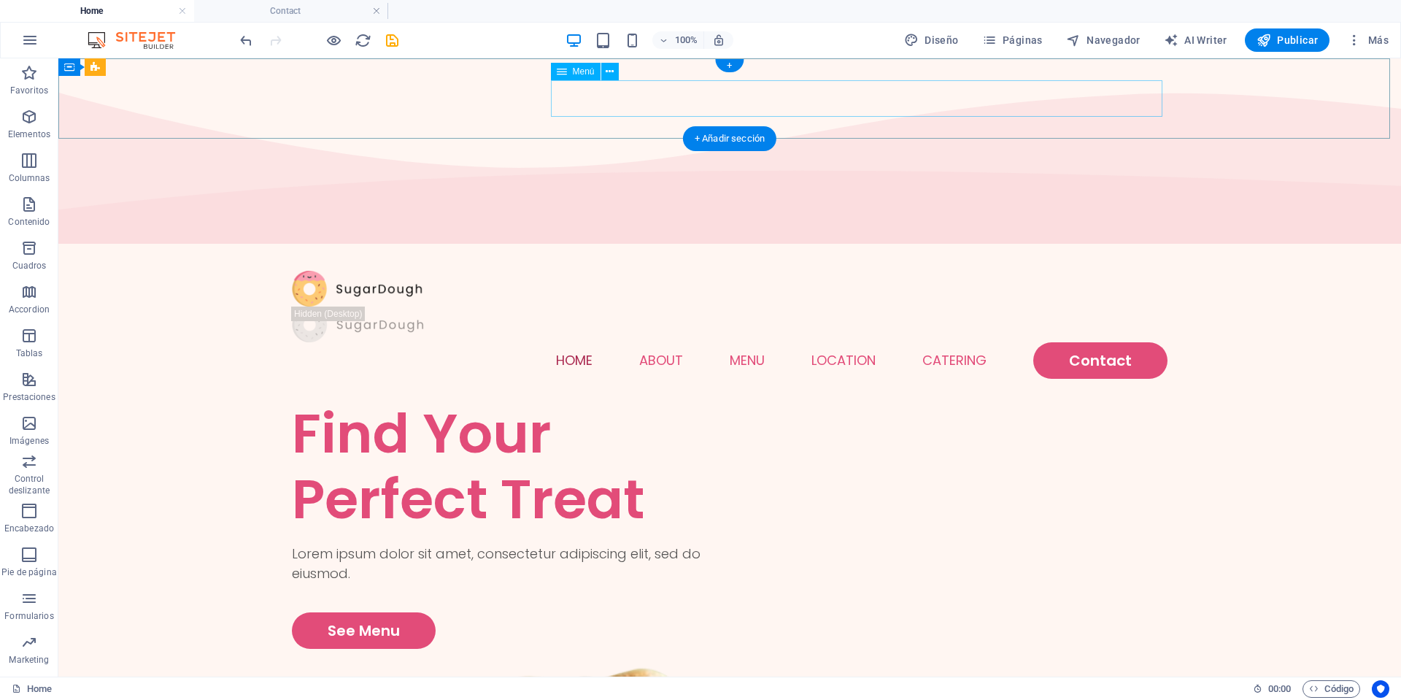
click at [659, 342] on nav "Home About Menu Location Catering Contact" at bounding box center [729, 360] width 875 height 36
click at [579, 342] on nav "Home About Menu Location Catering Contact" at bounding box center [729, 360] width 875 height 36
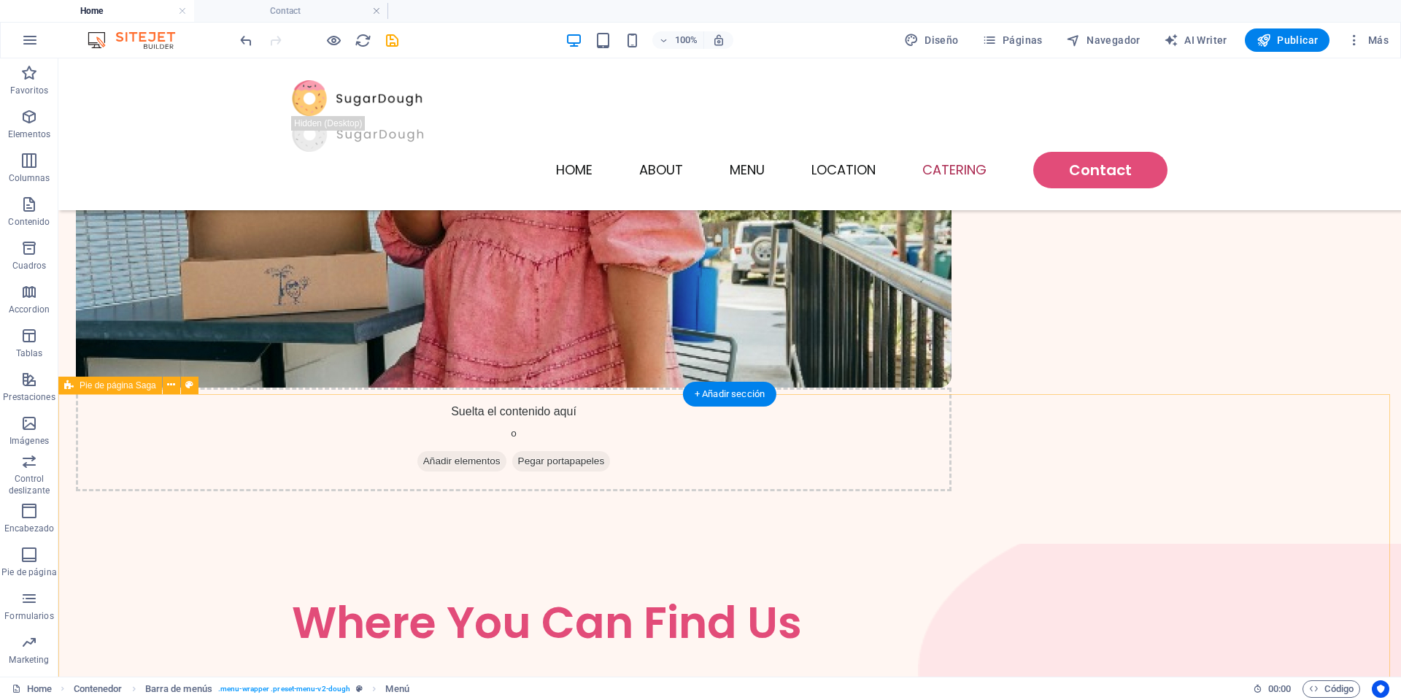
scroll to position [3562, 0]
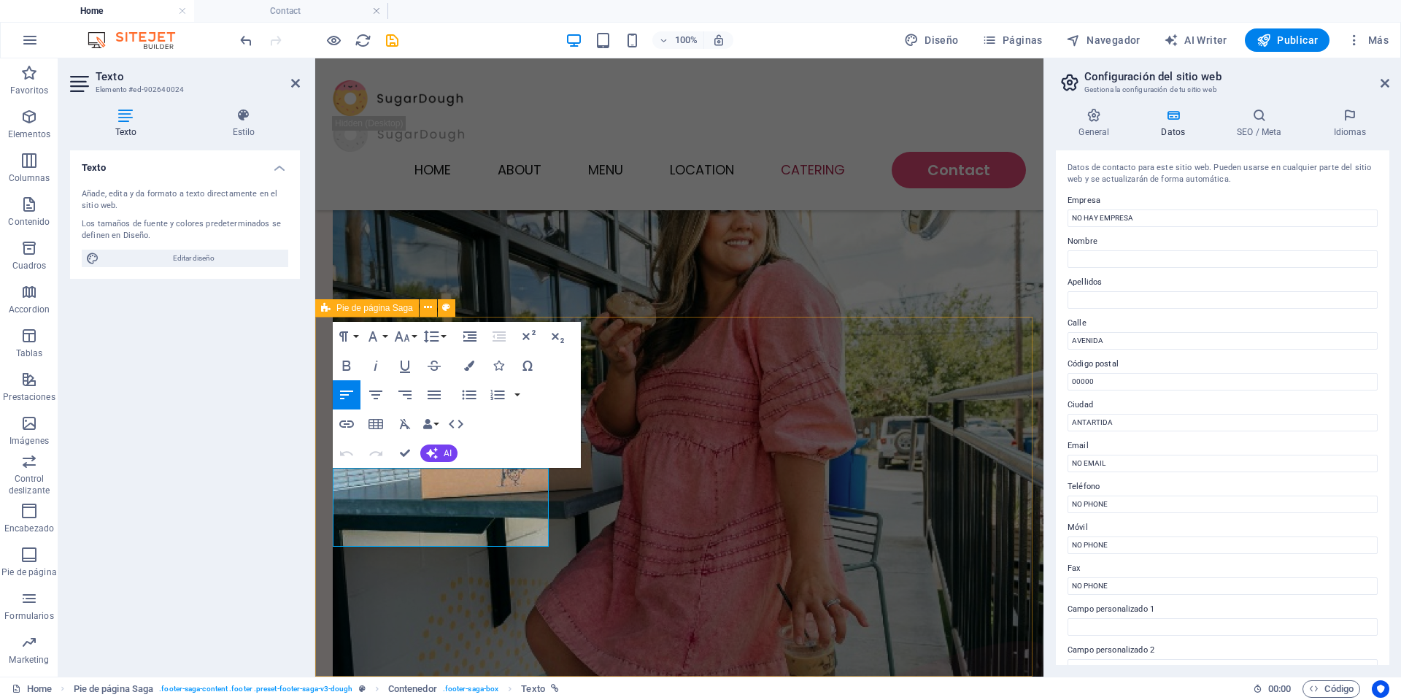
drag, startPoint x: 389, startPoint y: 471, endPoint x: 315, endPoint y: 468, distance: 73.7
drag, startPoint x: 1441, startPoint y: 399, endPoint x: 1359, endPoint y: 390, distance: 82.2
click at [1177, 340] on input "AVENIDA" at bounding box center [1222, 341] width 310 height 18
type input "A"
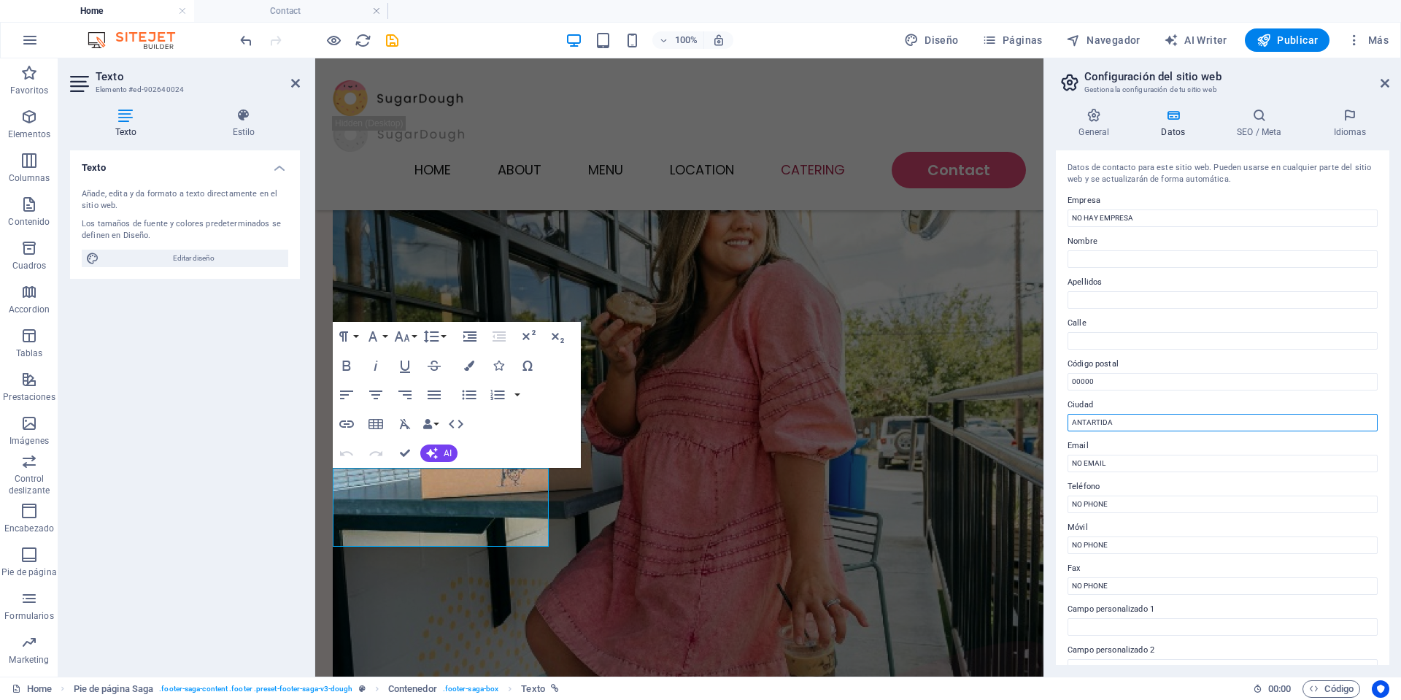
click at [1123, 422] on input "ANTARTIDA" at bounding box center [1222, 423] width 310 height 18
click at [1118, 381] on input "00000" at bounding box center [1222, 382] width 310 height 18
click at [1139, 411] on label "Ciudad" at bounding box center [1222, 405] width 310 height 18
click at [1139, 414] on input "ANTARTIDA" at bounding box center [1222, 423] width 310 height 18
type input "ANTARTIDA SIN NUMERO"
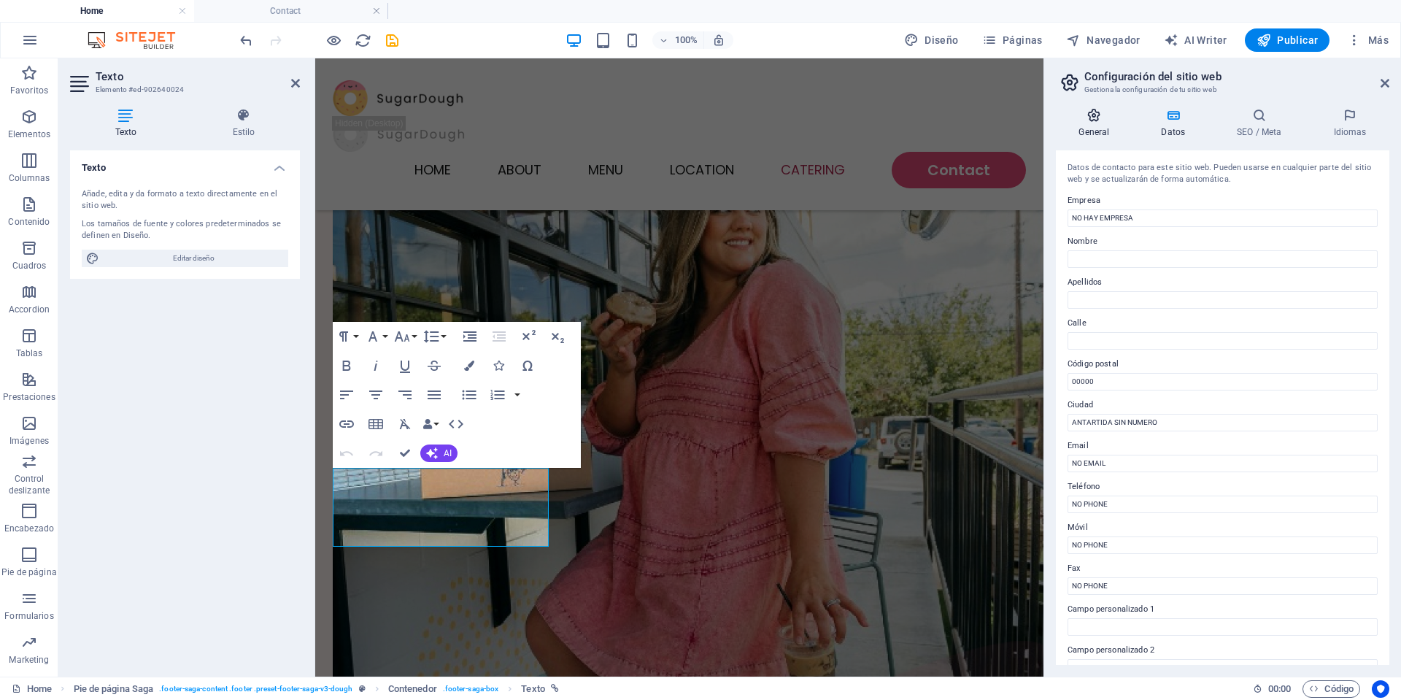
click at [1097, 119] on icon at bounding box center [1094, 115] width 77 height 15
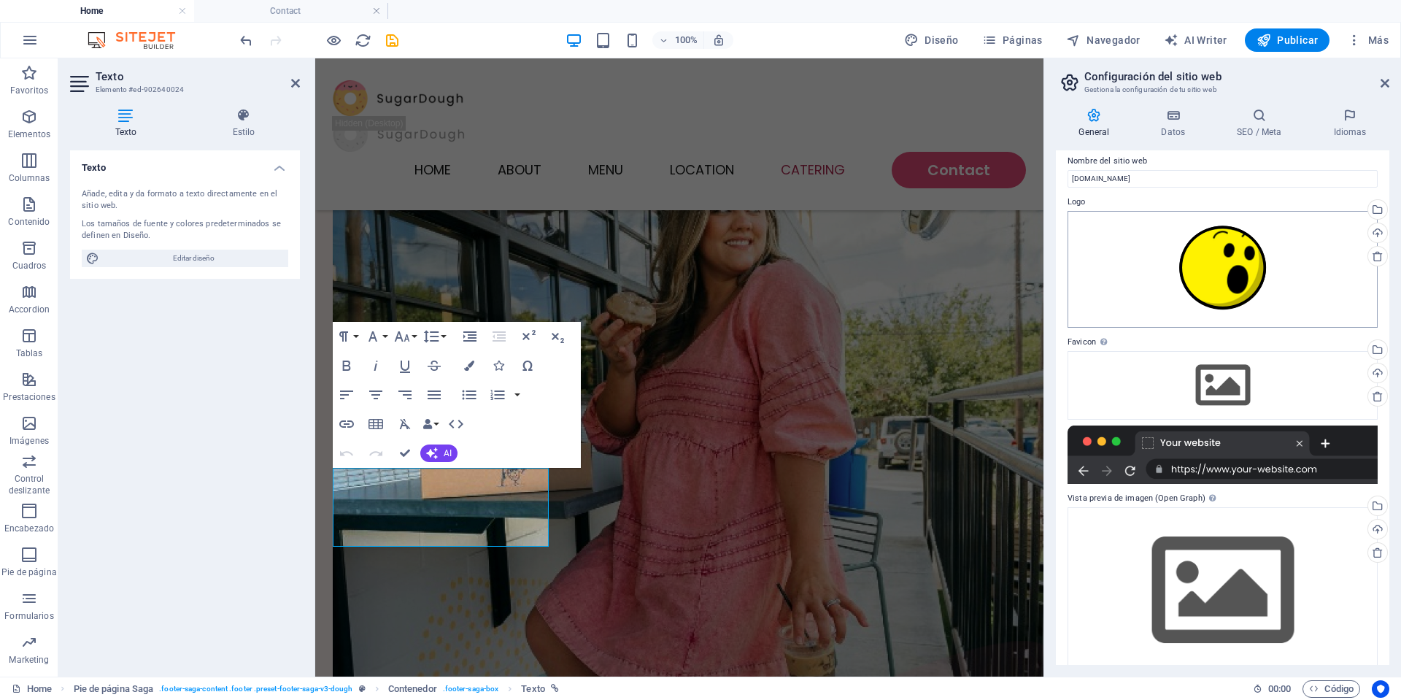
scroll to position [0, 0]
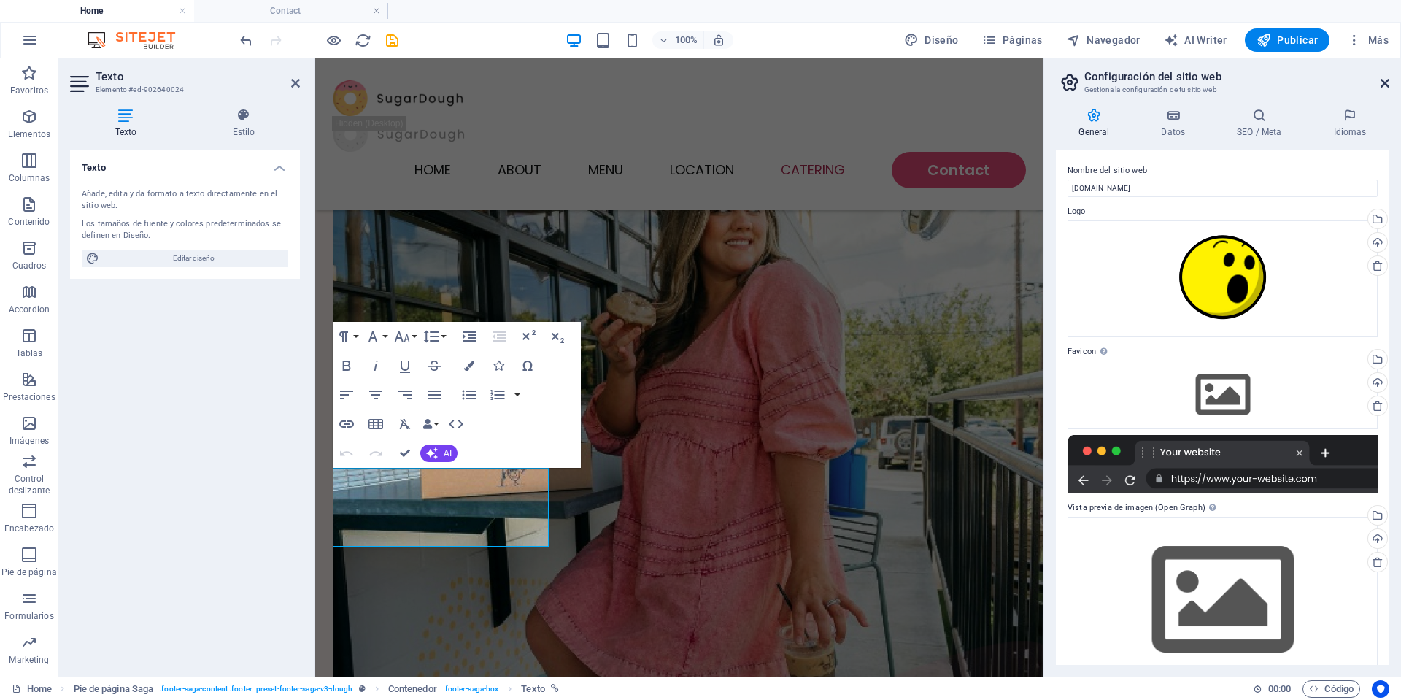
click at [1382, 82] on icon at bounding box center [1384, 83] width 9 height 12
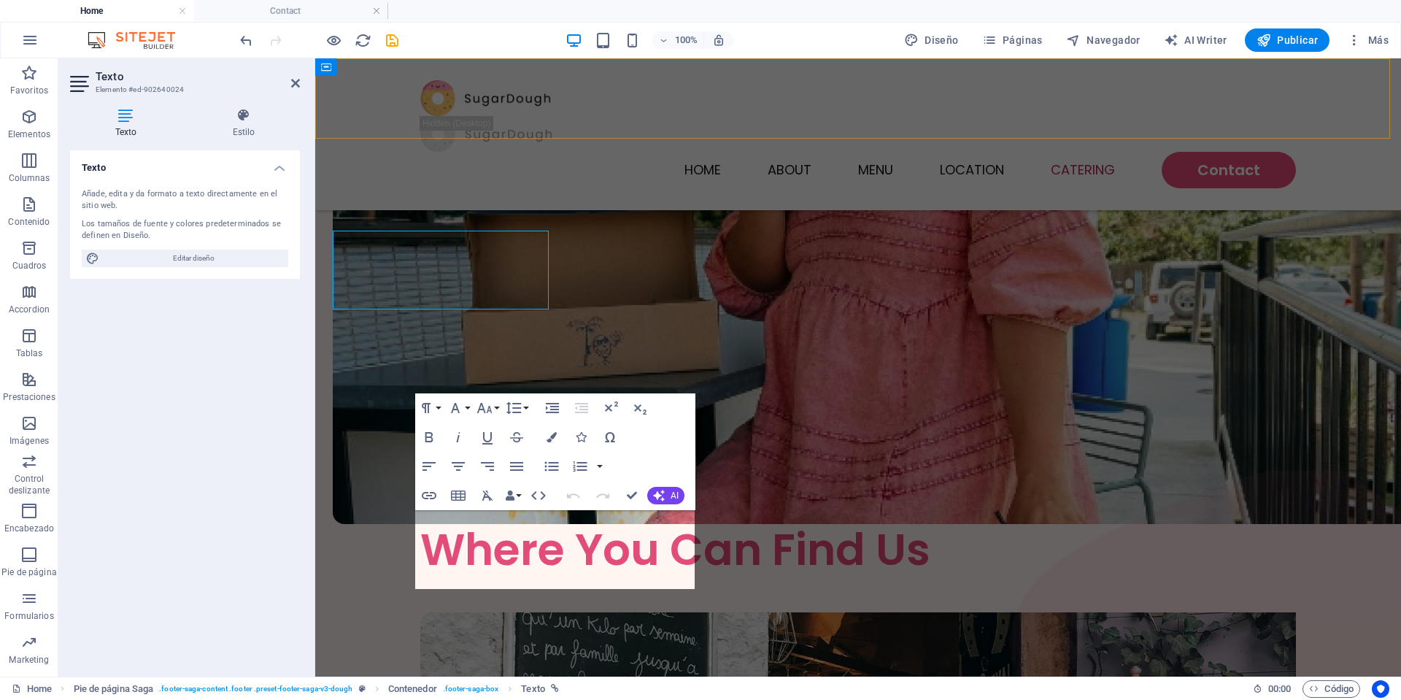
scroll to position [3519, 0]
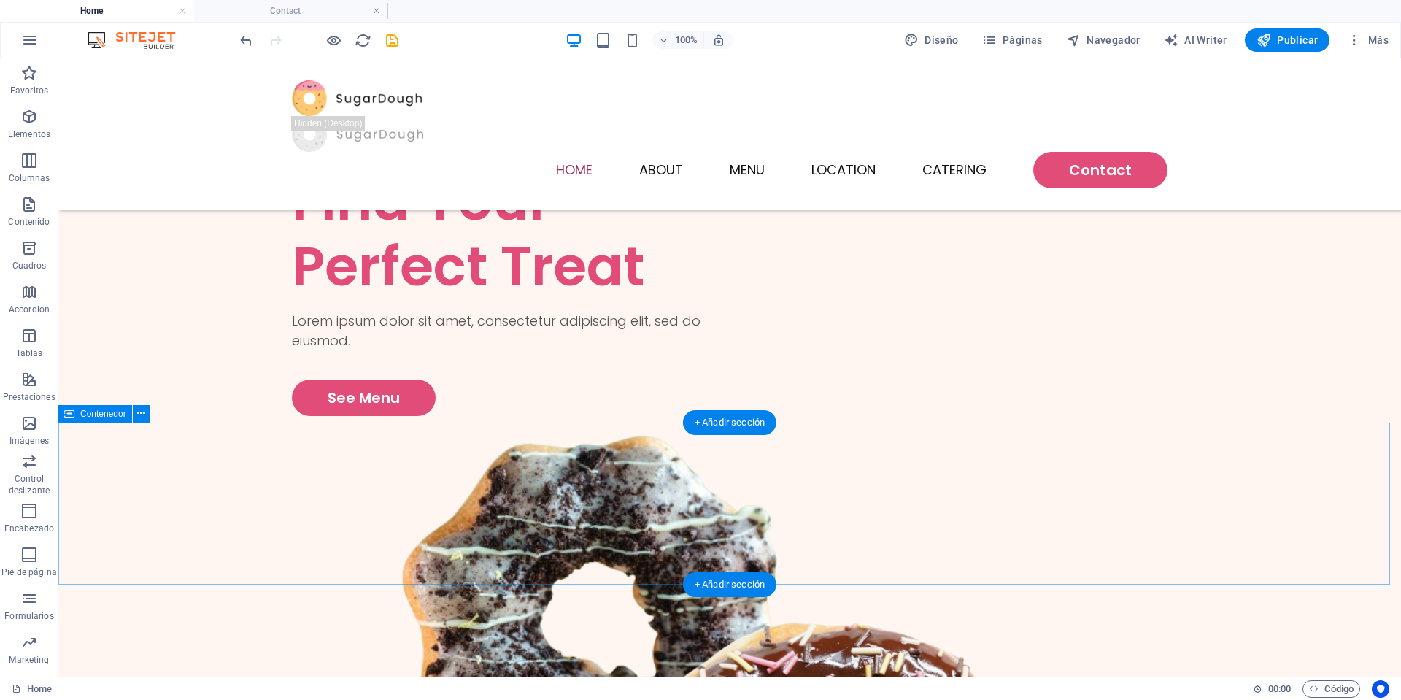
scroll to position [0, 0]
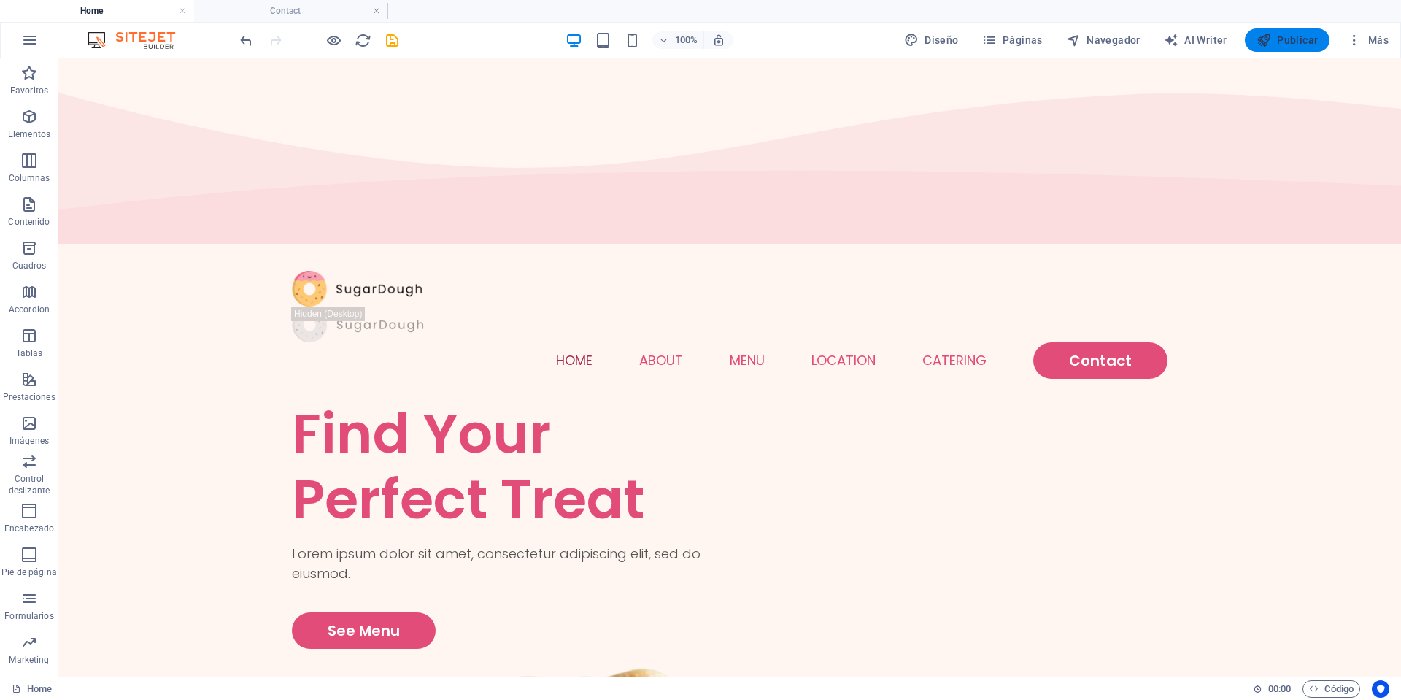
click at [1284, 37] on span "Publicar" at bounding box center [1287, 40] width 62 height 15
